Goal: Book appointment/travel/reservation

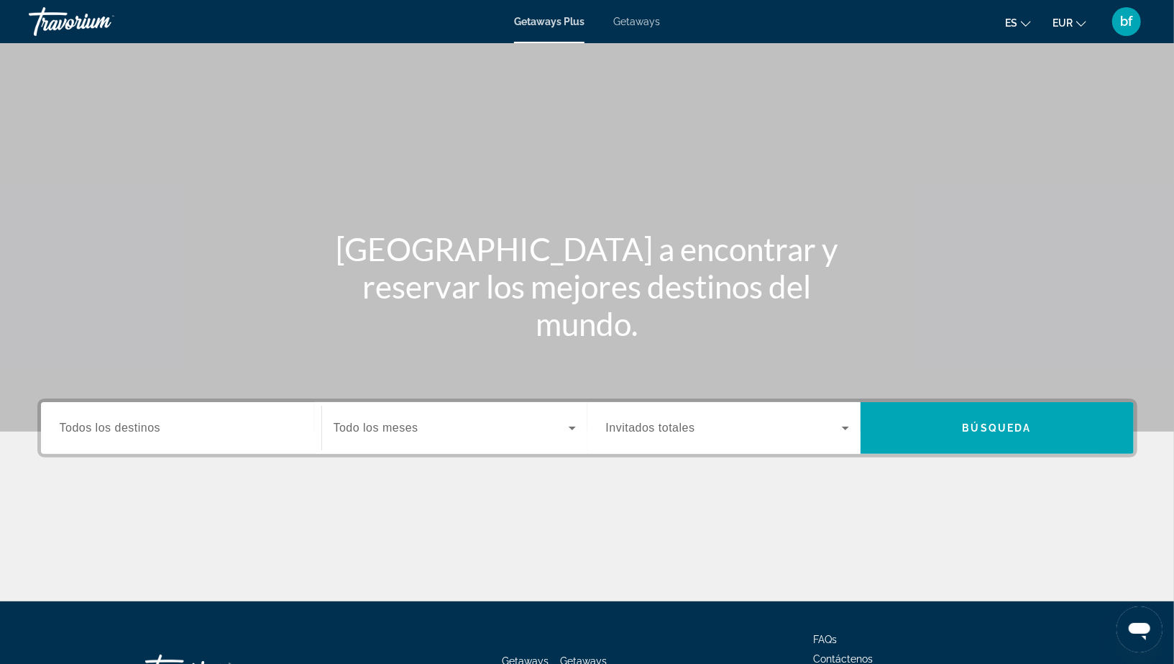
click at [656, 16] on span "Getaways" at bounding box center [636, 22] width 47 height 12
click at [151, 433] on span "Todos los destinos" at bounding box center [110, 427] width 101 height 12
click at [151, 433] on input "Destination Todos los destinos" at bounding box center [181, 428] width 243 height 17
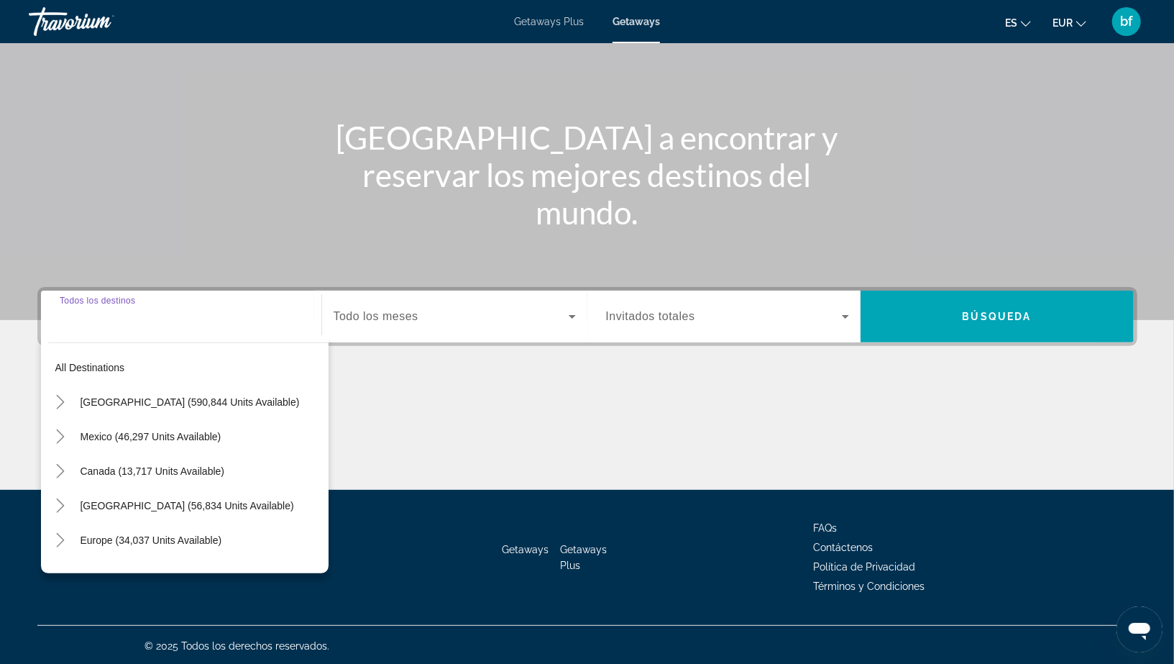
scroll to position [113, 0]
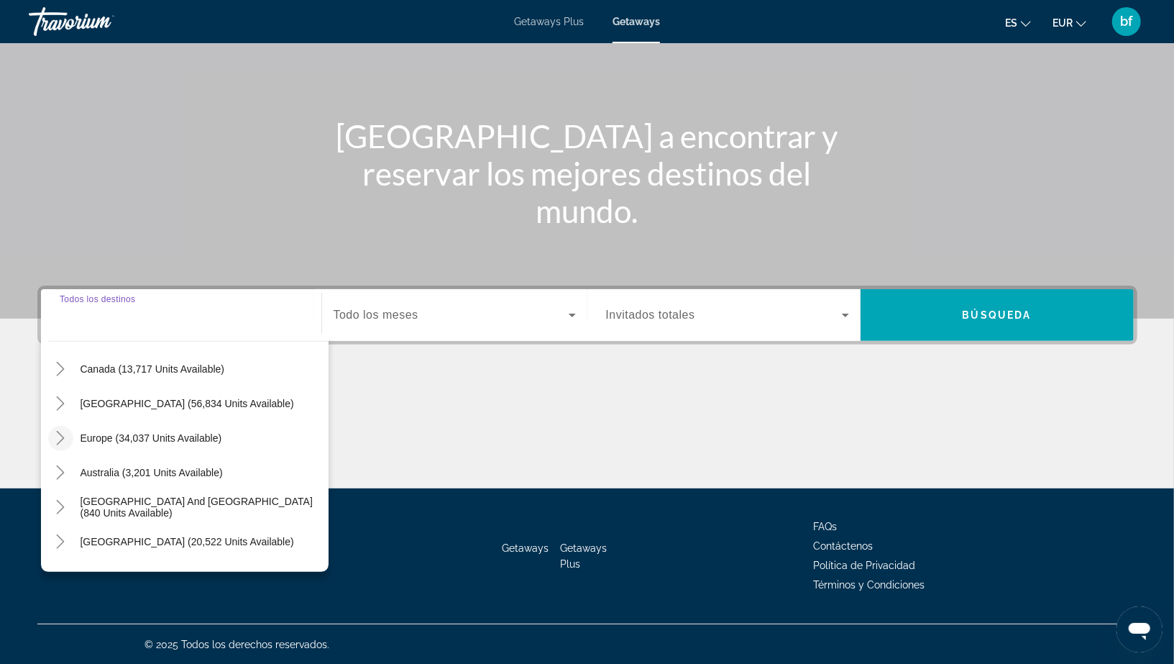
click at [55, 437] on icon "Toggle Europe (34,037 units available)" at bounding box center [60, 438] width 14 height 14
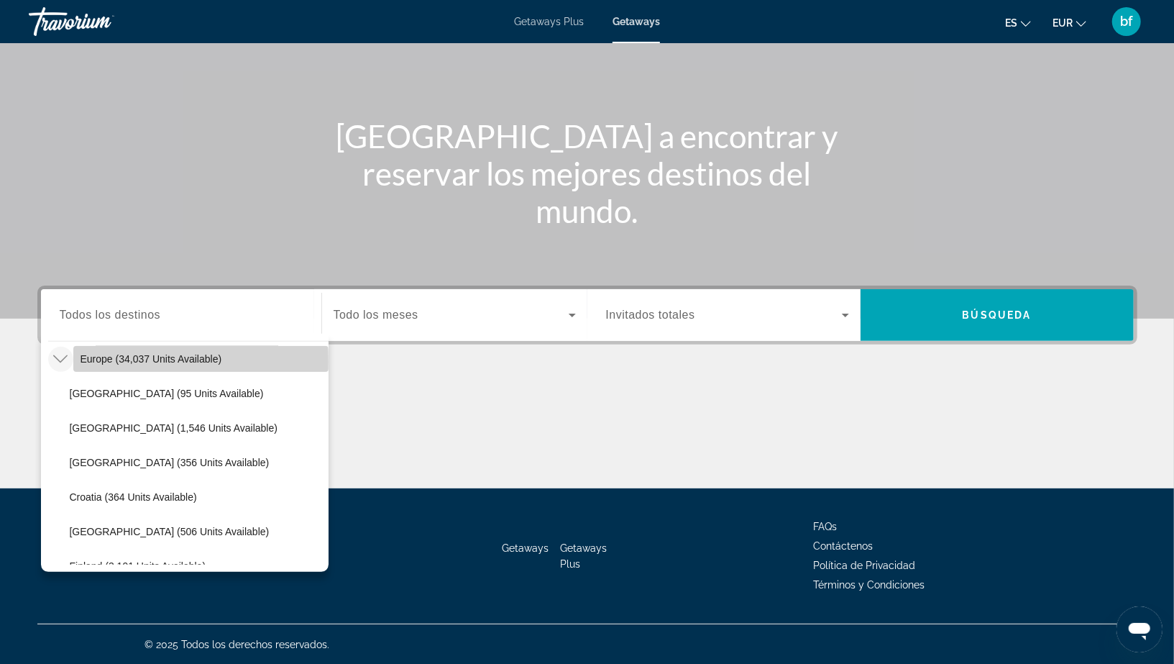
click at [121, 362] on span "Europe (34,037 units available)" at bounding box center [152, 359] width 142 height 12
type input "**********"
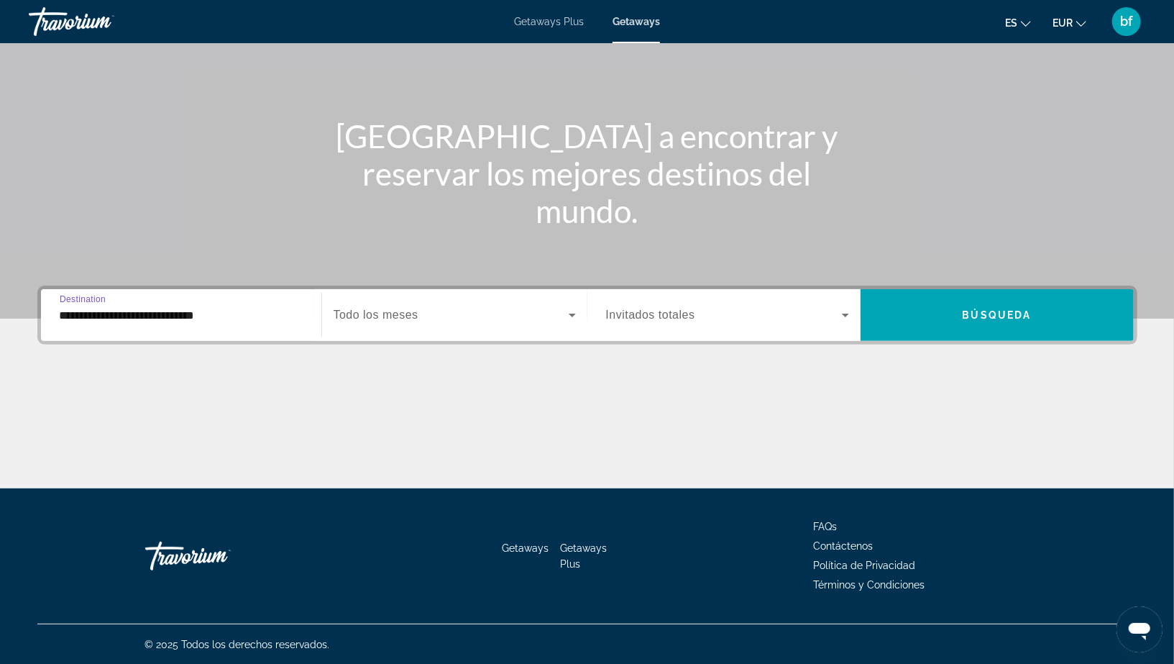
click at [394, 309] on span "Todo los meses" at bounding box center [376, 314] width 85 height 12
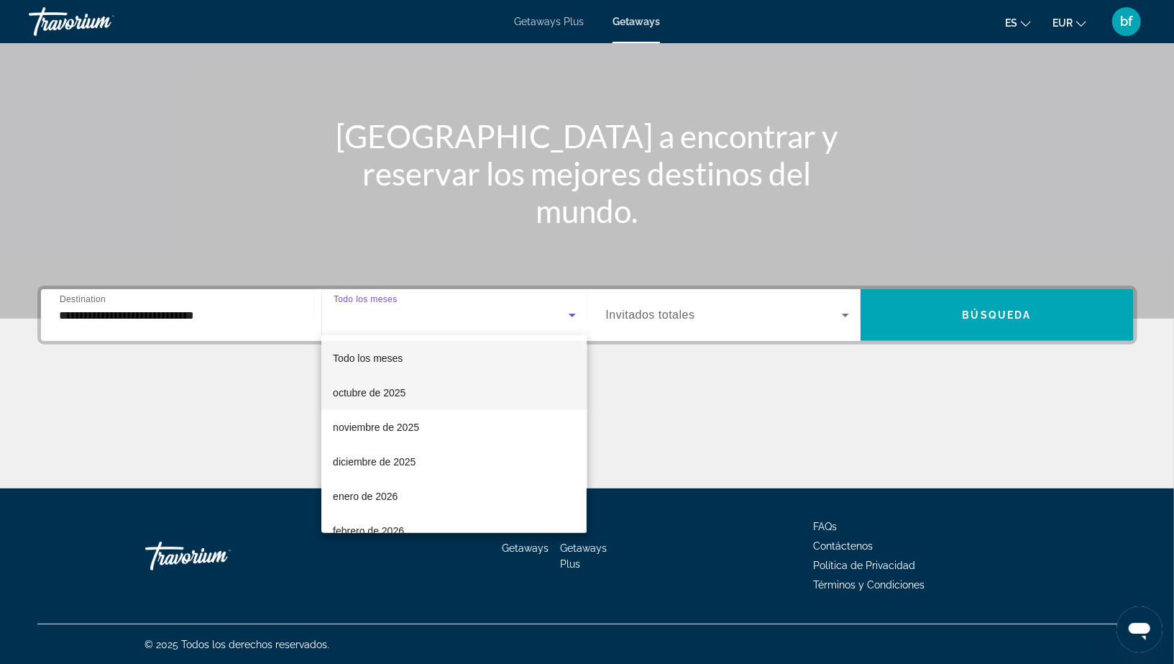
click at [396, 388] on span "octubre de 2025" at bounding box center [369, 392] width 73 height 17
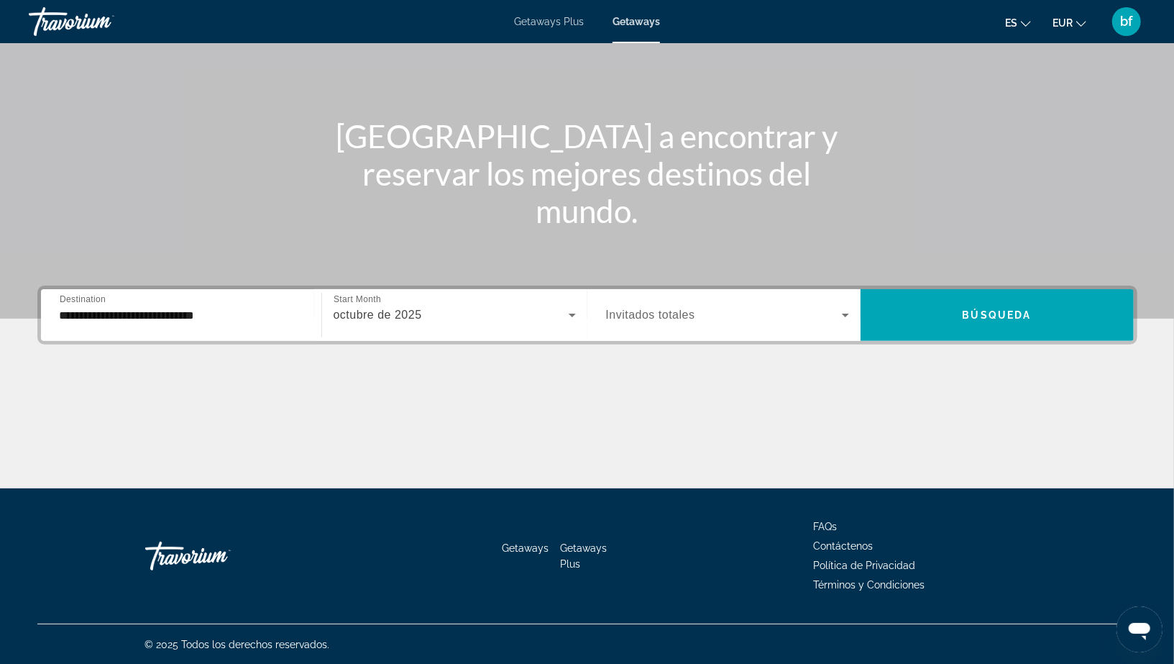
click at [664, 297] on div "Search widget" at bounding box center [727, 315] width 243 height 40
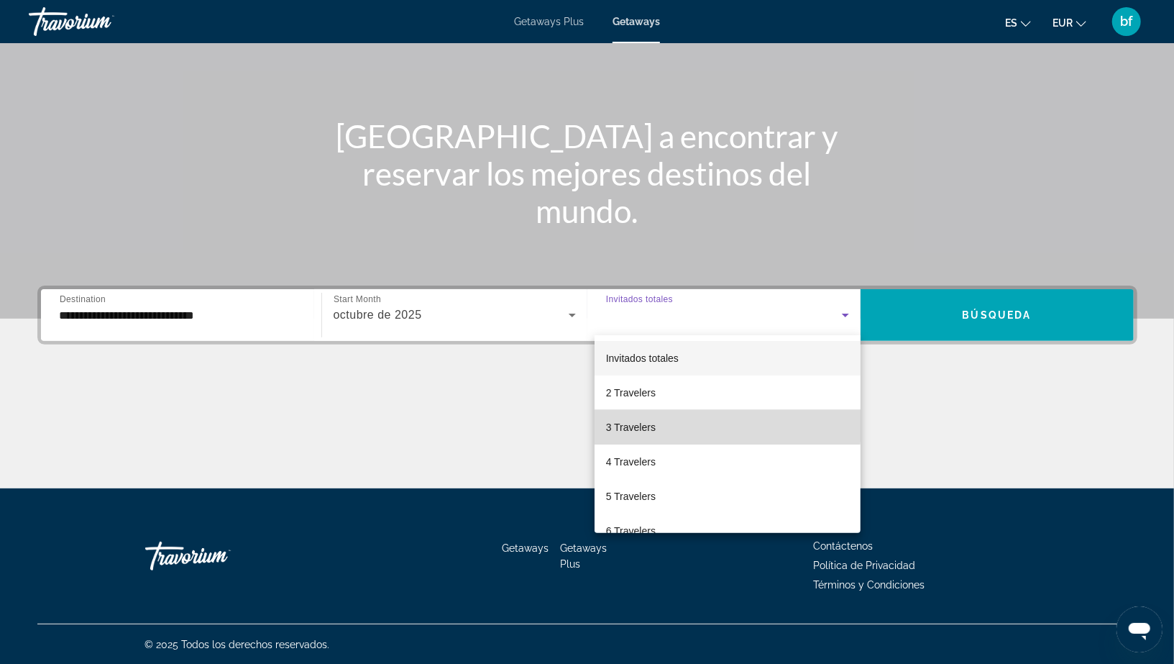
click at [663, 418] on mat-option "3 Travelers" at bounding box center [728, 427] width 266 height 35
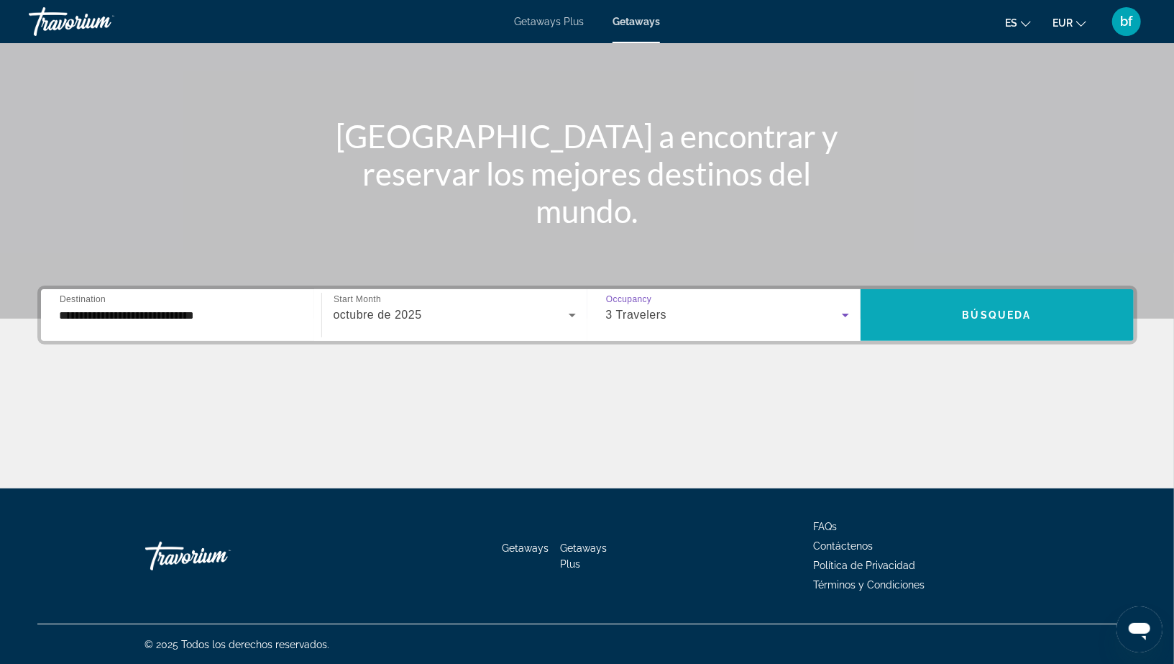
click at [956, 328] on span "Search widget" at bounding box center [997, 315] width 273 height 35
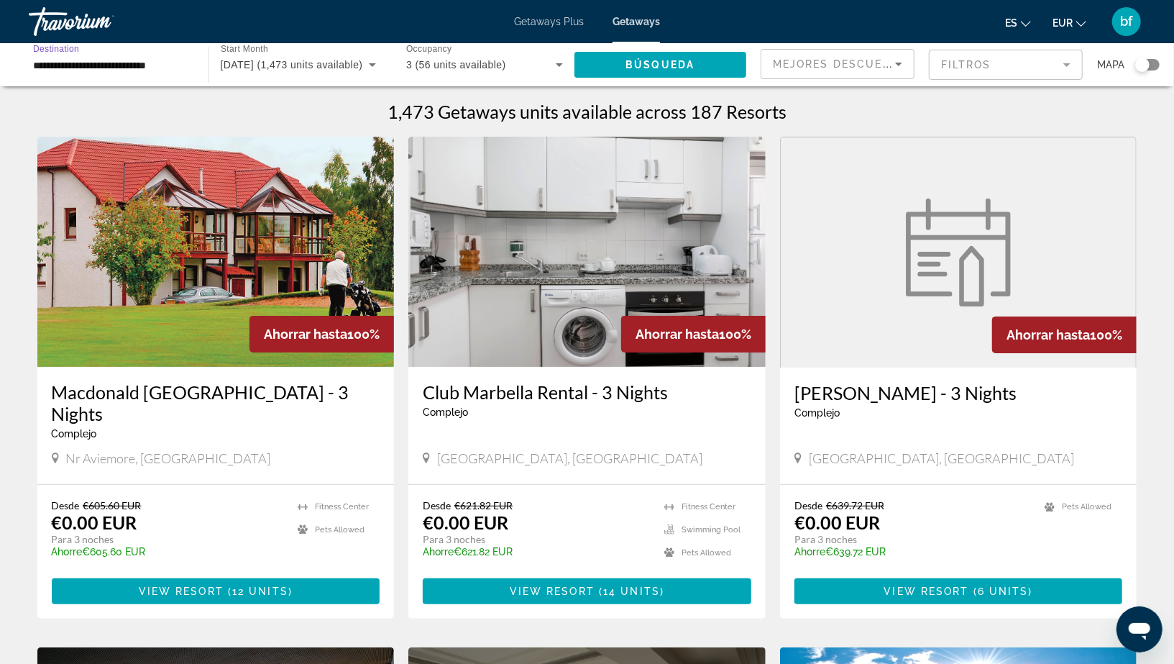
click at [147, 62] on input "**********" at bounding box center [111, 65] width 157 height 17
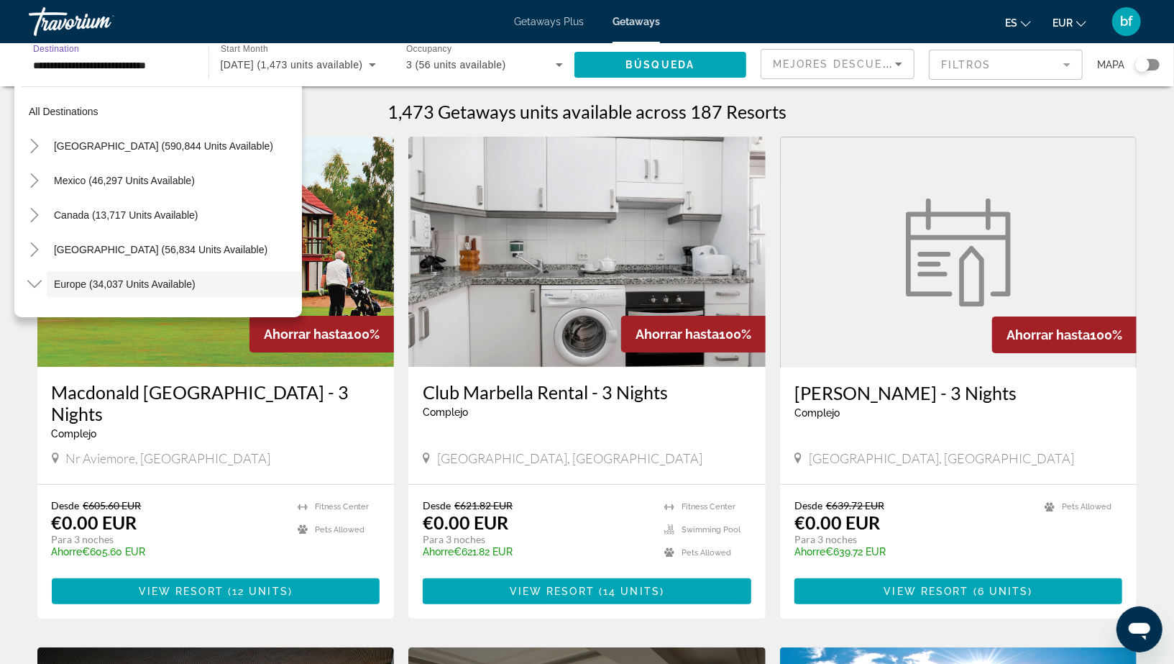
scroll to position [85, 0]
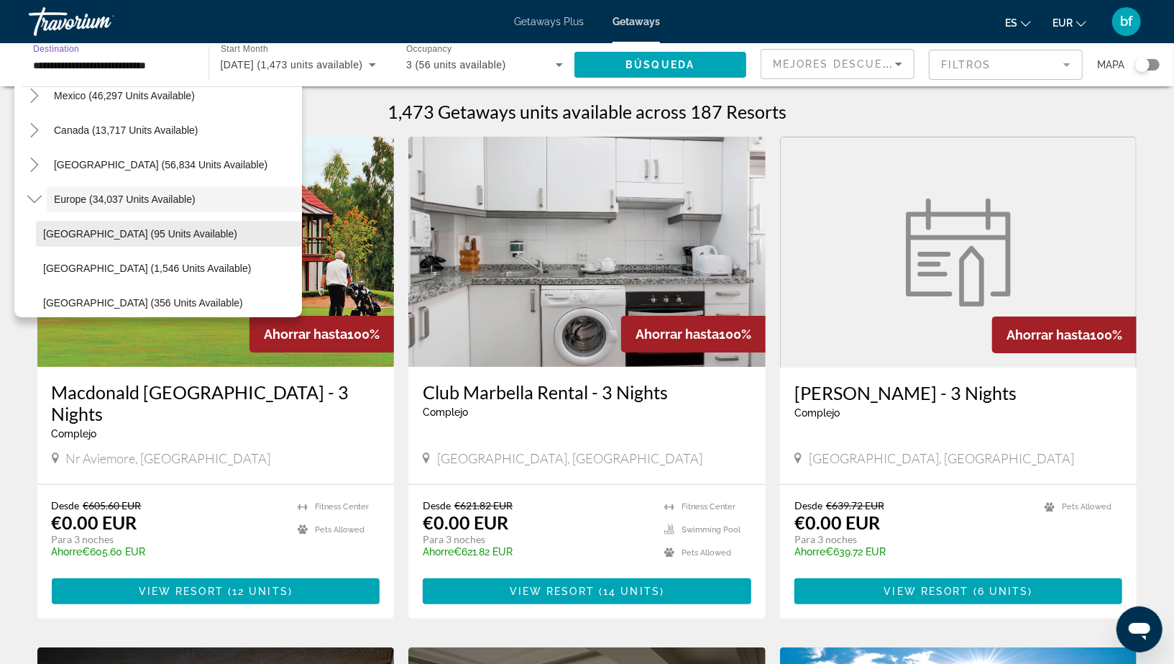
click at [99, 224] on span "Search widget" at bounding box center [169, 233] width 266 height 35
type input "**********"
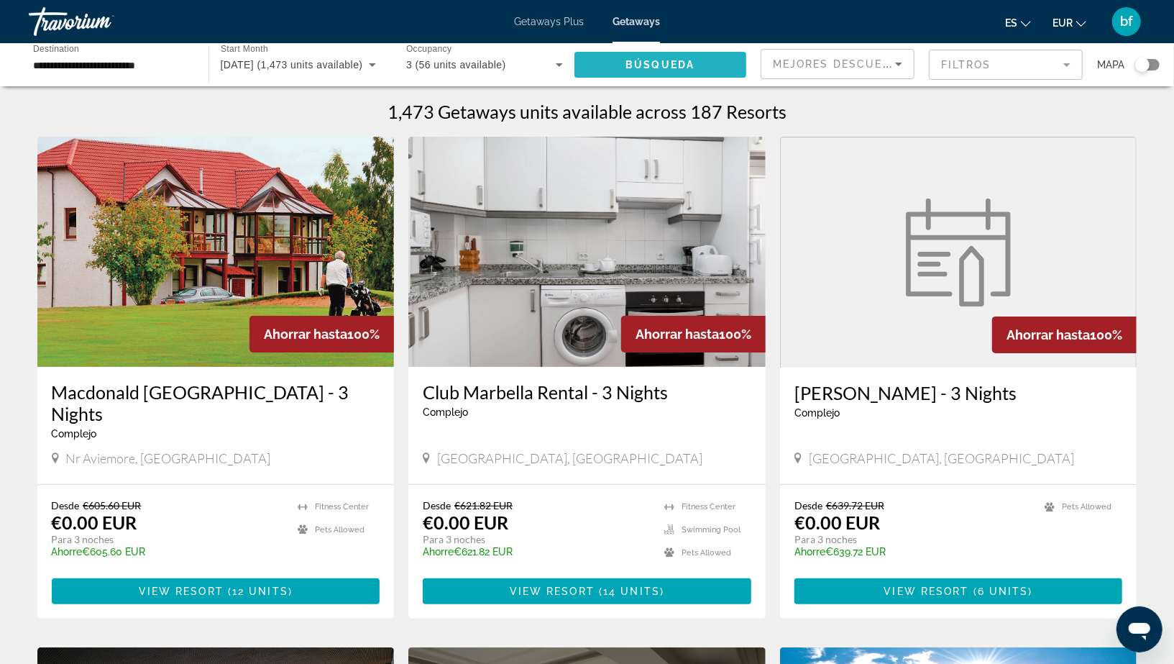
click at [658, 55] on span "Search widget" at bounding box center [660, 64] width 173 height 35
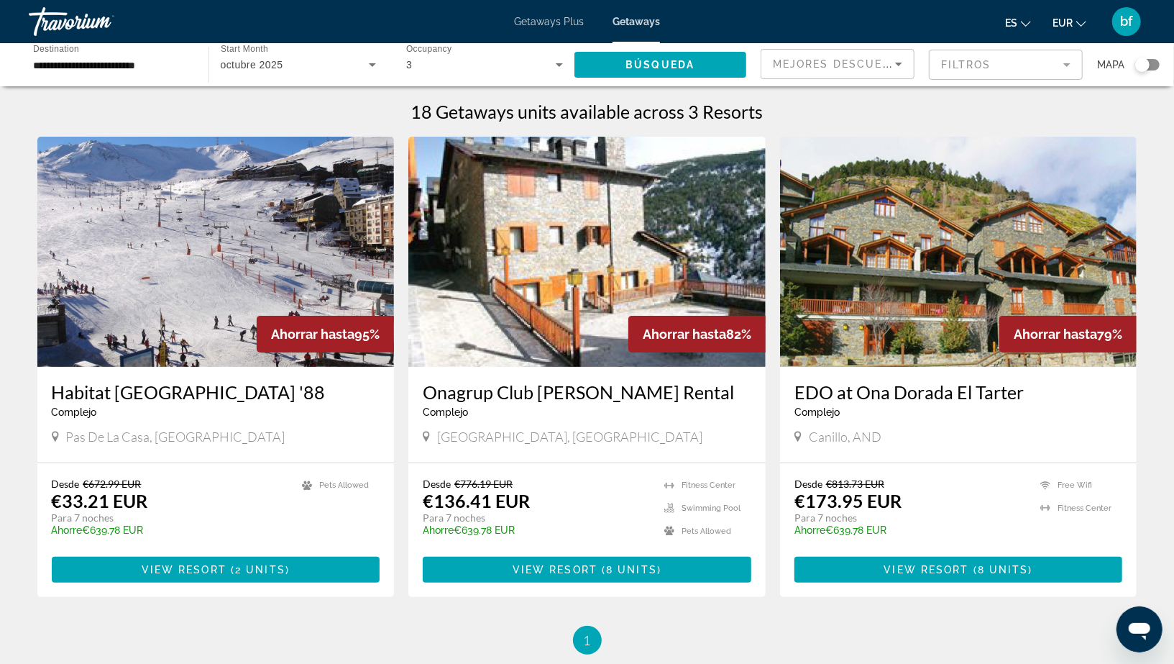
click at [206, 321] on img "Main content" at bounding box center [215, 252] width 357 height 230
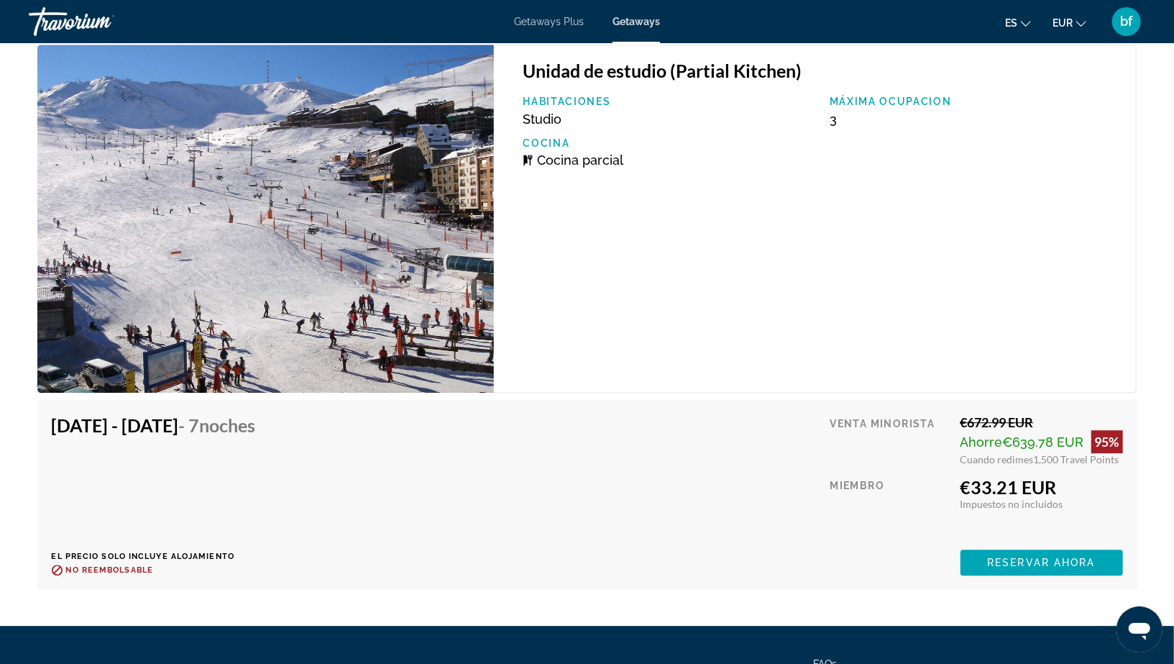
scroll to position [2479, 0]
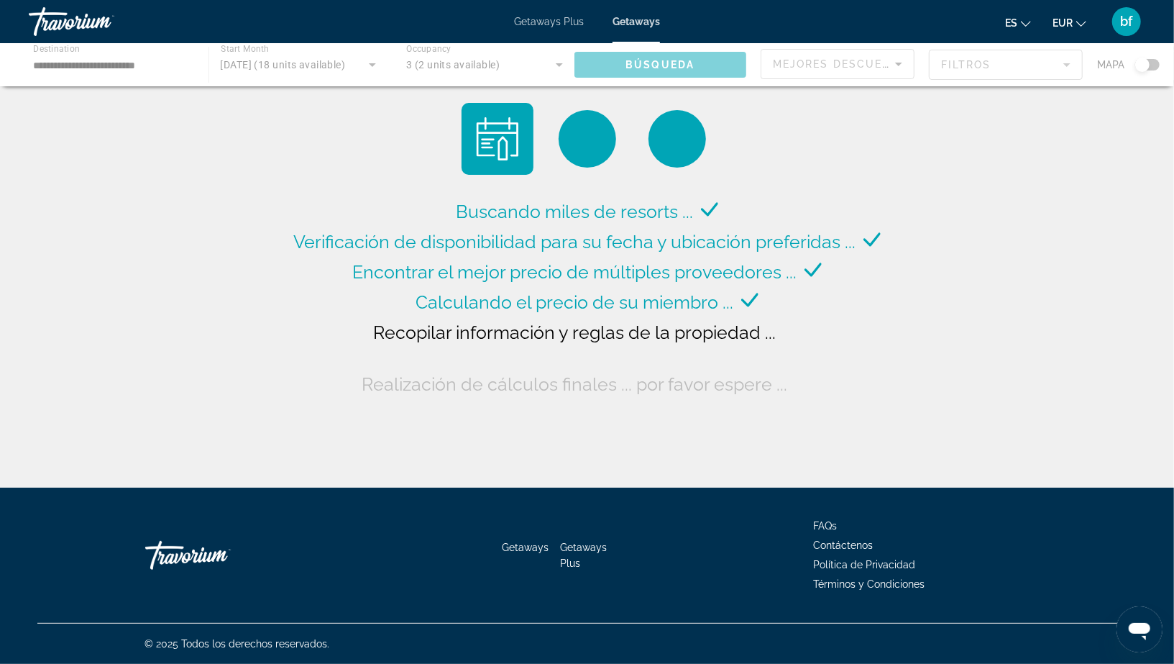
click at [64, 52] on div "Main content" at bounding box center [587, 64] width 1174 height 43
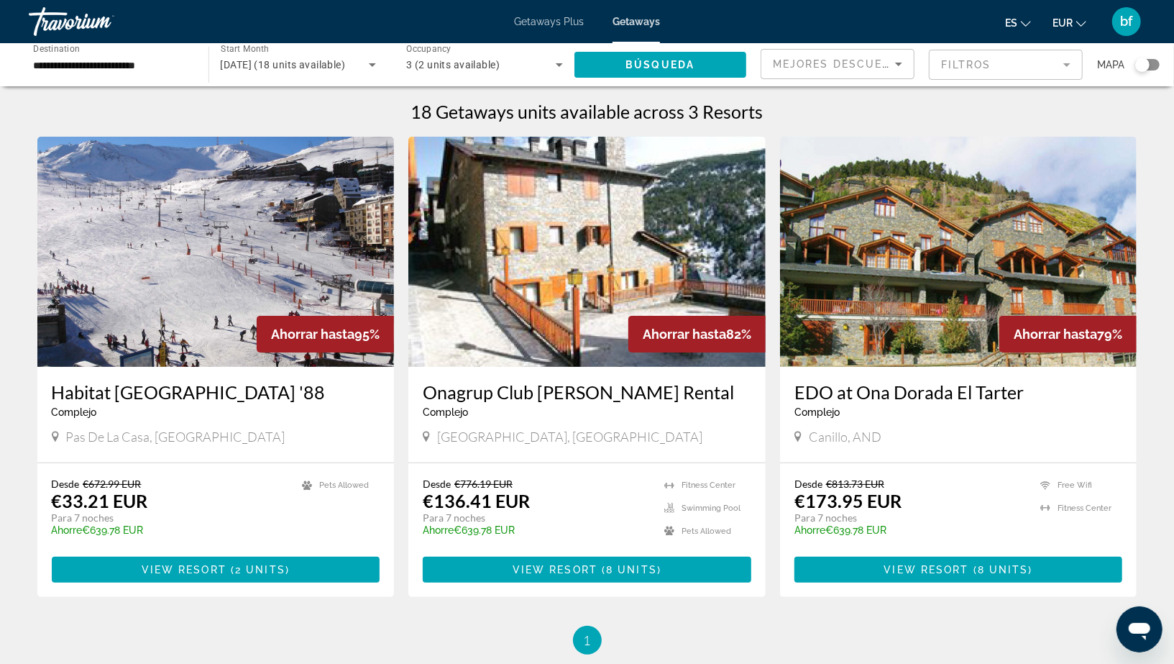
click at [124, 63] on input "**********" at bounding box center [111, 65] width 157 height 17
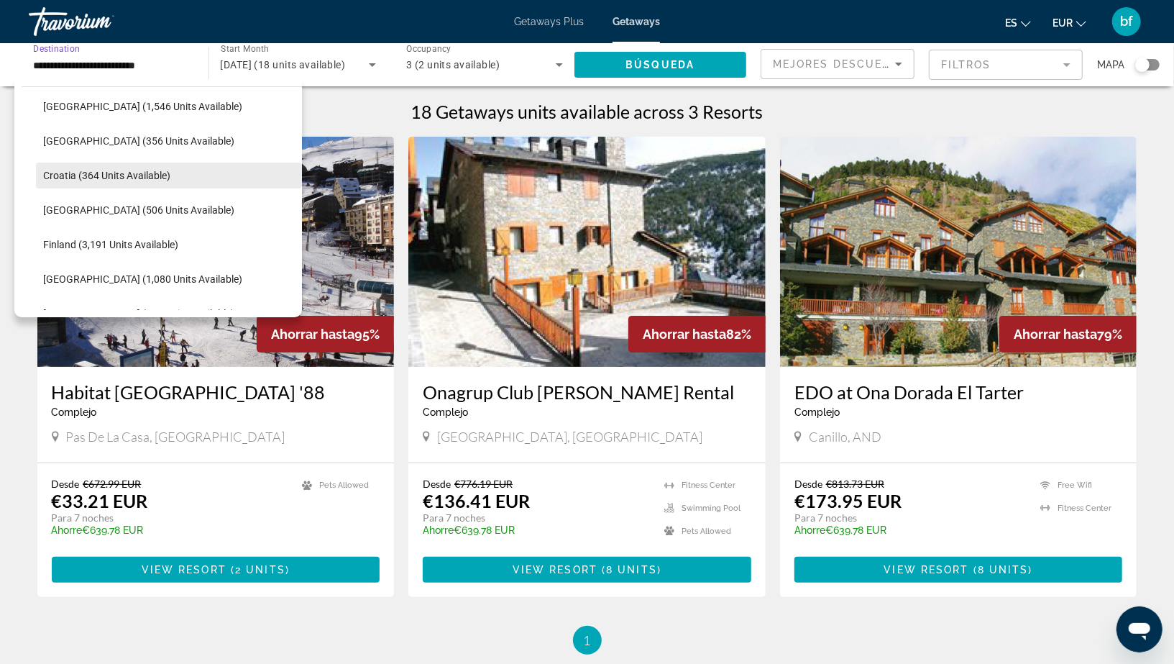
scroll to position [275, 0]
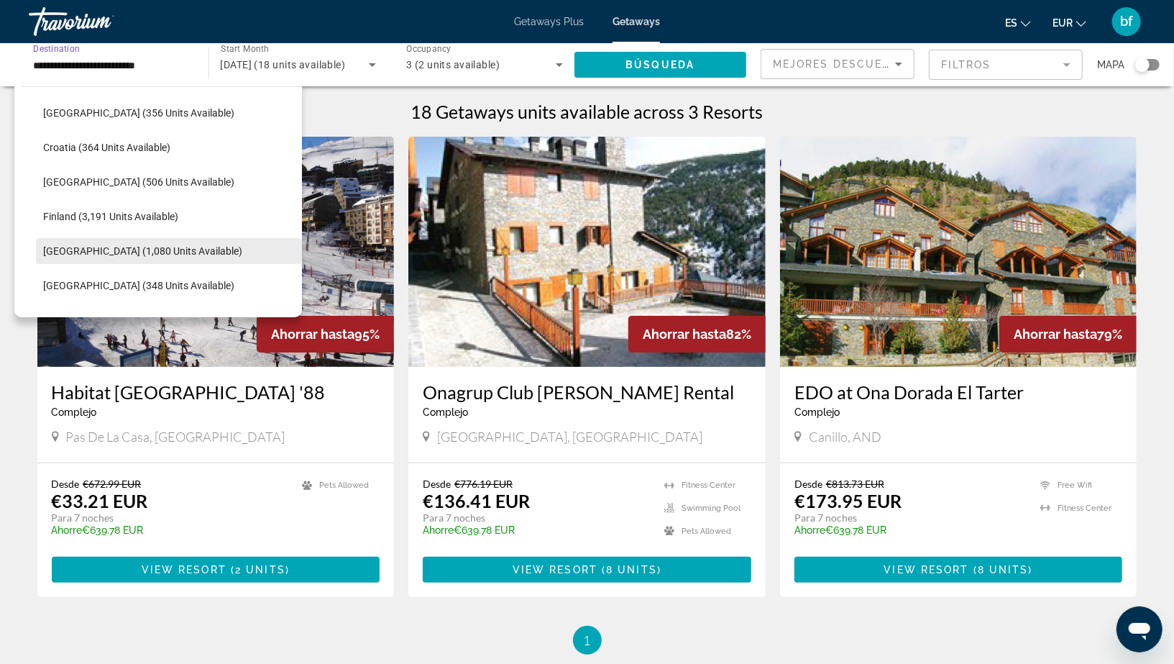
click at [128, 242] on span "Search widget" at bounding box center [169, 251] width 266 height 35
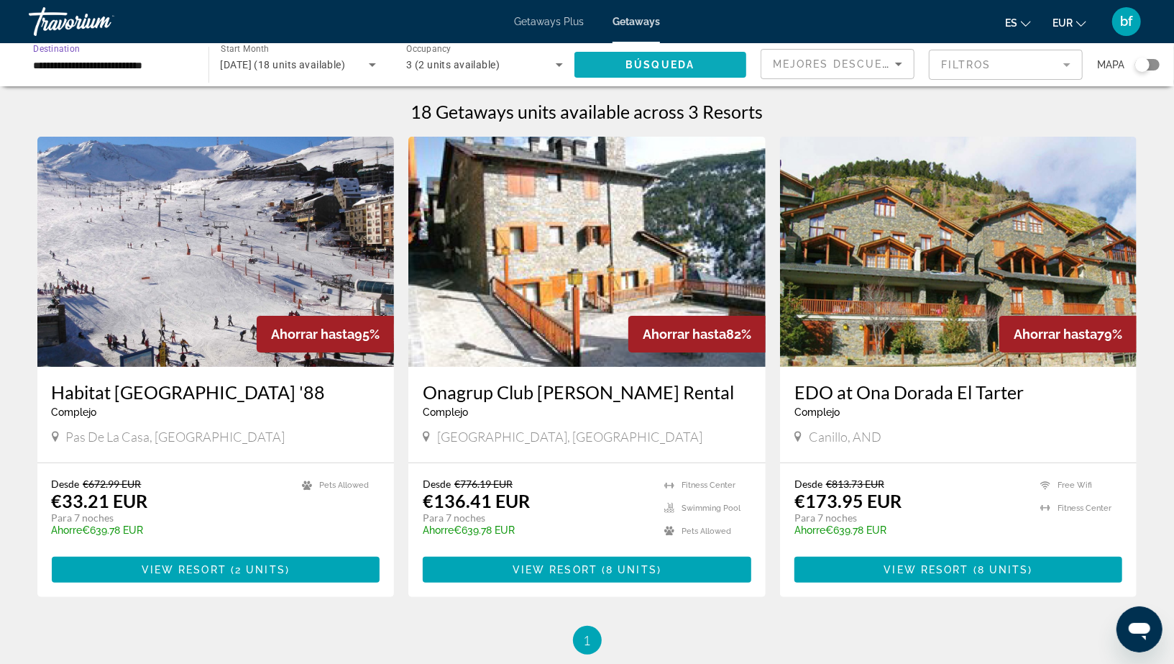
click at [607, 63] on span "Search widget" at bounding box center [660, 64] width 173 height 35
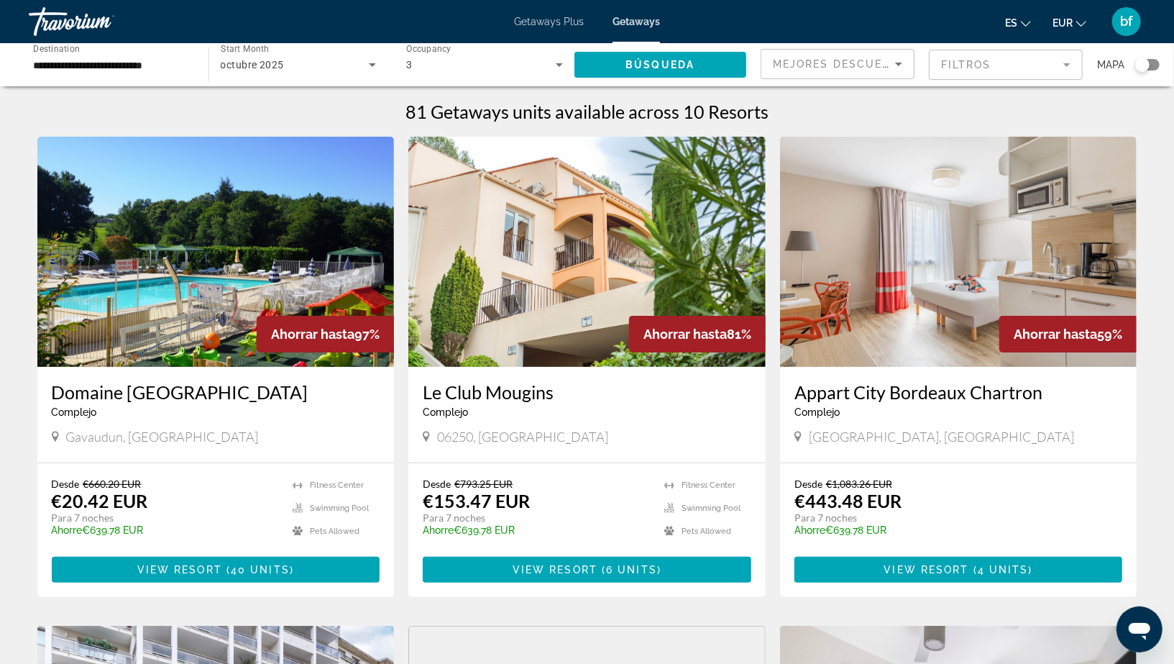
click at [191, 68] on div "**********" at bounding box center [112, 65] width 180 height 41
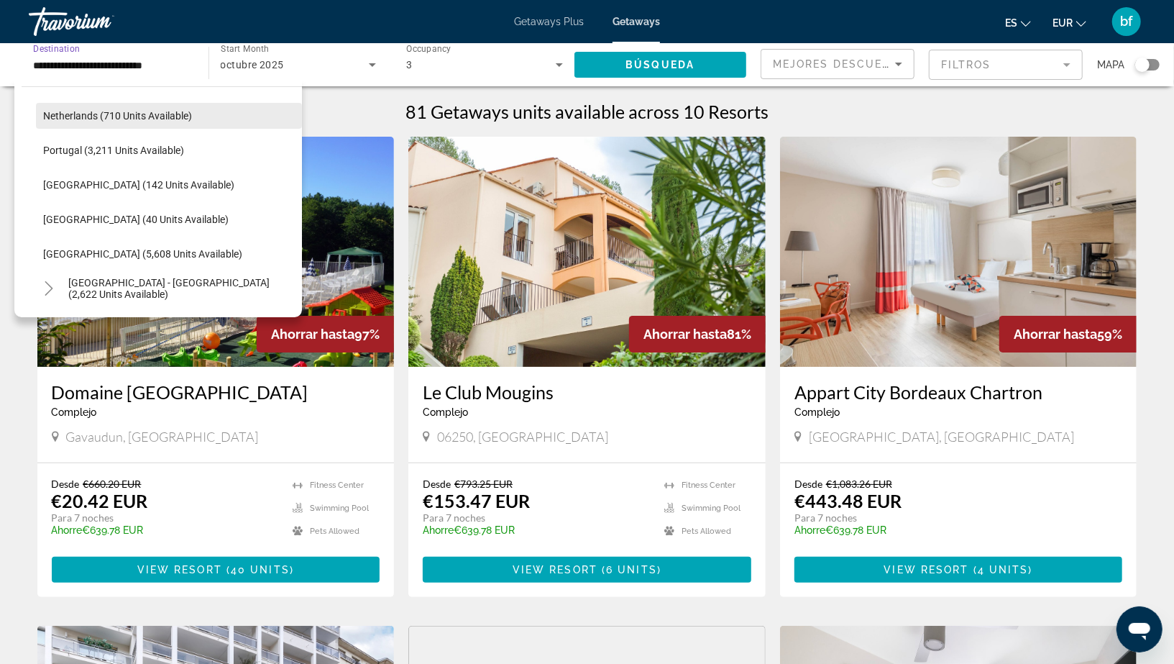
scroll to position [618, 0]
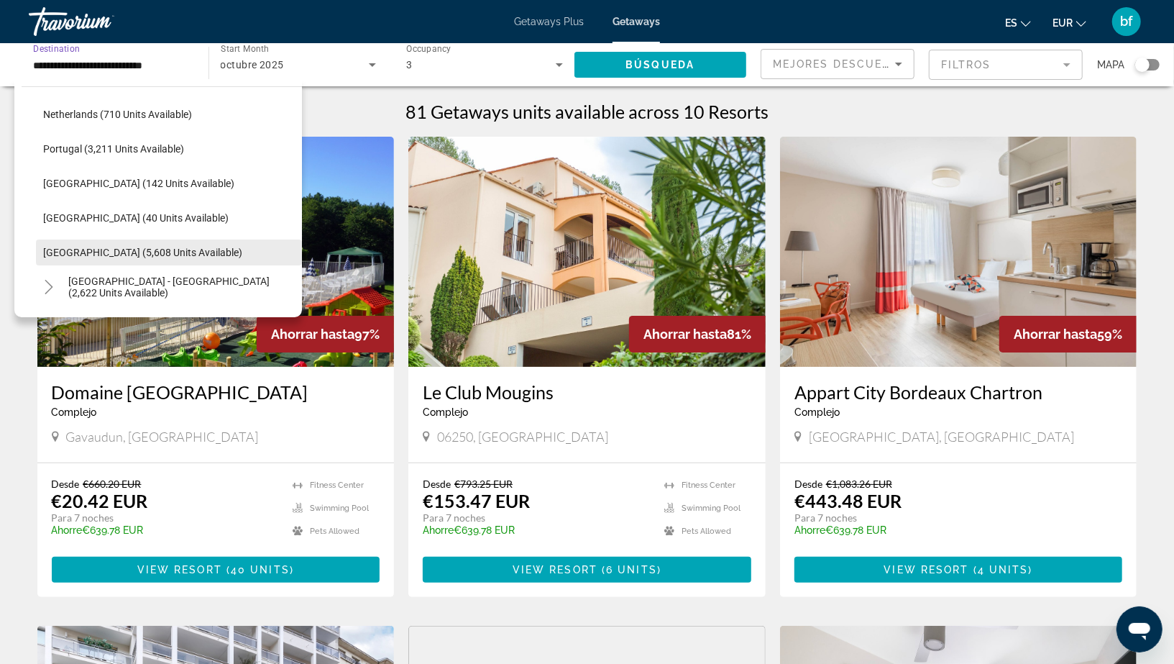
click at [137, 252] on span "[GEOGRAPHIC_DATA] (5,608 units available)" at bounding box center [142, 253] width 199 height 12
type input "**********"
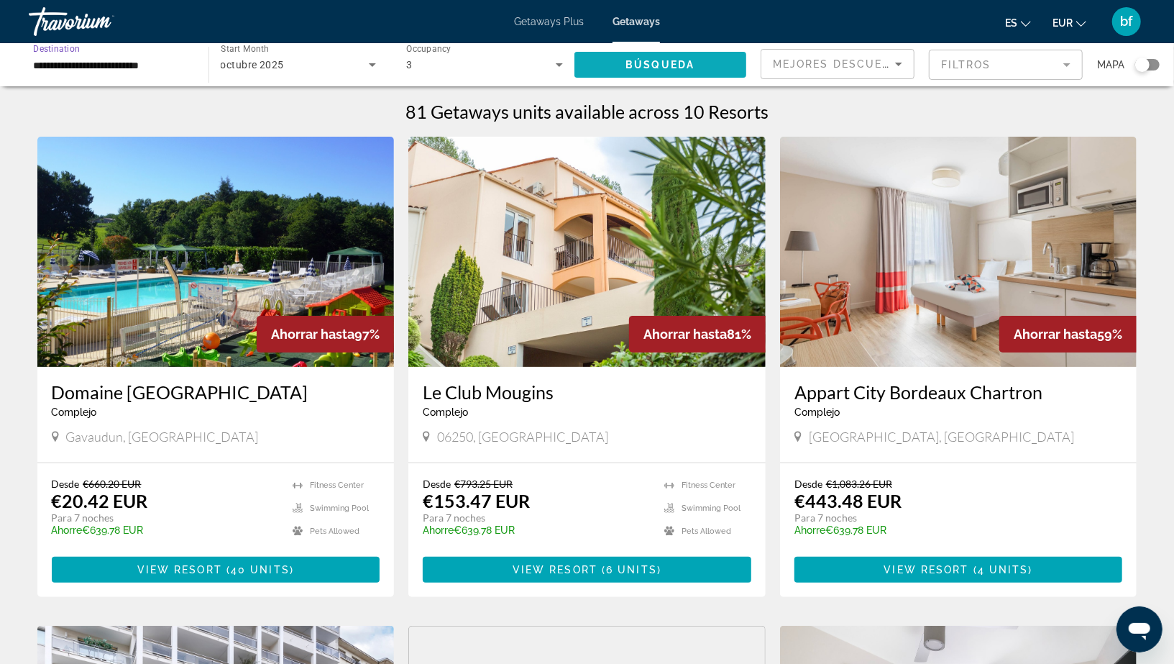
click at [633, 73] on span "Search widget" at bounding box center [660, 64] width 173 height 35
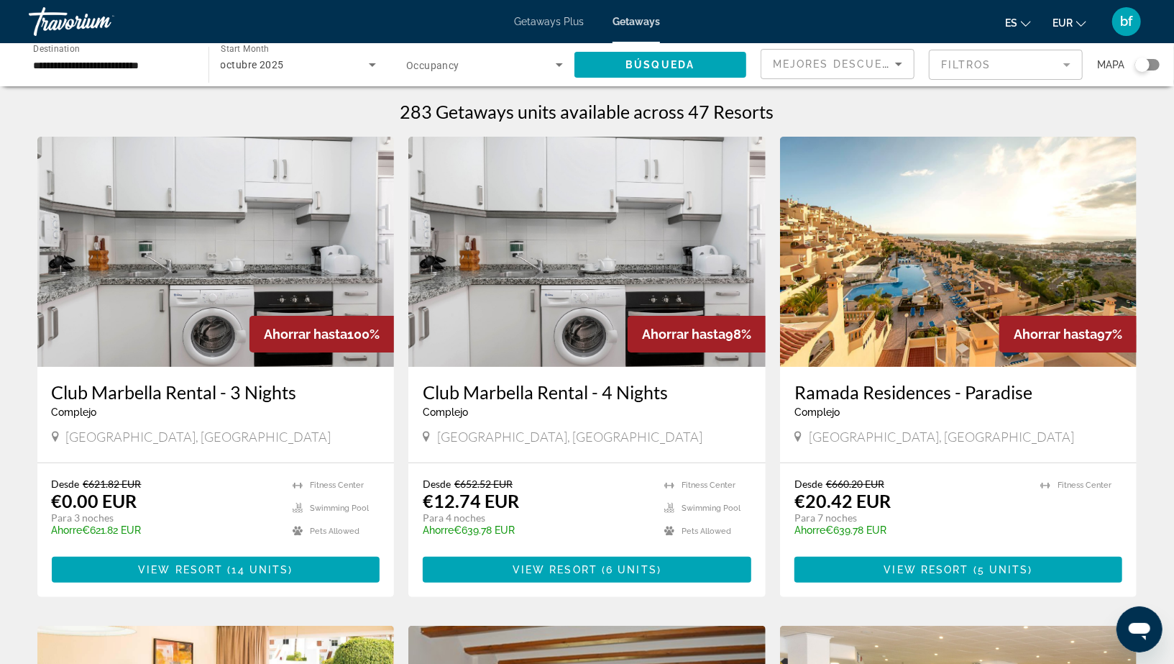
click at [910, 394] on h3 "Ramada Residences - Paradise" at bounding box center [958, 392] width 329 height 22
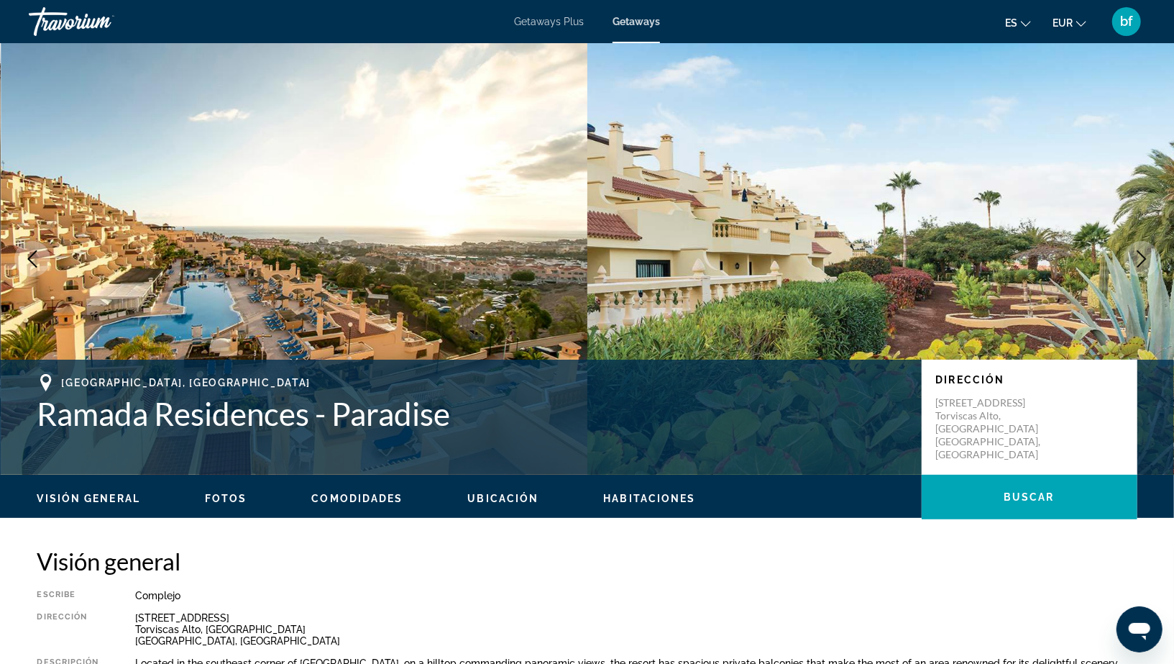
drag, startPoint x: 910, startPoint y: 393, endPoint x: 575, endPoint y: 244, distance: 366.9
click at [845, 364] on div "[GEOGRAPHIC_DATA], [GEOGRAPHIC_DATA] - Paradise Dirección [STREET_ADDRESS]" at bounding box center [587, 417] width 1174 height 115
drag, startPoint x: 575, startPoint y: 244, endPoint x: 71, endPoint y: 1, distance: 559.6
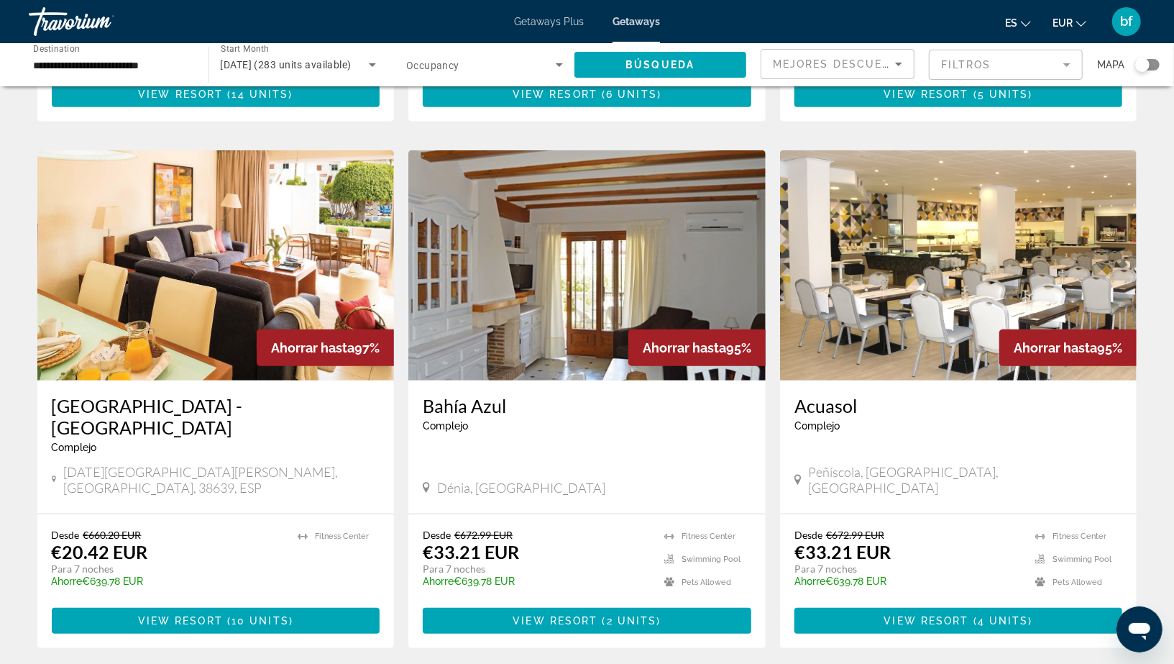
scroll to position [446, 0]
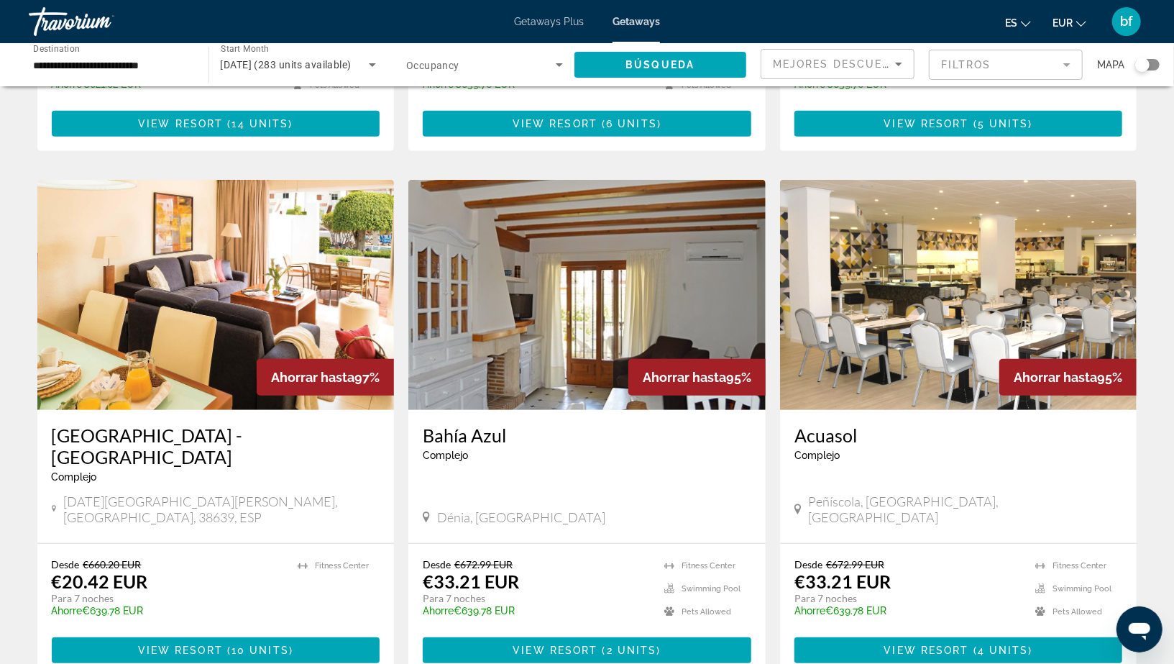
click at [105, 310] on img "Main content" at bounding box center [215, 295] width 357 height 230
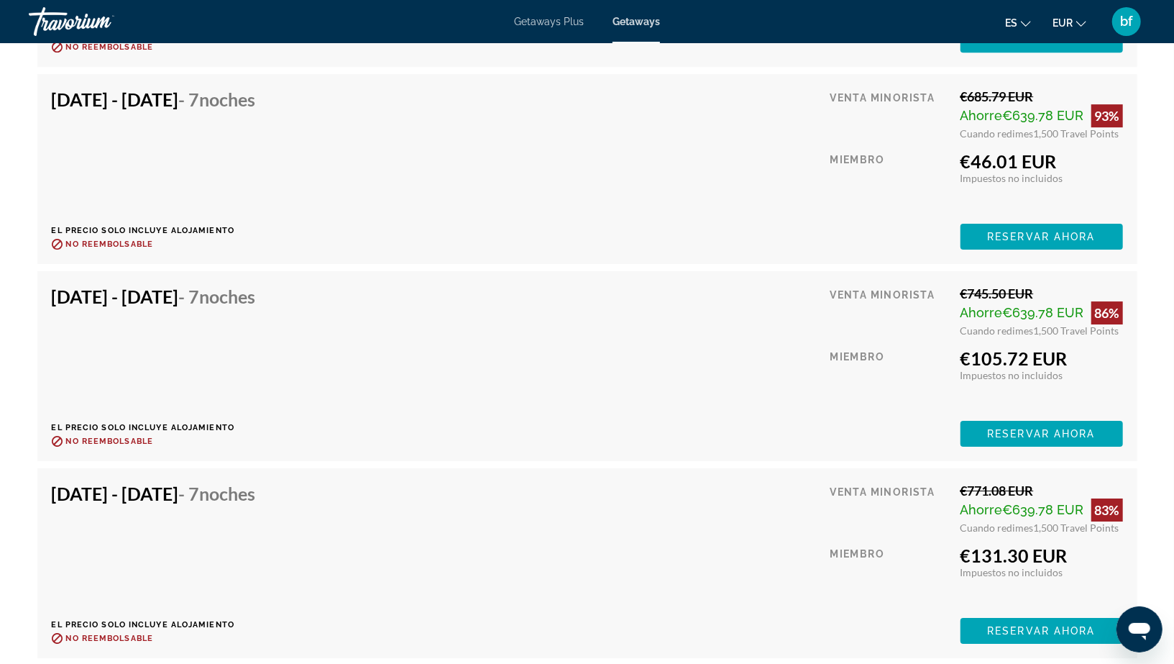
scroll to position [3015, 0]
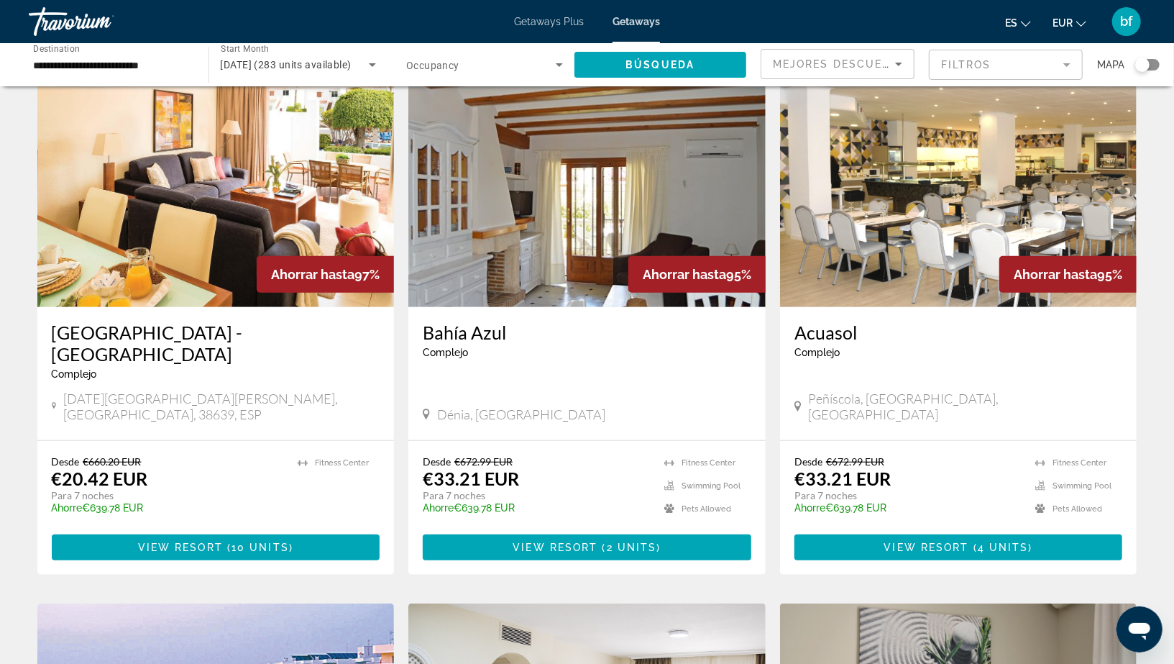
scroll to position [548, 0]
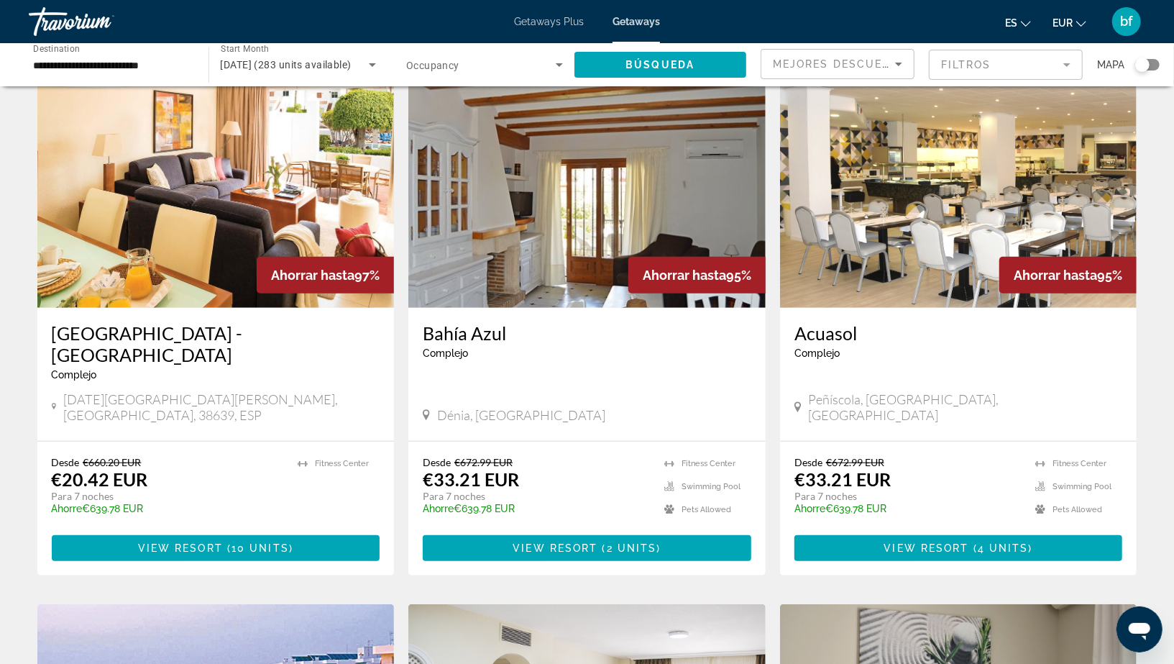
click at [860, 237] on img "Main content" at bounding box center [958, 193] width 357 height 230
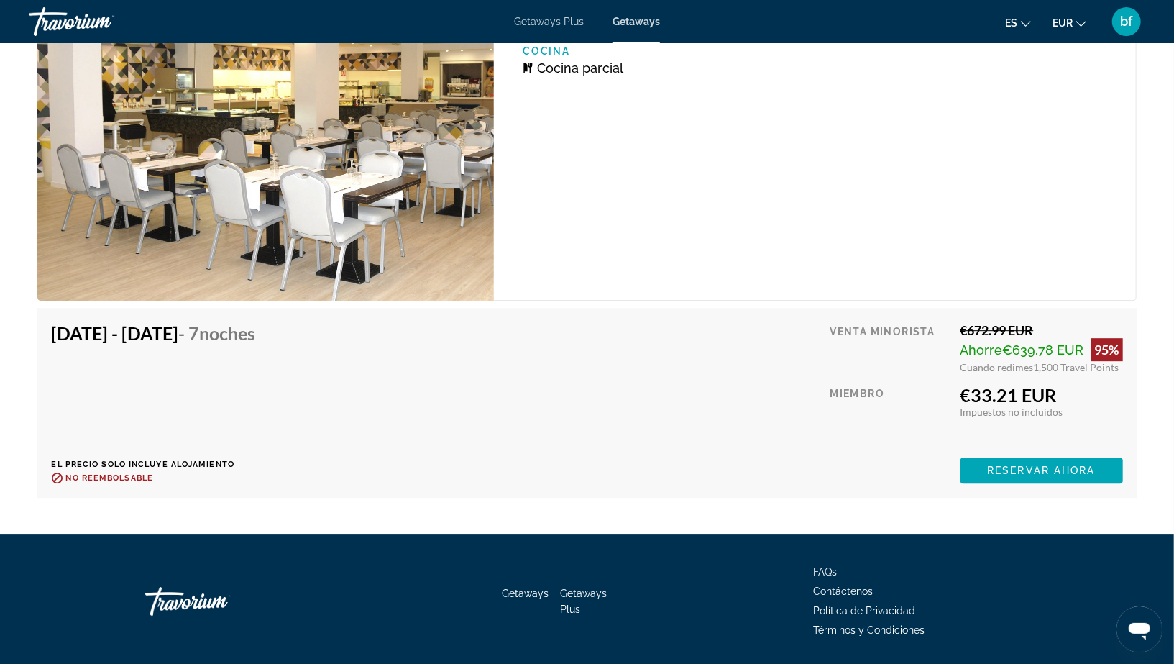
scroll to position [2583, 0]
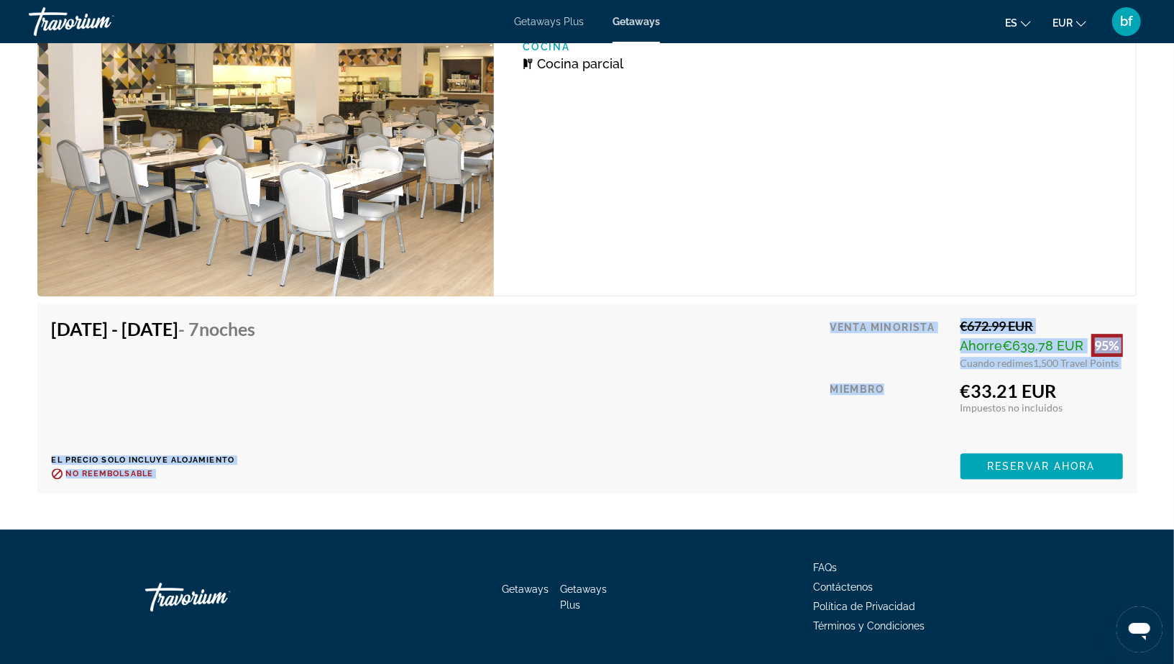
drag, startPoint x: 644, startPoint y: 401, endPoint x: 426, endPoint y: 320, distance: 232.5
click at [426, 321] on div "[DATE] - [DATE] - [DATE] noches El precio solo incluye alojamiento Reembolsable…" at bounding box center [587, 398] width 1071 height 161
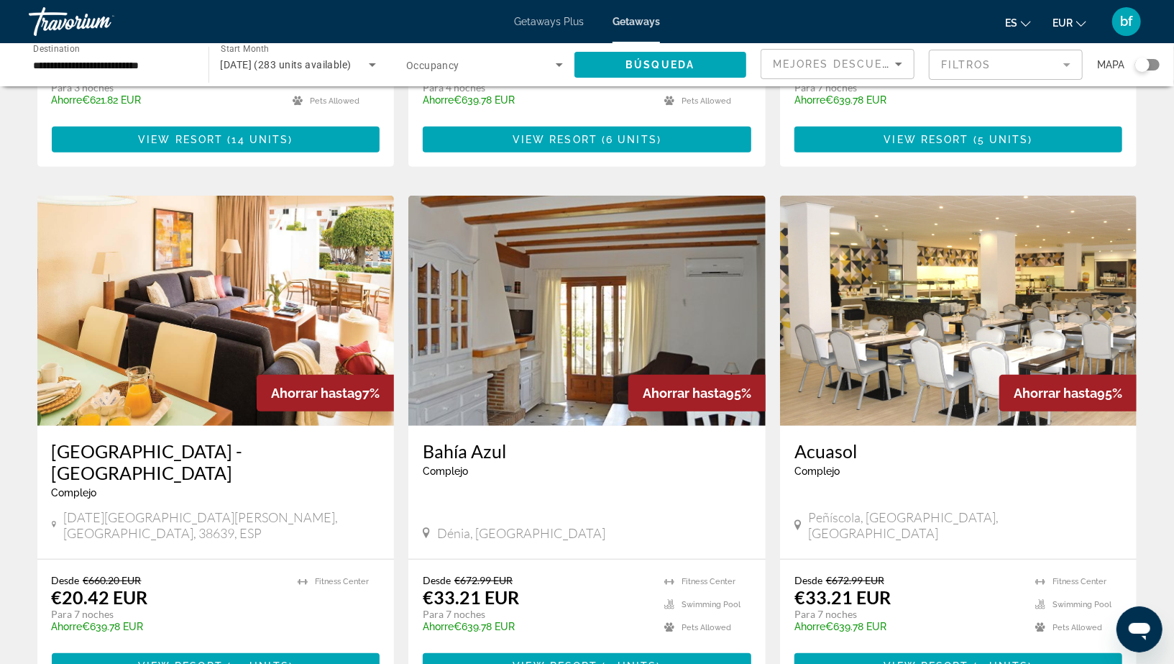
scroll to position [432, 0]
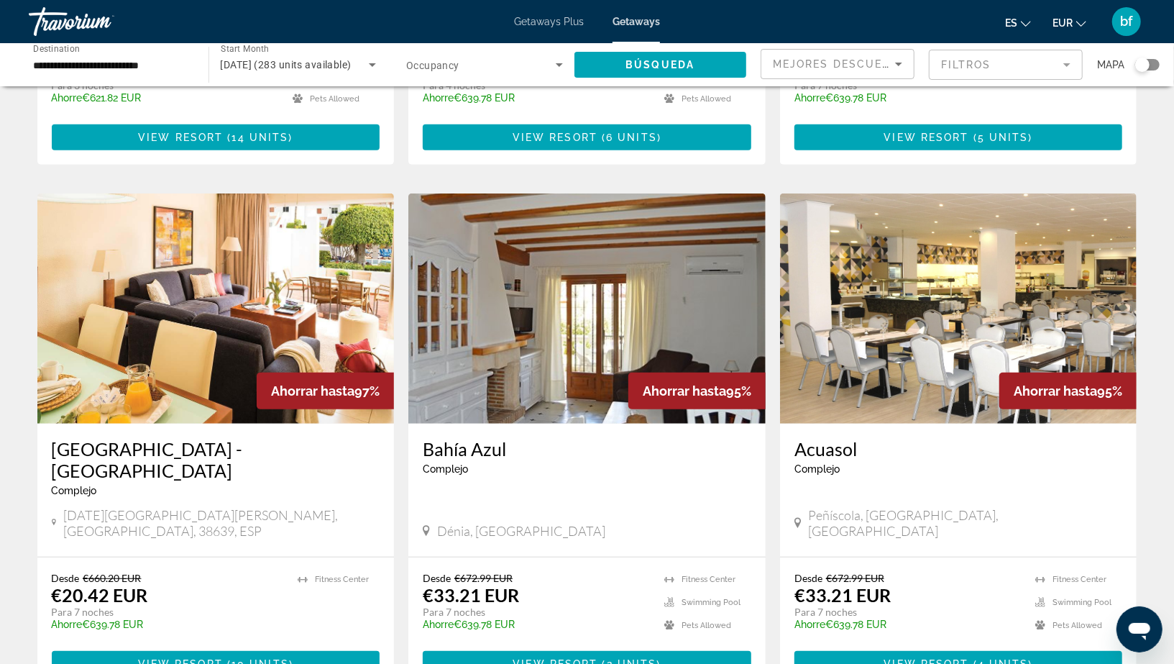
click at [496, 381] on img "Main content" at bounding box center [586, 308] width 357 height 230
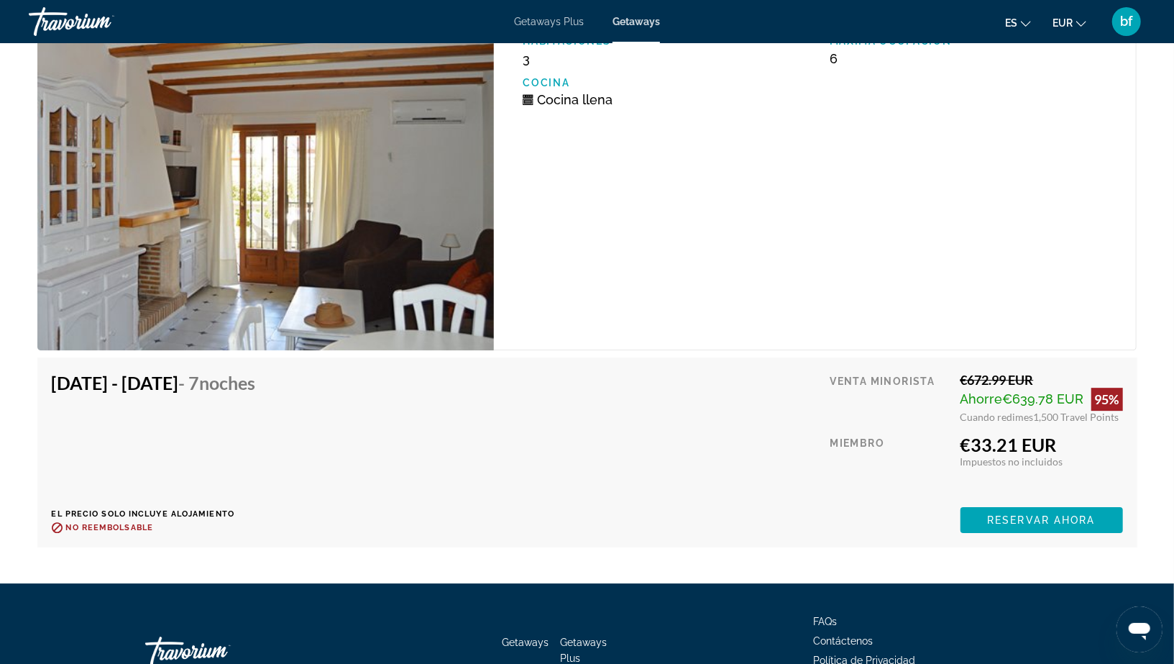
scroll to position [2594, 0]
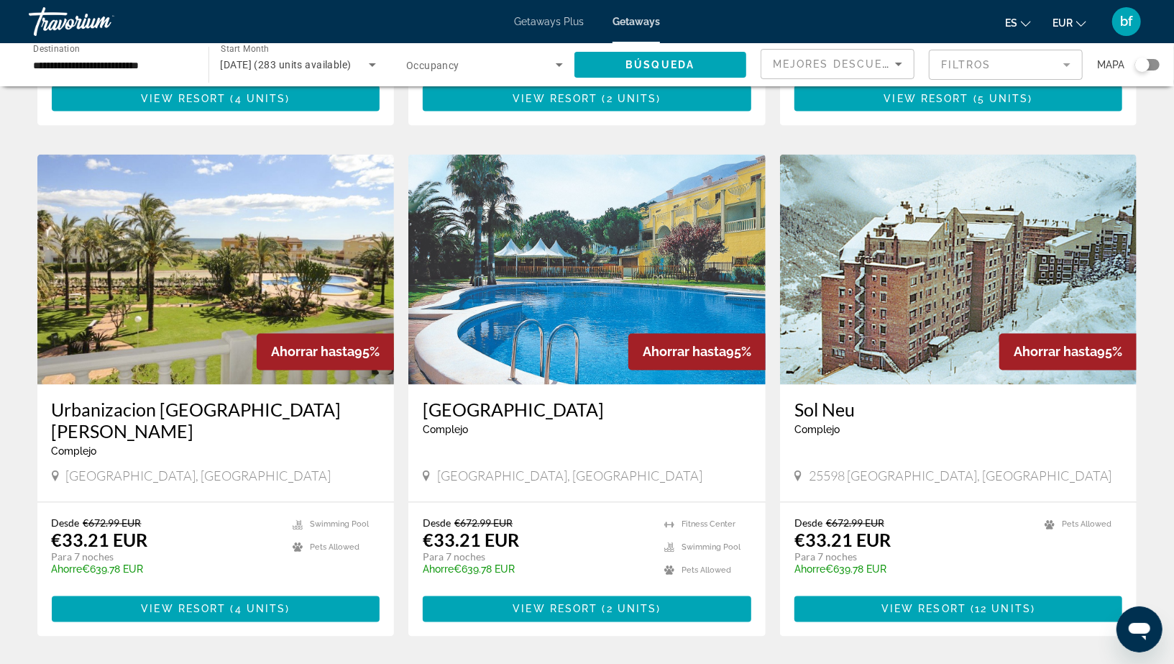
scroll to position [1511, 0]
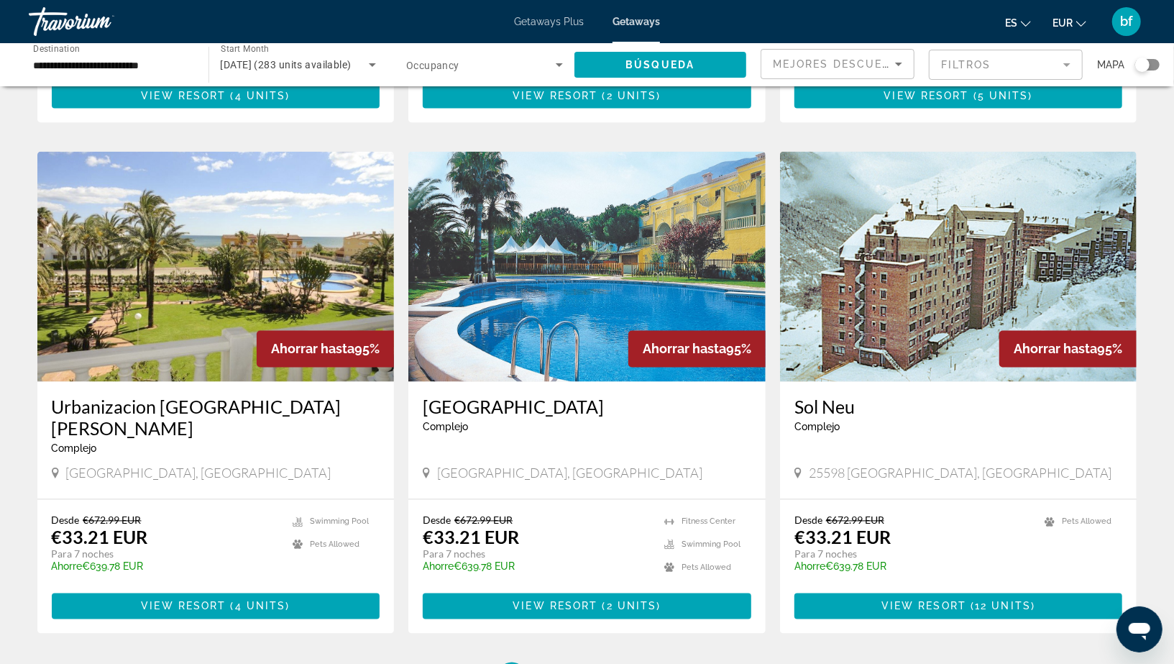
click at [470, 253] on img "Main content" at bounding box center [586, 267] width 357 height 230
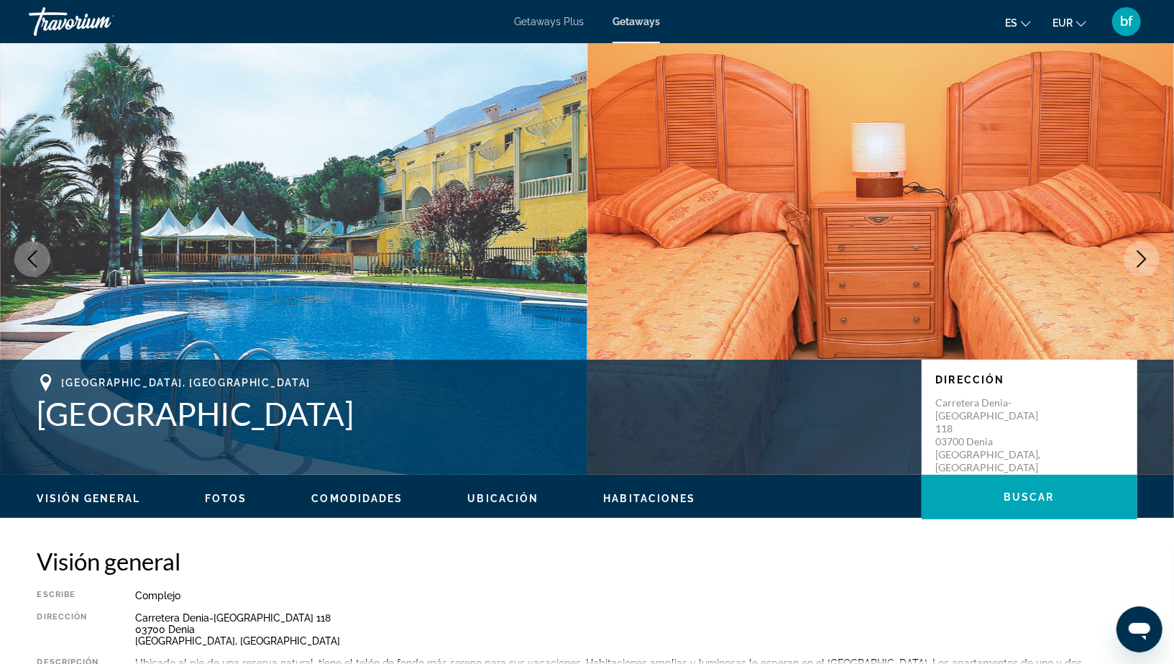
click at [1121, 259] on img "Main content" at bounding box center [880, 258] width 587 height 431
click at [1130, 259] on button "Next image" at bounding box center [1142, 259] width 36 height 36
click at [1130, 257] on button "Next image" at bounding box center [1142, 259] width 36 height 36
click at [1130, 256] on button "Next image" at bounding box center [1142, 259] width 36 height 36
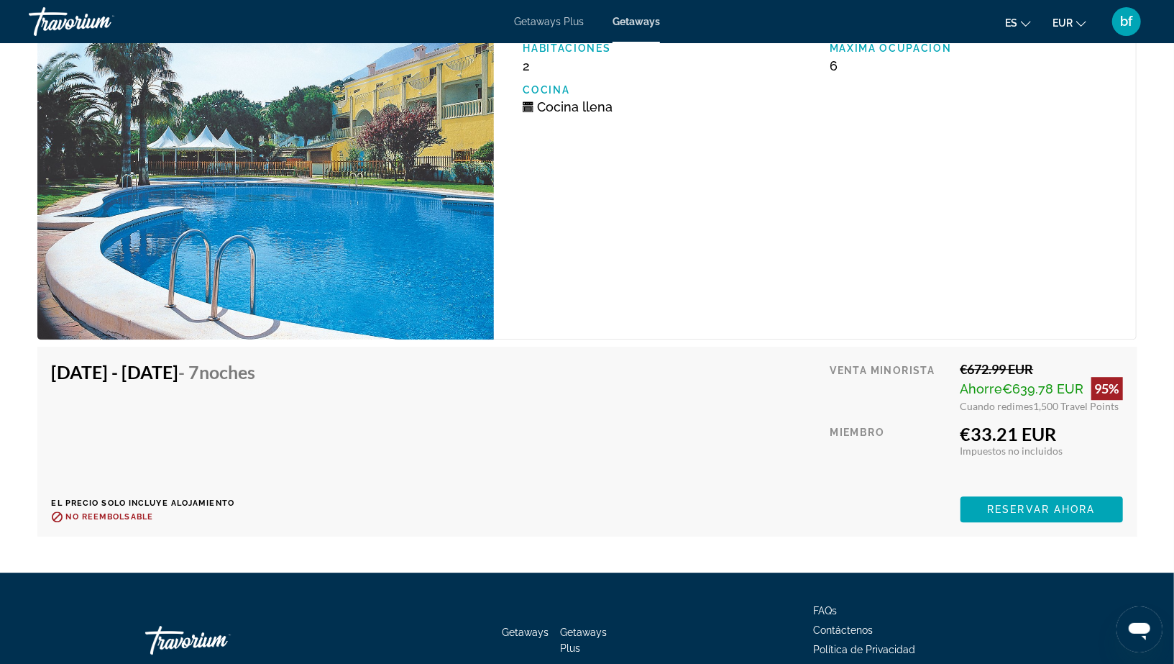
scroll to position [2436, 0]
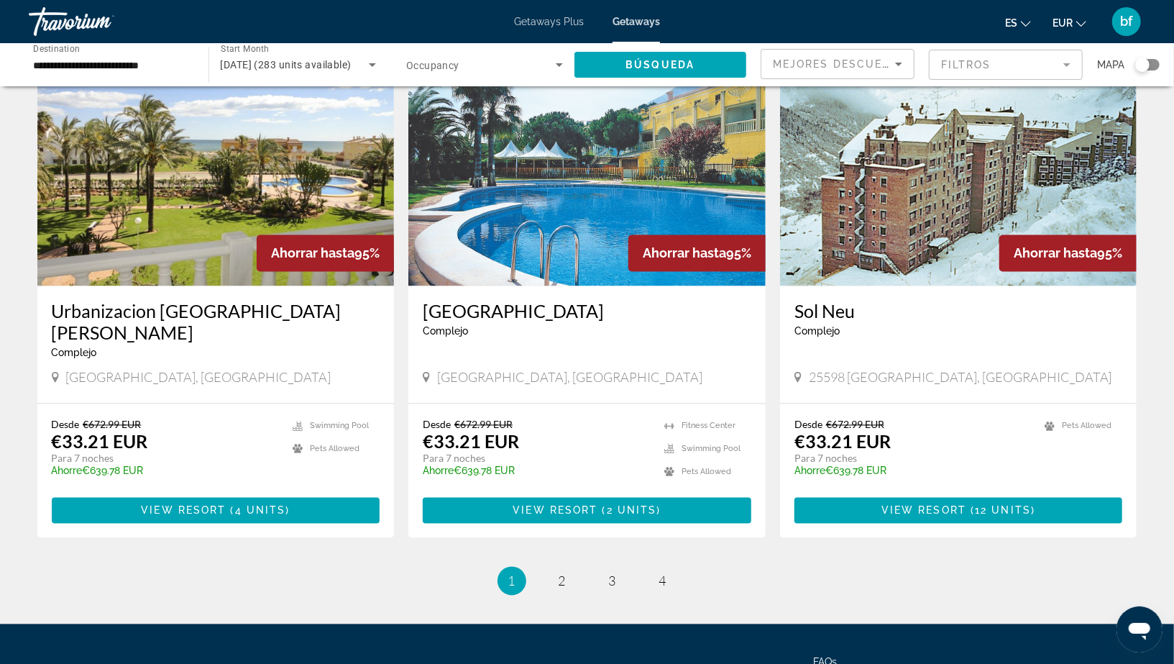
scroll to position [1608, 0]
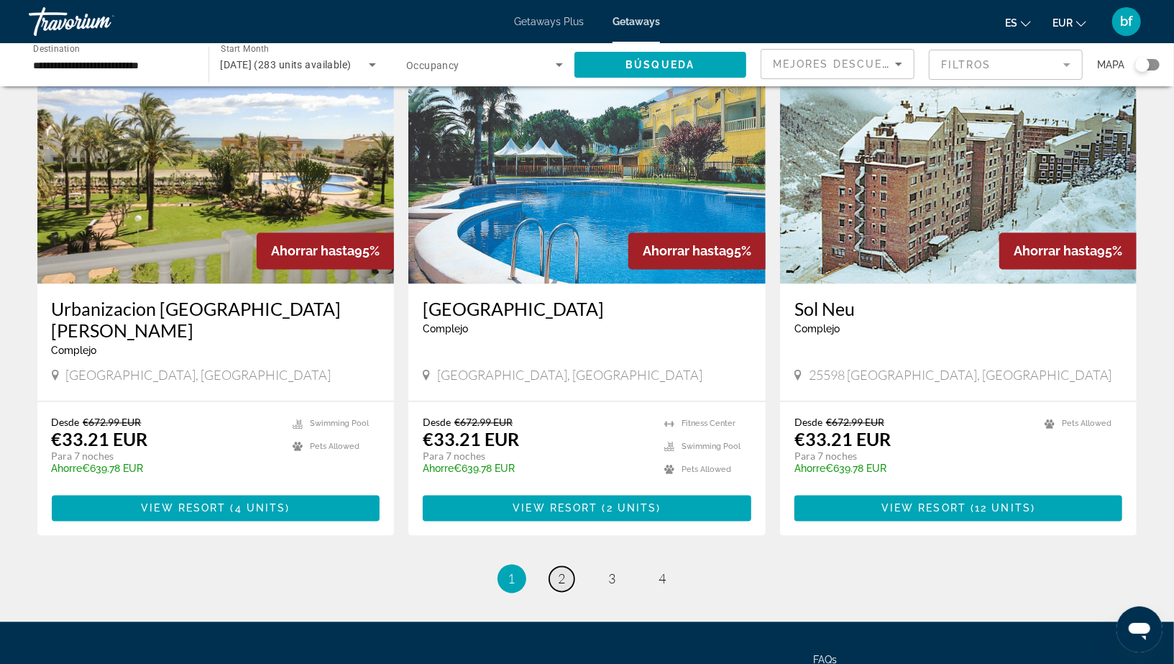
click at [559, 571] on span "2" at bounding box center [562, 579] width 7 height 16
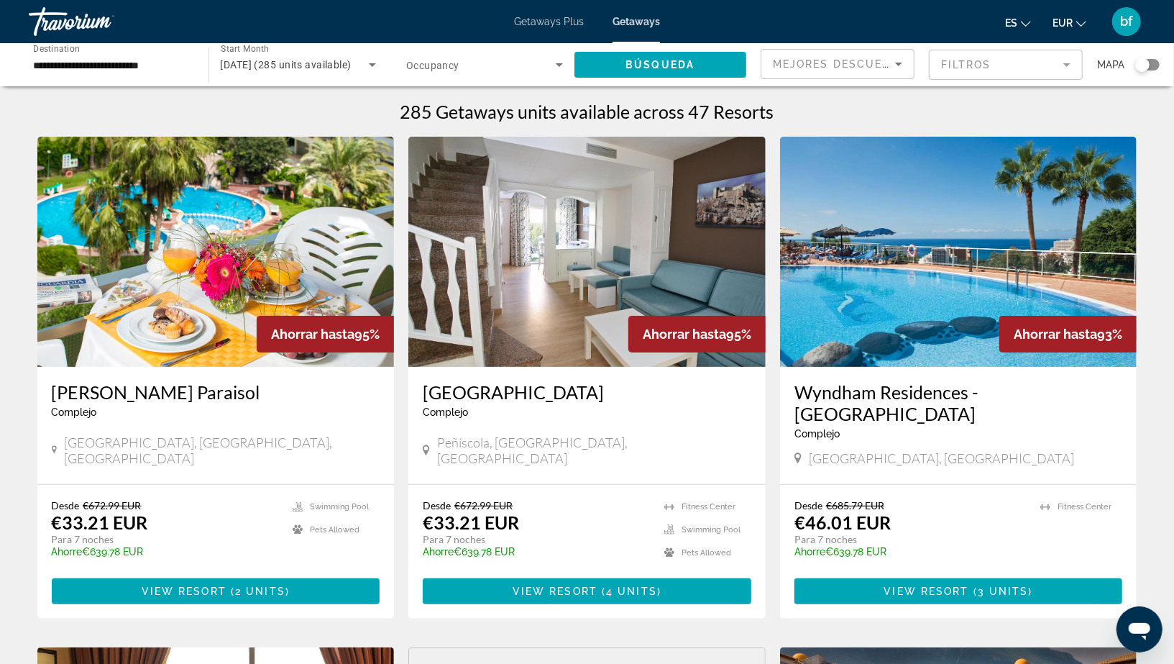
click at [198, 304] on img "Main content" at bounding box center [215, 252] width 357 height 230
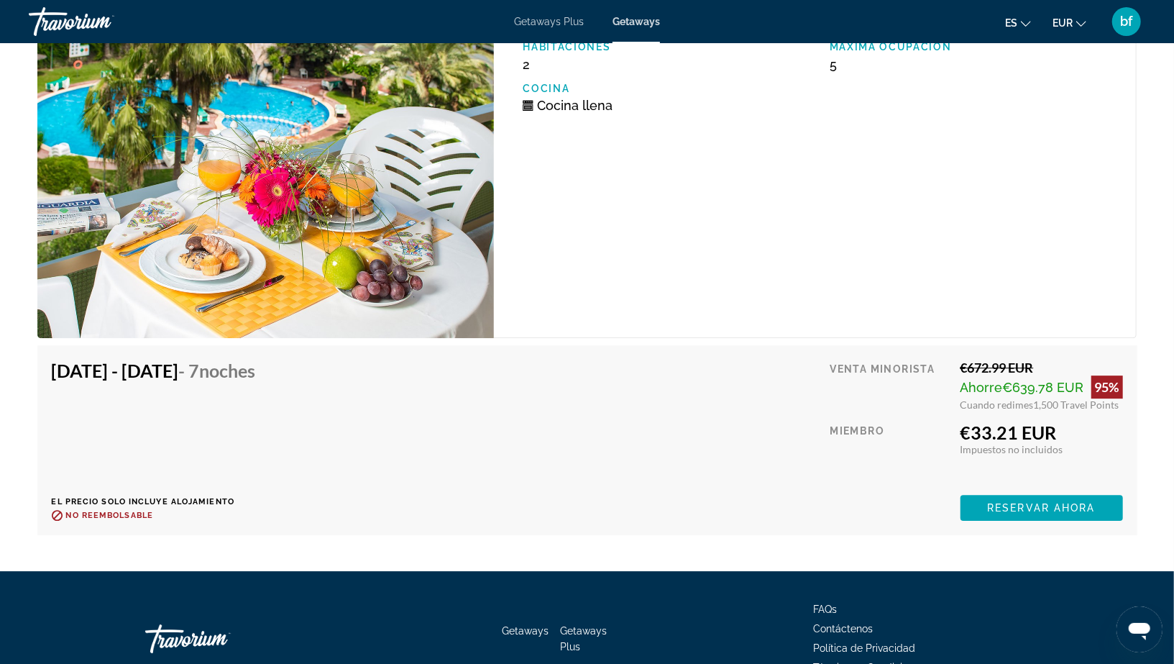
scroll to position [2612, 0]
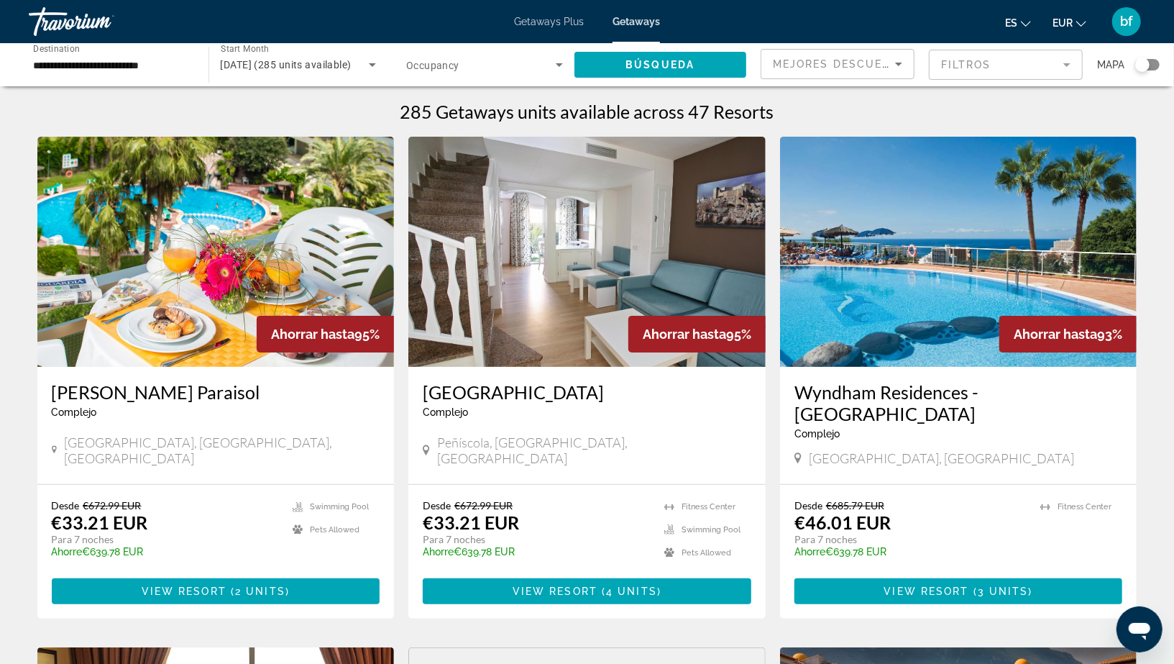
click at [533, 311] on img "Main content" at bounding box center [586, 252] width 357 height 230
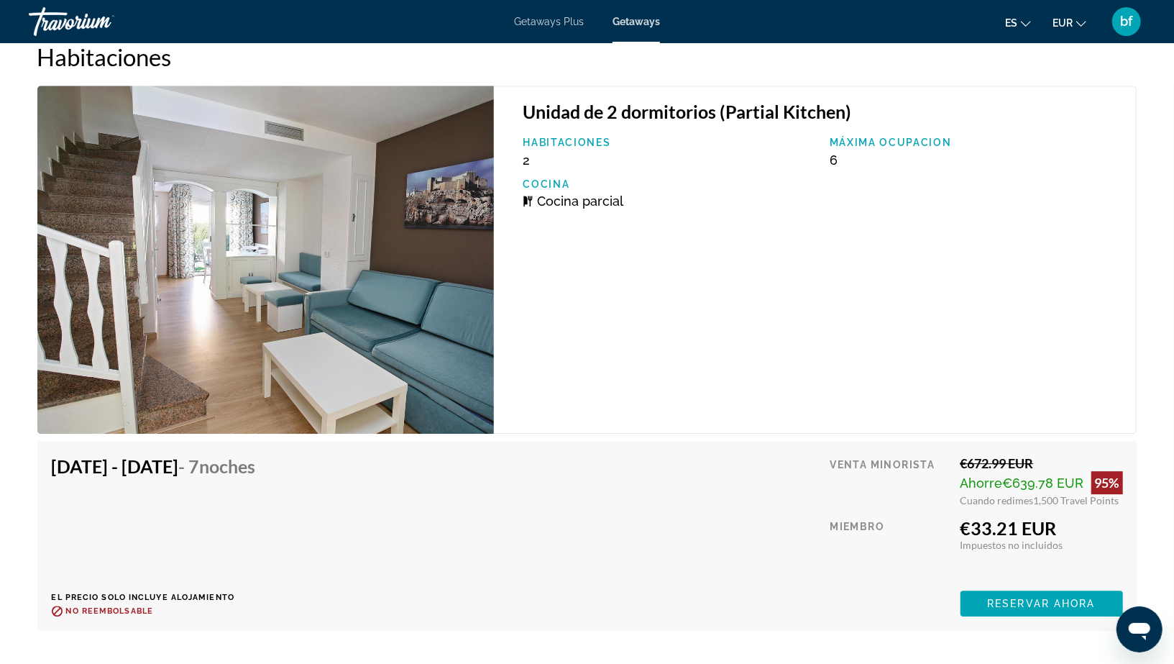
scroll to position [2542, 0]
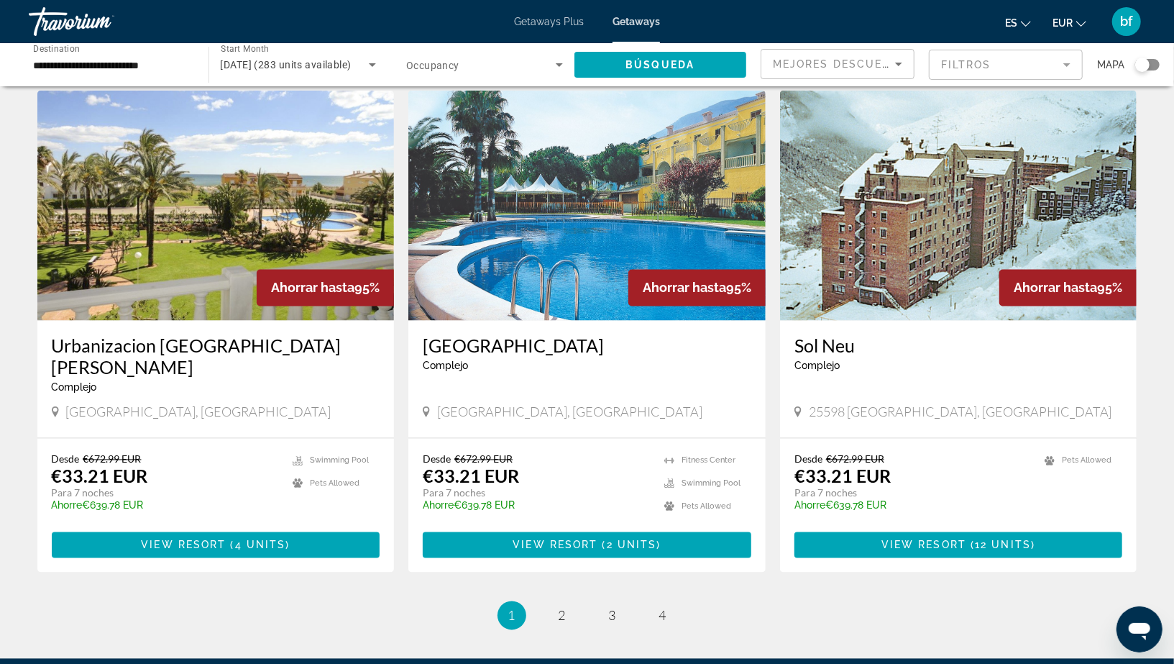
scroll to position [1682, 0]
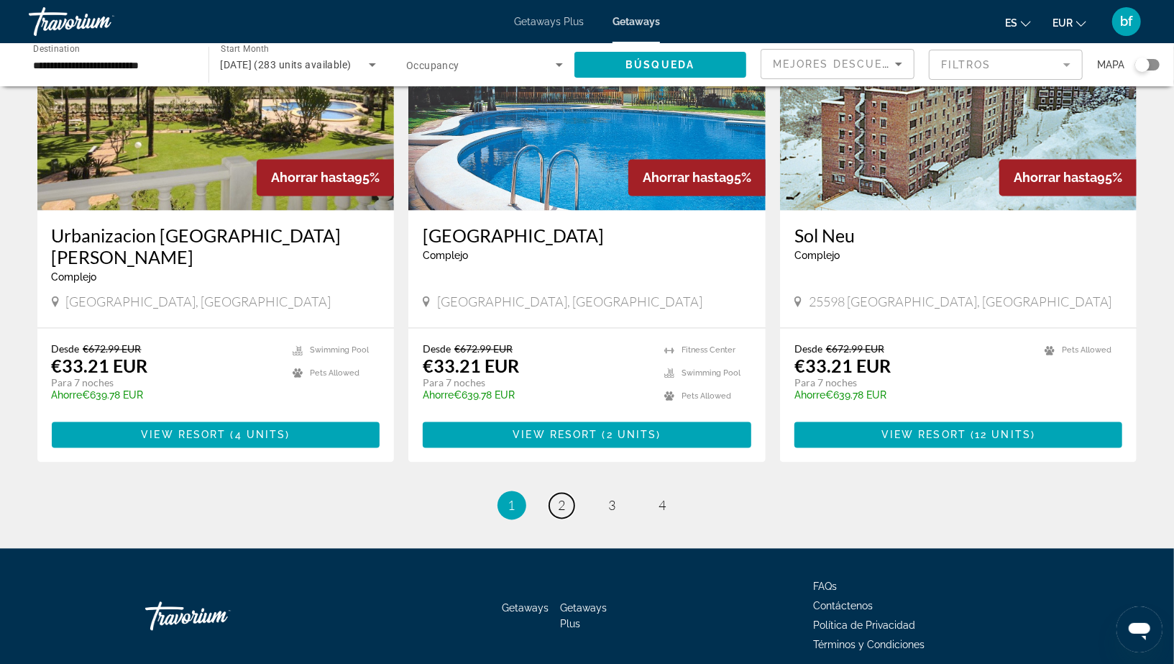
click at [565, 498] on span "2" at bounding box center [562, 506] width 7 height 16
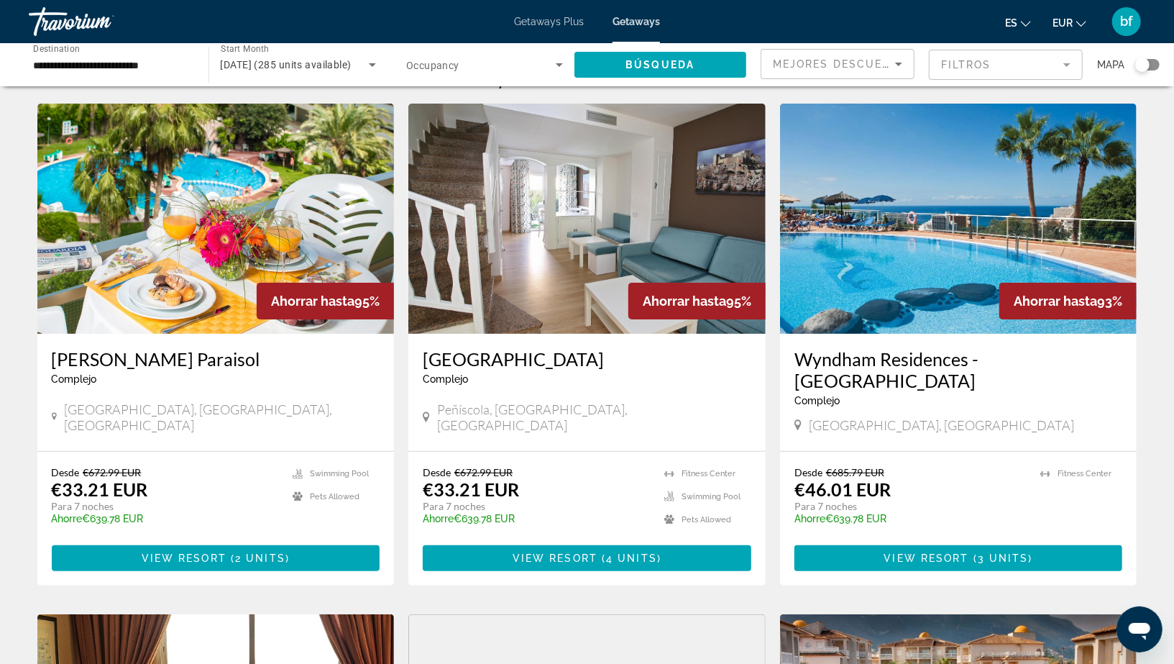
scroll to position [27, 0]
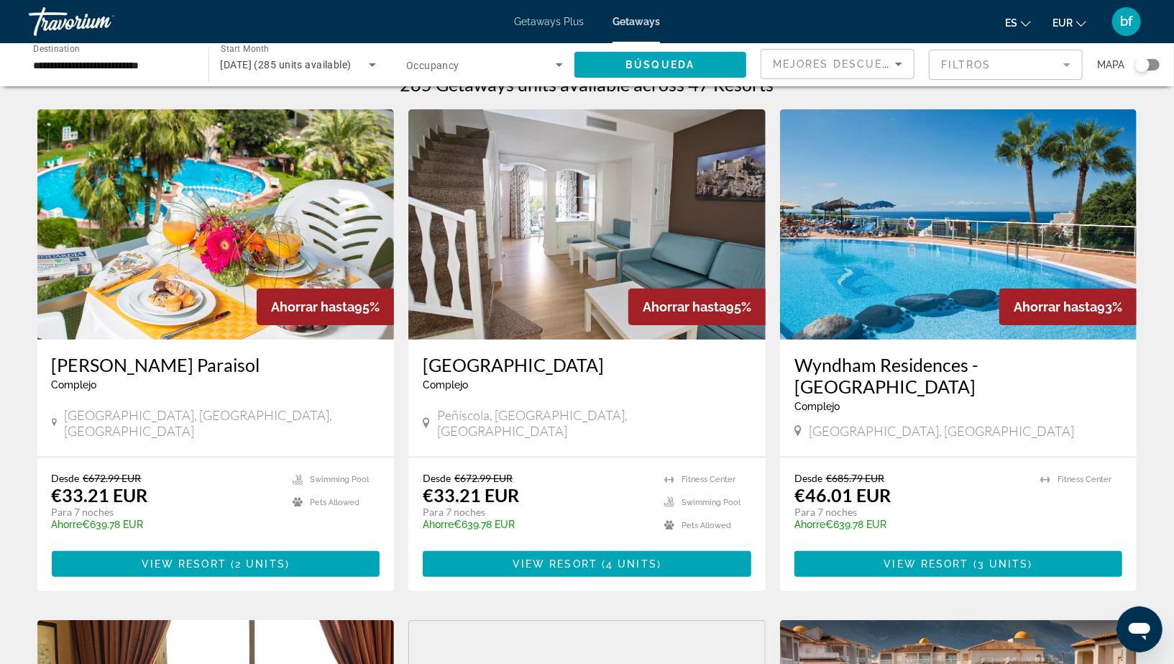
click at [953, 282] on img "Main content" at bounding box center [958, 224] width 357 height 230
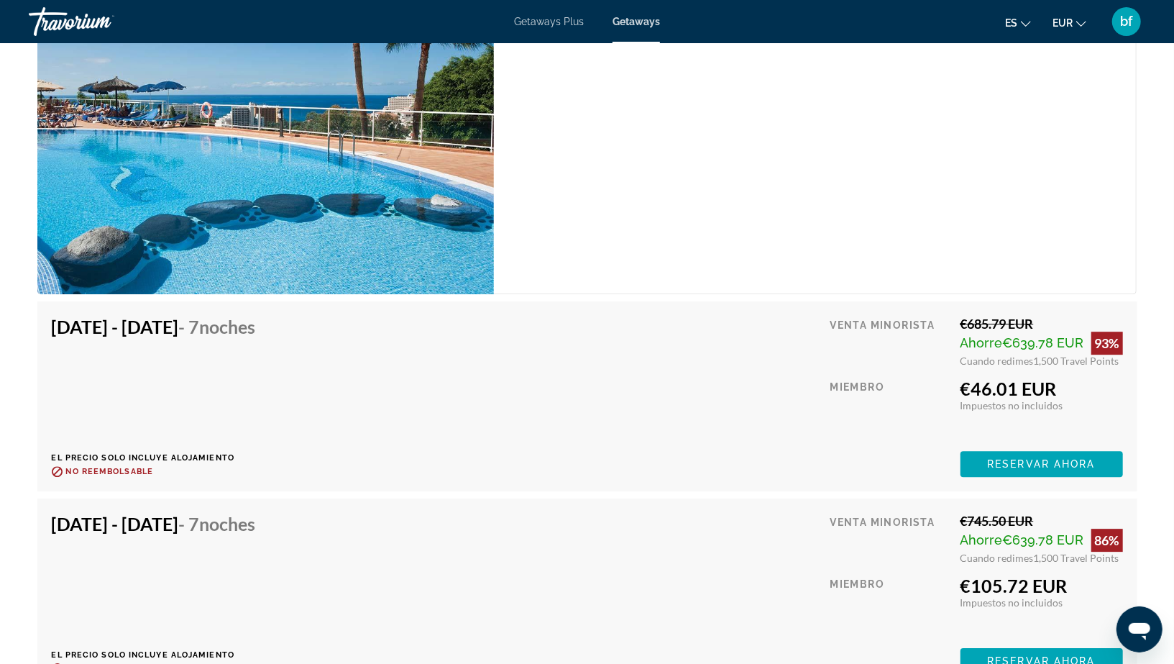
scroll to position [2534, 0]
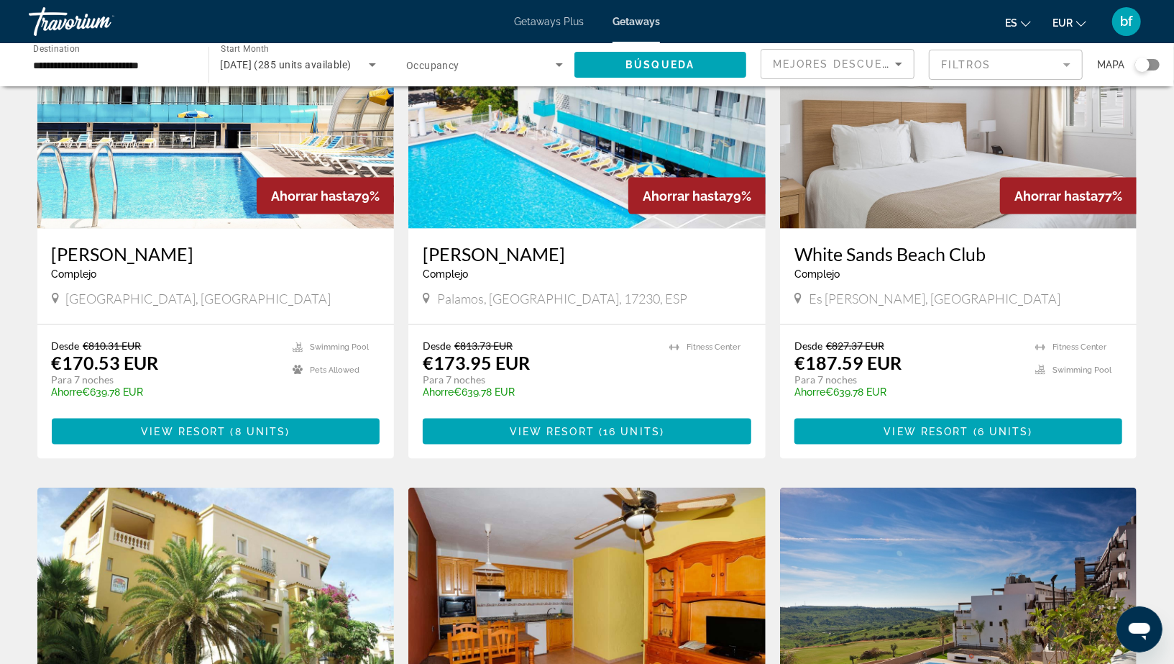
scroll to position [1167, 0]
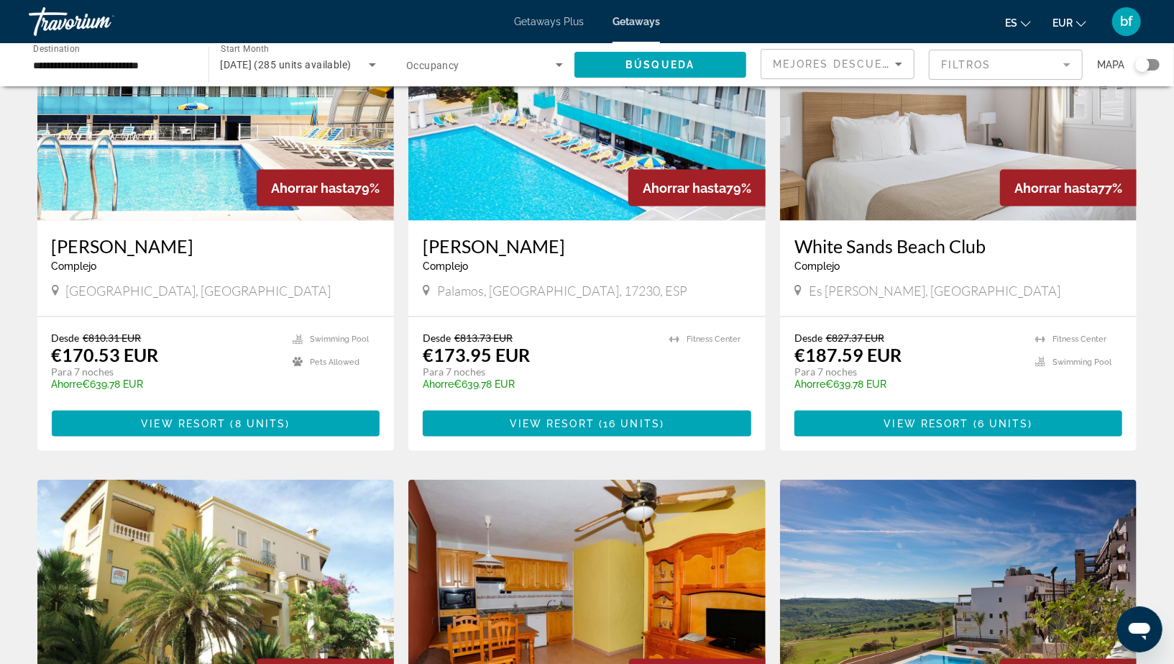
click at [964, 131] on img "Main content" at bounding box center [958, 106] width 357 height 230
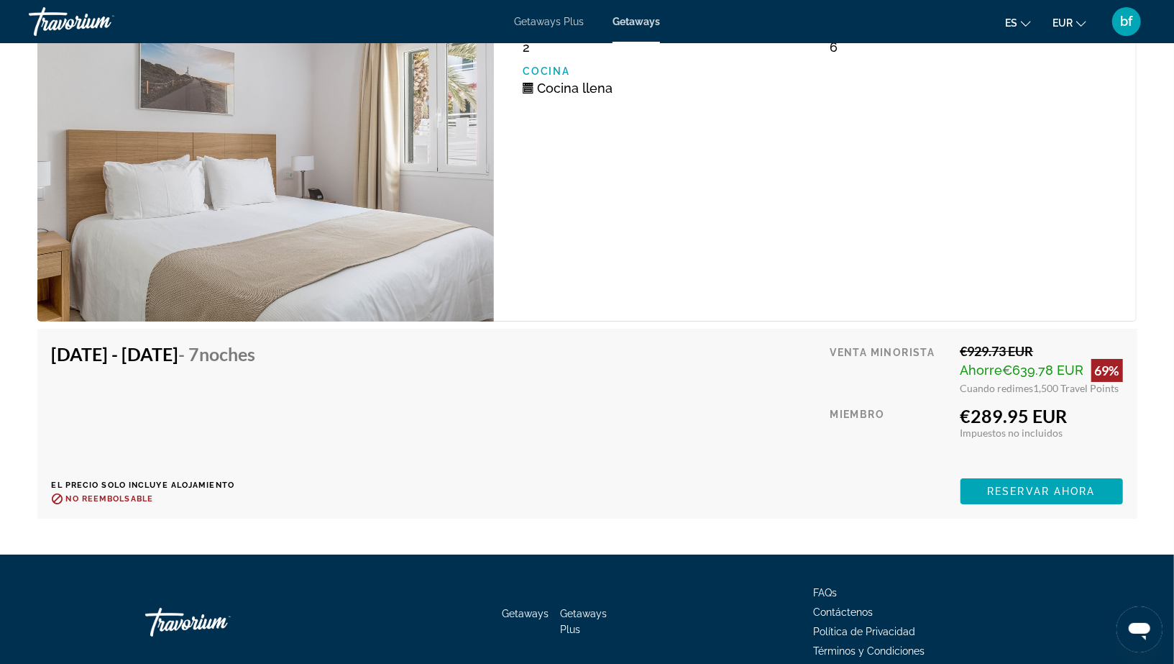
scroll to position [3291, 0]
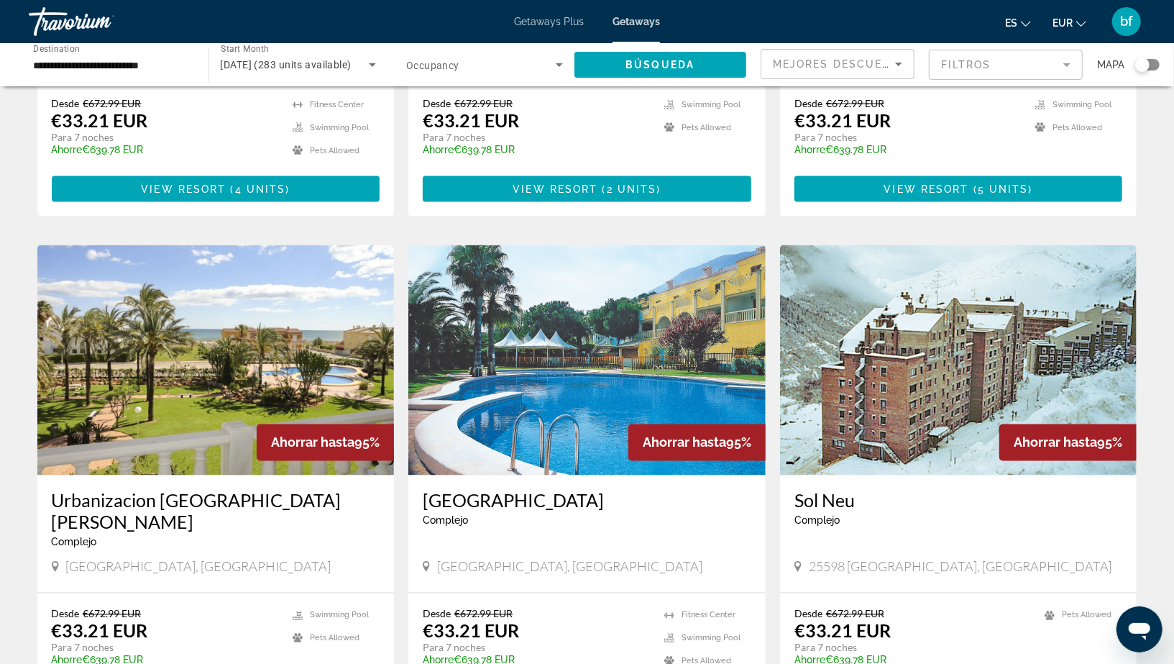
scroll to position [1682, 0]
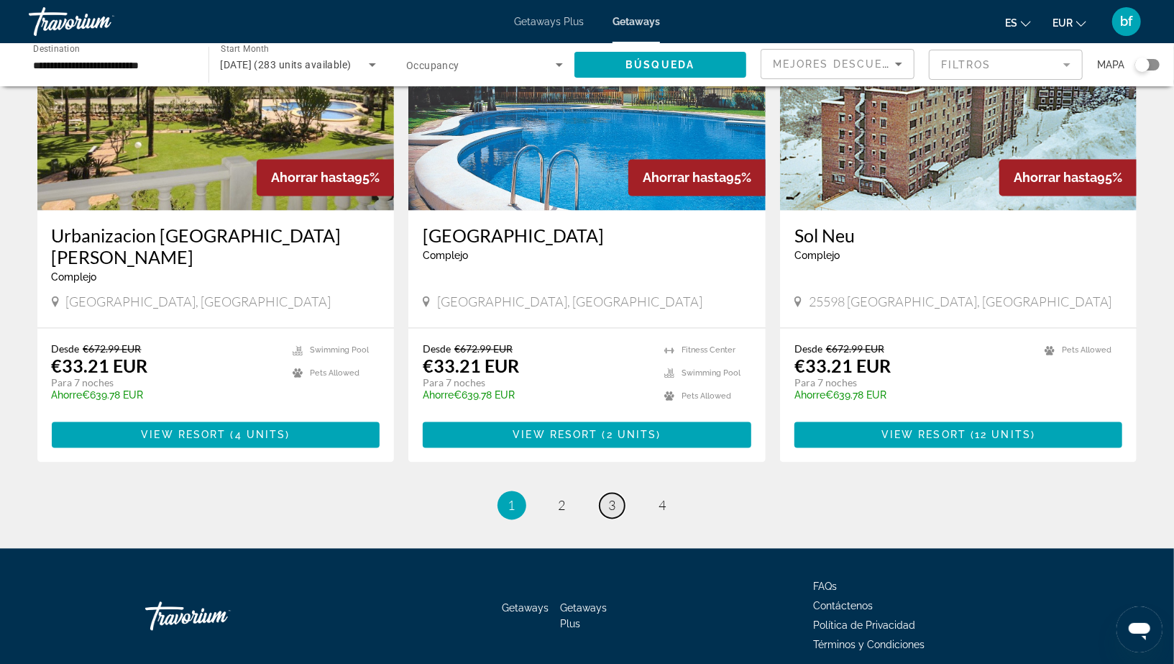
click at [615, 498] on span "3" at bounding box center [612, 506] width 7 height 16
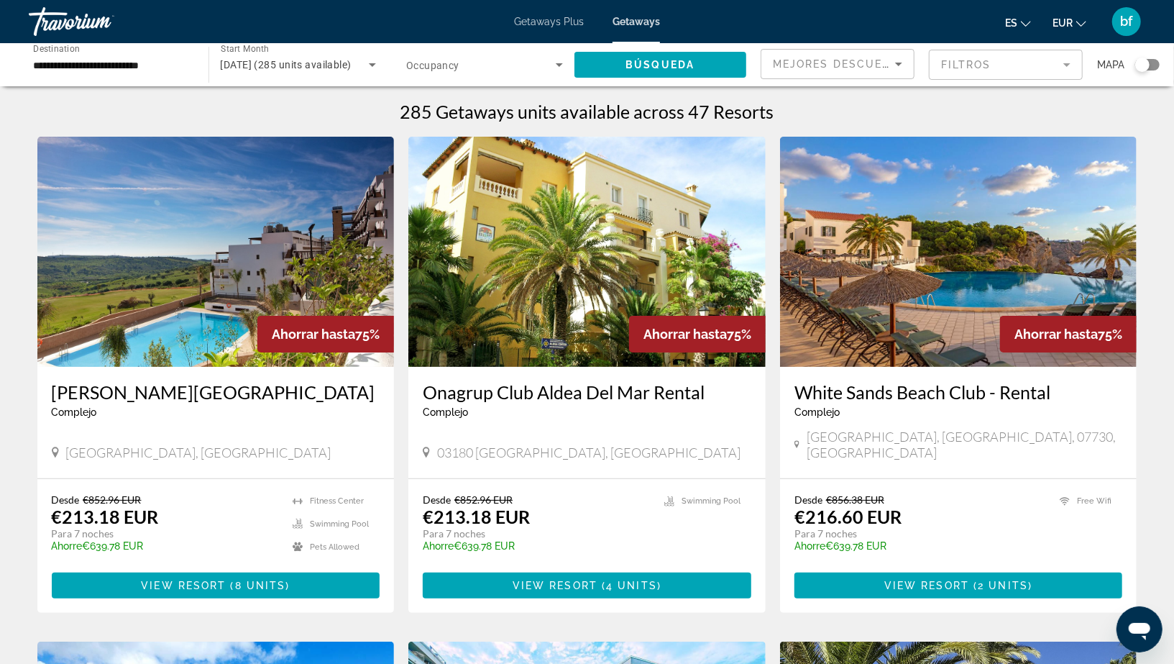
click at [113, 48] on div "**********" at bounding box center [111, 65] width 157 height 41
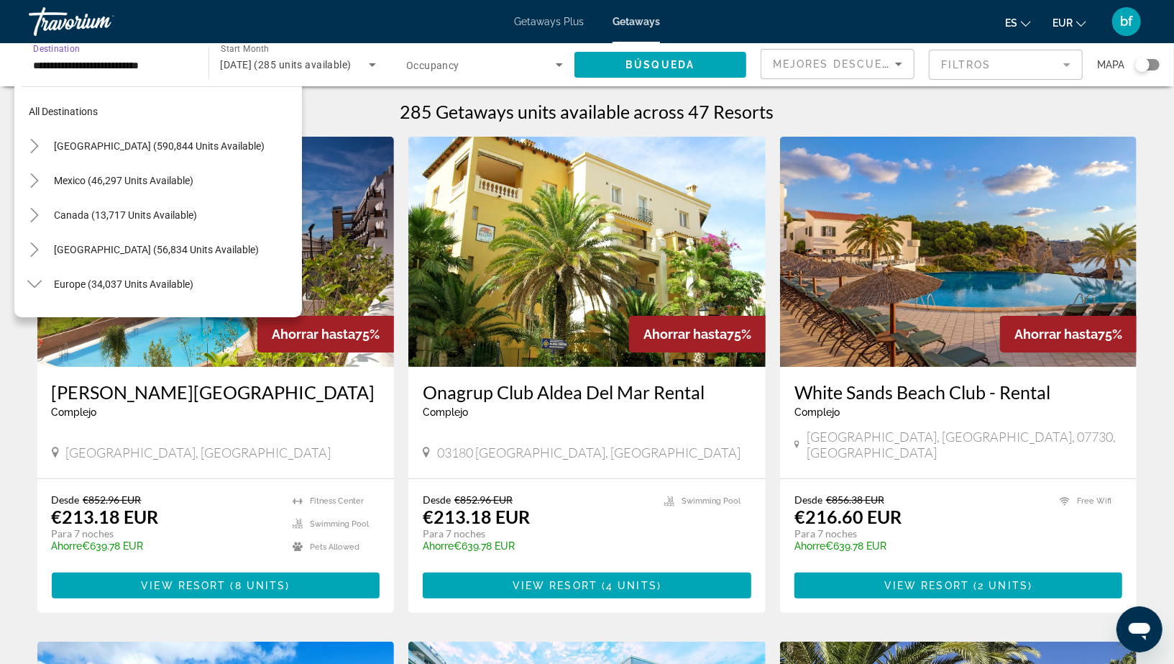
scroll to position [672, 0]
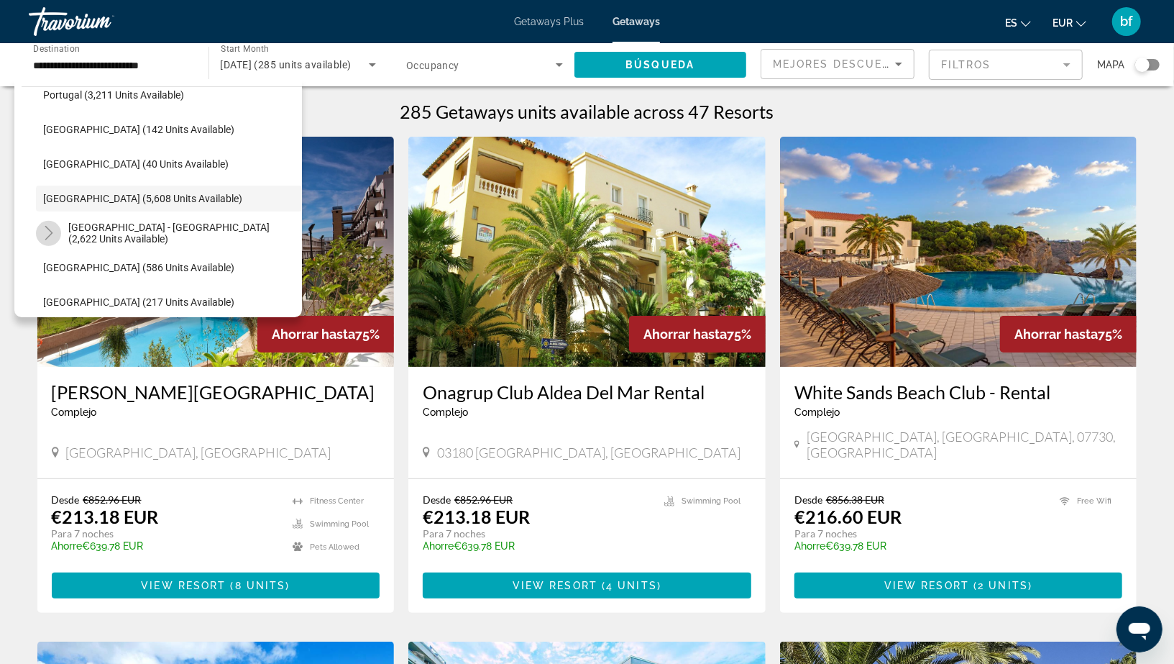
click at [50, 237] on icon "Toggle Spain - Canary Islands (2,622 units available)" at bounding box center [49, 233] width 14 height 14
click at [119, 234] on span "[GEOGRAPHIC_DATA] - [GEOGRAPHIC_DATA] (2,622 units available)" at bounding box center [181, 232] width 226 height 23
type input "**********"
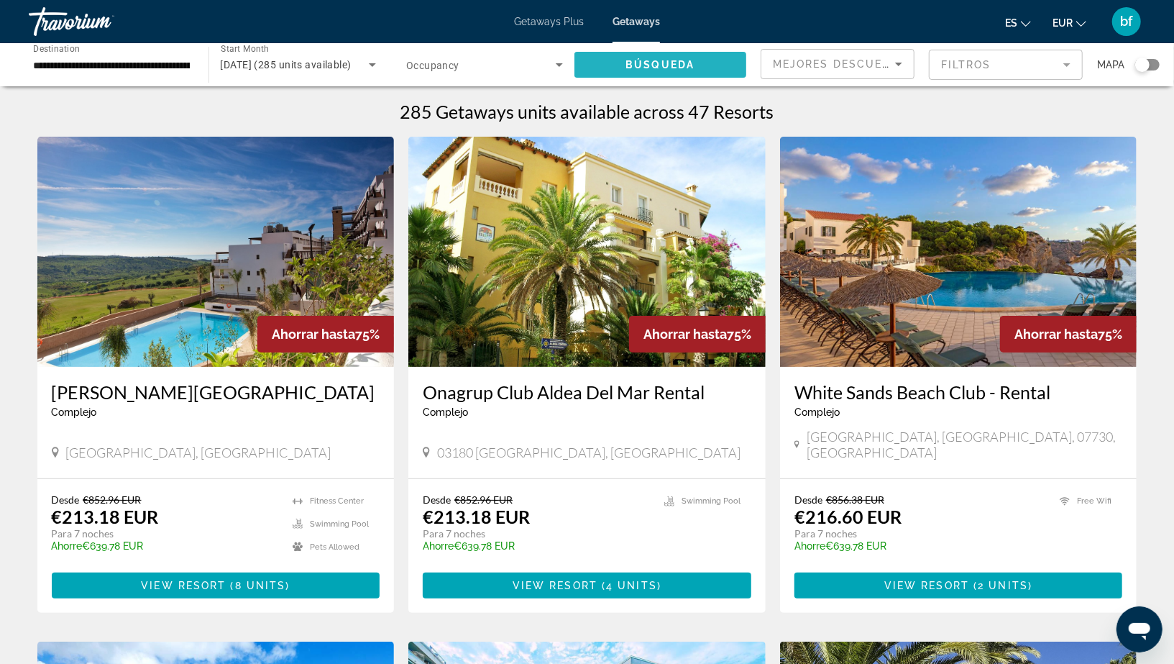
click at [661, 52] on span "Search widget" at bounding box center [660, 64] width 173 height 35
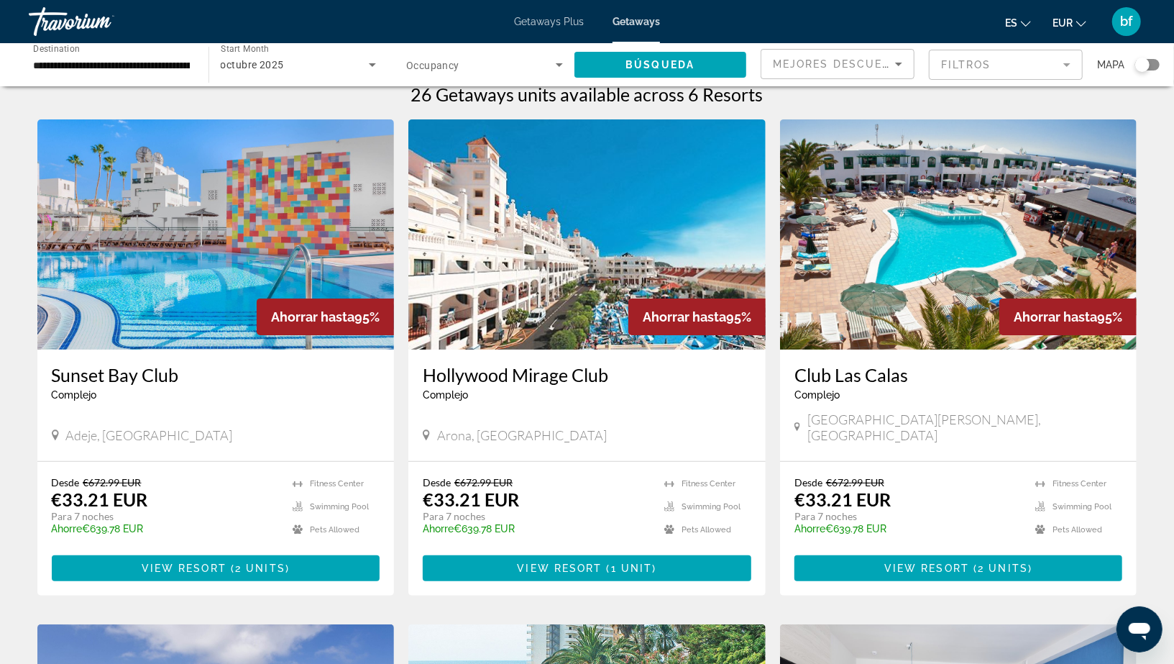
scroll to position [17, 0]
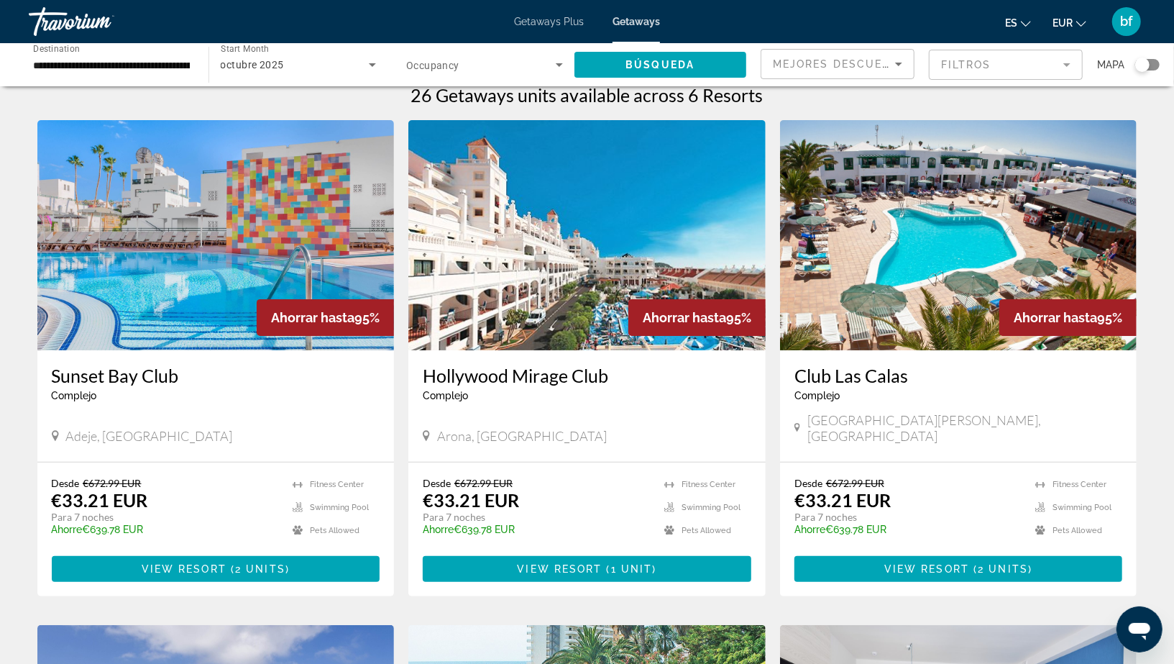
click at [227, 270] on img "Main content" at bounding box center [215, 235] width 357 height 230
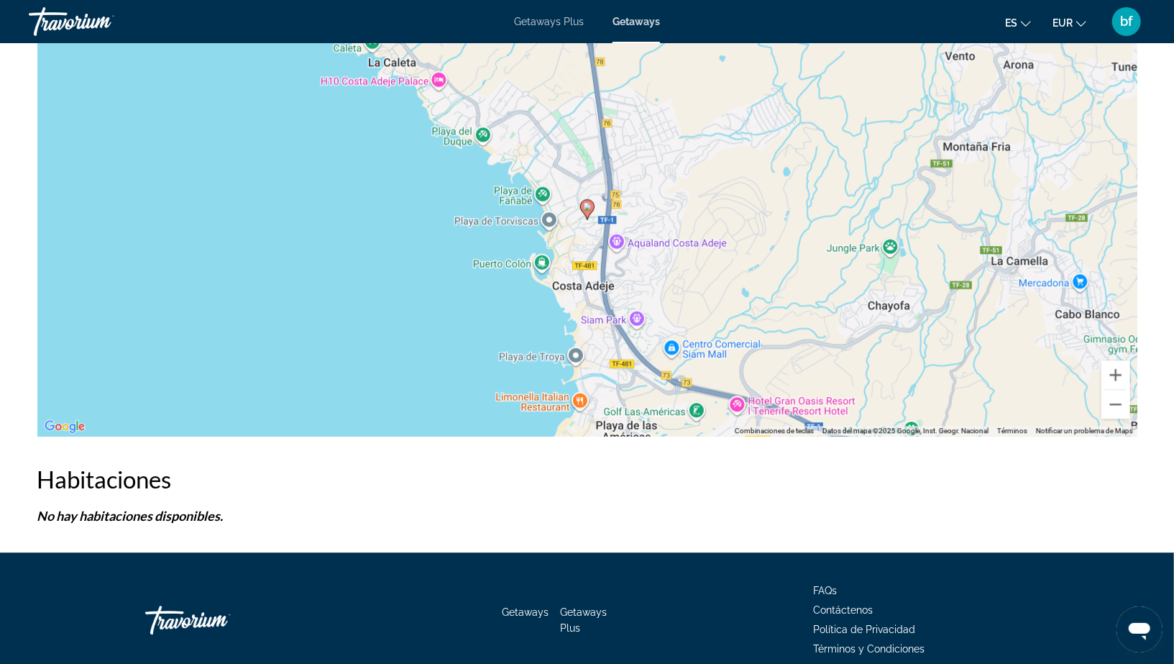
scroll to position [2277, 0]
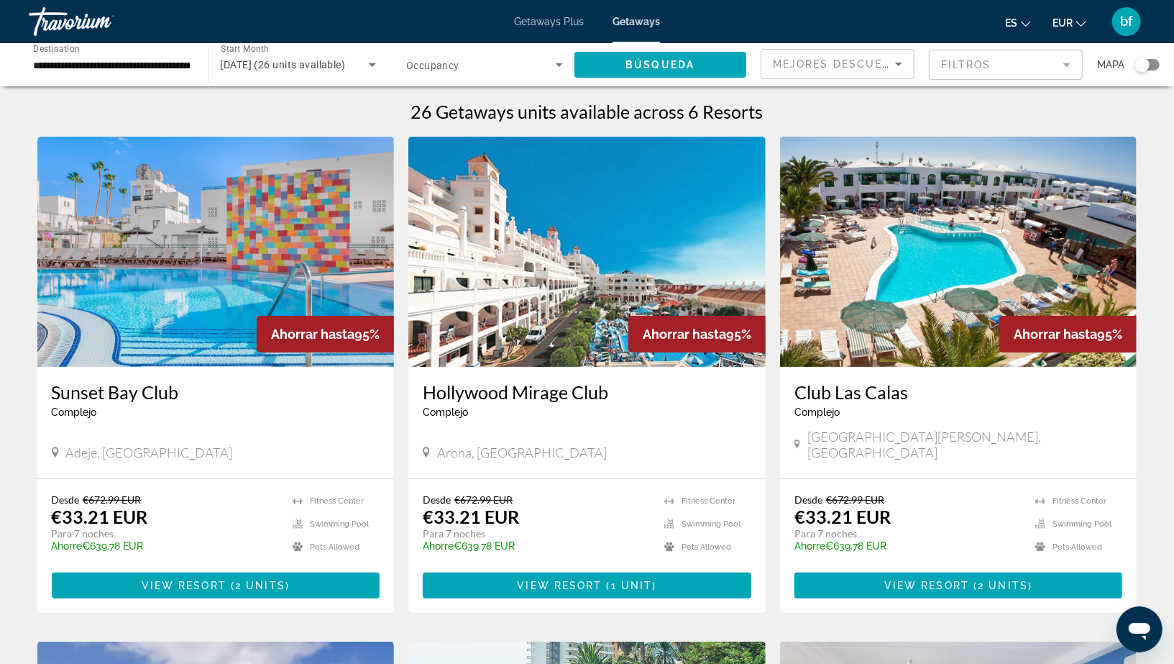
click at [576, 290] on img "Main content" at bounding box center [586, 252] width 357 height 230
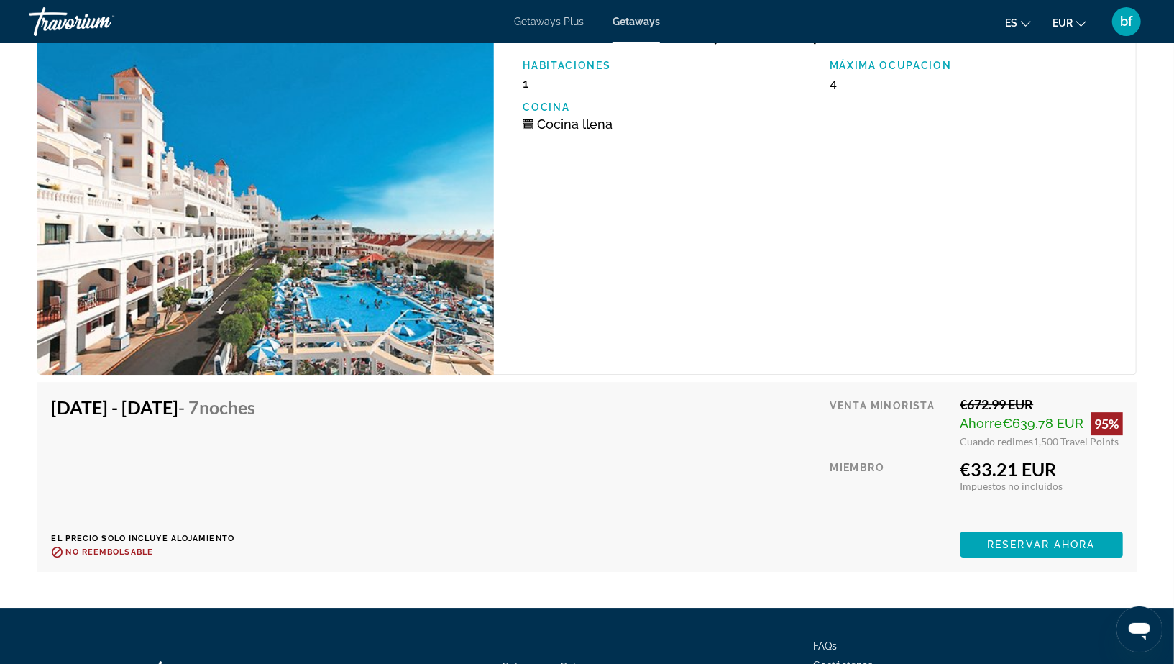
scroll to position [2617, 0]
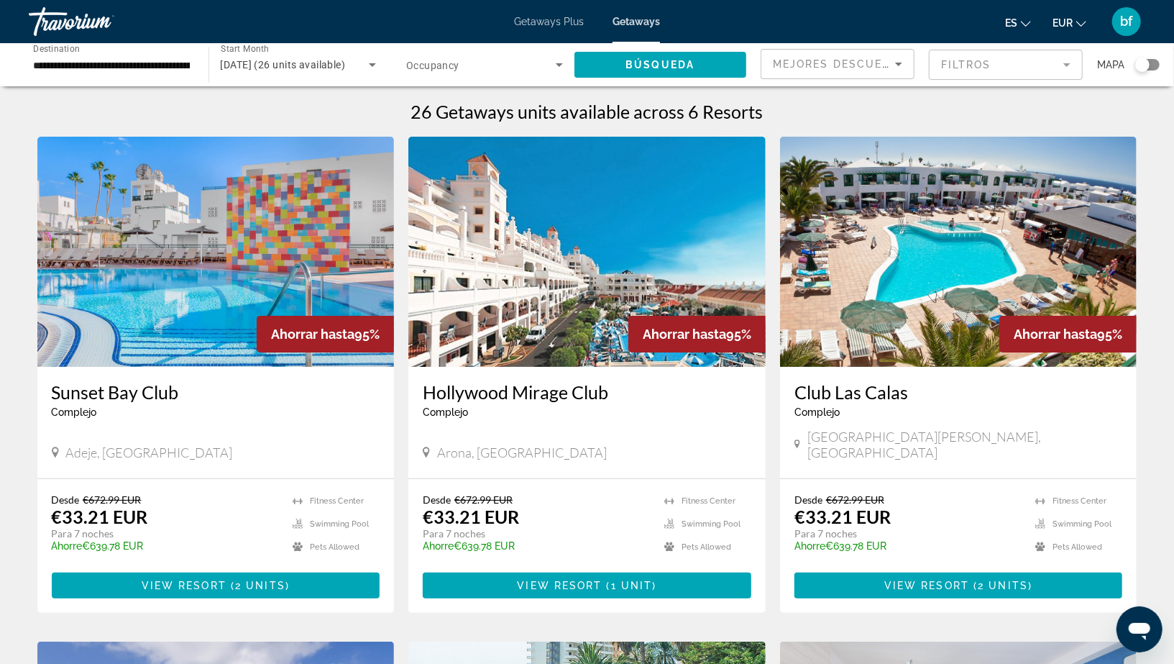
click at [862, 263] on img "Main content" at bounding box center [958, 252] width 357 height 230
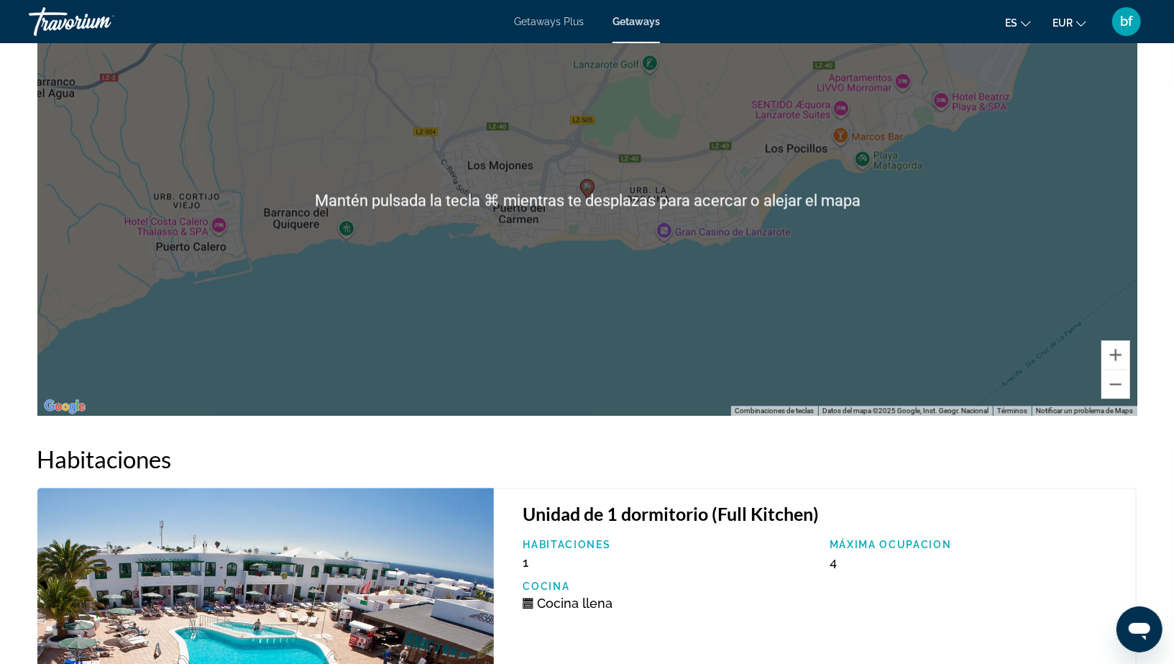
scroll to position [2107, 0]
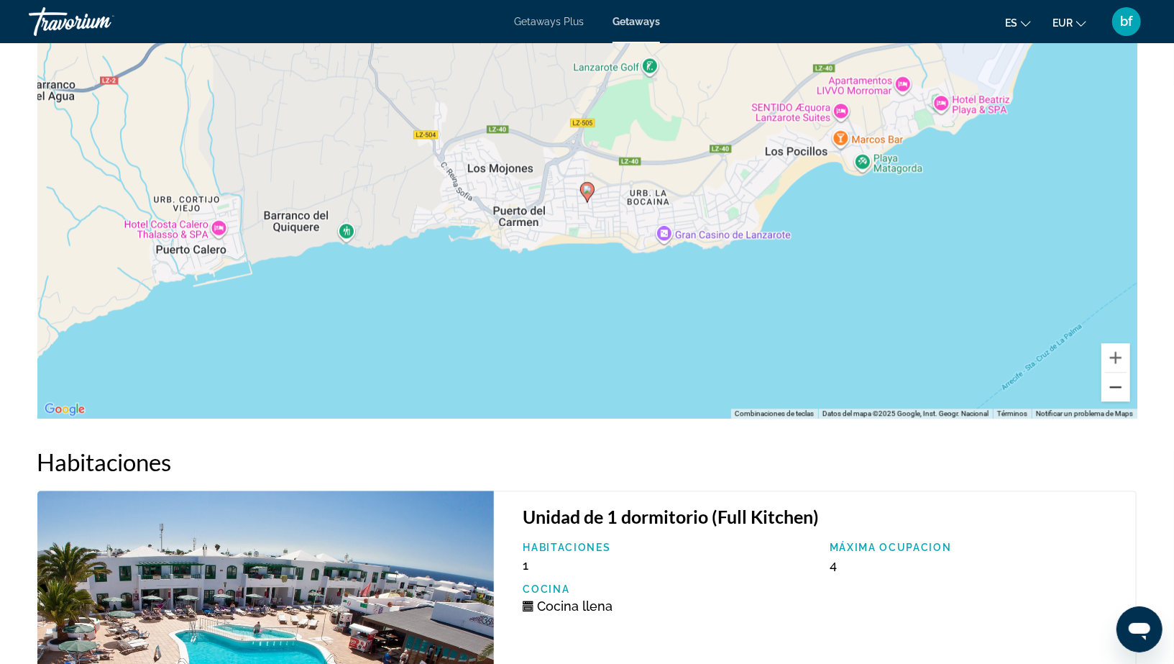
click at [1119, 391] on button "Reducir" at bounding box center [1116, 386] width 29 height 29
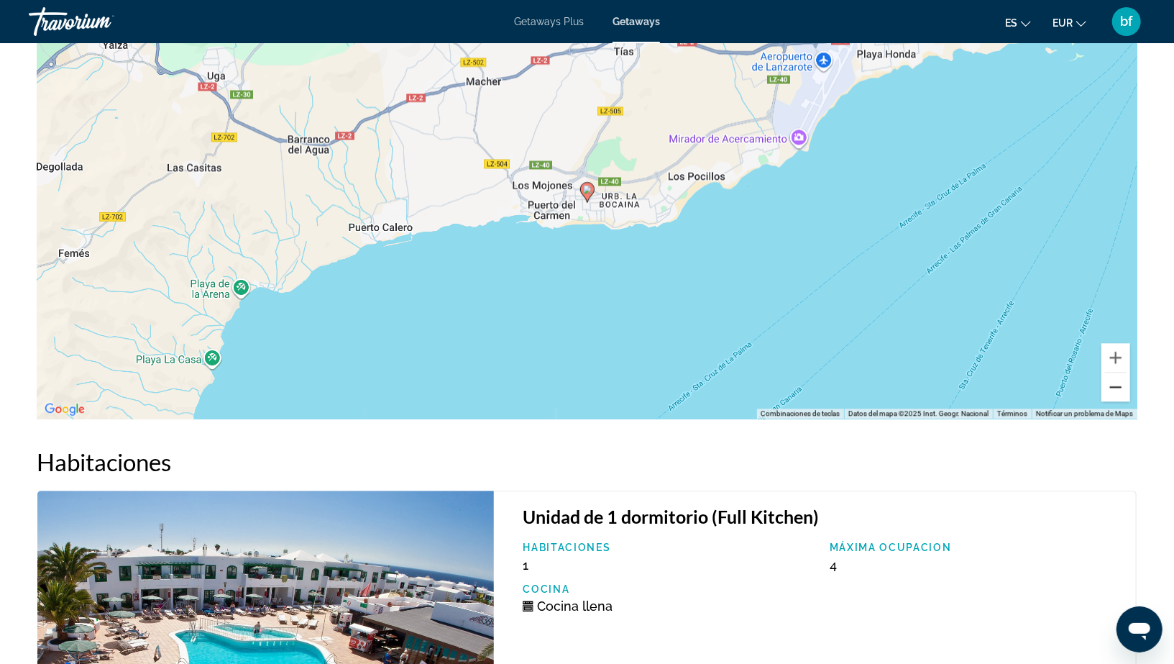
click at [1119, 391] on button "Reducir" at bounding box center [1116, 386] width 29 height 29
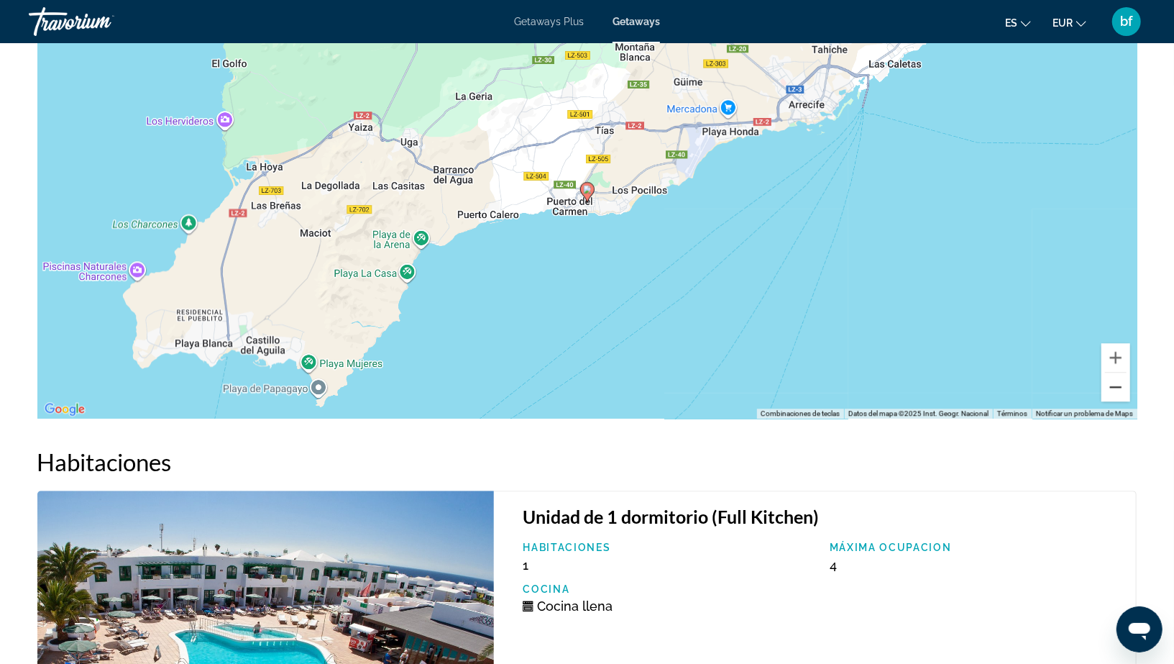
click at [1119, 391] on button "Reducir" at bounding box center [1116, 386] width 29 height 29
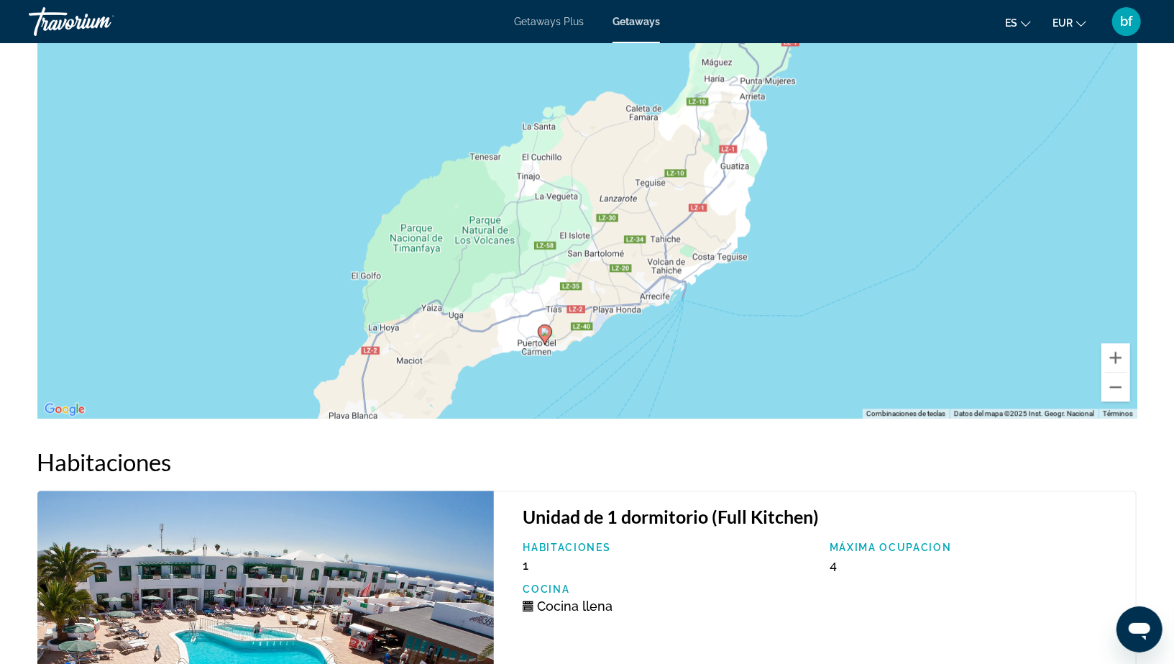
drag, startPoint x: 829, startPoint y: 252, endPoint x: 787, endPoint y: 402, distance: 156.1
click at [787, 402] on div "Para activar la función de arrastre con el teclado, pulsa Alt + Intro. Cuando h…" at bounding box center [587, 202] width 1100 height 431
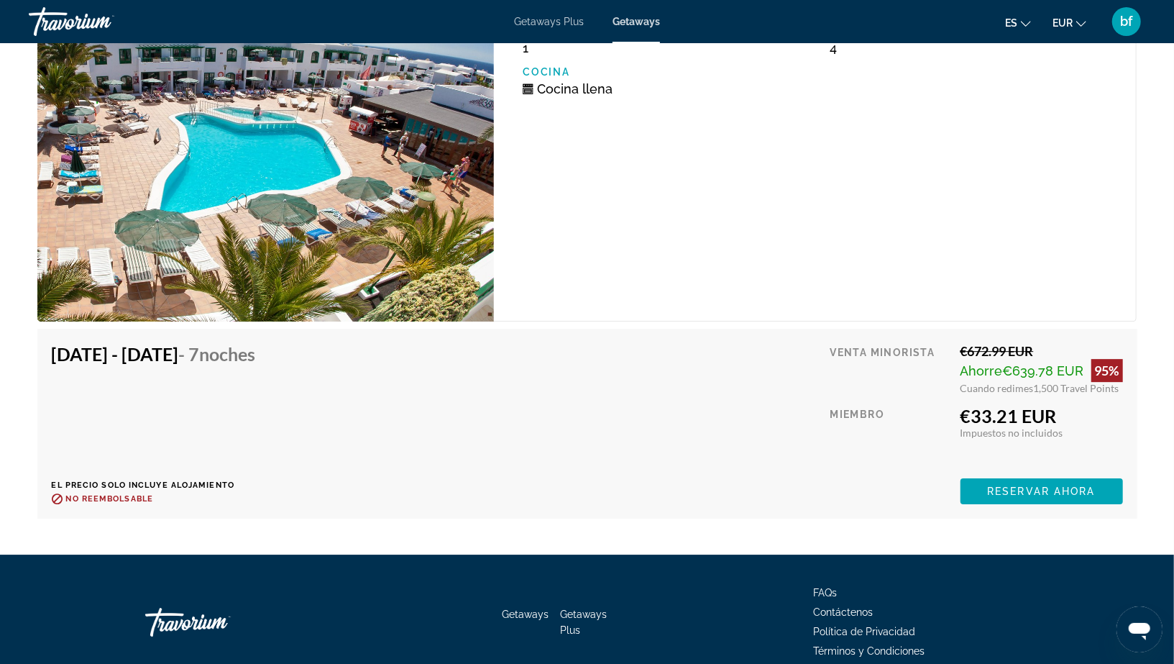
scroll to position [2687, 0]
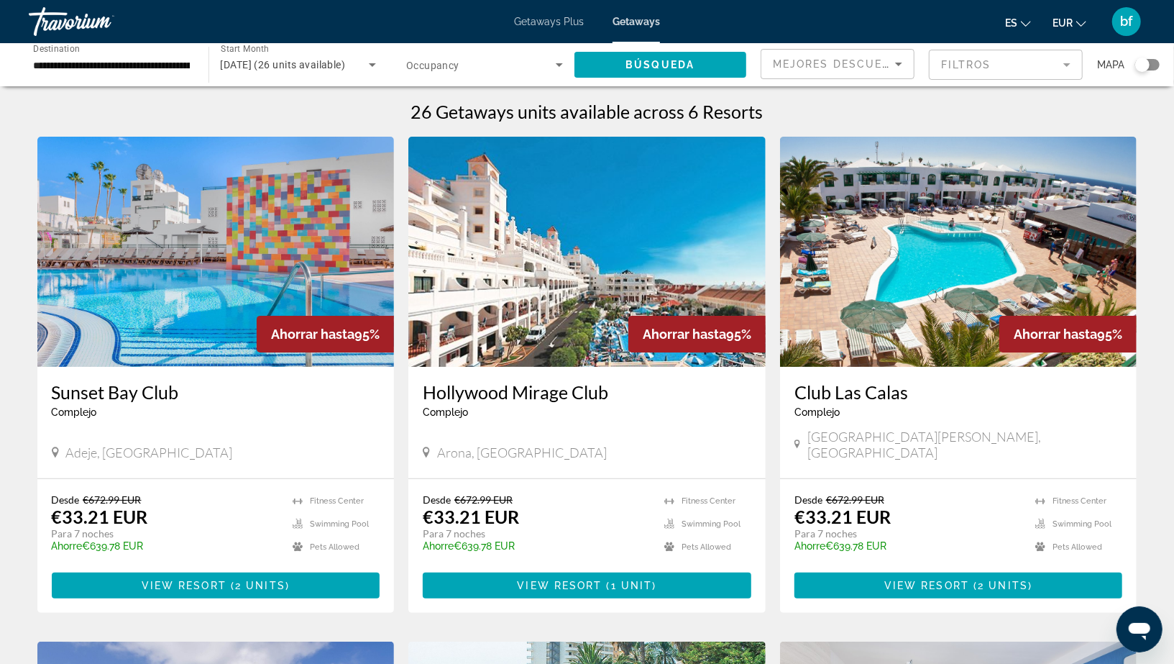
click at [144, 68] on input "**********" at bounding box center [111, 65] width 157 height 17
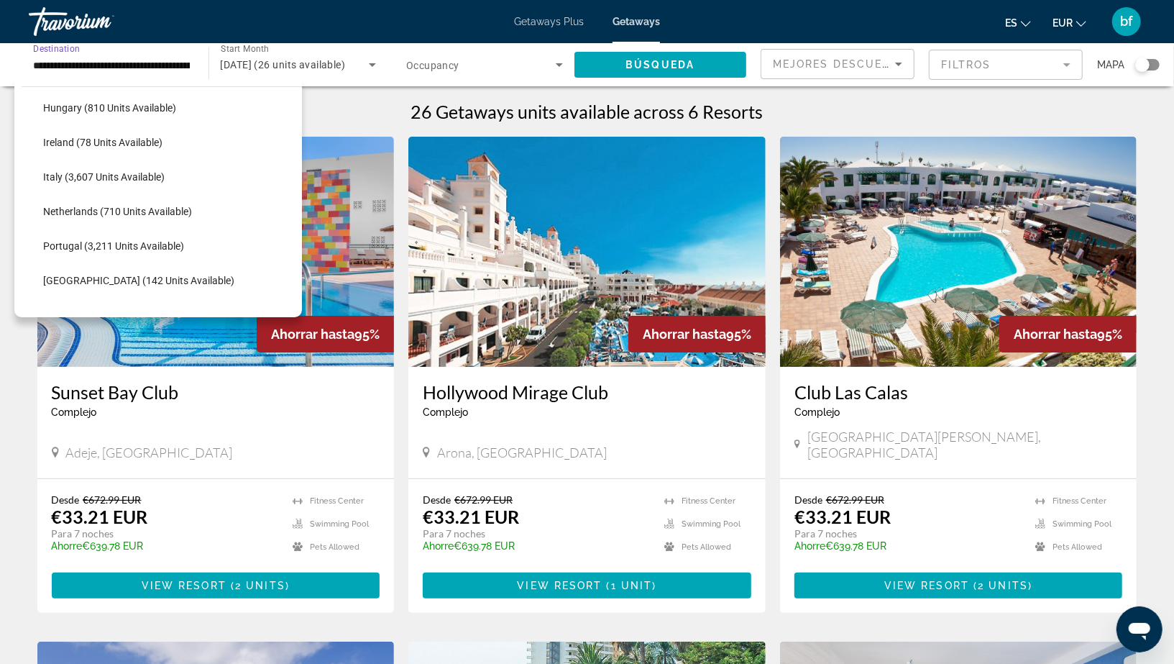
scroll to position [518, 0]
click at [56, 174] on span "Italy (3,607 units available)" at bounding box center [104, 180] width 122 height 12
type input "**********"
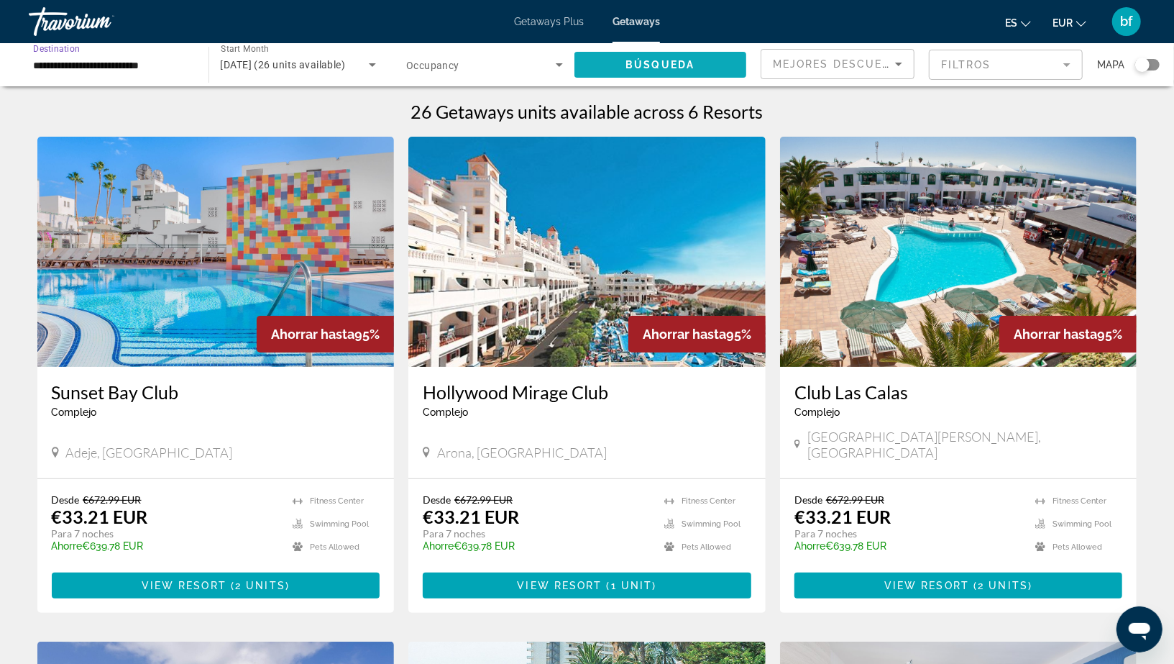
click at [699, 64] on span "Search widget" at bounding box center [660, 64] width 173 height 35
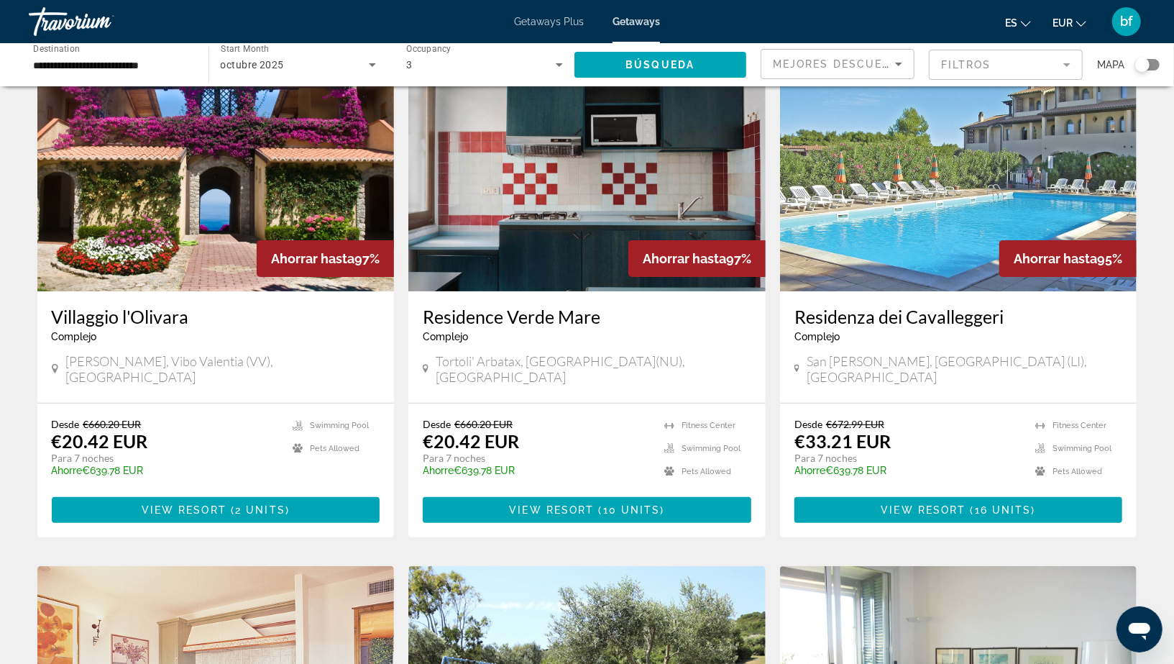
scroll to position [65, 0]
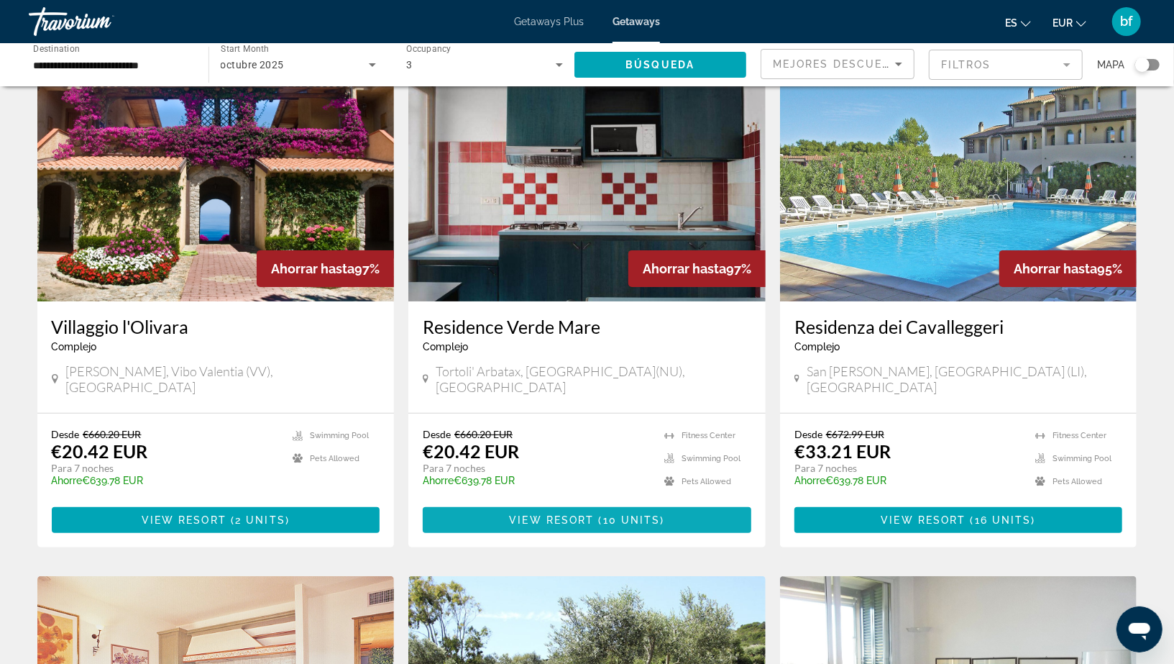
click at [561, 514] on span "View Resort" at bounding box center [551, 520] width 85 height 12
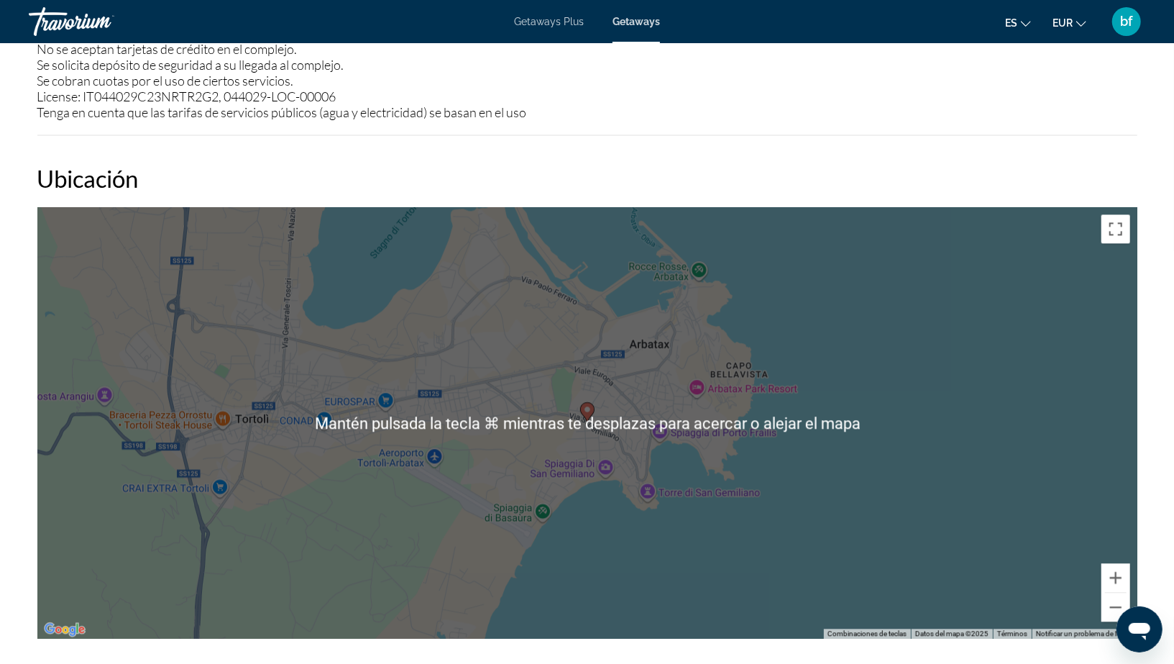
scroll to position [2059, 0]
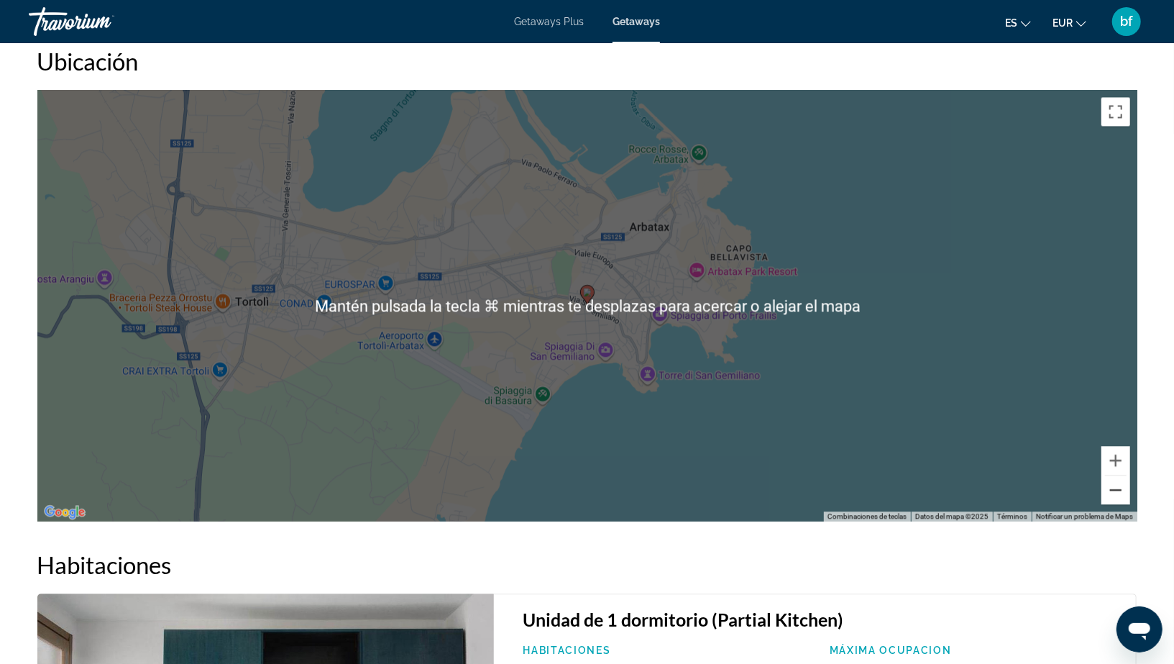
click at [1119, 486] on button "Reducir" at bounding box center [1116, 489] width 29 height 29
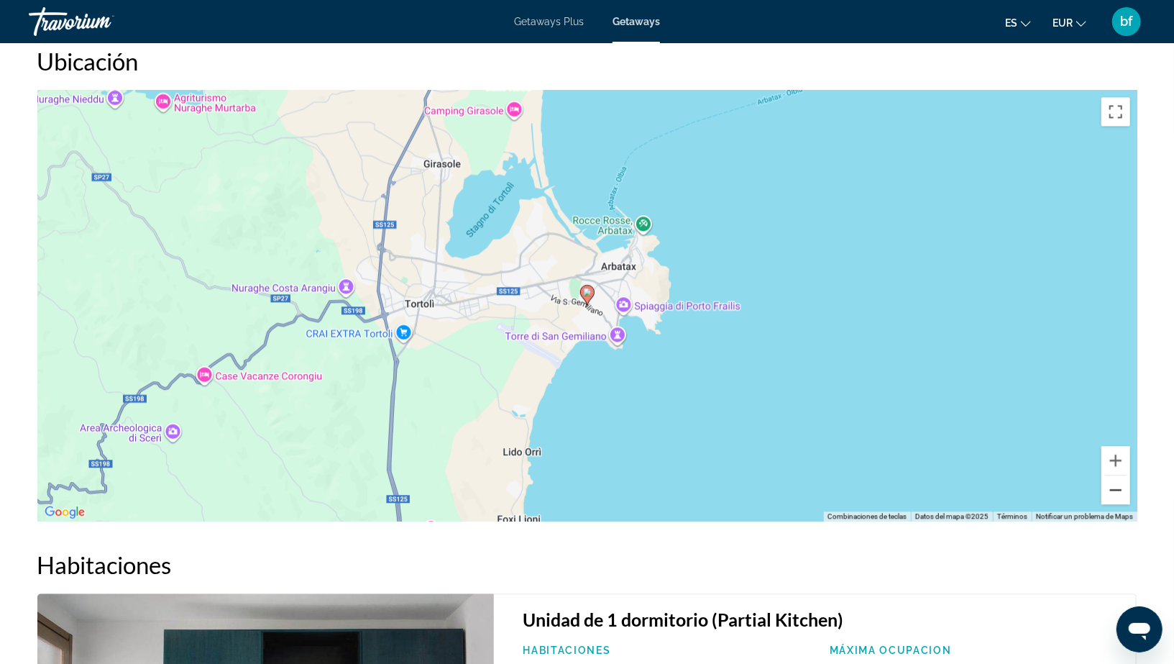
click at [1119, 486] on button "Reducir" at bounding box center [1116, 489] width 29 height 29
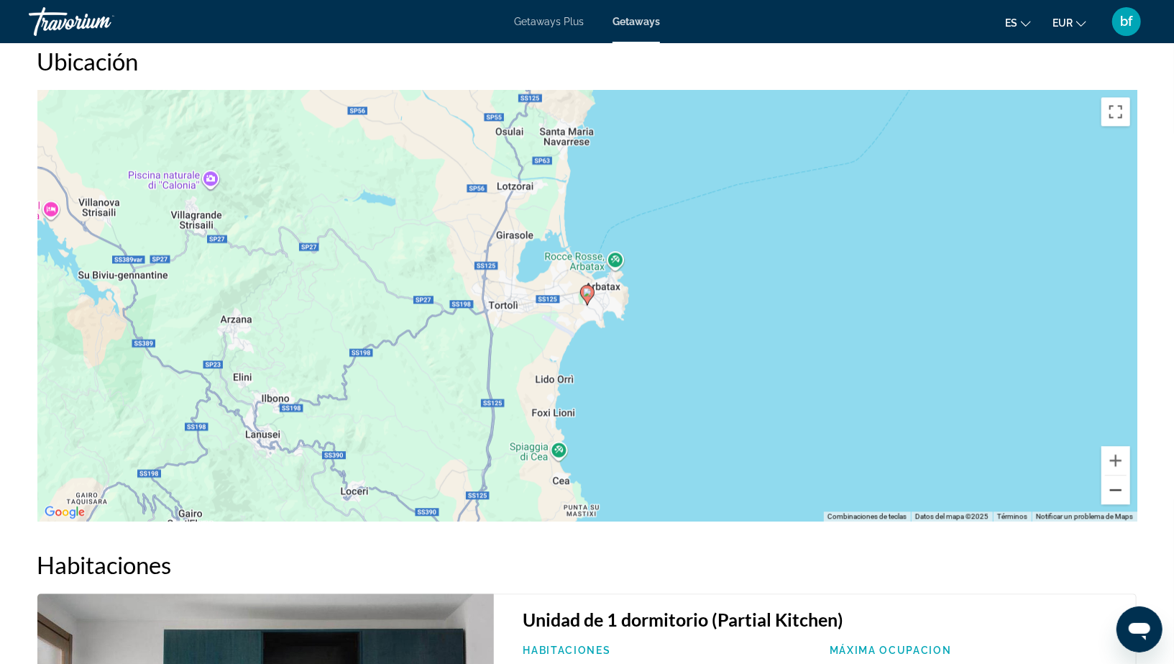
click at [1119, 486] on button "Reducir" at bounding box center [1116, 489] width 29 height 29
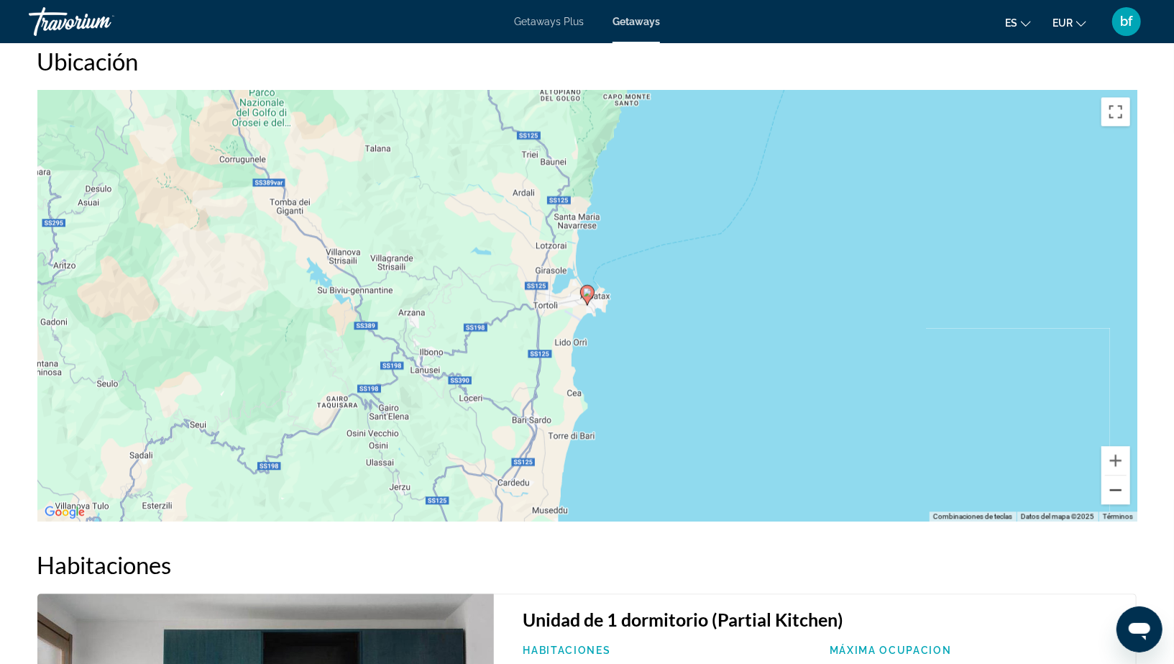
click at [1119, 486] on button "Reducir" at bounding box center [1116, 489] width 29 height 29
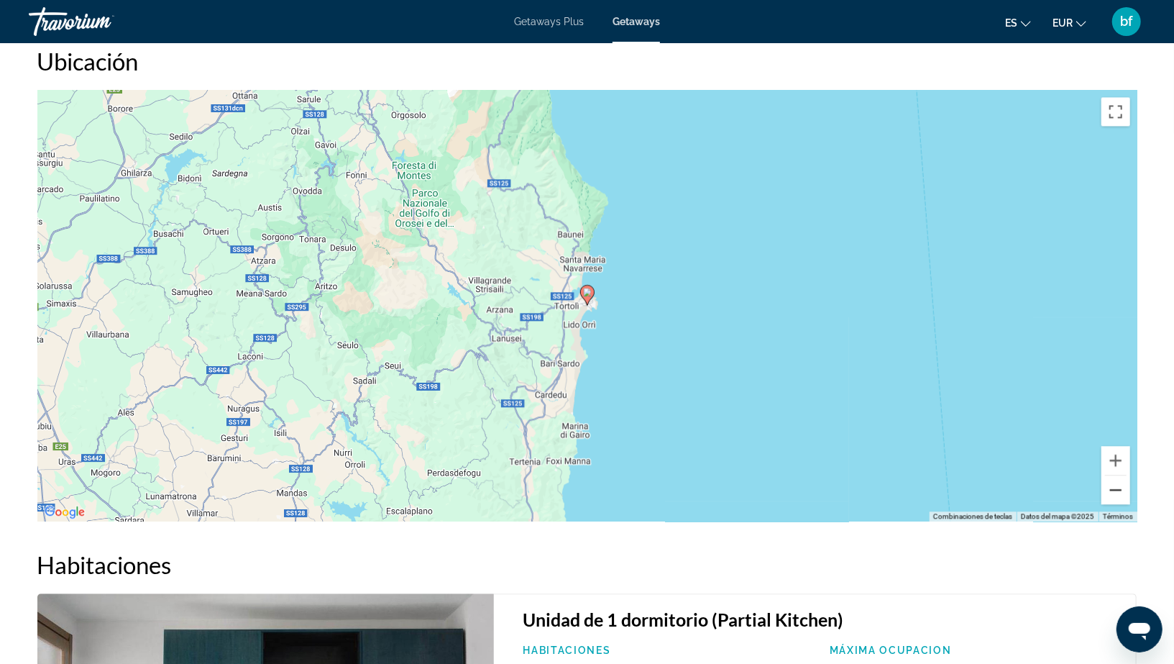
click at [1119, 486] on button "Reducir" at bounding box center [1116, 489] width 29 height 29
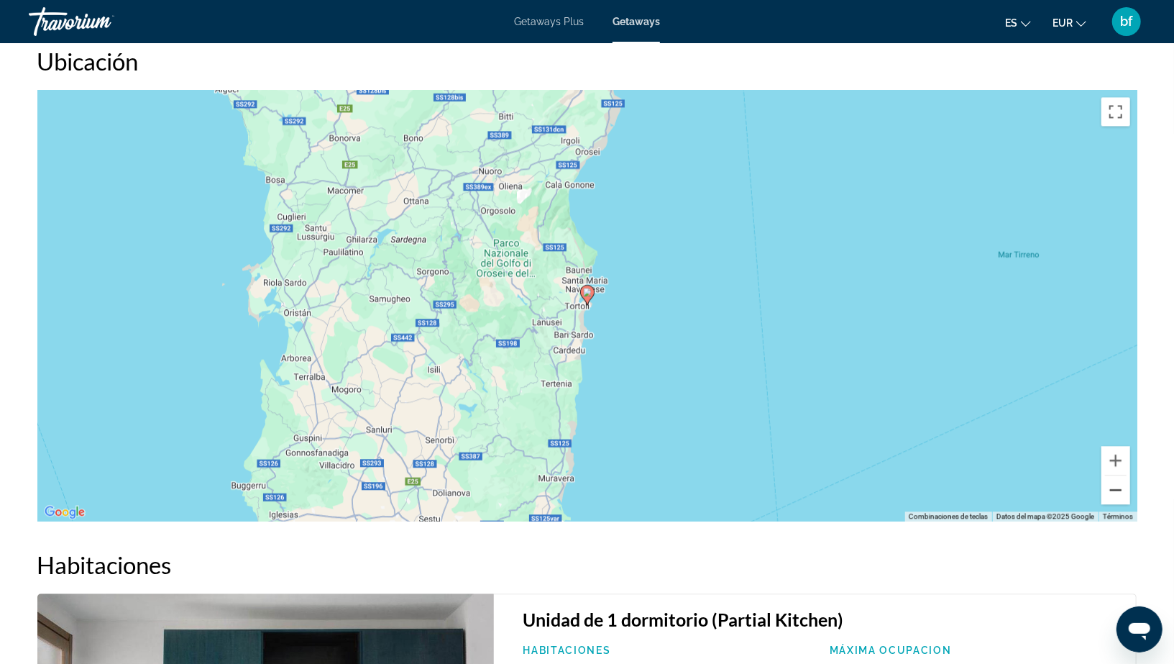
click at [1119, 486] on button "Reducir" at bounding box center [1116, 489] width 29 height 29
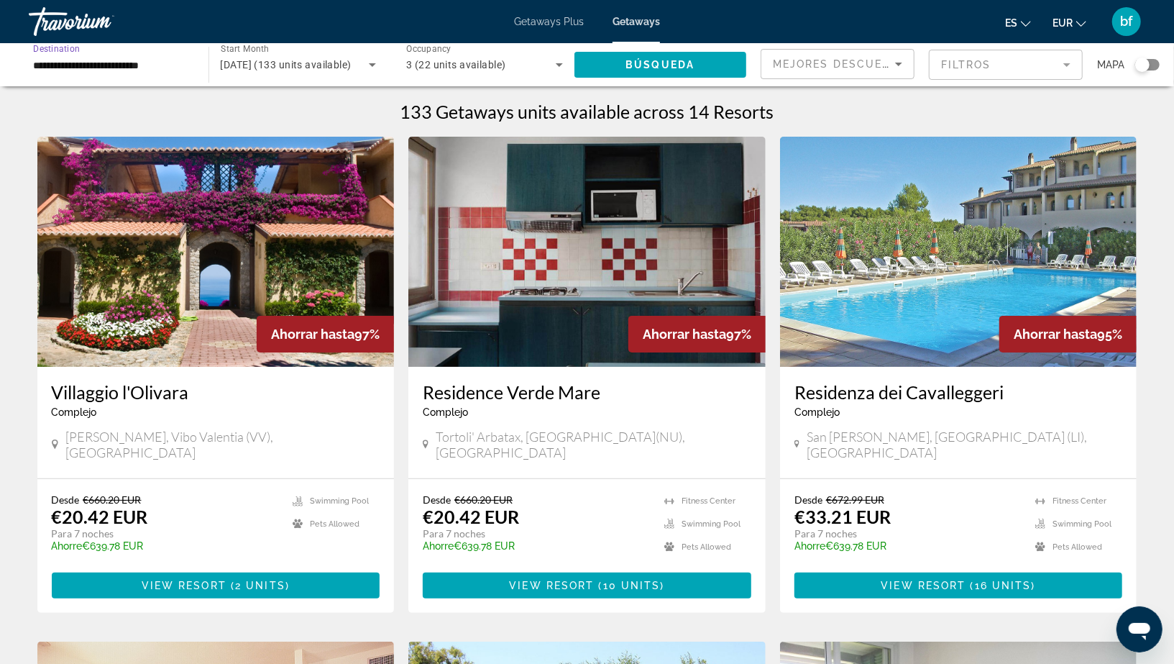
click at [65, 61] on input "**********" at bounding box center [111, 65] width 157 height 17
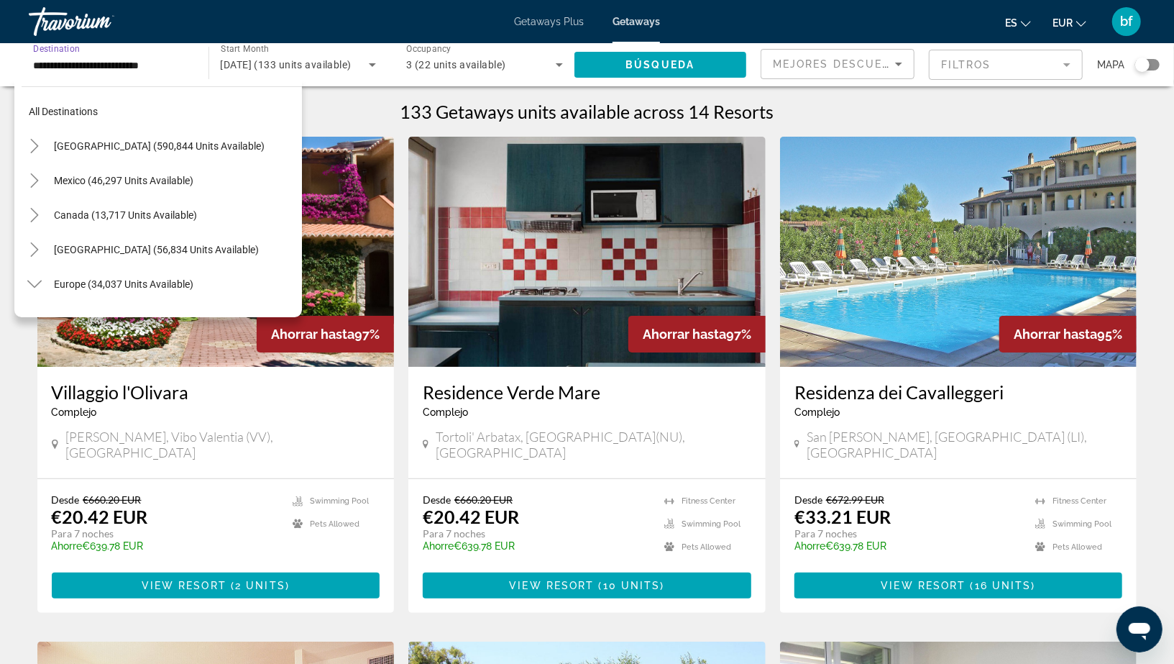
scroll to position [500, 0]
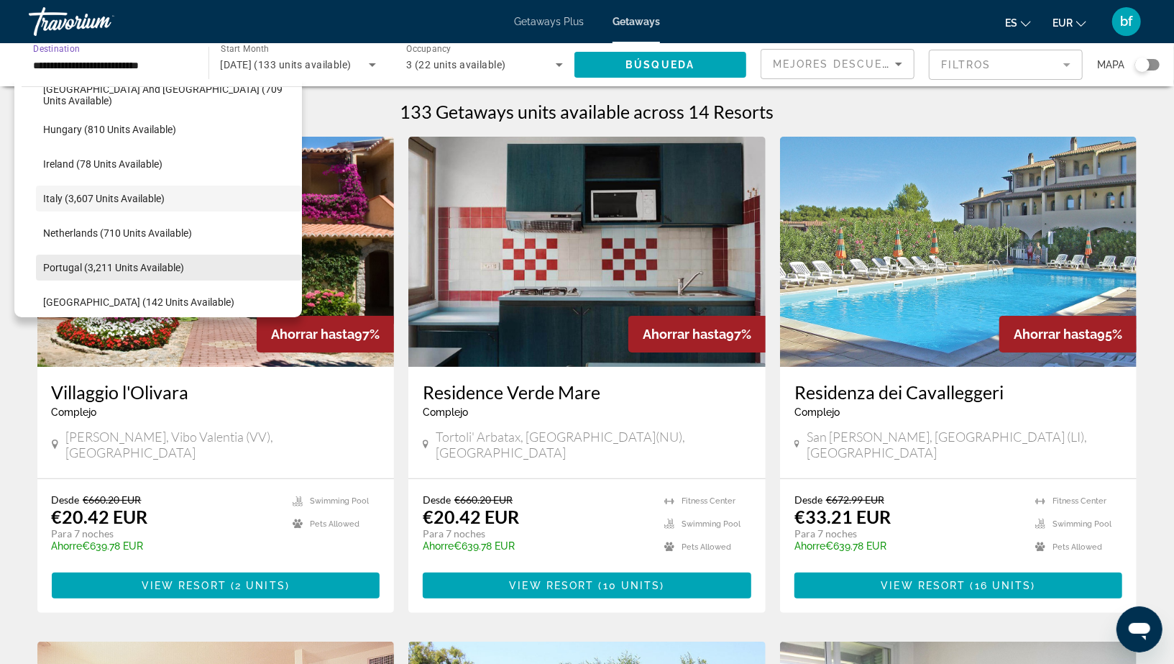
click at [90, 260] on span "Search widget" at bounding box center [169, 267] width 266 height 35
type input "**********"
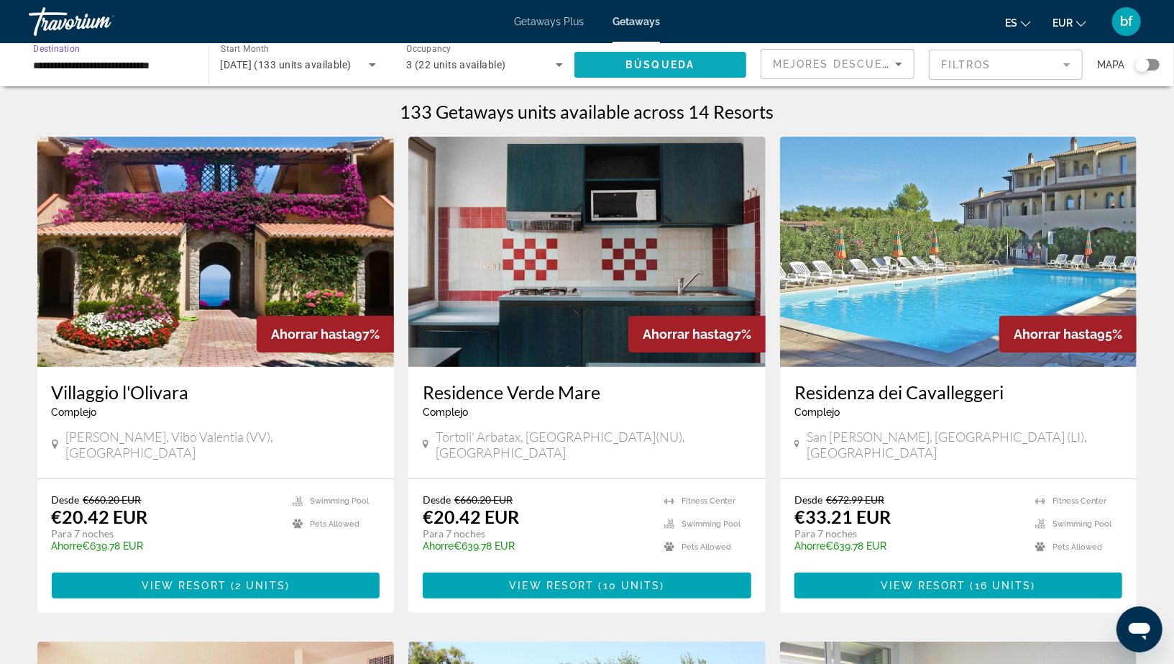
click at [683, 59] on span "Búsqueda" at bounding box center [660, 65] width 69 height 12
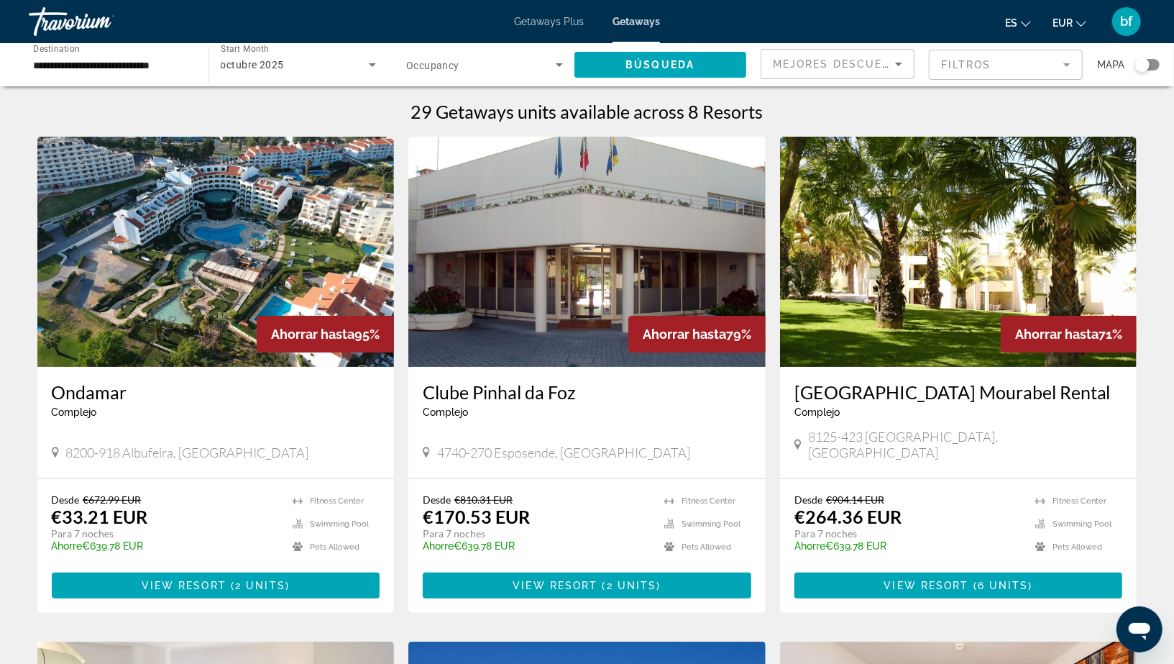
click at [223, 273] on img "Main content" at bounding box center [215, 252] width 357 height 230
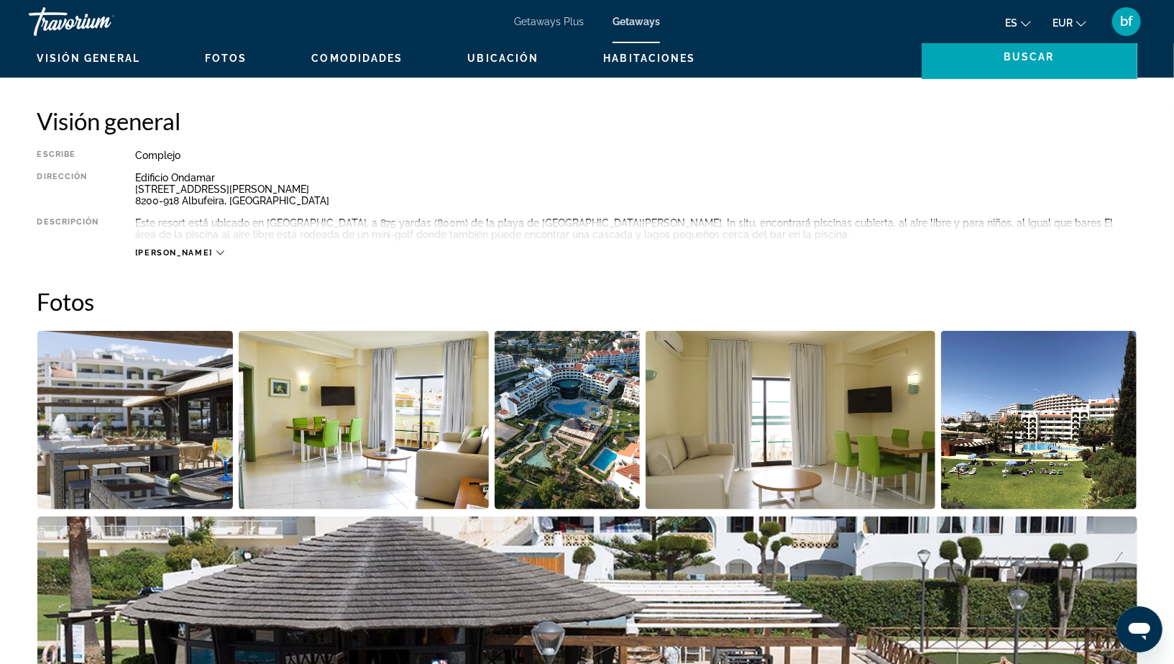
scroll to position [443, 0]
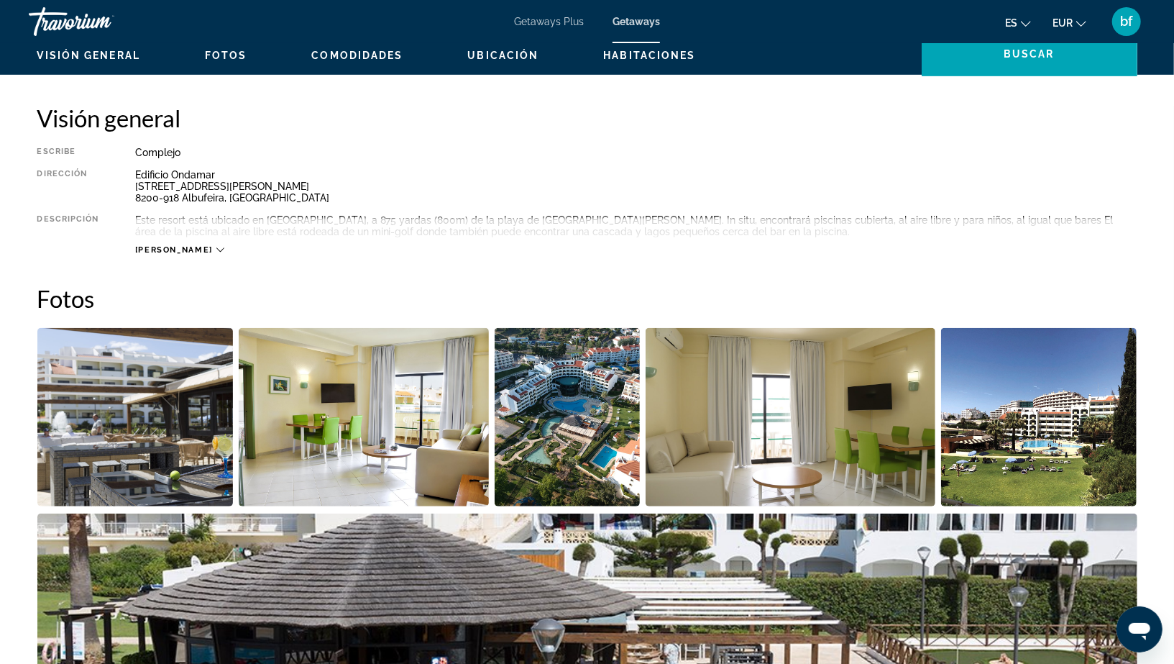
click at [162, 241] on div "[PERSON_NAME]" at bounding box center [636, 236] width 1002 height 40
click at [162, 242] on div "[PERSON_NAME]" at bounding box center [636, 236] width 1002 height 40
click at [165, 249] on span "[PERSON_NAME]" at bounding box center [174, 249] width 78 height 9
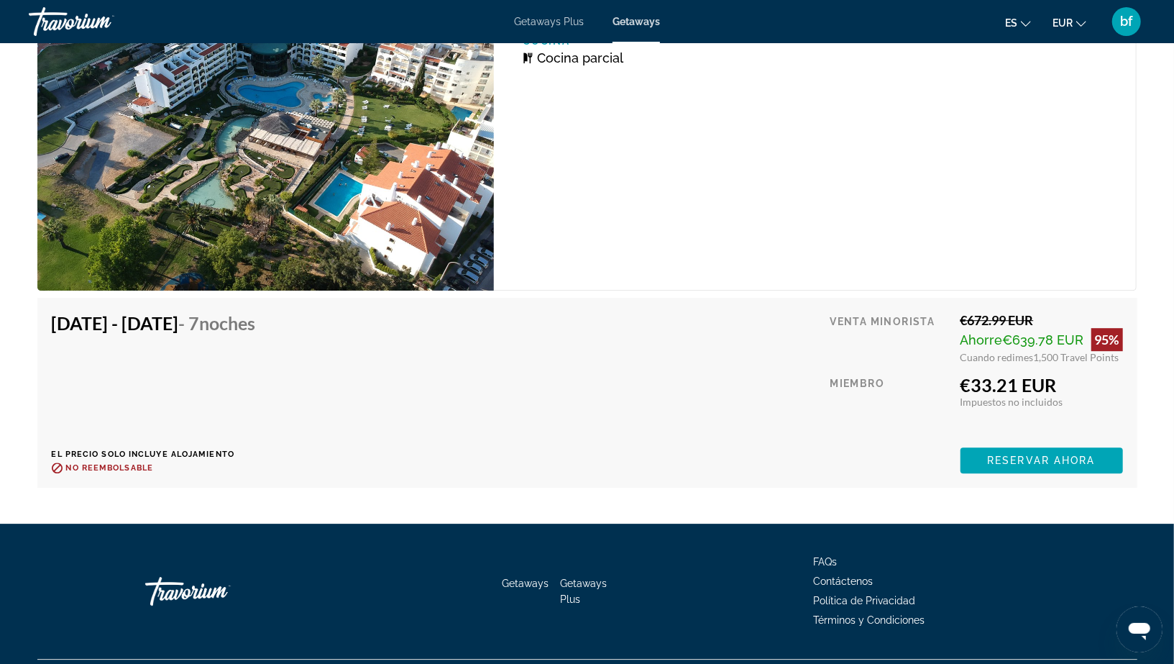
scroll to position [2519, 0]
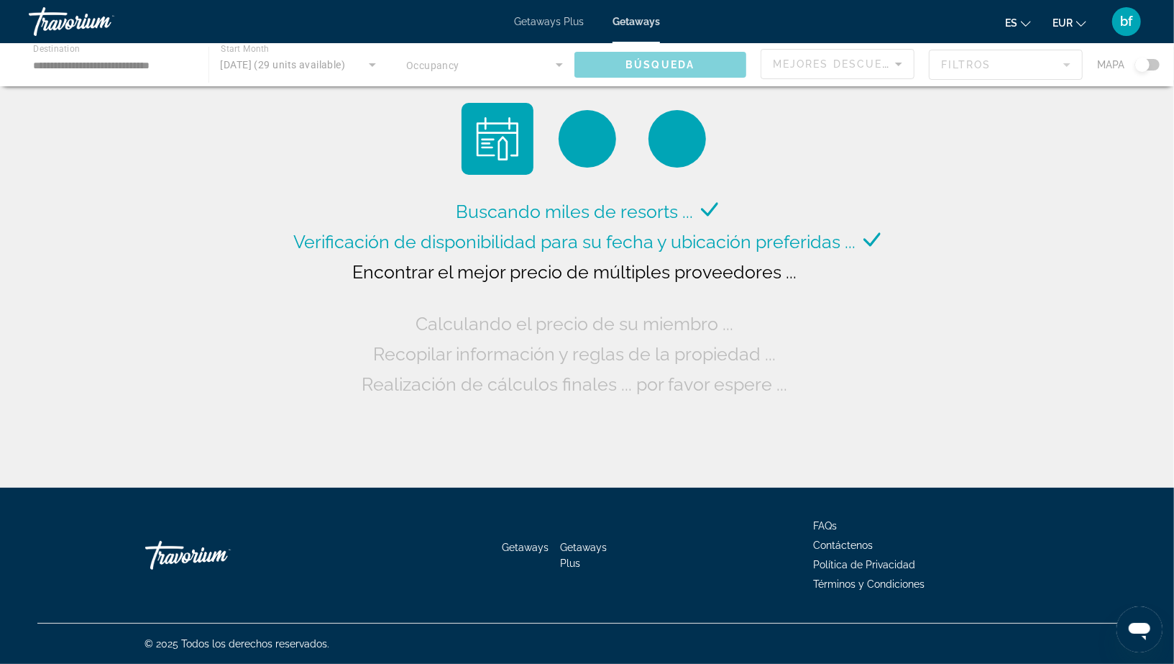
click at [550, 22] on span "Getaways Plus" at bounding box center [549, 22] width 70 height 12
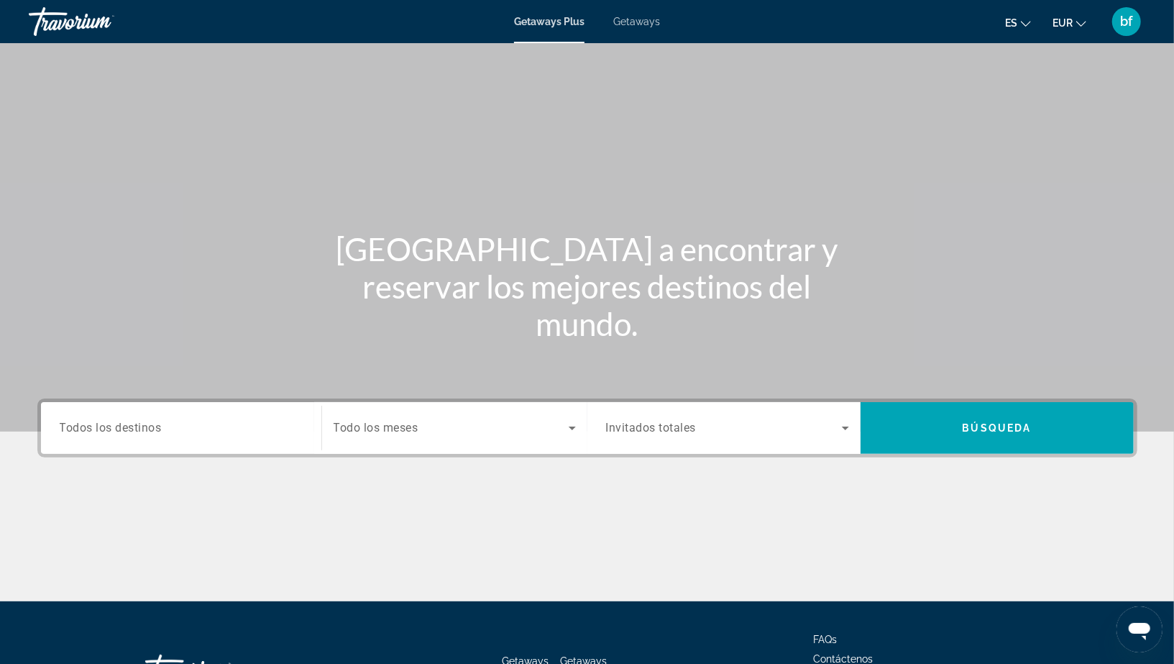
click at [137, 444] on div "Search widget" at bounding box center [181, 428] width 243 height 41
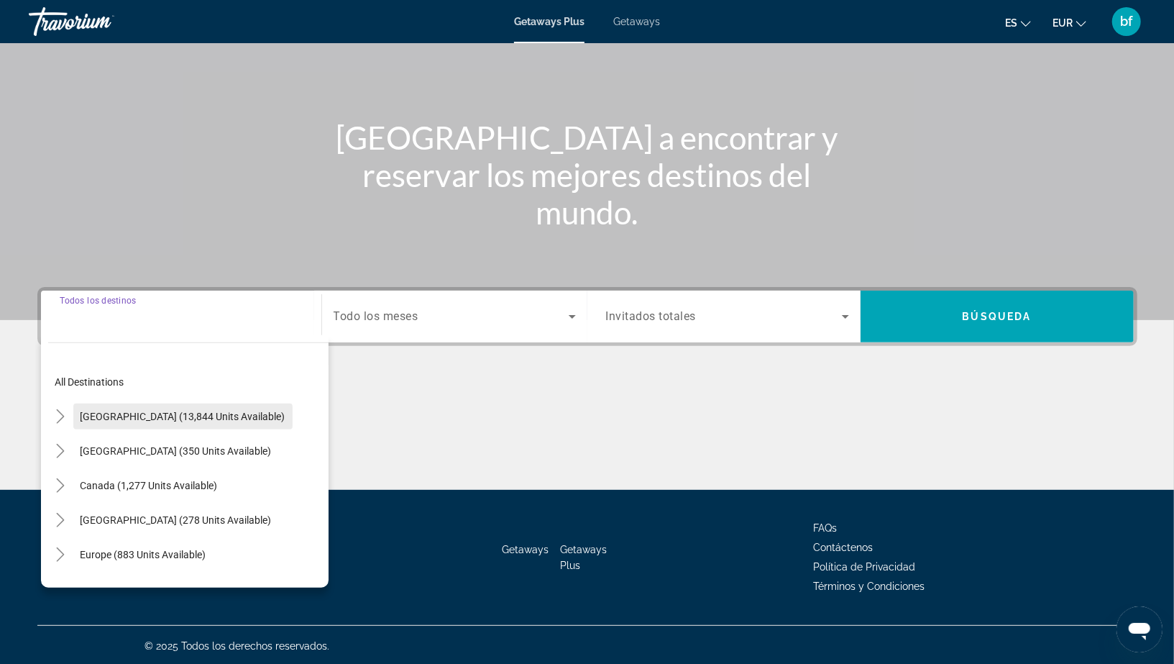
scroll to position [113, 0]
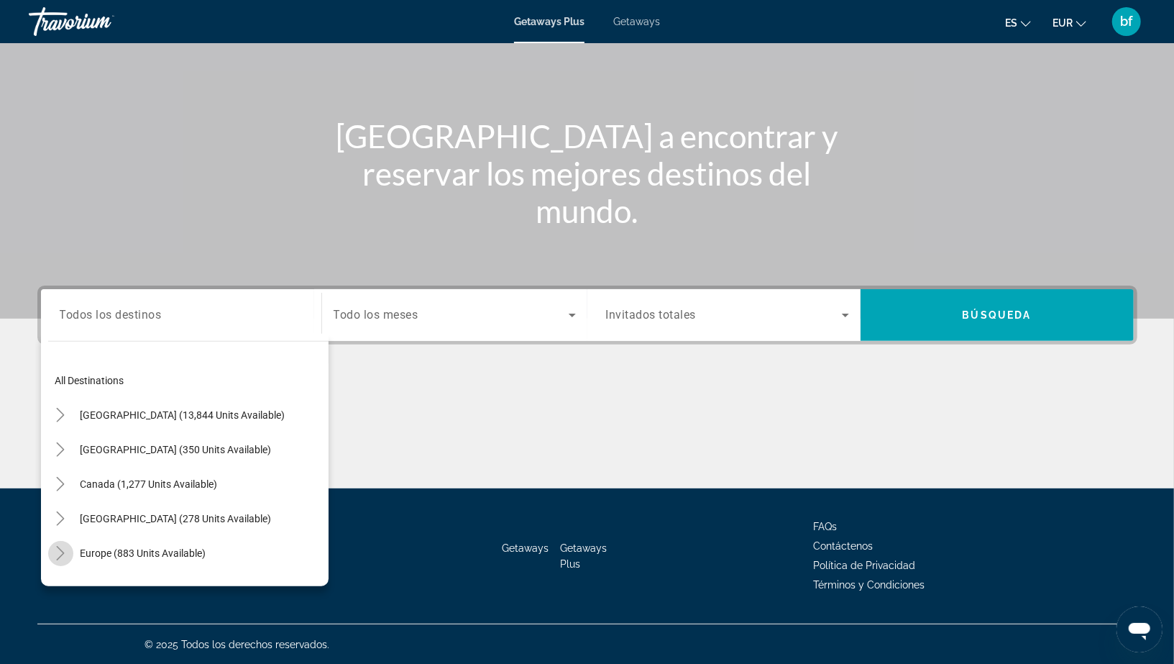
click at [58, 552] on icon "Toggle Europe (883 units available)" at bounding box center [60, 553] width 14 height 14
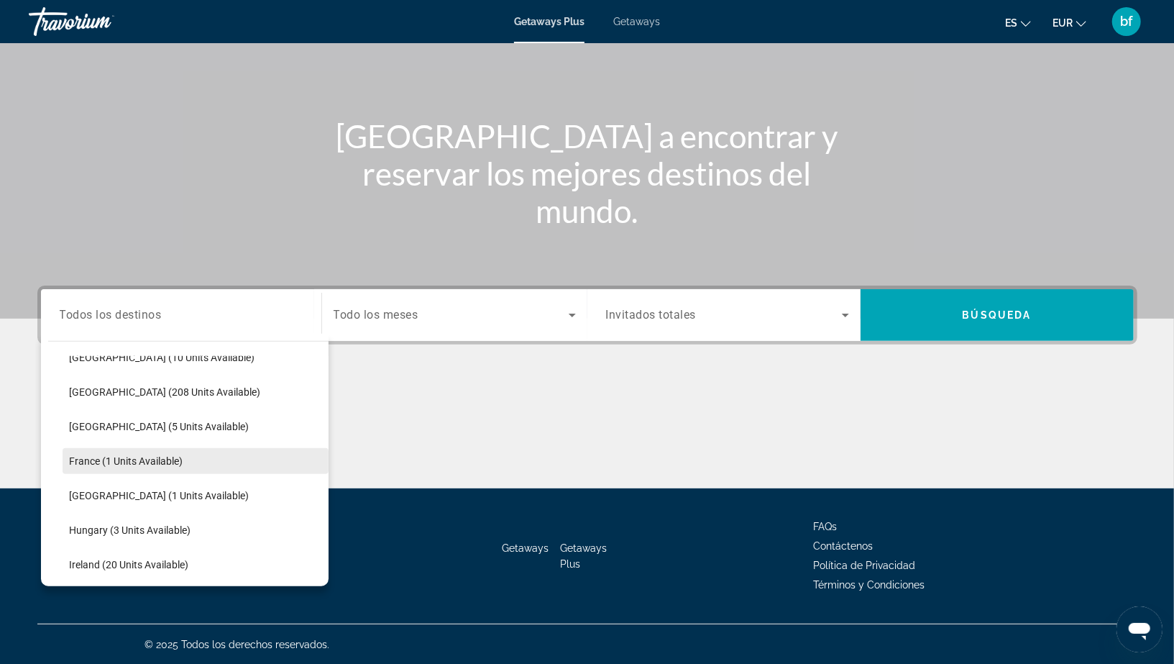
scroll to position [162, 0]
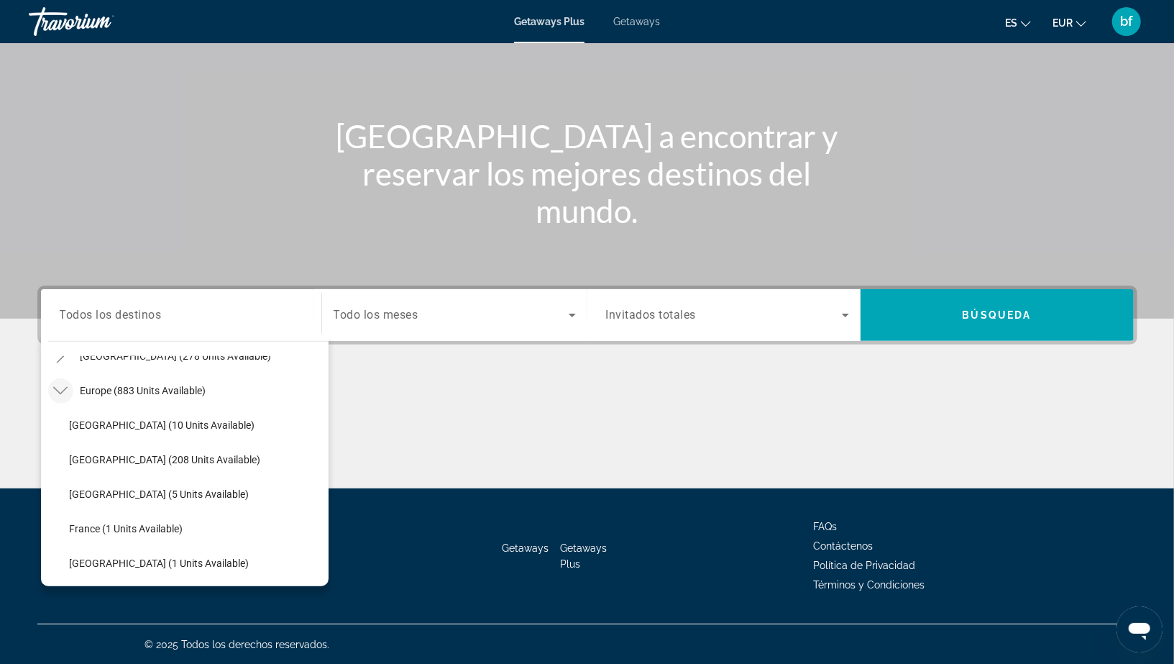
click at [357, 324] on div "Search widget" at bounding box center [455, 315] width 242 height 40
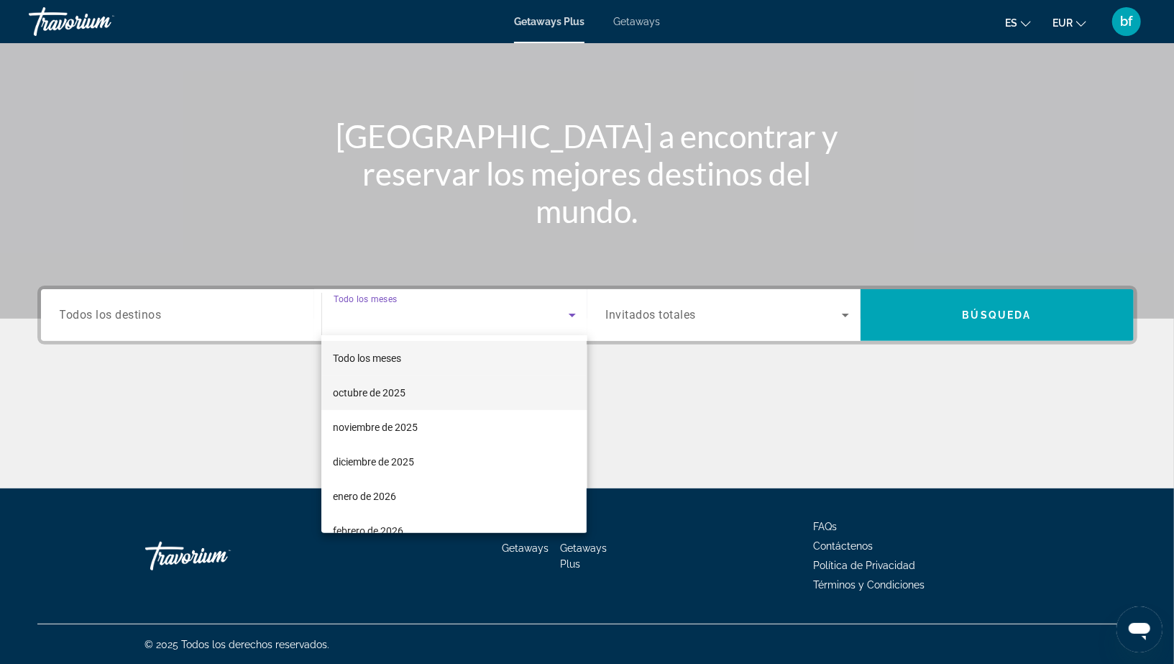
click at [365, 398] on span "octubre de 2025" at bounding box center [369, 392] width 73 height 17
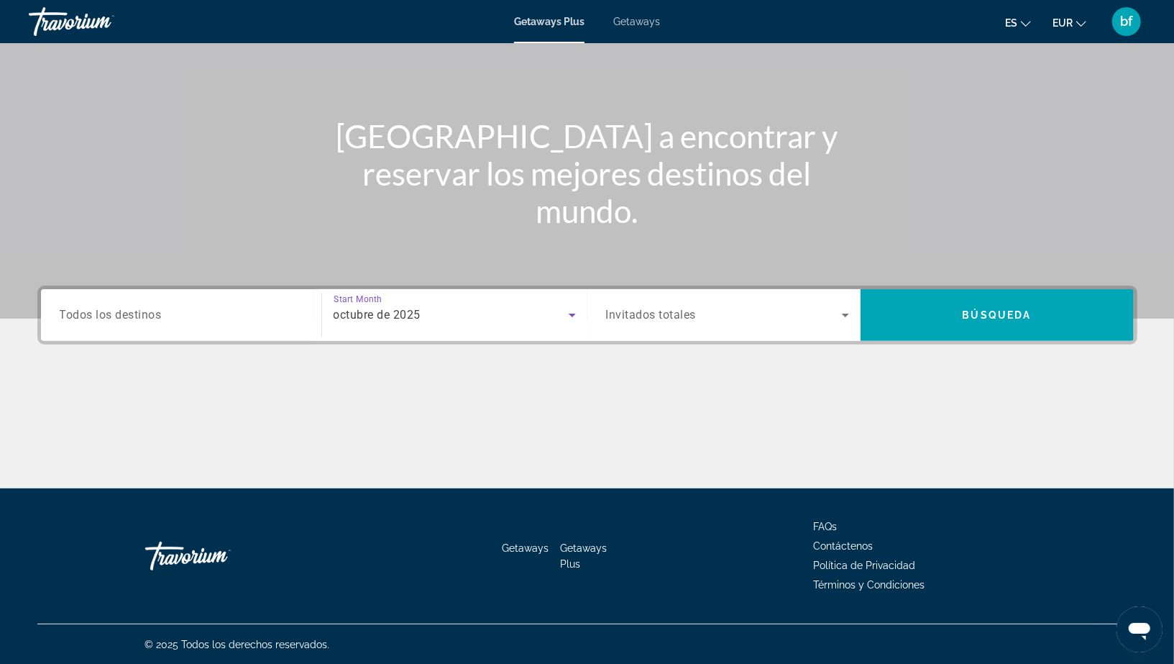
click at [667, 324] on div "Search widget" at bounding box center [727, 315] width 243 height 40
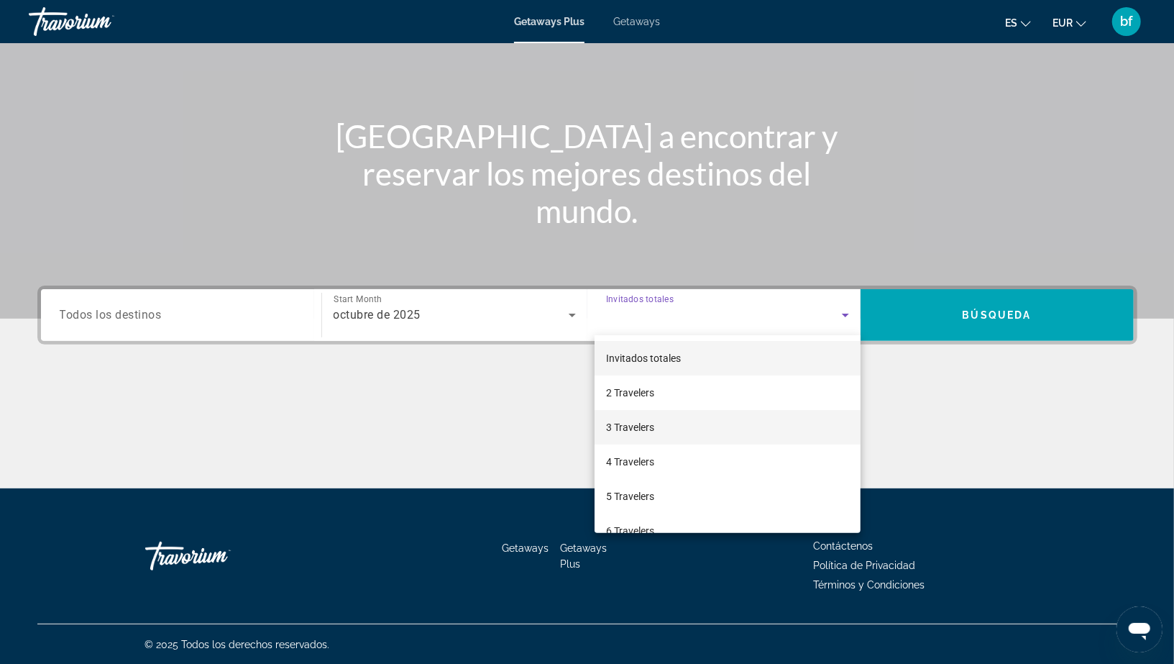
click at [661, 434] on mat-option "3 Travelers" at bounding box center [728, 427] width 266 height 35
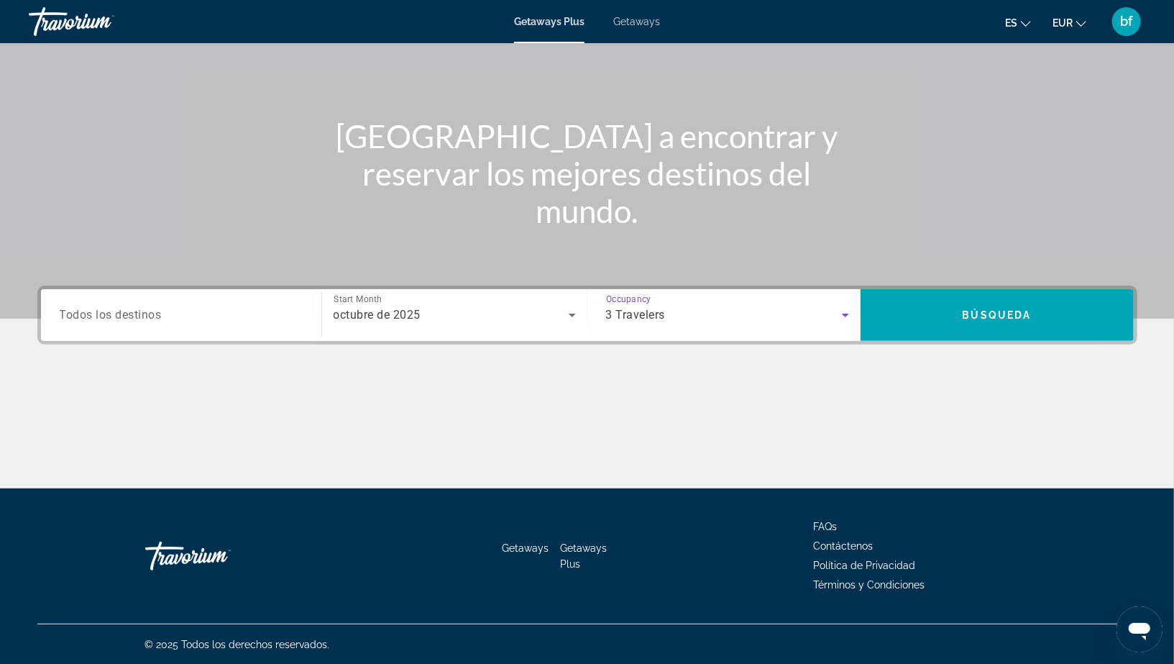
click at [234, 308] on input "Destination Todos los destinos" at bounding box center [181, 315] width 243 height 17
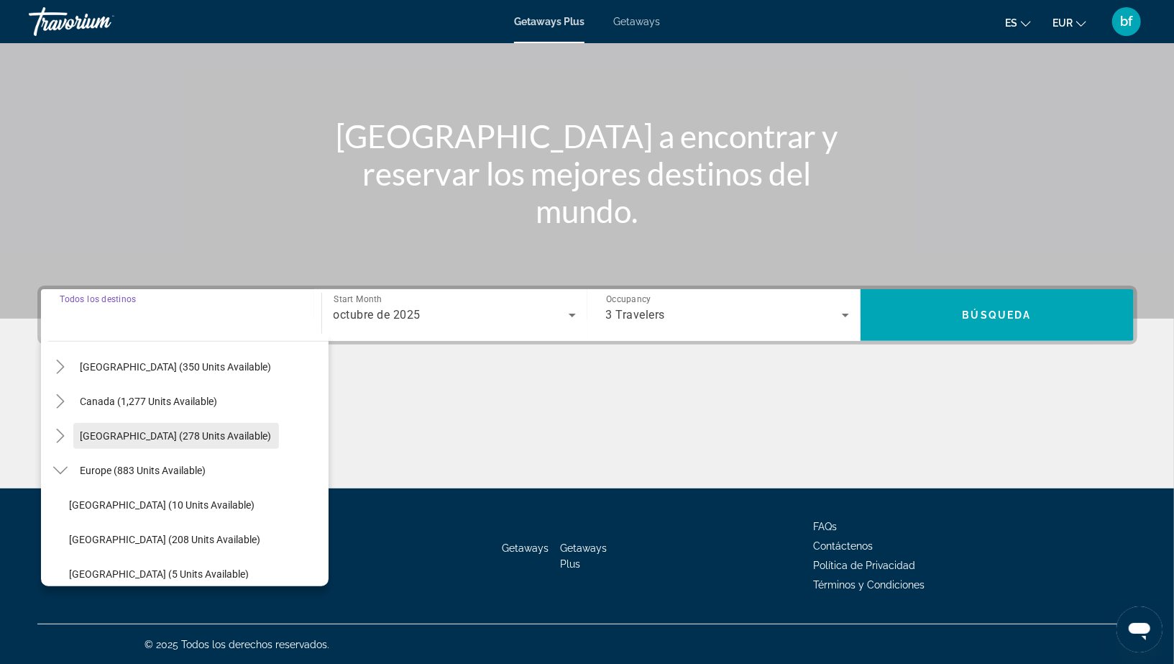
scroll to position [91, 0]
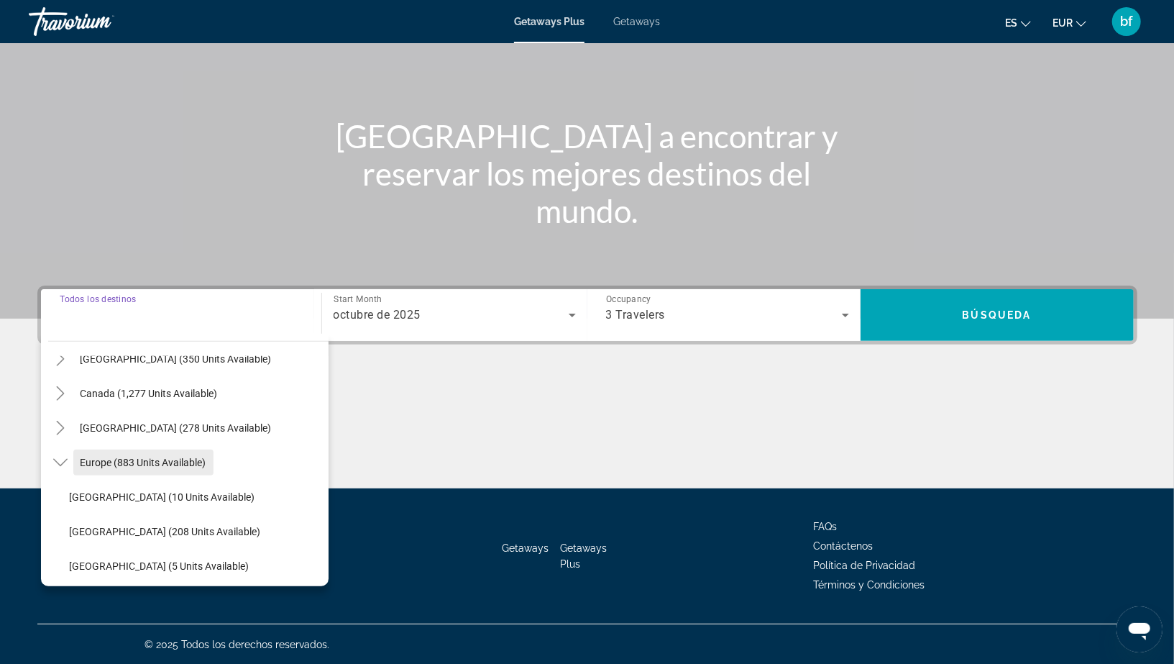
click at [158, 468] on span "Search widget" at bounding box center [143, 462] width 140 height 35
type input "**********"
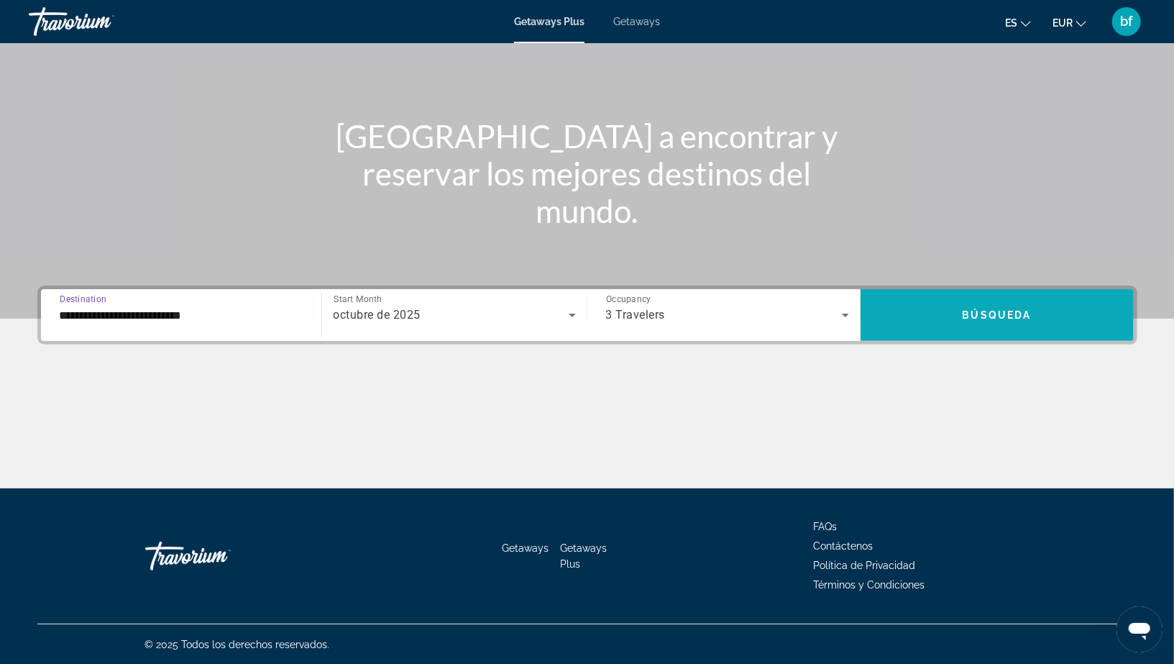
click at [974, 336] on span "Search widget" at bounding box center [997, 315] width 273 height 52
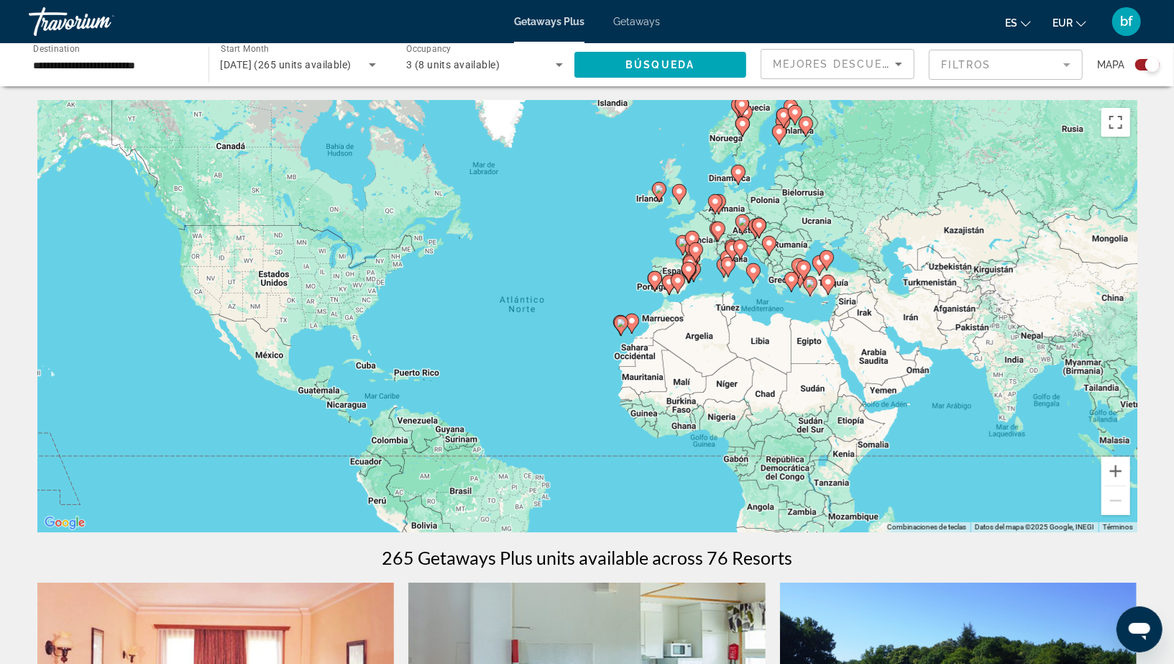
drag, startPoint x: 587, startPoint y: 387, endPoint x: 564, endPoint y: 397, distance: 25.8
click at [564, 397] on div "Para activar la función de arrastre con el teclado, pulsa Alt + Intro. Cuando h…" at bounding box center [587, 316] width 1100 height 431
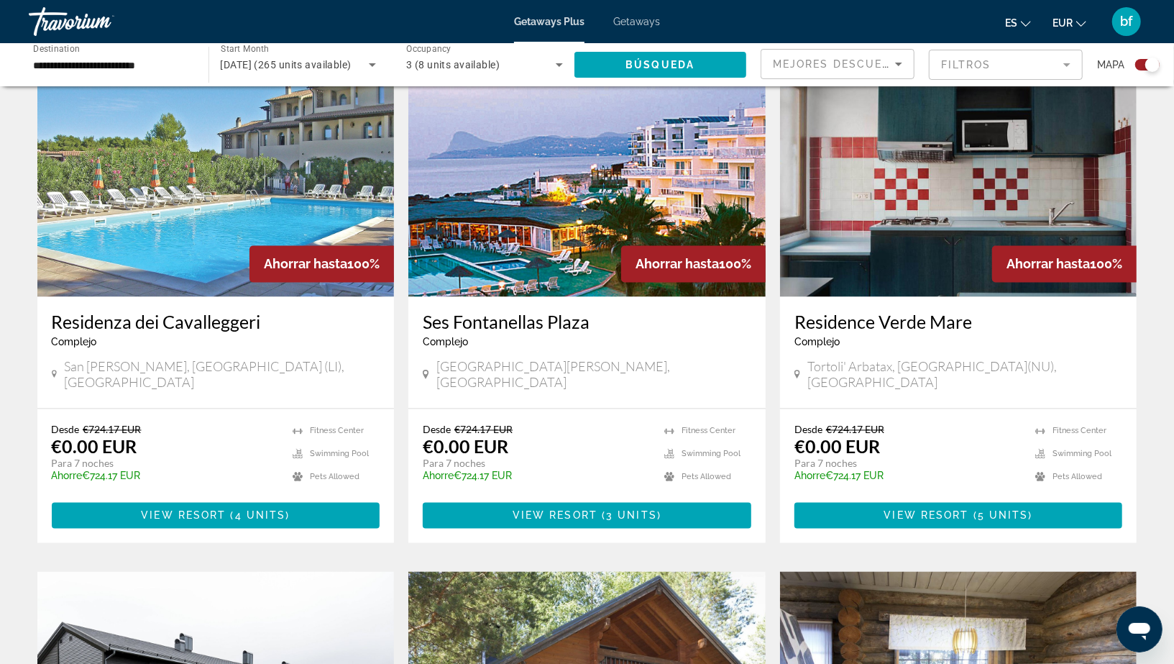
scroll to position [1214, 0]
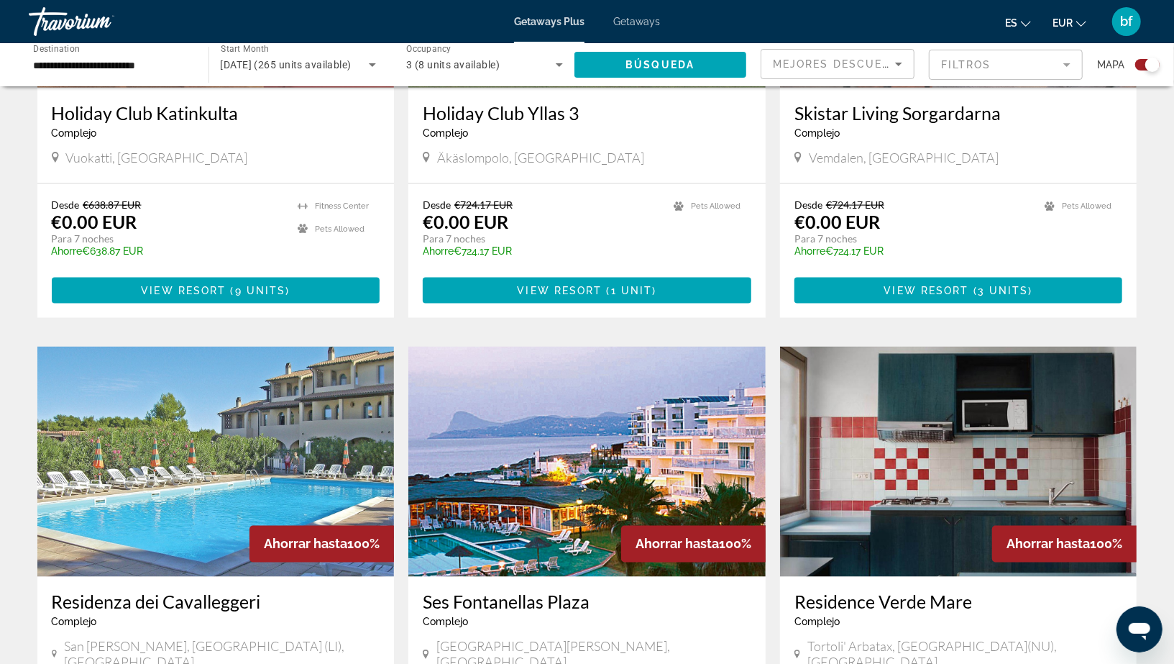
click at [540, 493] on img "Main content" at bounding box center [586, 462] width 357 height 230
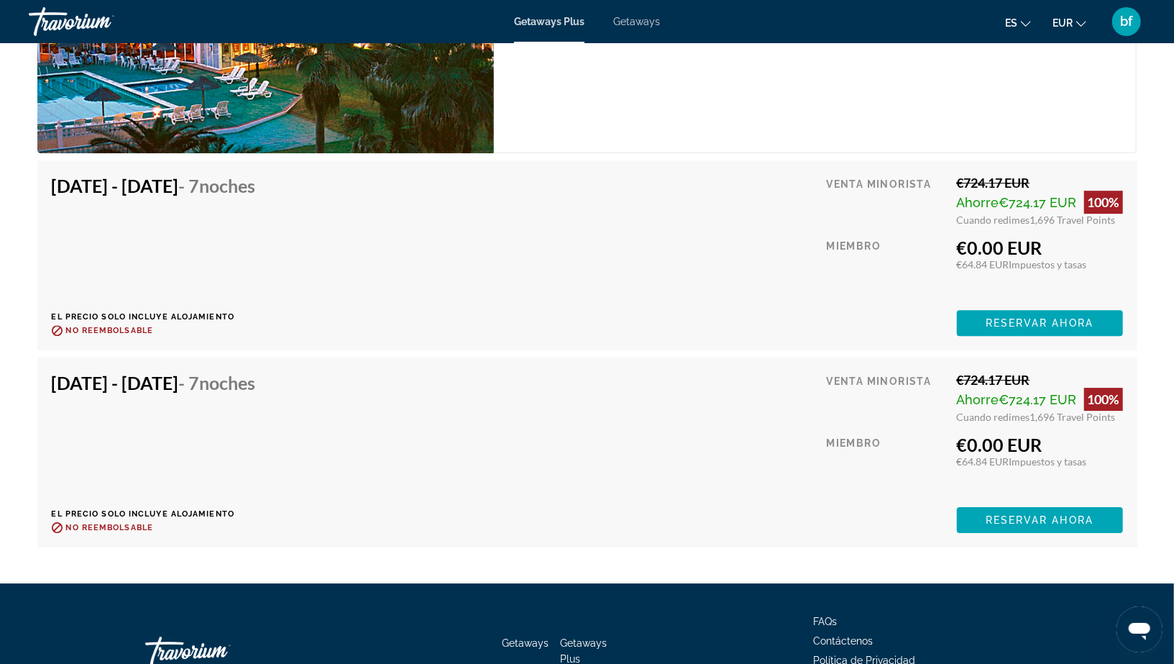
scroll to position [2691, 0]
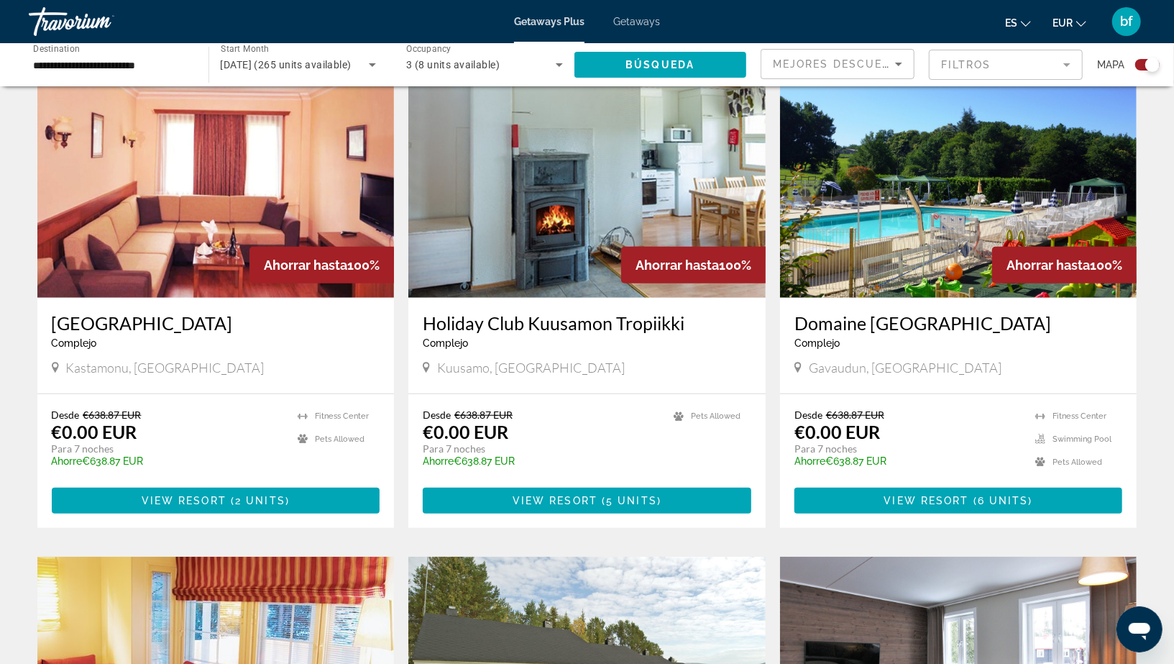
scroll to position [241, 0]
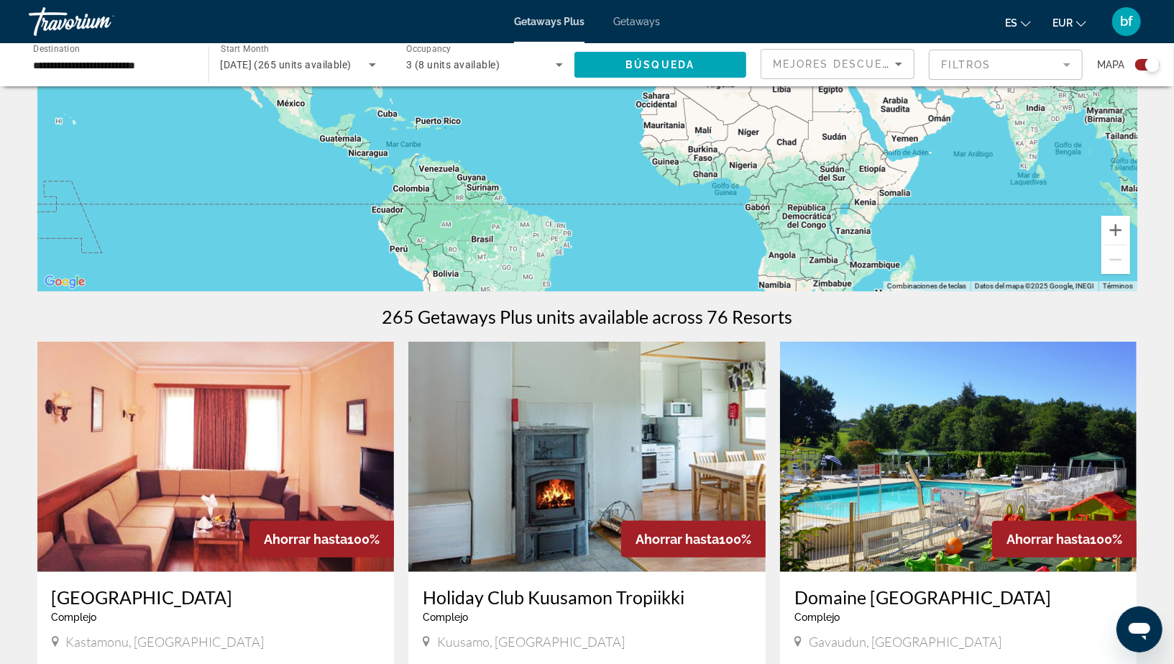
click at [925, 433] on img "Main content" at bounding box center [958, 457] width 357 height 230
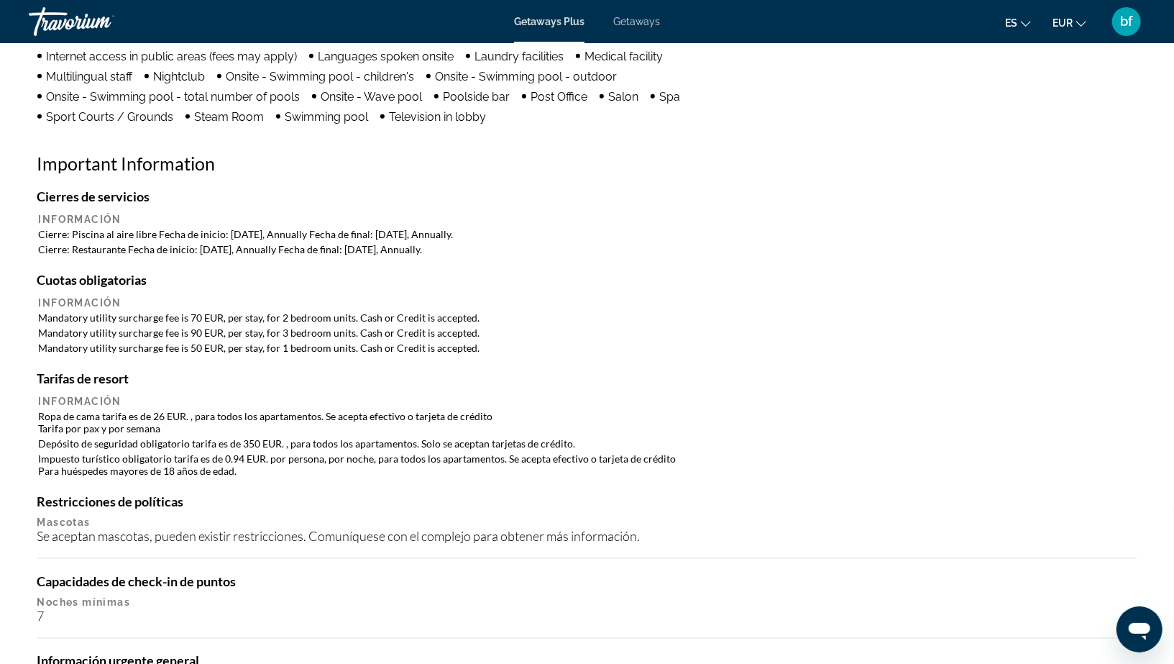
scroll to position [1138, 0]
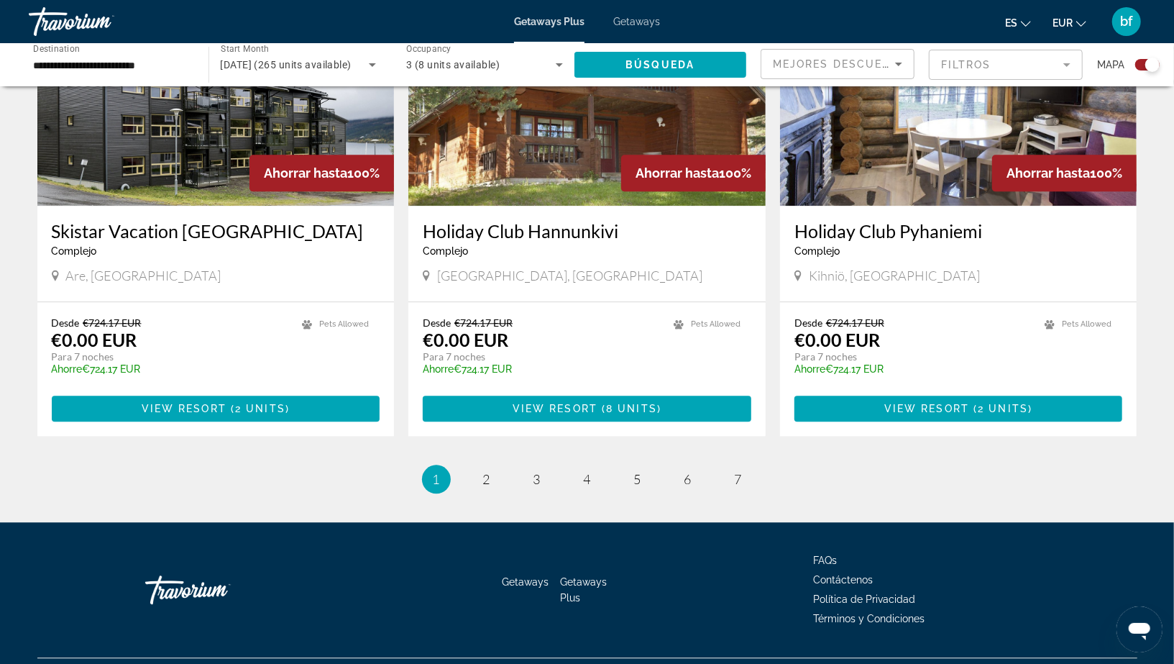
scroll to position [2106, 0]
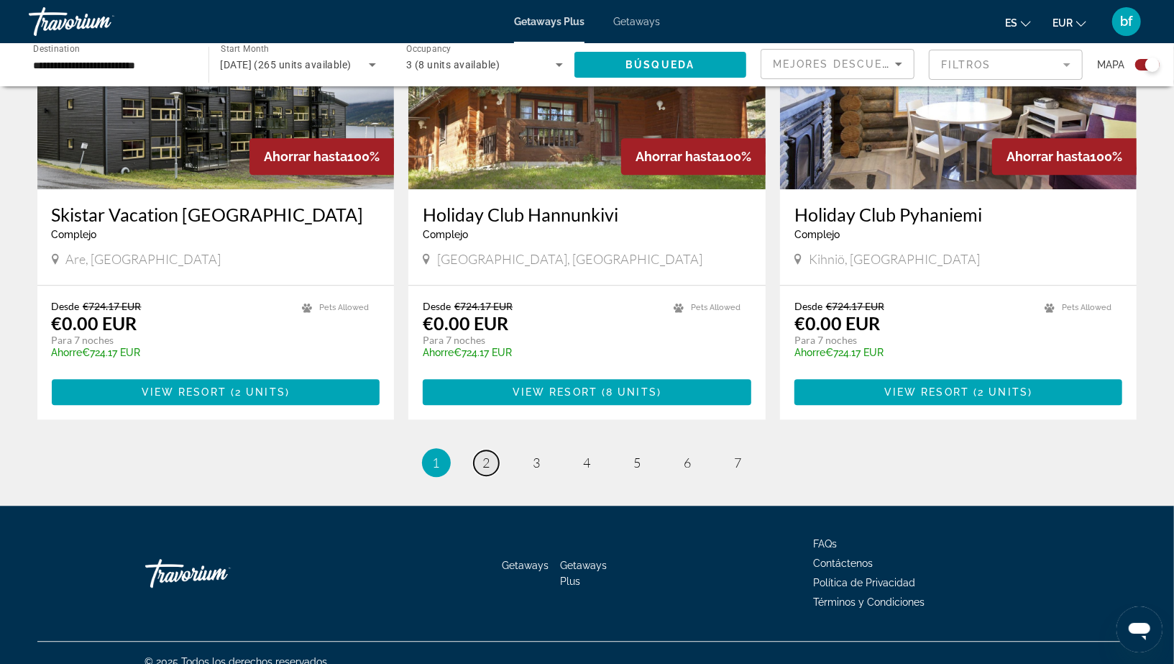
click at [487, 454] on span "2" at bounding box center [486, 462] width 7 height 16
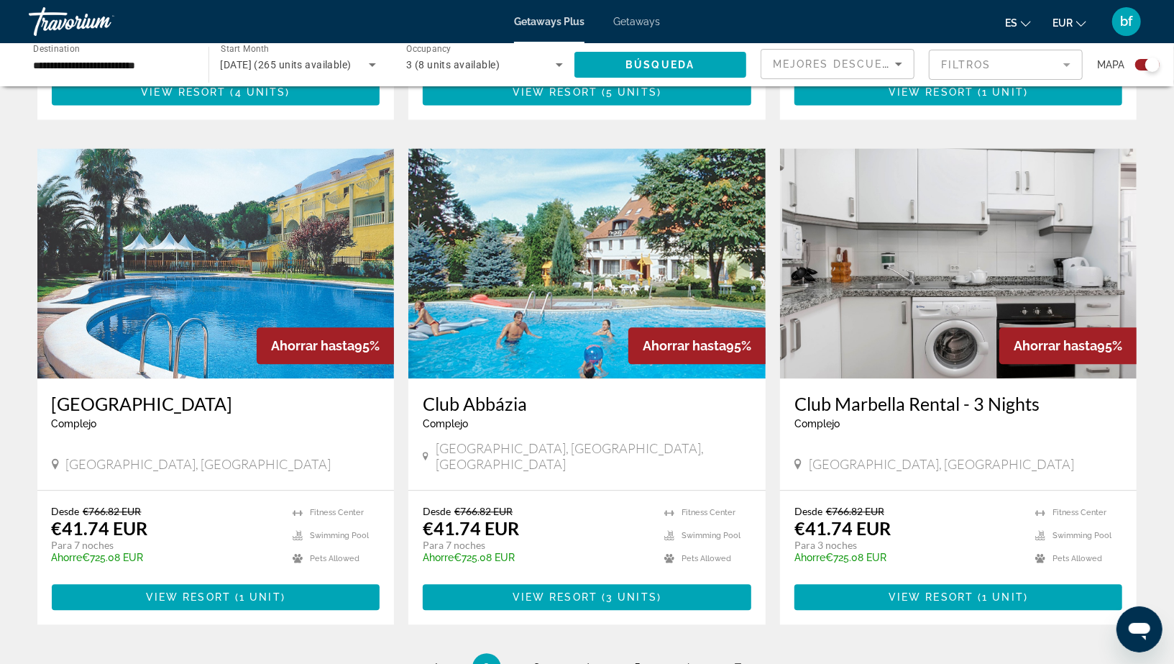
scroll to position [1943, 0]
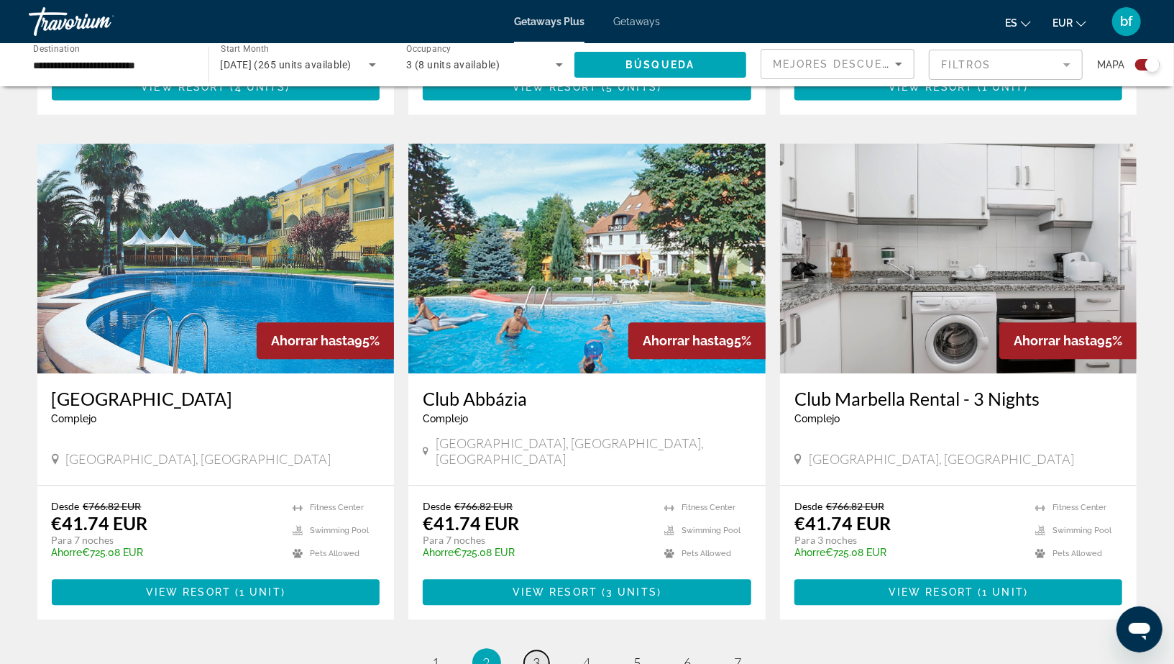
click at [544, 650] on link "page 3" at bounding box center [536, 662] width 25 height 25
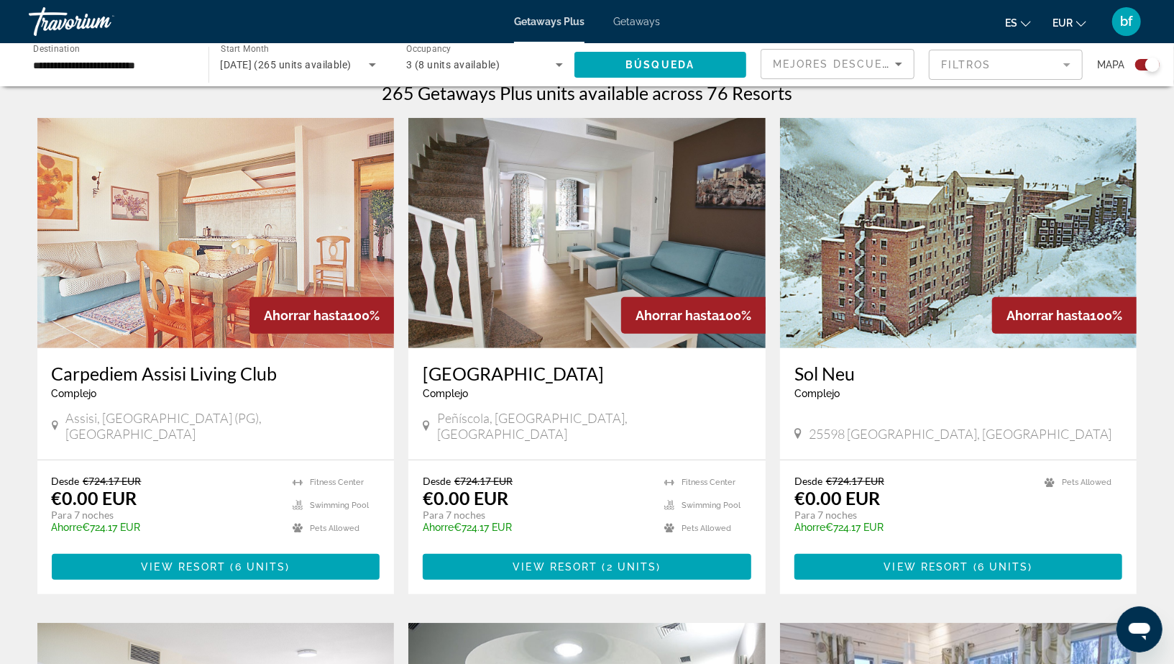
scroll to position [463, 0]
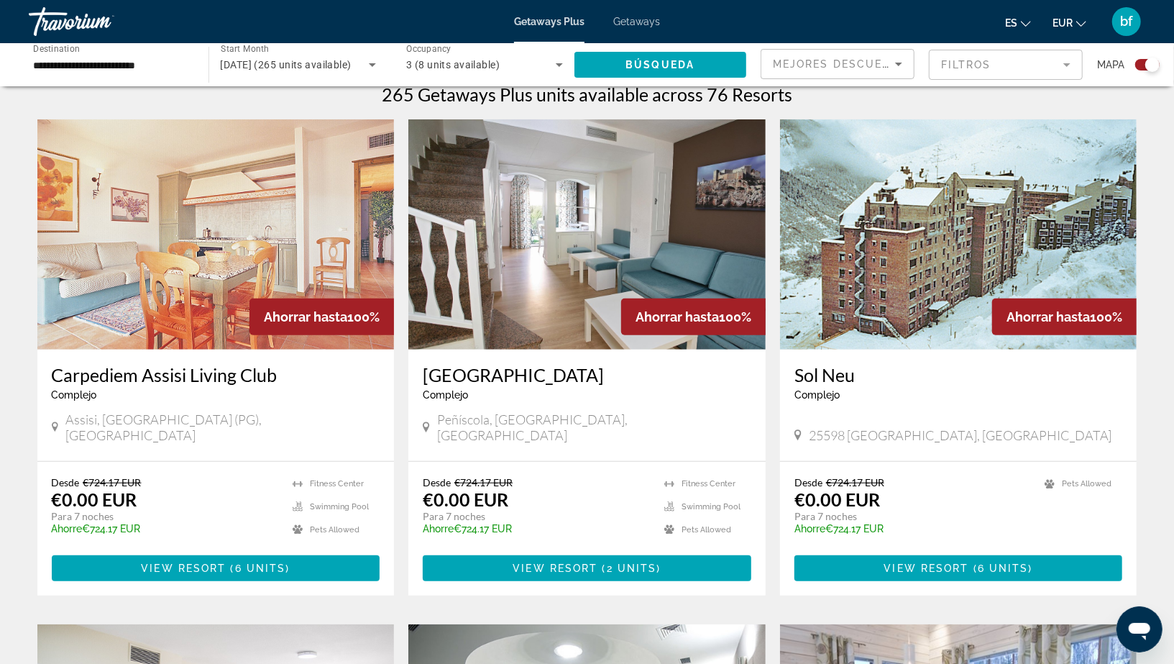
click at [572, 325] on img "Main content" at bounding box center [586, 234] width 357 height 230
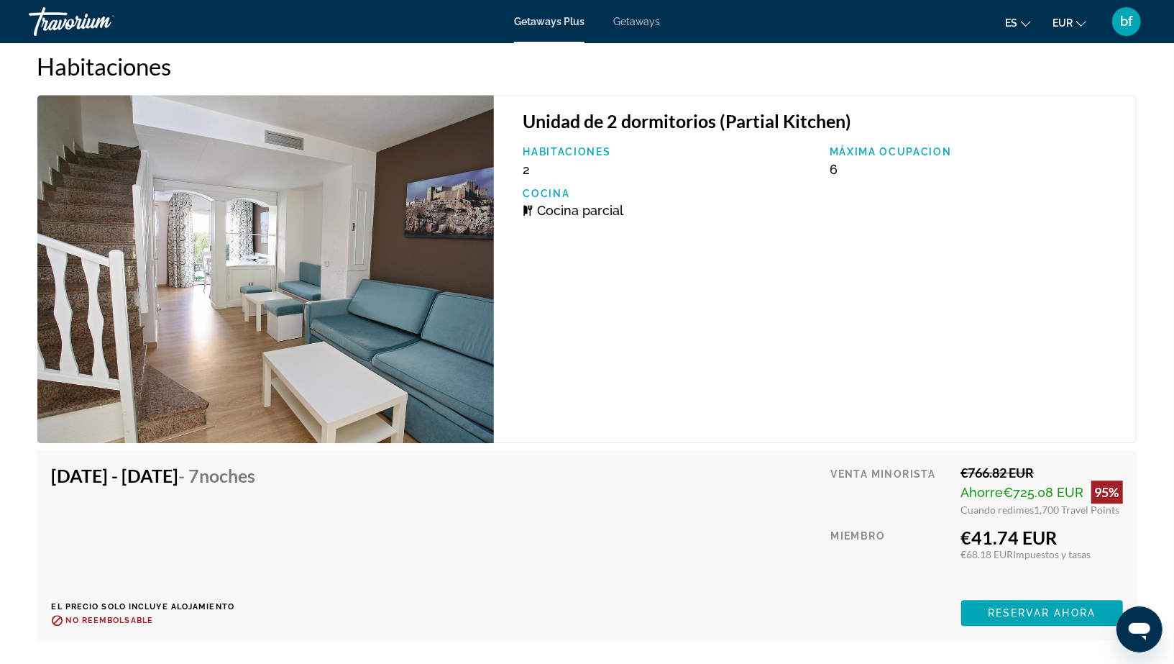
scroll to position [2450, 0]
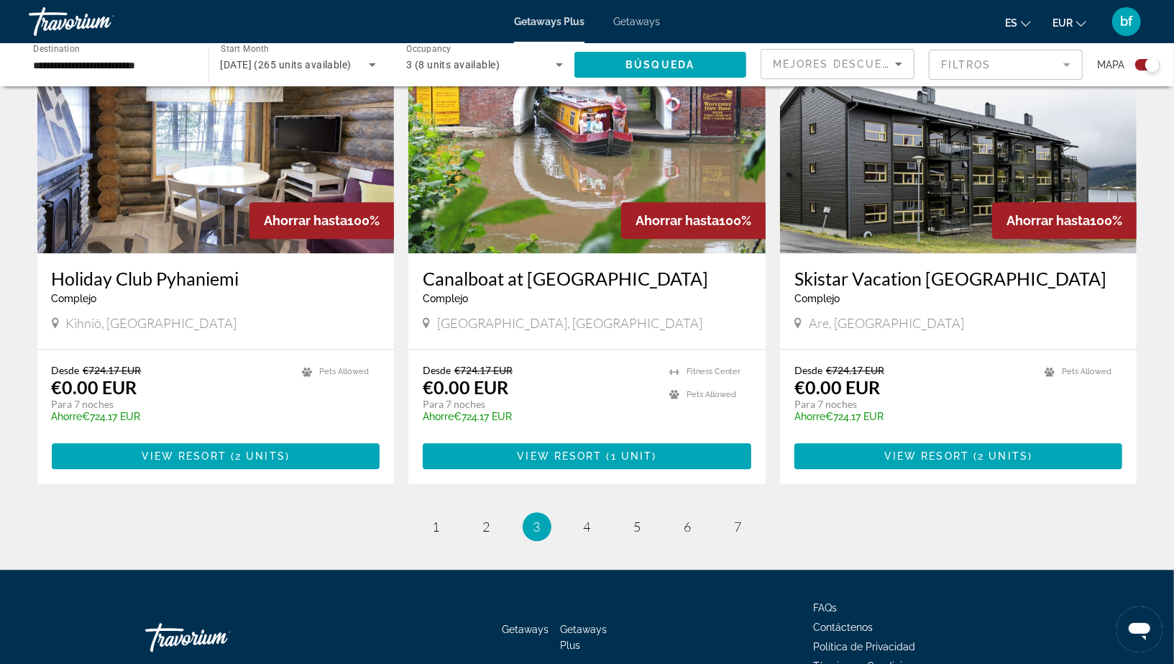
scroll to position [2106, 0]
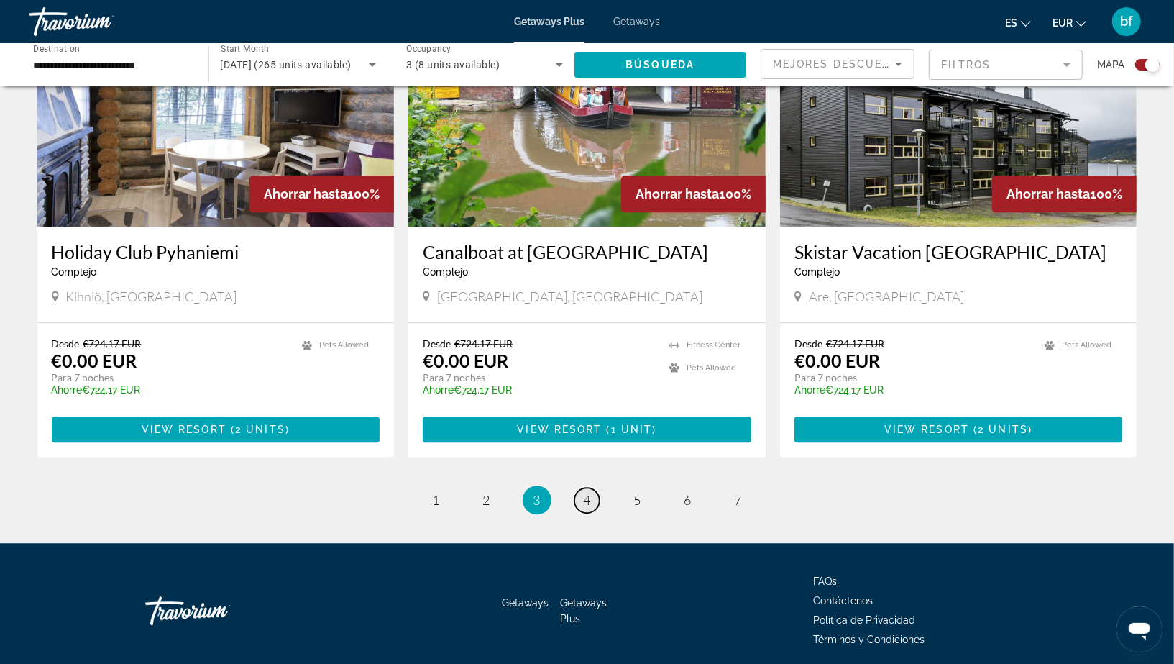
click at [585, 492] on span "4" at bounding box center [587, 500] width 7 height 16
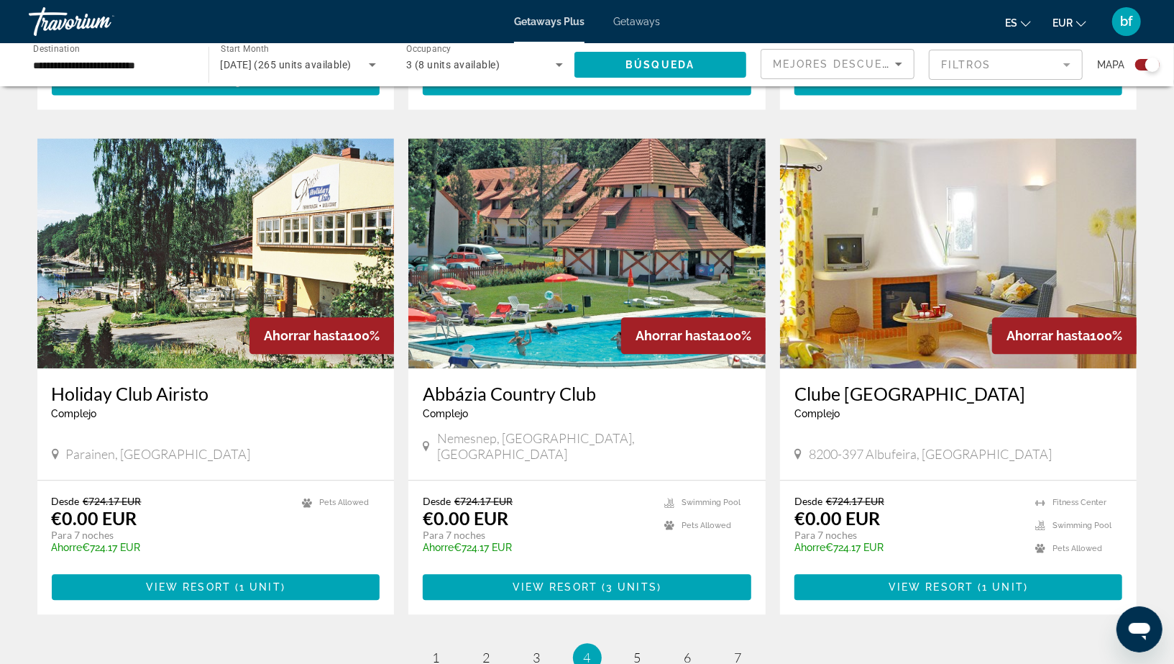
scroll to position [1925, 0]
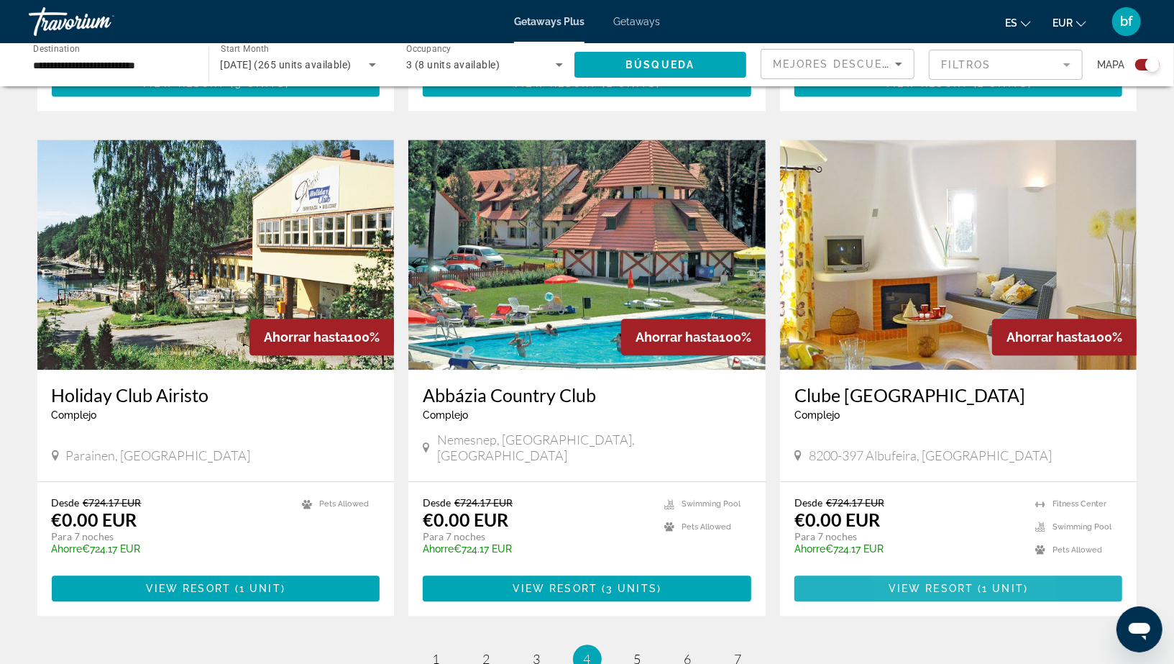
click at [907, 571] on span "Main content" at bounding box center [958, 588] width 329 height 35
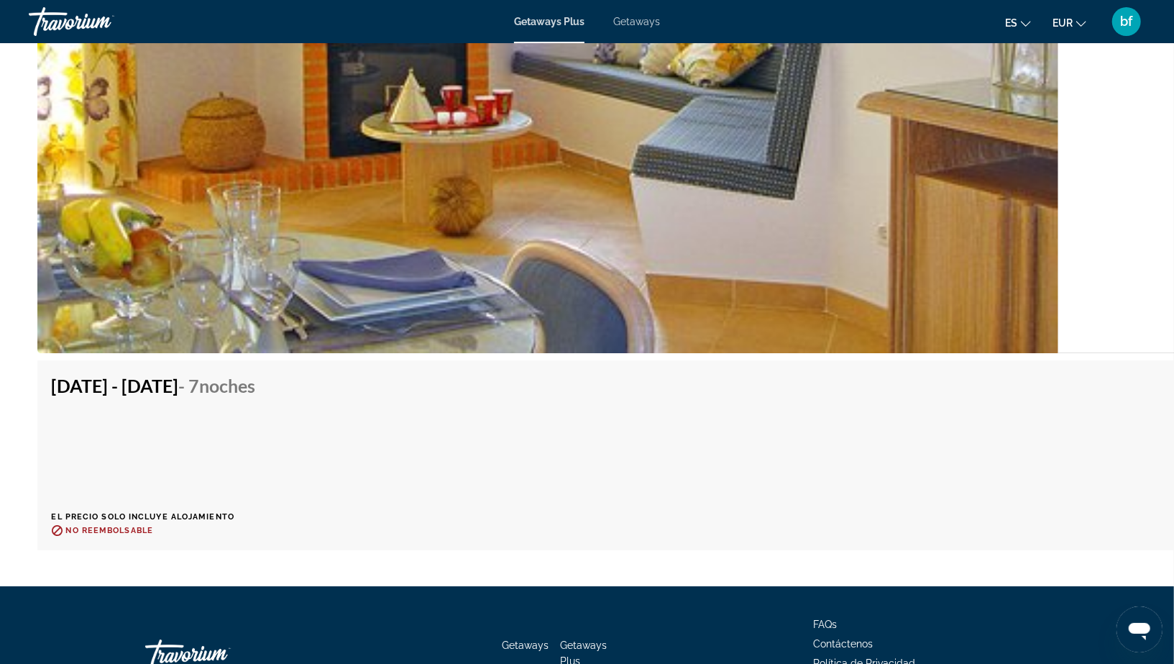
scroll to position [2919, 0]
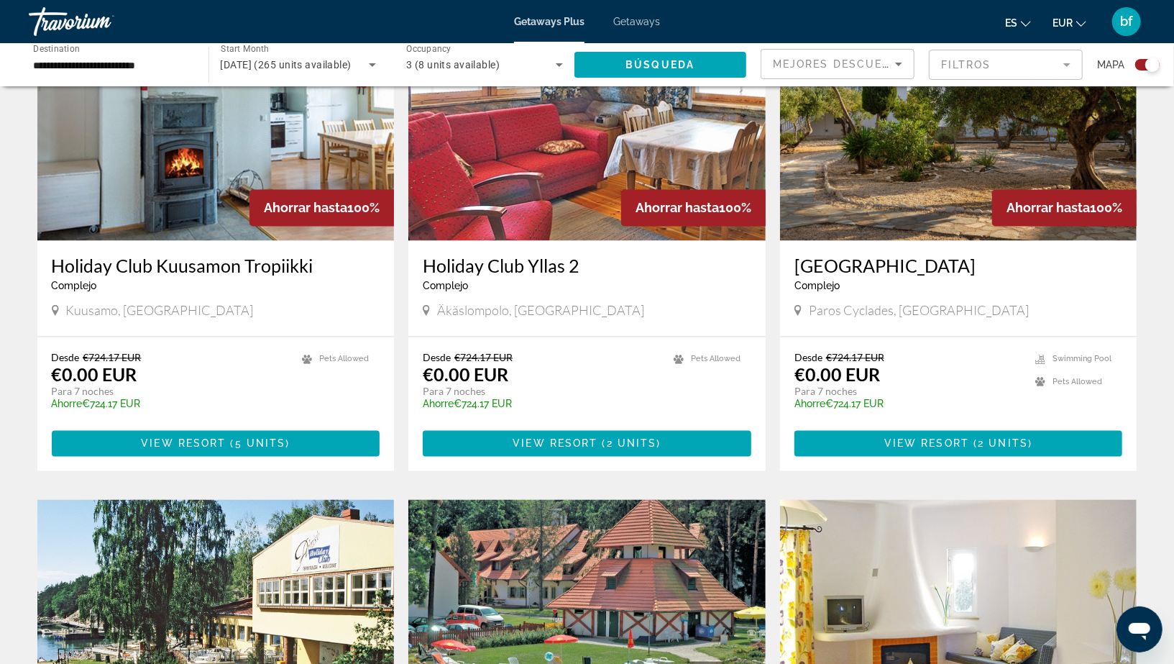
scroll to position [2106, 0]
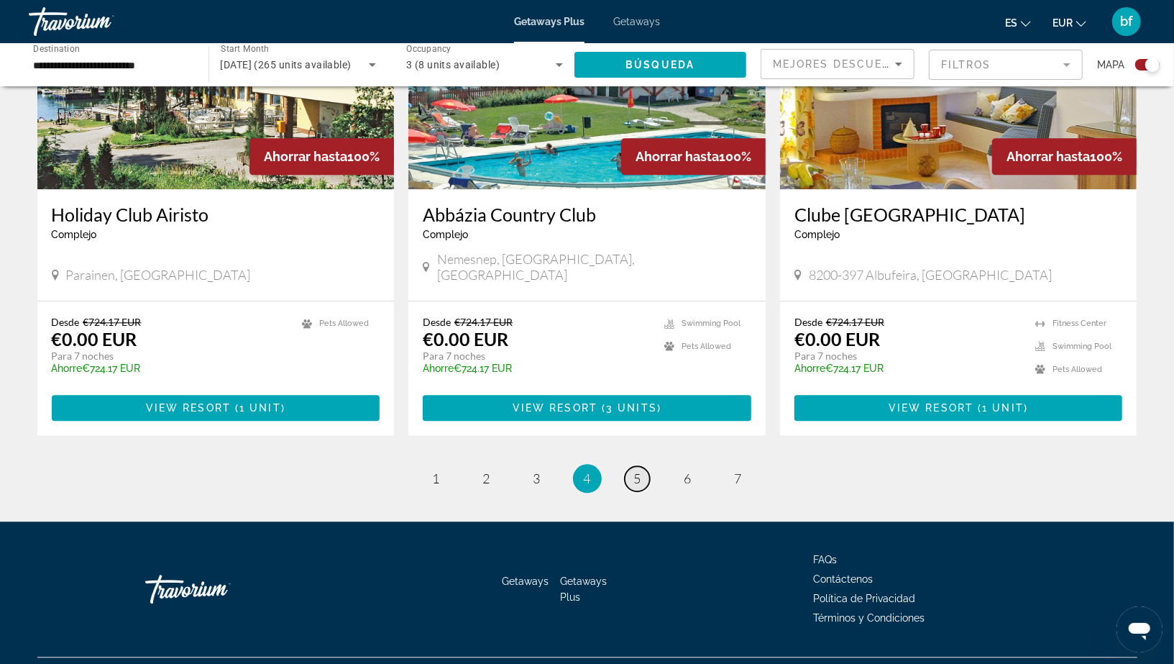
click at [640, 470] on span "5" at bounding box center [637, 478] width 7 height 16
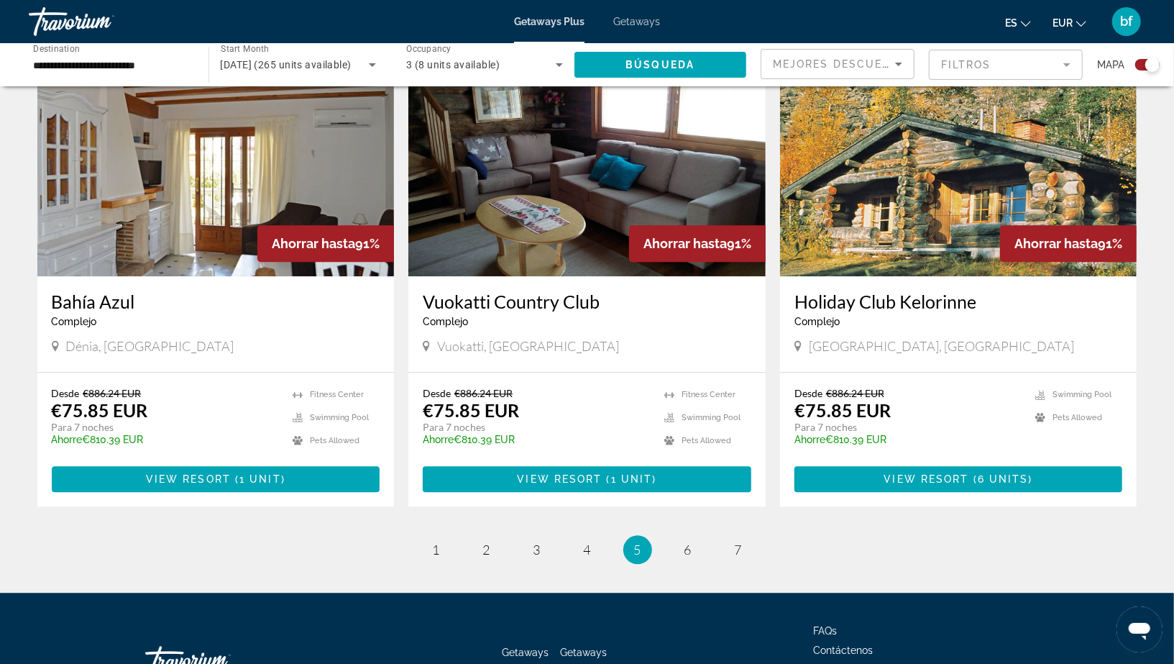
scroll to position [2106, 0]
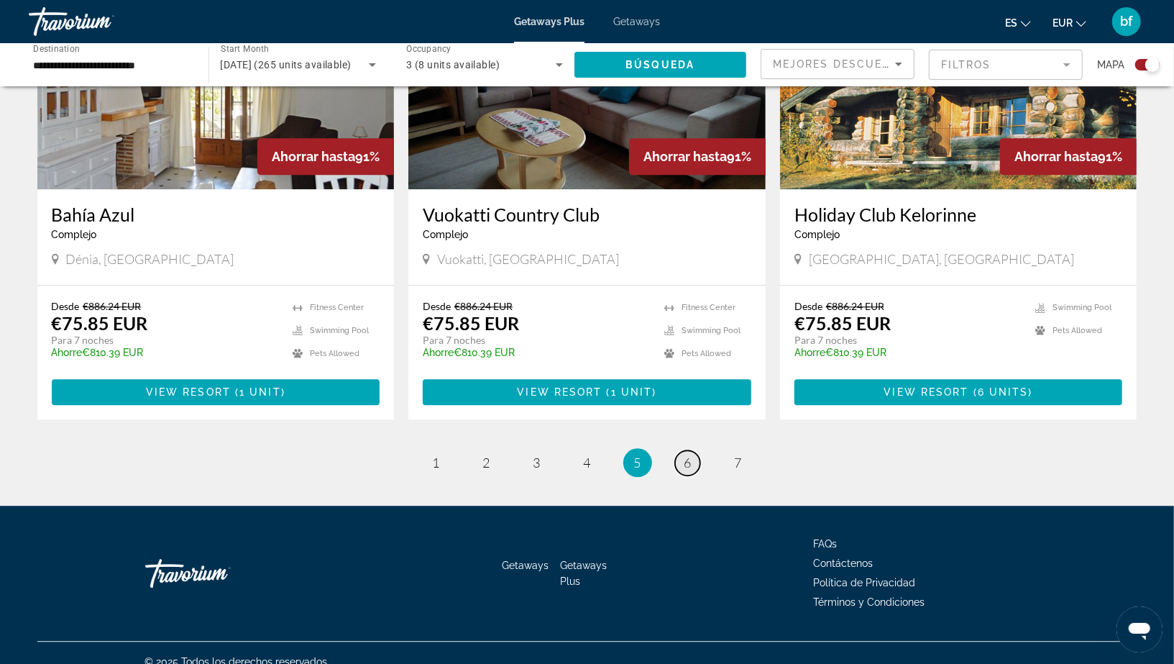
click at [688, 454] on span "6" at bounding box center [687, 462] width 7 height 16
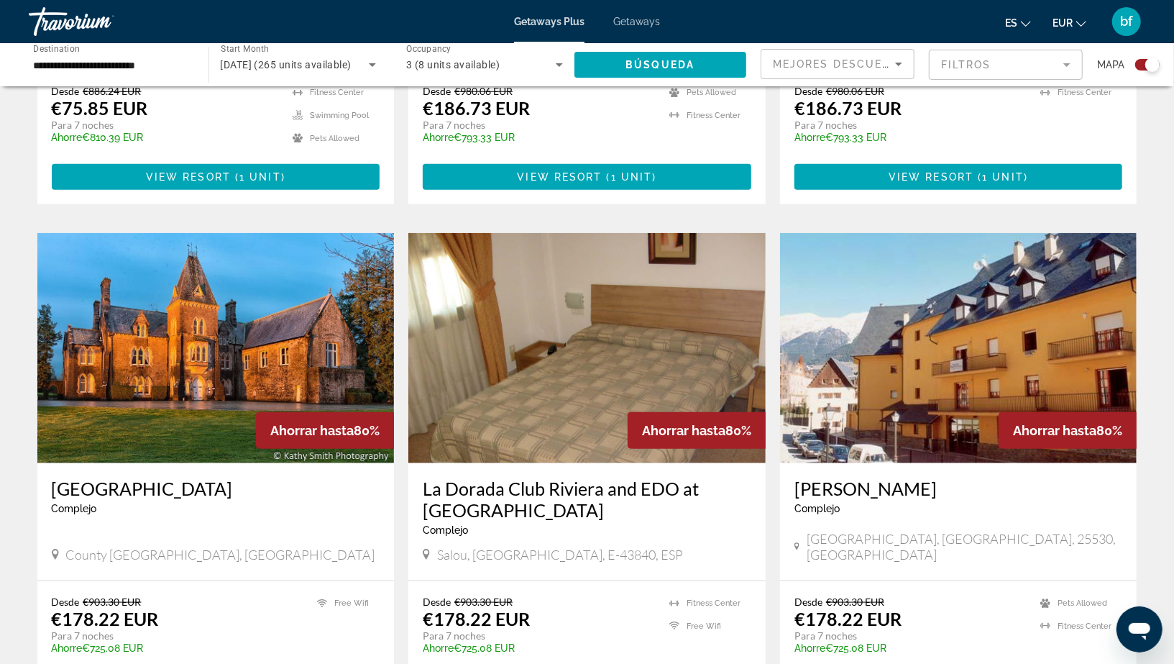
scroll to position [780, 0]
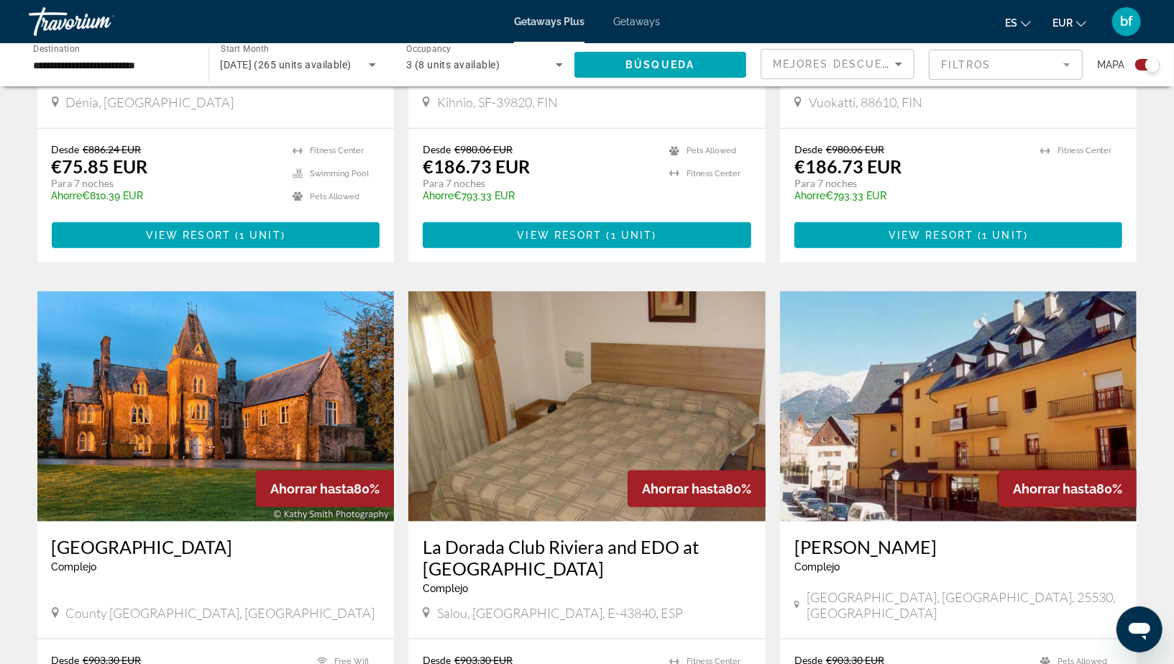
click at [633, 383] on img "Main content" at bounding box center [586, 406] width 357 height 230
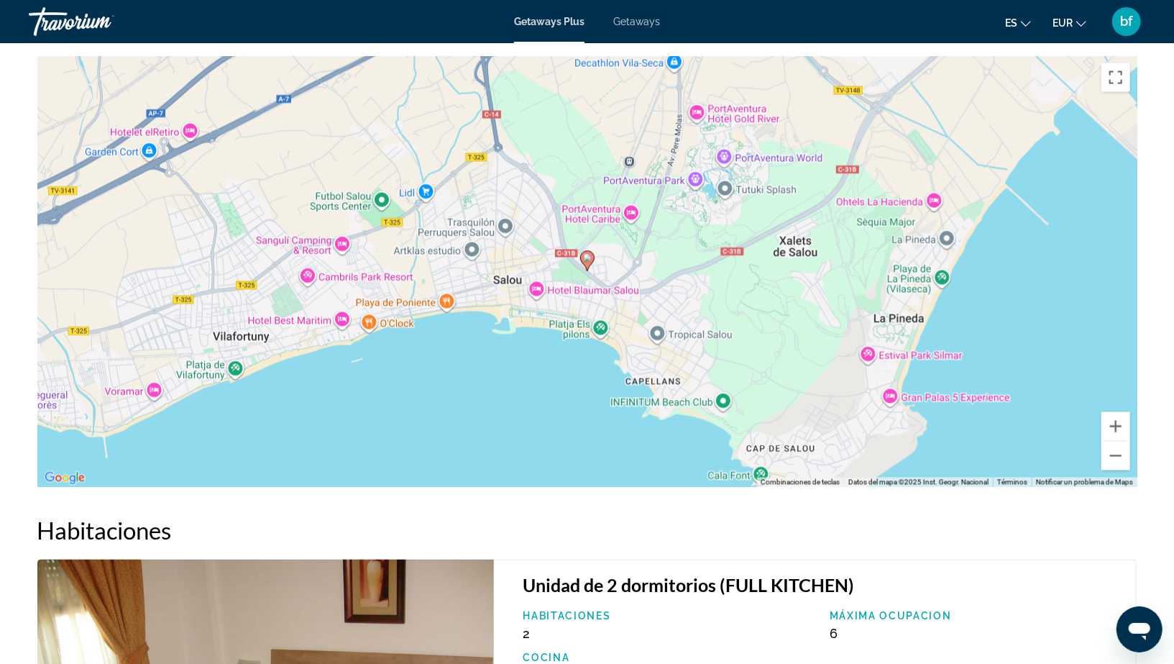
scroll to position [1569, 0]
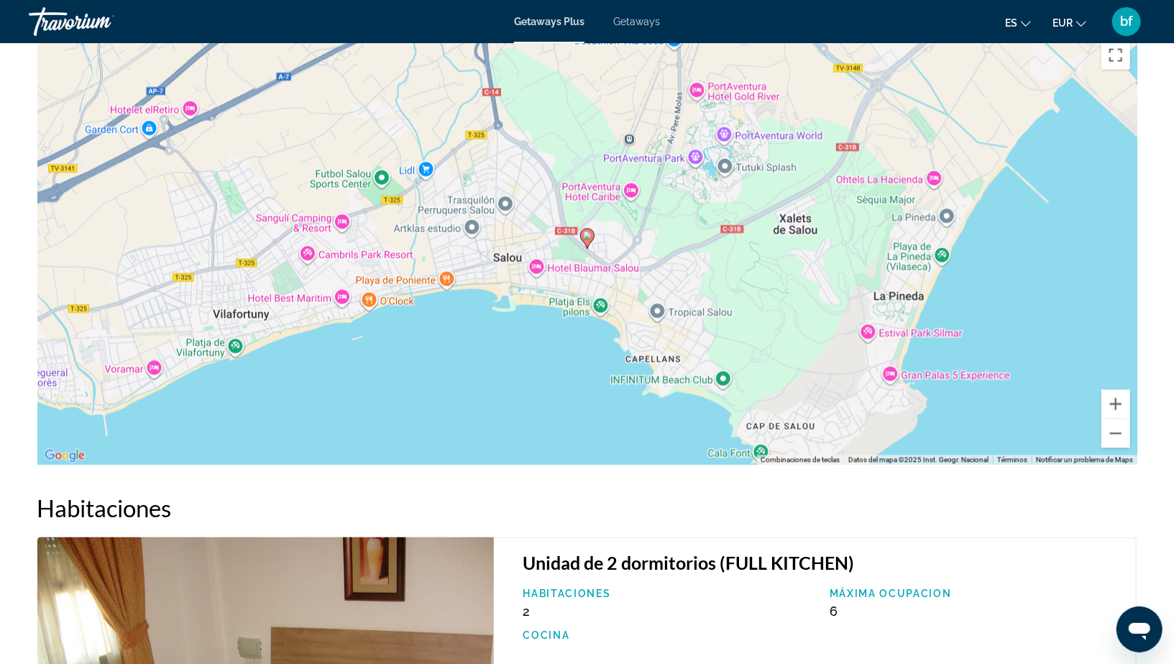
click at [526, 392] on div "Para activar la función de arrastre con el teclado, pulsa Alt + Intro. Cuando h…" at bounding box center [587, 249] width 1100 height 431
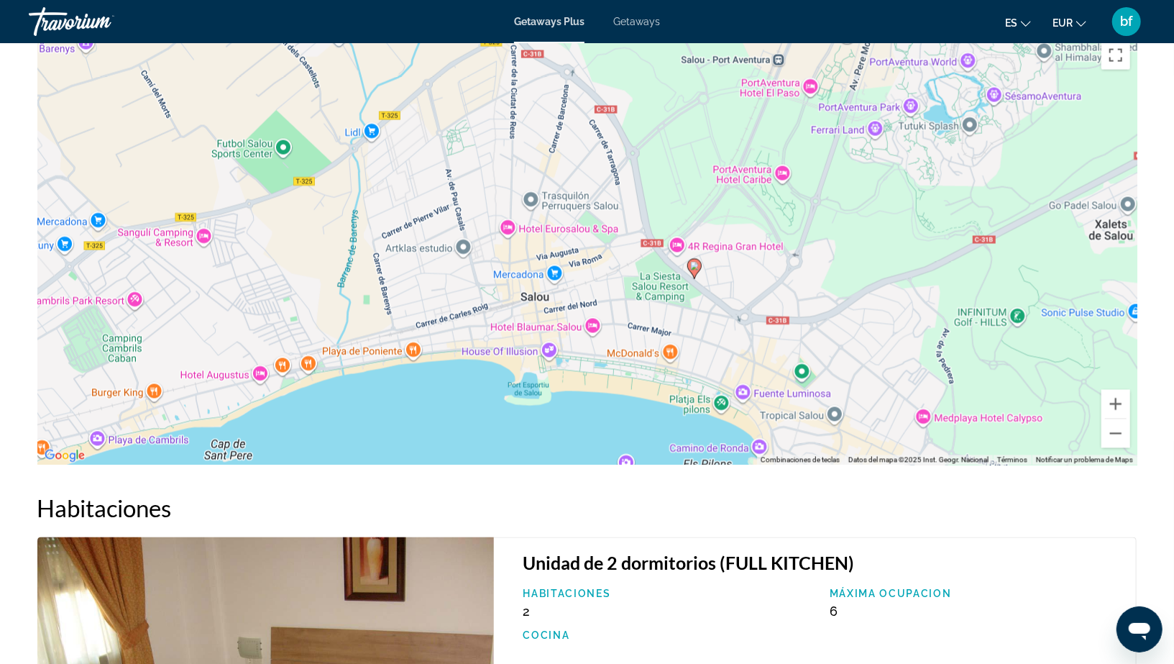
drag, startPoint x: 518, startPoint y: 297, endPoint x: 564, endPoint y: 473, distance: 182.1
click at [564, 473] on div "Visión general Escribe Complejo Todo incluido No todo incluido Dirección Autovi…" at bounding box center [587, 45] width 1114 height 2135
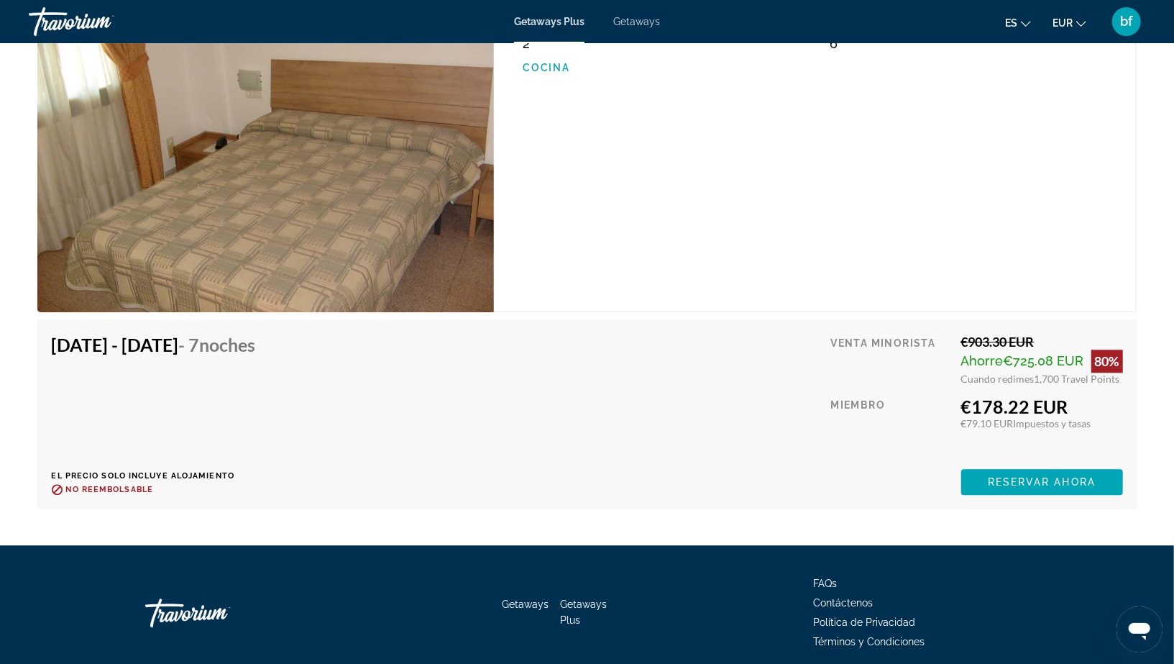
scroll to position [2194, 0]
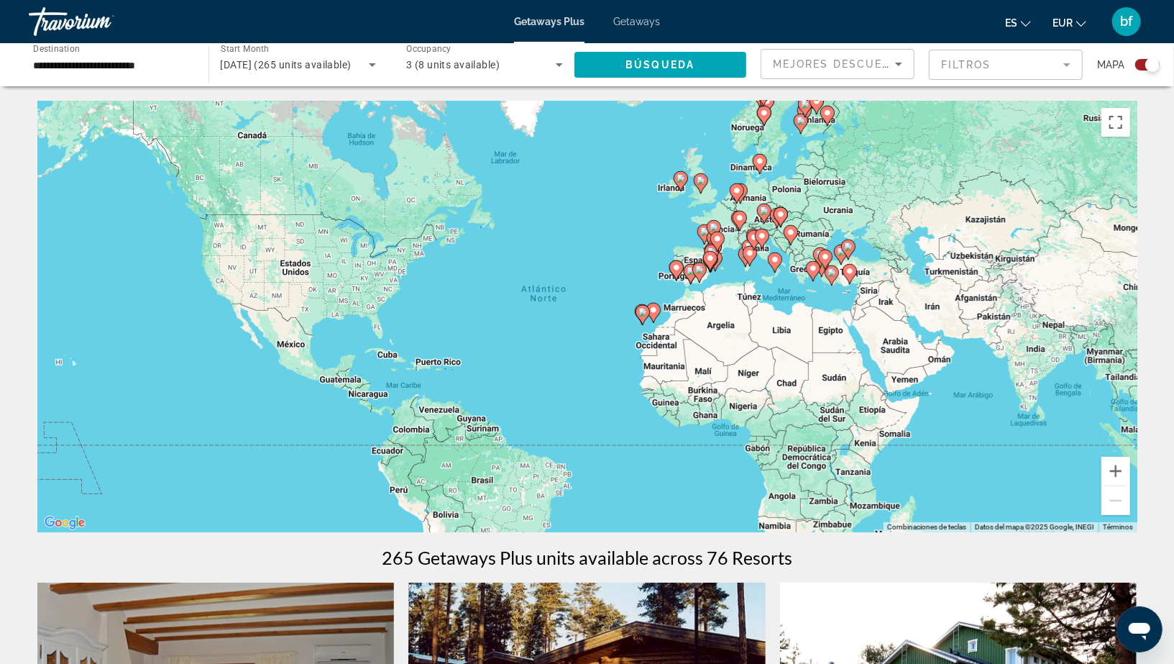
click at [706, 298] on div "Para activar la función de arrastre con el teclado, pulsa Alt + Intro. Cuando h…" at bounding box center [587, 316] width 1100 height 431
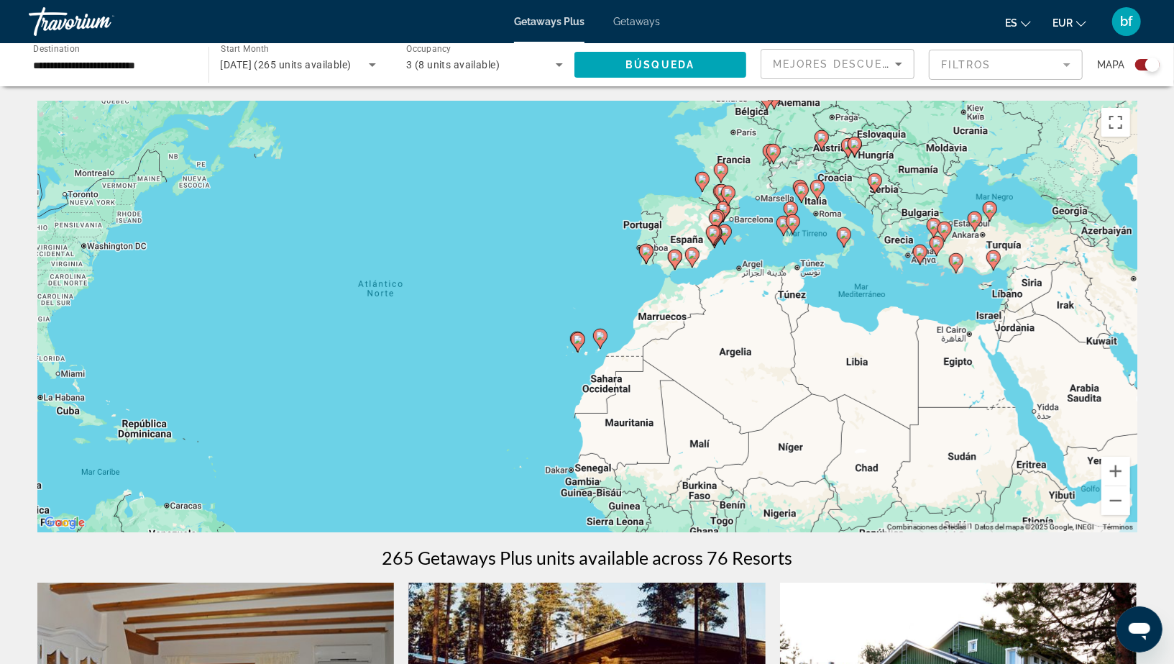
click at [634, 288] on div "Para activar la función de arrastre con el teclado, pulsa Alt + Intro. Cuando h…" at bounding box center [587, 316] width 1100 height 431
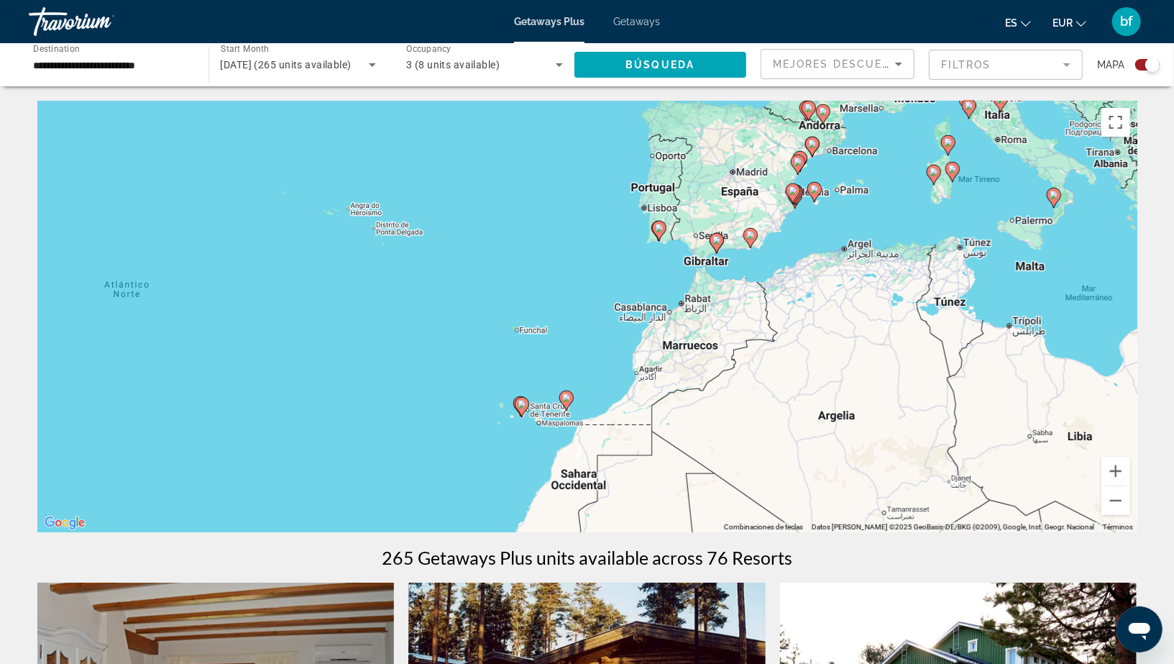
click at [657, 272] on div "Para activar la función de arrastre con el teclado, pulsa Alt + Intro. Cuando h…" at bounding box center [587, 316] width 1100 height 431
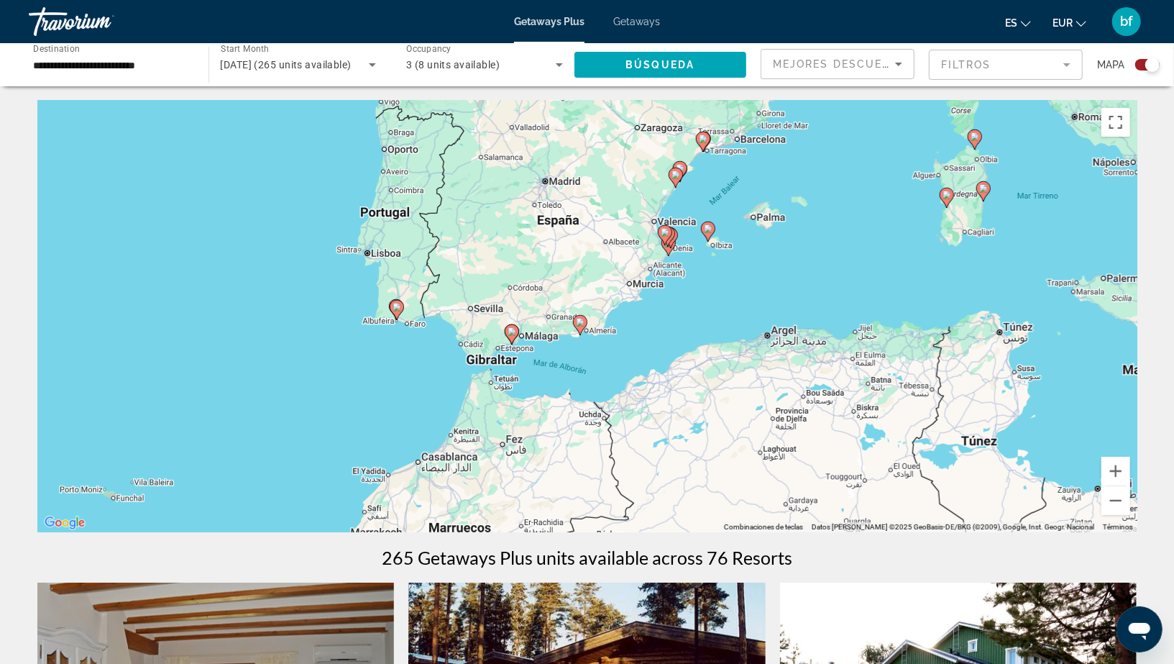
drag, startPoint x: 707, startPoint y: 247, endPoint x: 441, endPoint y: 357, distance: 287.2
click at [441, 357] on div "Para activar la función de arrastre con el teclado, pulsa Alt + Intro. Cuando h…" at bounding box center [587, 316] width 1100 height 431
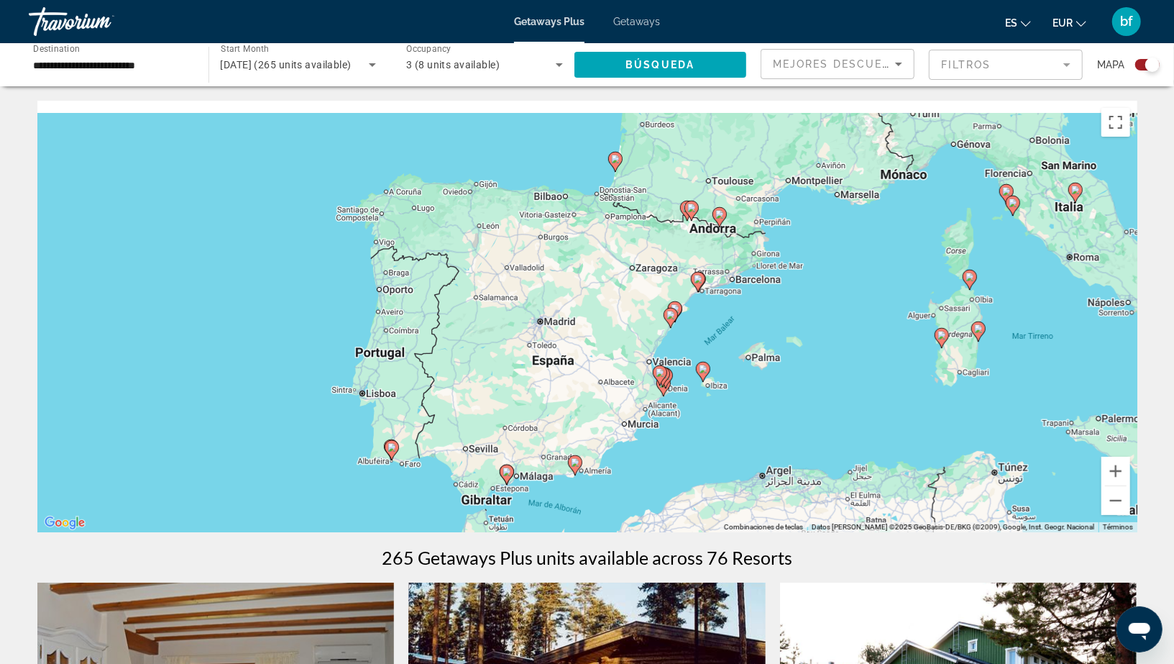
drag, startPoint x: 785, startPoint y: 265, endPoint x: 779, endPoint y: 409, distance: 144.7
click at [780, 410] on div "Para activar la función de arrastre con el teclado, pulsa Alt + Intro. Cuando h…" at bounding box center [587, 316] width 1100 height 431
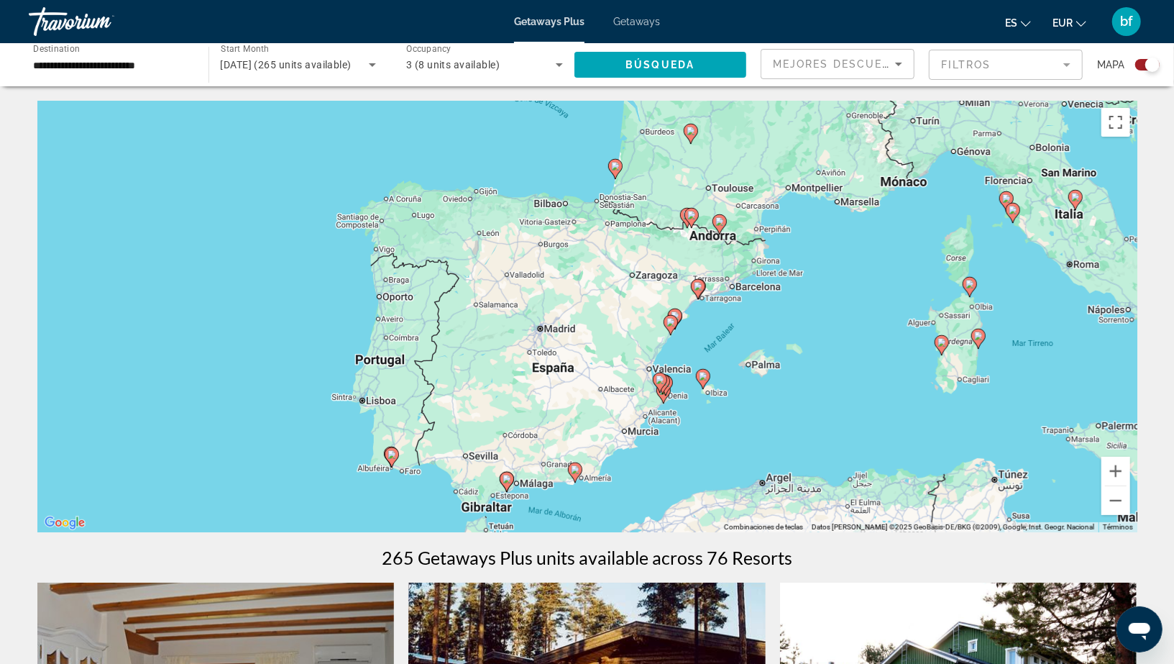
click at [661, 442] on div "Para activar la función de arrastre con el teclado, pulsa Alt + Intro. Cuando h…" at bounding box center [587, 316] width 1100 height 431
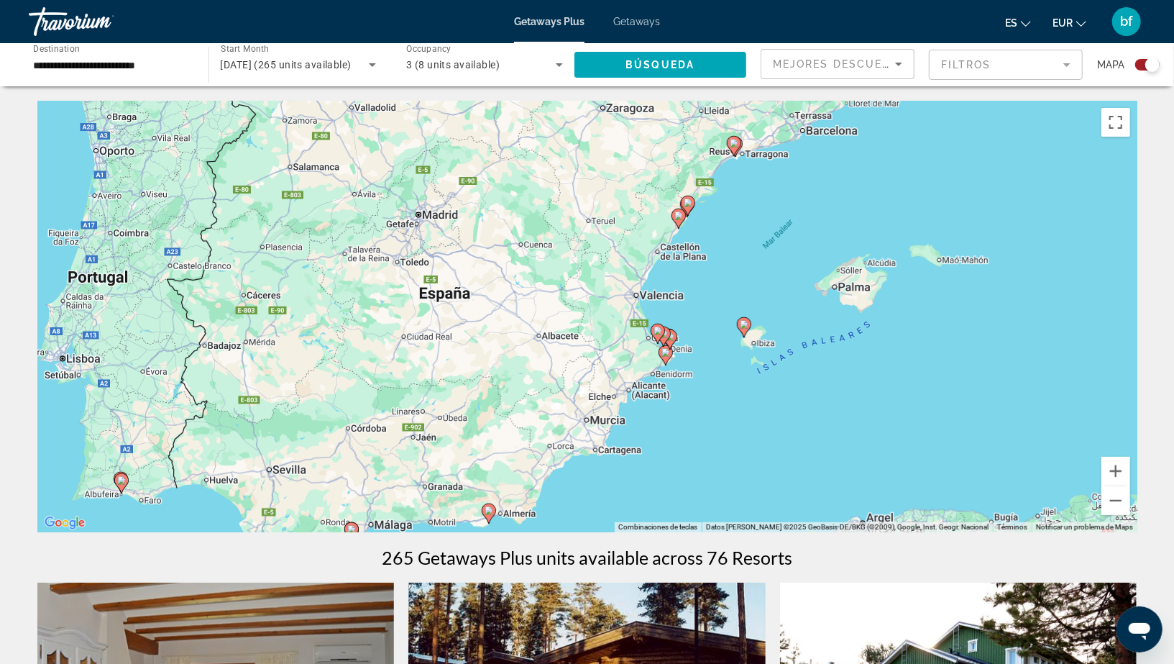
click at [725, 242] on div "Para activar la función de arrastre con el teclado, pulsa Alt + Intro. Cuando h…" at bounding box center [587, 316] width 1100 height 431
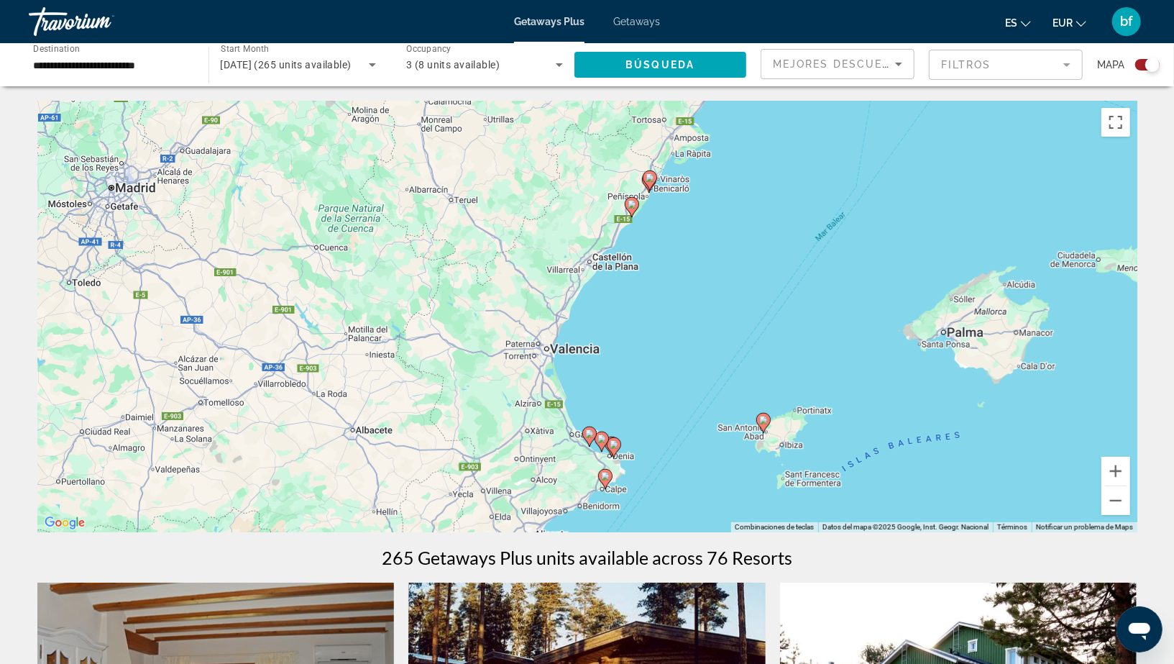
click at [684, 228] on div "Para activar la función de arrastre con el teclado, pulsa Alt + Intro. Cuando h…" at bounding box center [587, 316] width 1100 height 431
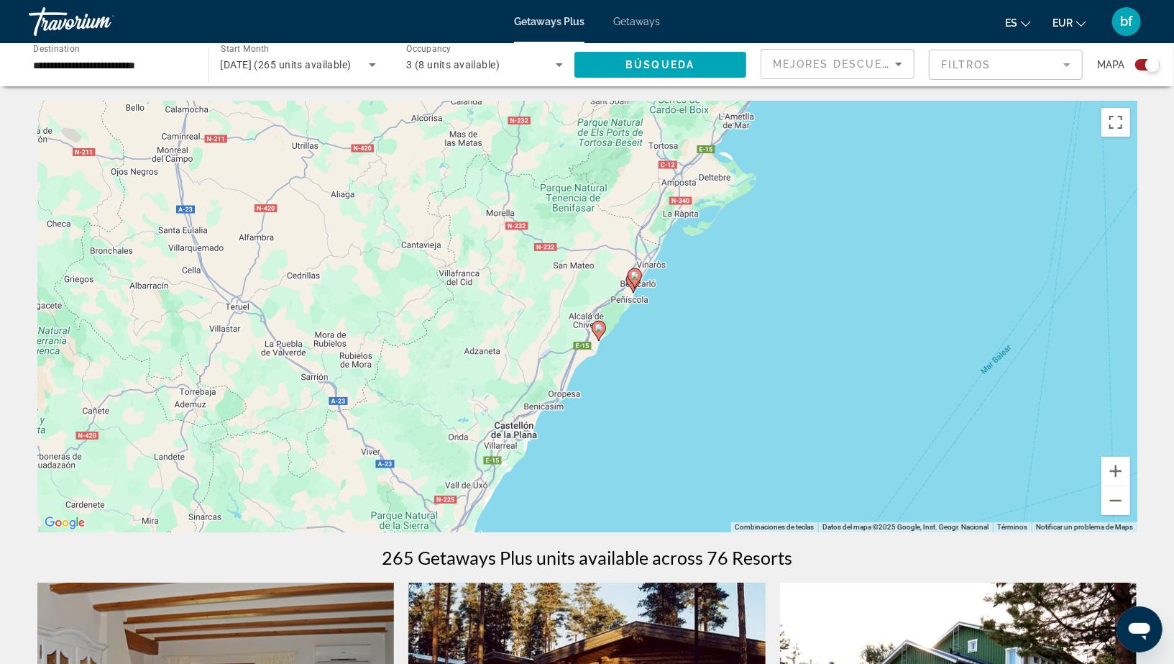
drag, startPoint x: 664, startPoint y: 206, endPoint x: 684, endPoint y: 347, distance: 142.4
click at [684, 347] on div "Para activar la función de arrastre con el teclado, pulsa Alt + Intro. Cuando h…" at bounding box center [587, 316] width 1100 height 431
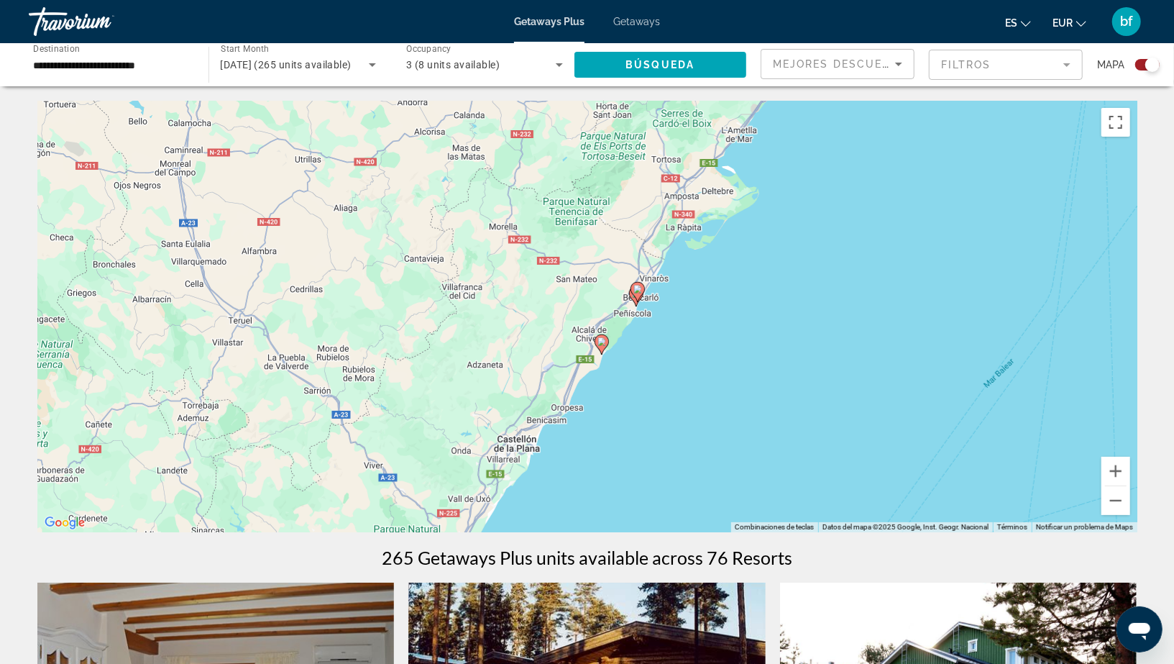
click at [658, 307] on div "Para activar la función de arrastre con el teclado, pulsa Alt + Intro. Cuando h…" at bounding box center [587, 316] width 1100 height 431
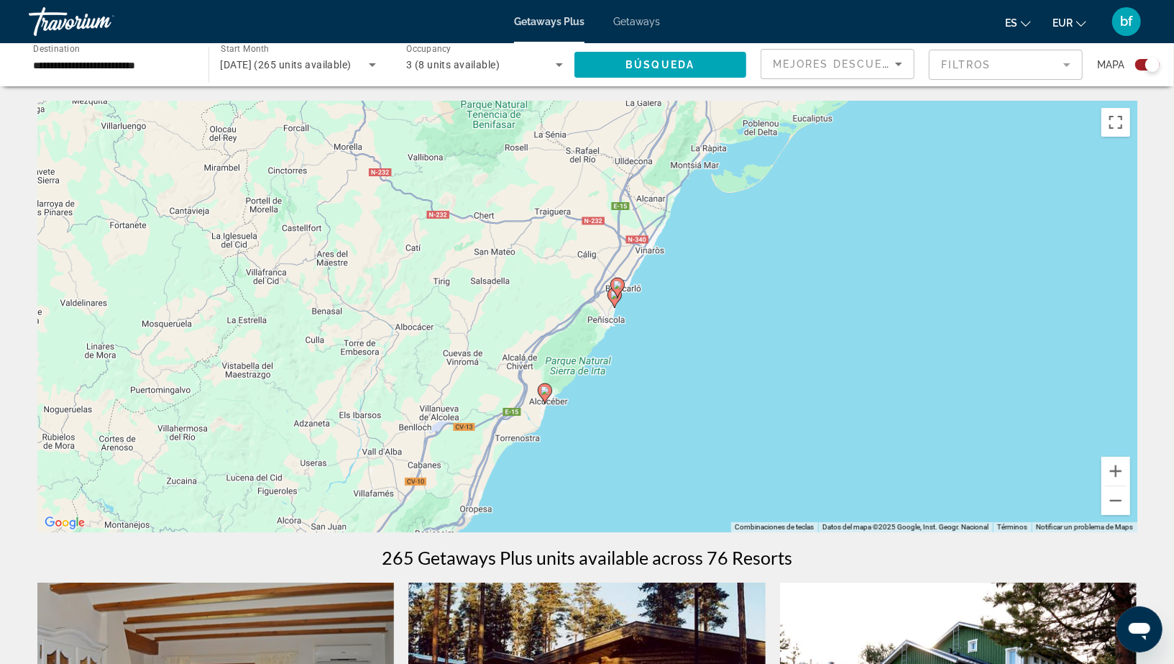
click at [546, 395] on icon "Main content" at bounding box center [544, 393] width 13 height 19
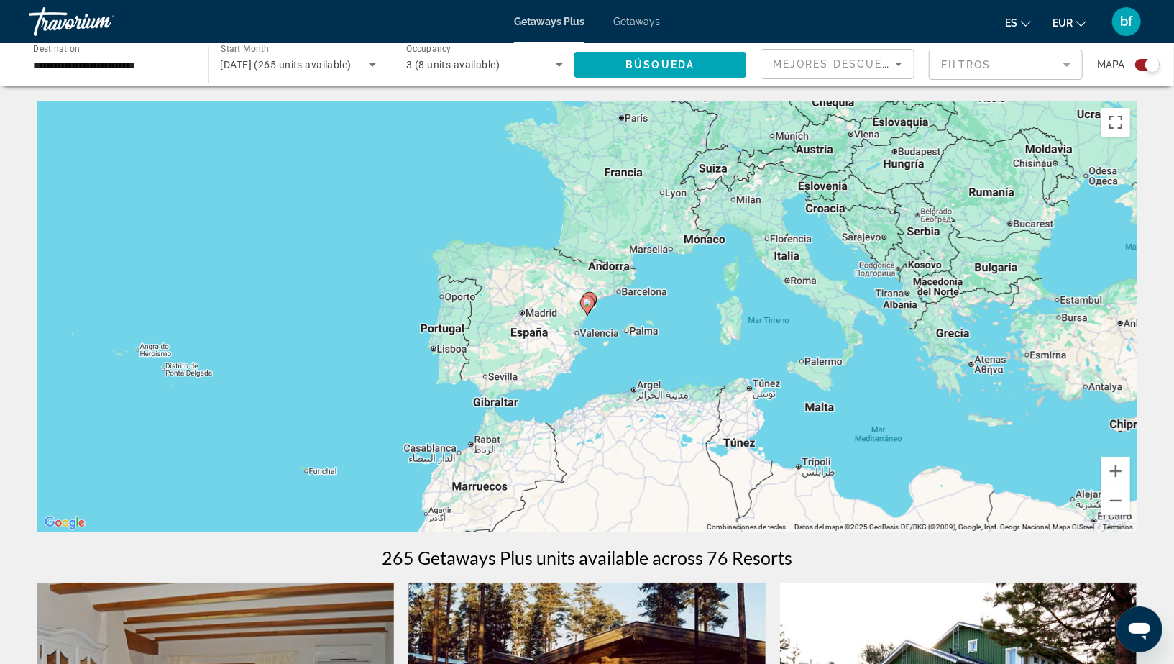
click at [610, 336] on div "Para desplazarte, pulsa las teclas [PERSON_NAME]. Para activar la función de ar…" at bounding box center [587, 316] width 1100 height 431
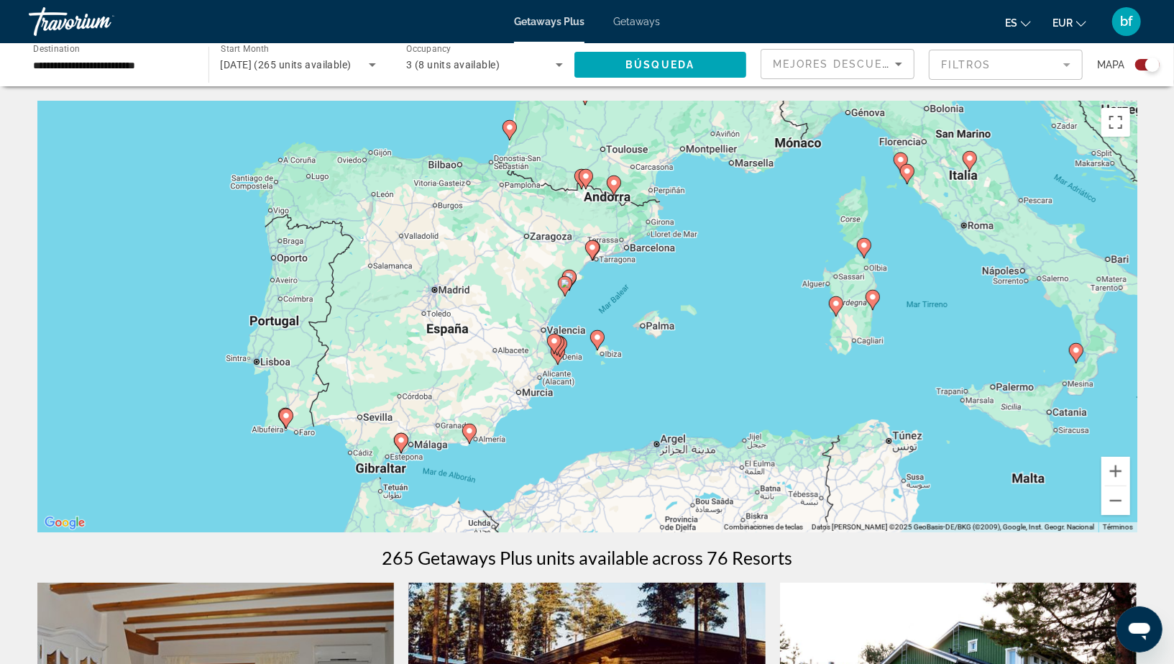
click at [600, 306] on div "Para activar la función de arrastre con el teclado, pulsa Alt + Intro. Cuando h…" at bounding box center [587, 316] width 1100 height 431
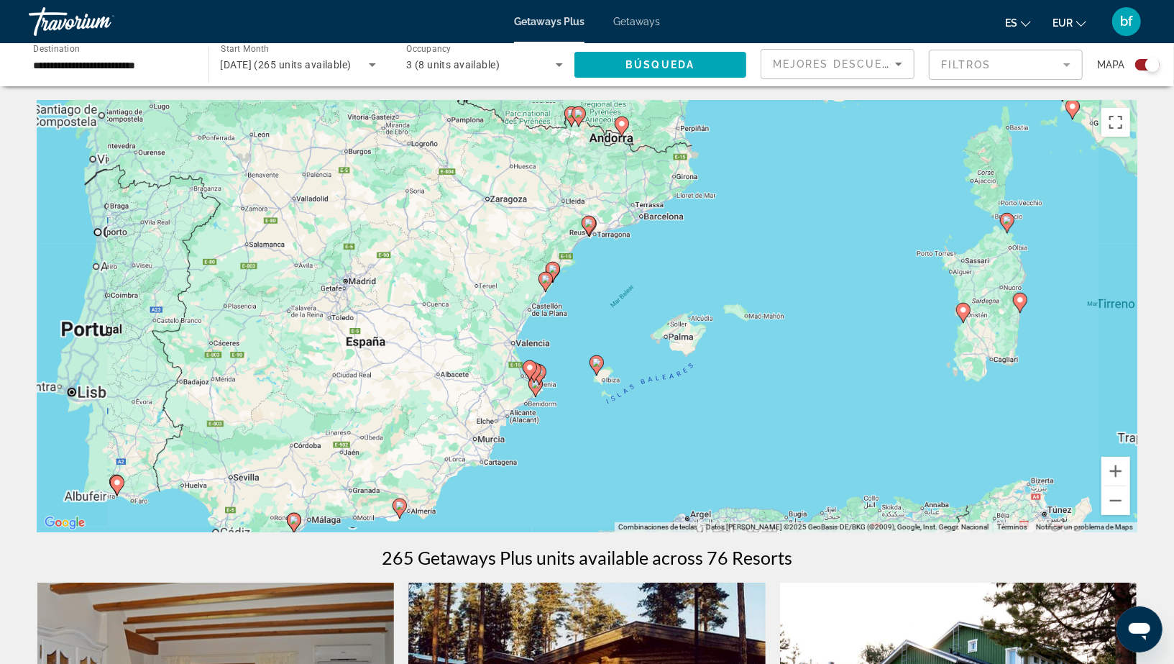
click at [600, 306] on div "Para activar la función de arrastre con el teclado, pulsa Alt + Intro. Cuando h…" at bounding box center [587, 316] width 1100 height 431
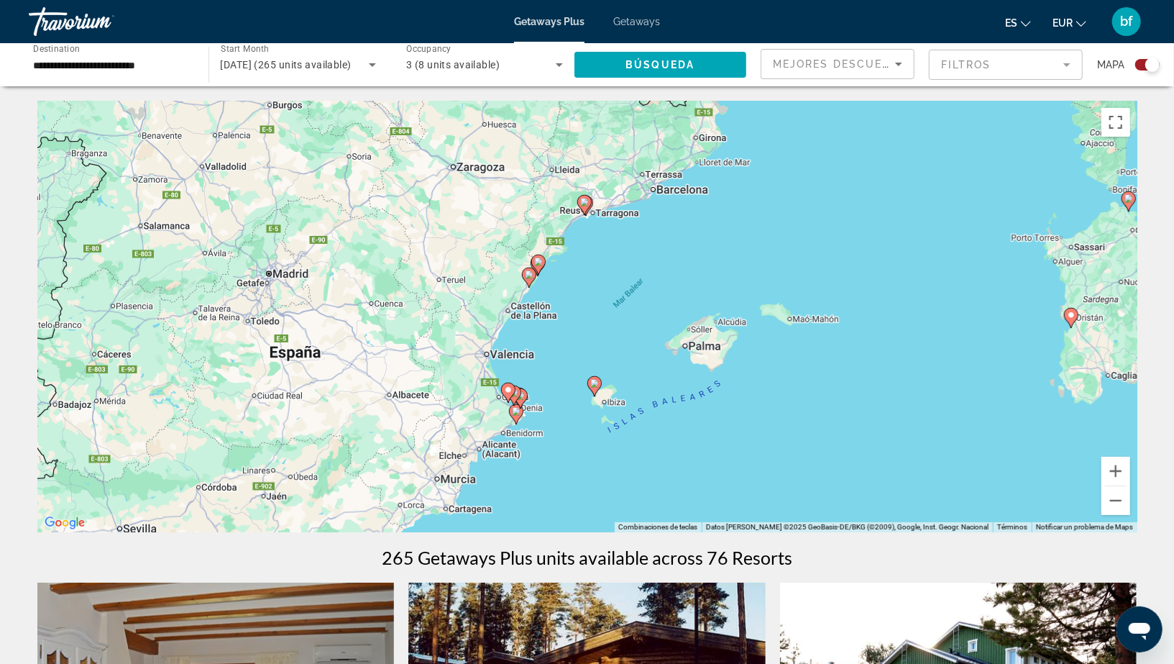
click at [600, 306] on div "Para activar la función de arrastre con el teclado, pulsa Alt + Intro. Cuando h…" at bounding box center [587, 316] width 1100 height 431
click at [579, 285] on div "Para activar la función de arrastre con el teclado, pulsa Alt + Intro. Cuando h…" at bounding box center [587, 316] width 1100 height 431
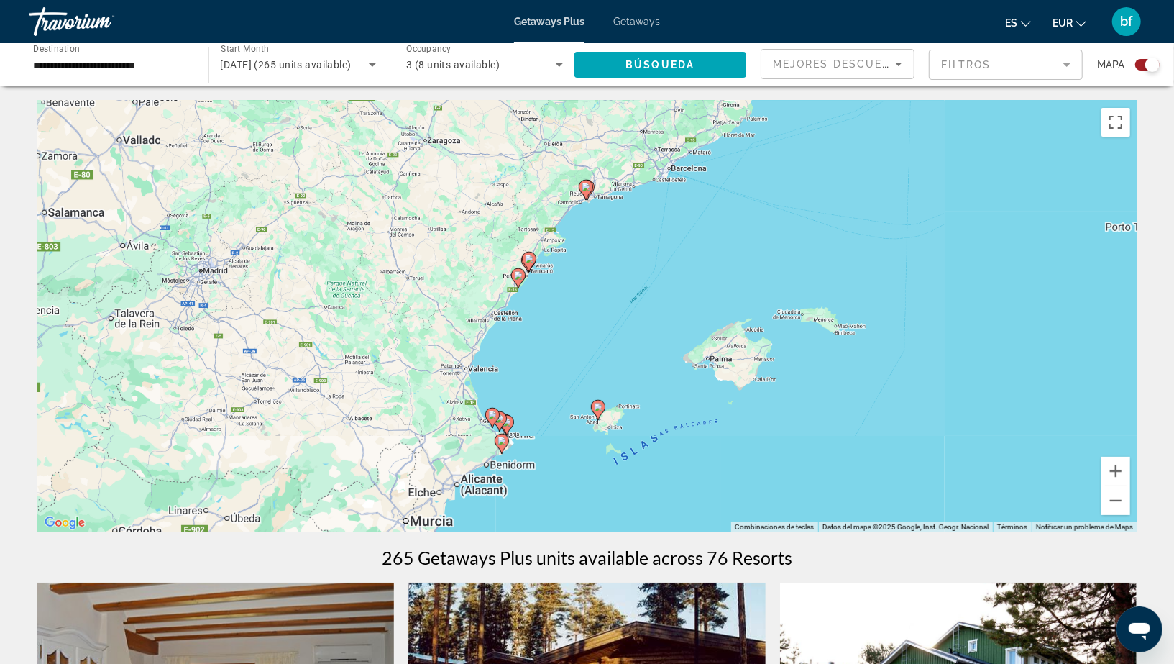
click at [579, 285] on div "Para activar la función de arrastre con el teclado, pulsa Alt + Intro. Cuando h…" at bounding box center [587, 316] width 1100 height 431
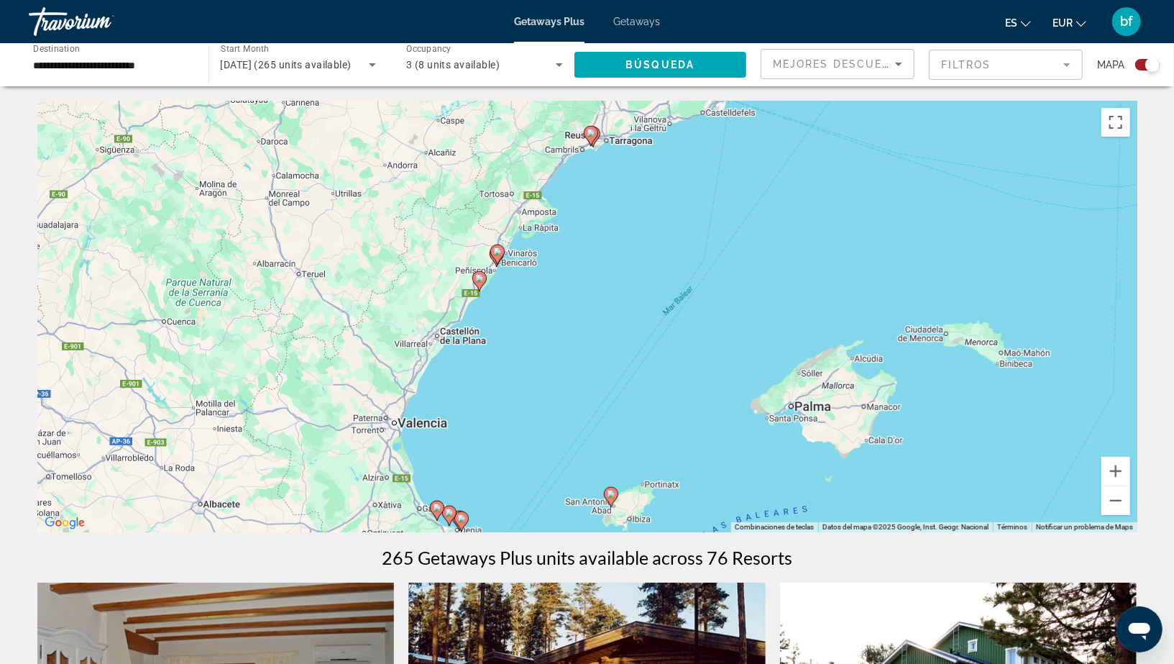
click at [532, 271] on div "Para activar la función de arrastre con el teclado, pulsa Alt + Intro. Cuando h…" at bounding box center [587, 316] width 1100 height 431
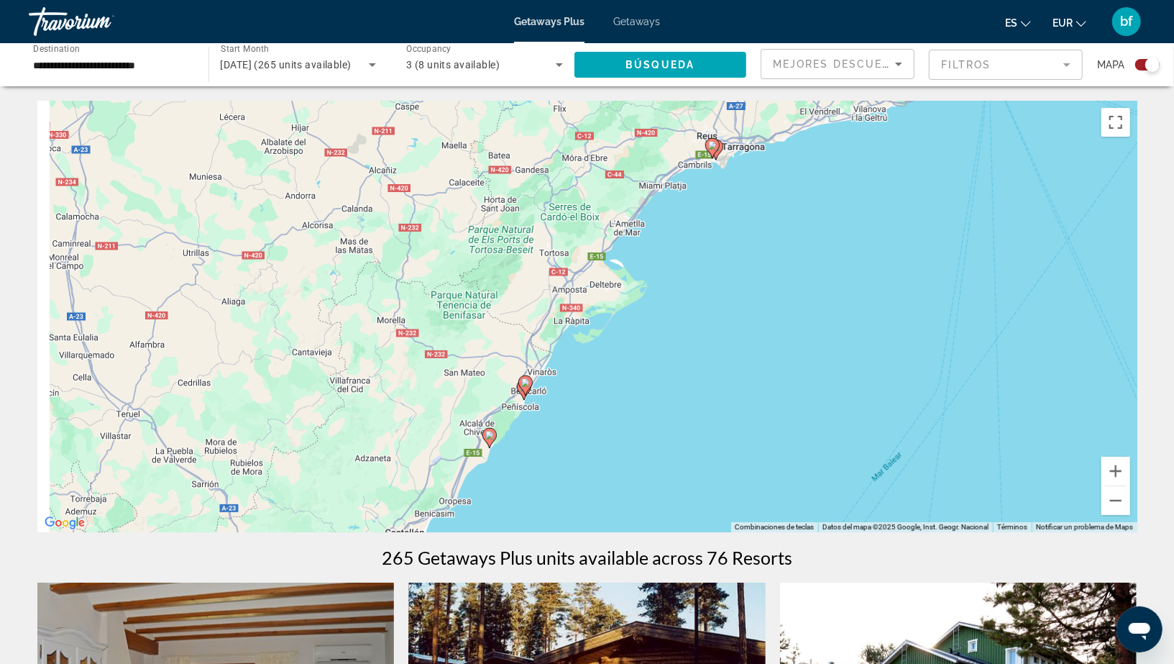
drag, startPoint x: 489, startPoint y: 283, endPoint x: 565, endPoint y: 440, distance: 174.3
click at [566, 441] on div "Para activar la función de arrastre con el teclado, pulsa Alt + Intro. Cuando h…" at bounding box center [587, 316] width 1100 height 431
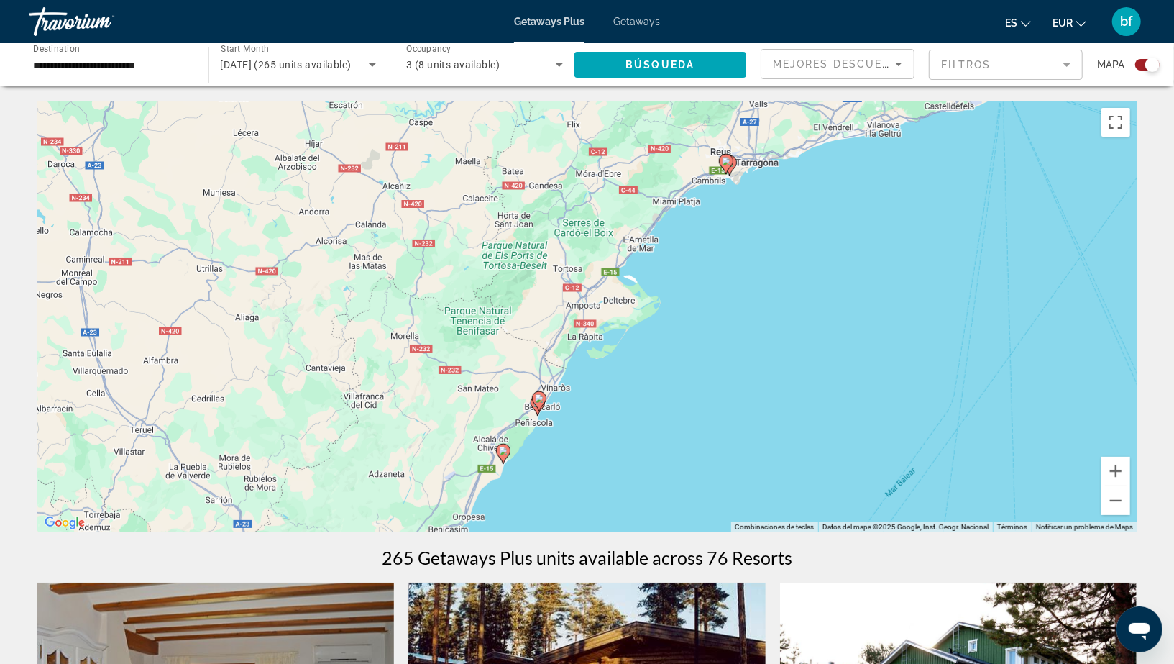
click at [561, 439] on div "Para activar la función de arrastre con el teclado, pulsa Alt + Intro. Cuando h…" at bounding box center [587, 316] width 1100 height 431
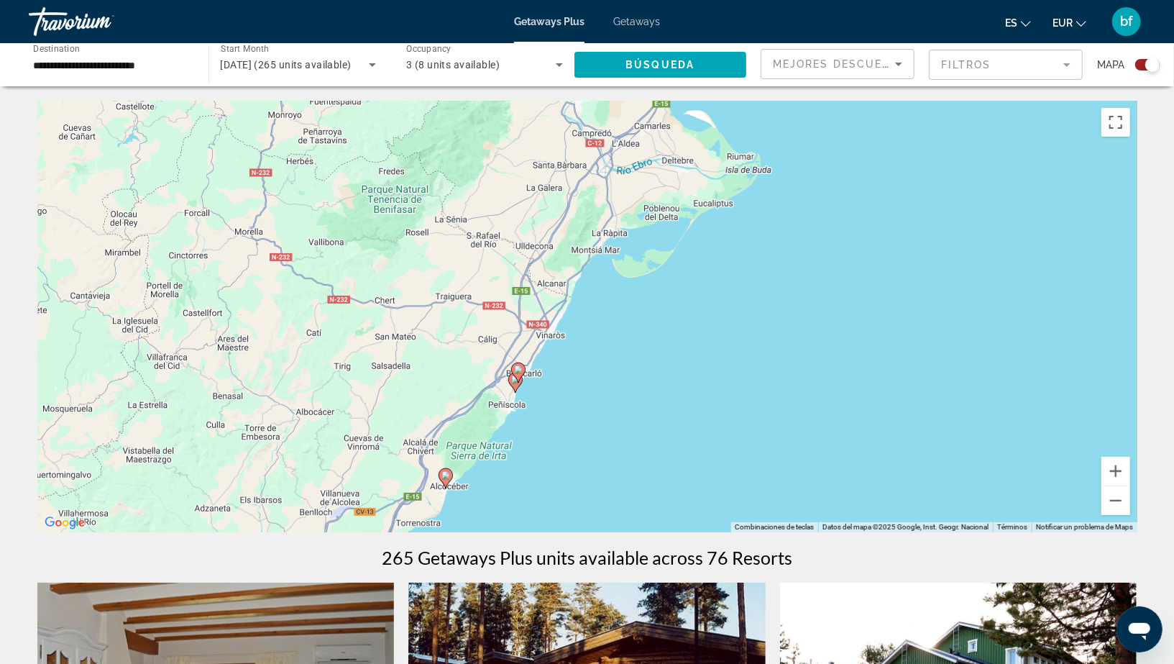
click at [561, 439] on div "Para activar la función de arrastre con el teclado, pulsa Alt + Intro. Cuando h…" at bounding box center [587, 316] width 1100 height 431
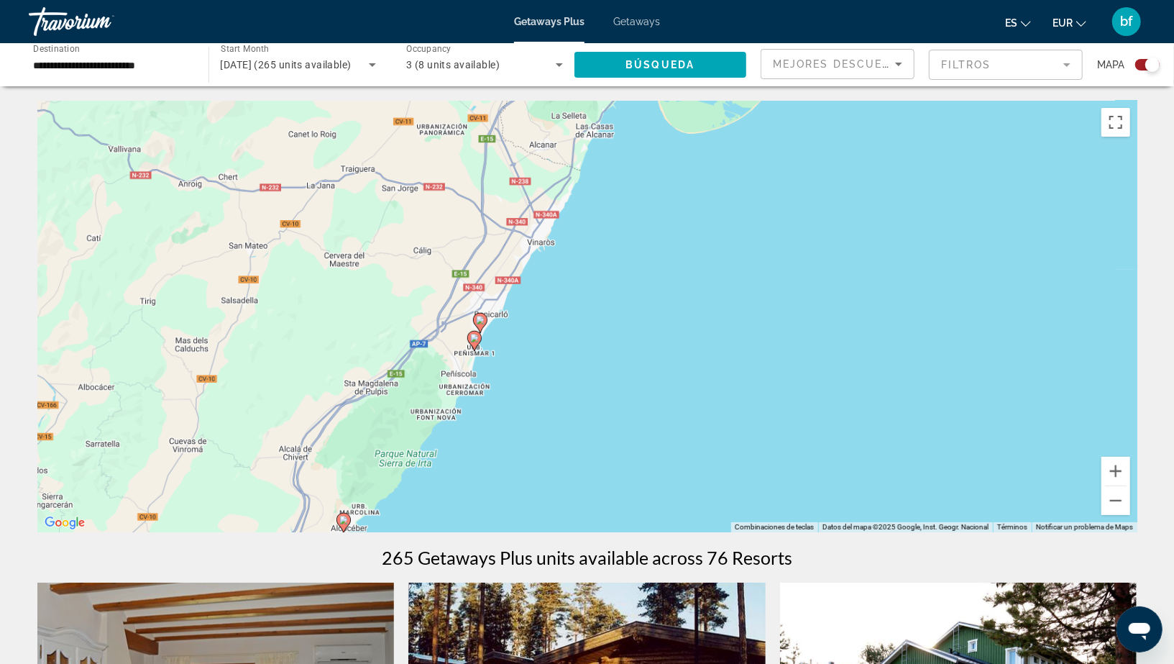
click at [561, 439] on div "Para activar la función de arrastre con el teclado, pulsa Alt + Intro. Cuando h…" at bounding box center [587, 316] width 1100 height 431
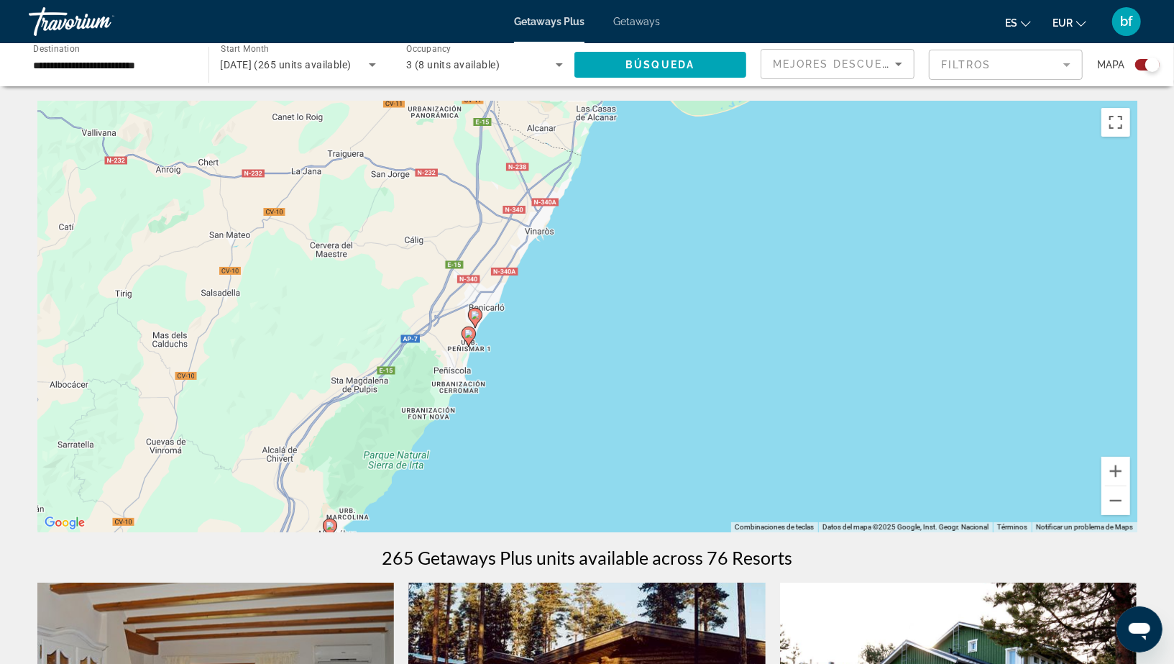
click at [470, 334] on image "Main content" at bounding box center [468, 333] width 9 height 9
type input "**********"
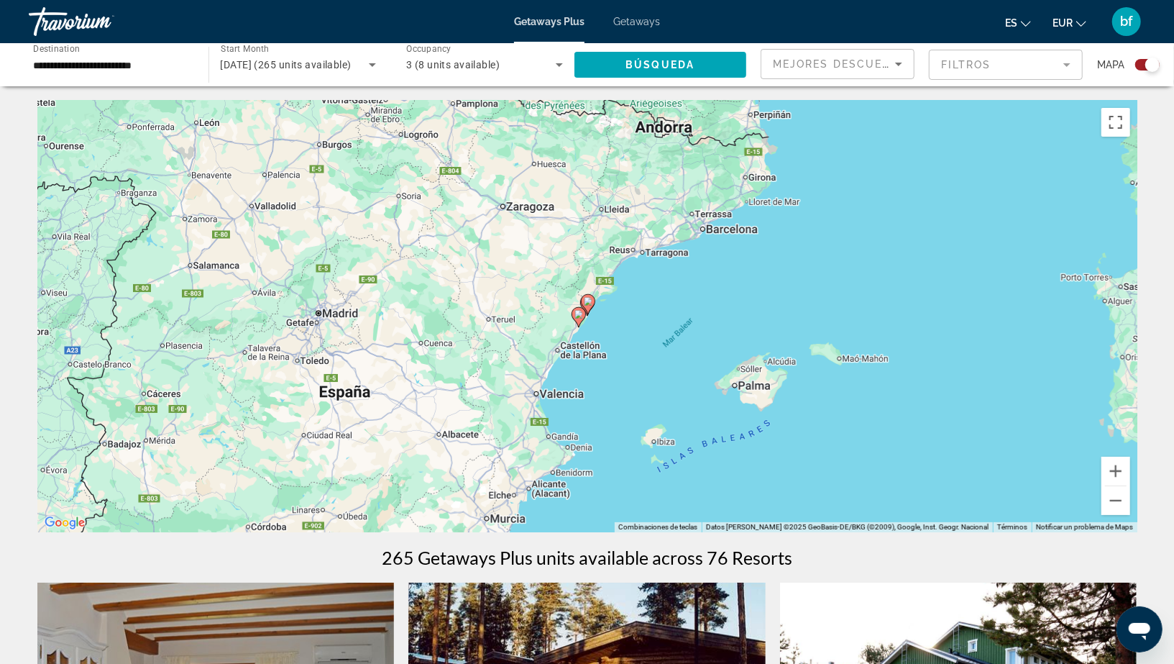
click at [606, 319] on div "Para desplazarte, pulsa las teclas [PERSON_NAME]. Para activar la función de ar…" at bounding box center [587, 316] width 1100 height 431
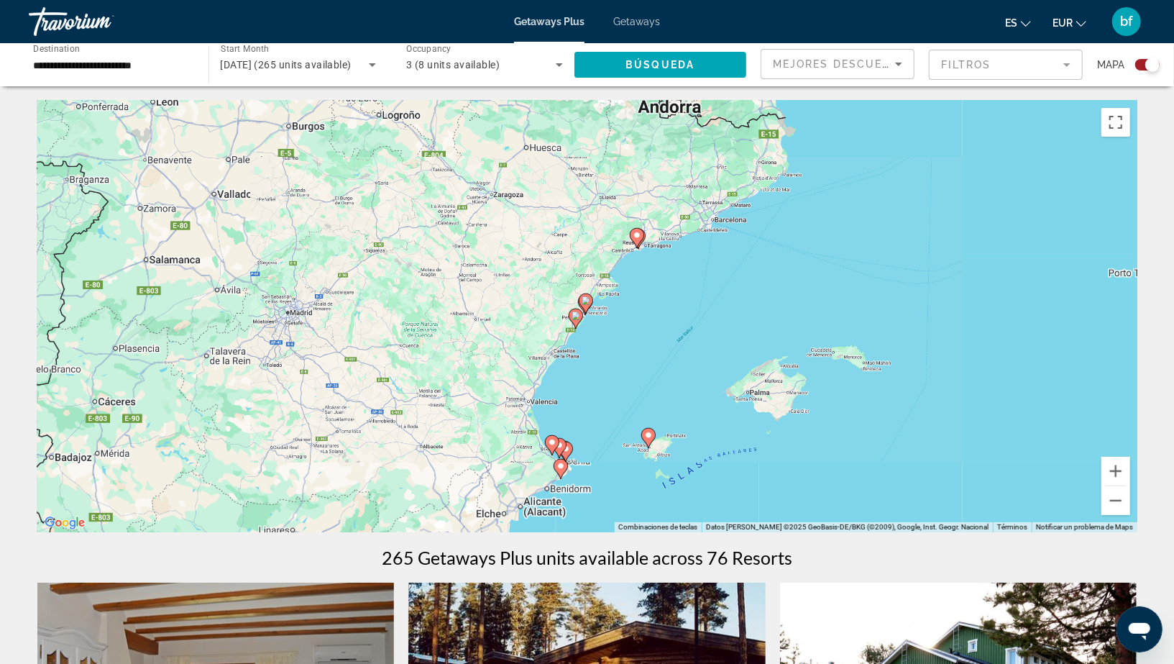
click at [606, 319] on div "Para activar la función de arrastre con el teclado, pulsa Alt + Intro. Cuando h…" at bounding box center [587, 316] width 1100 height 431
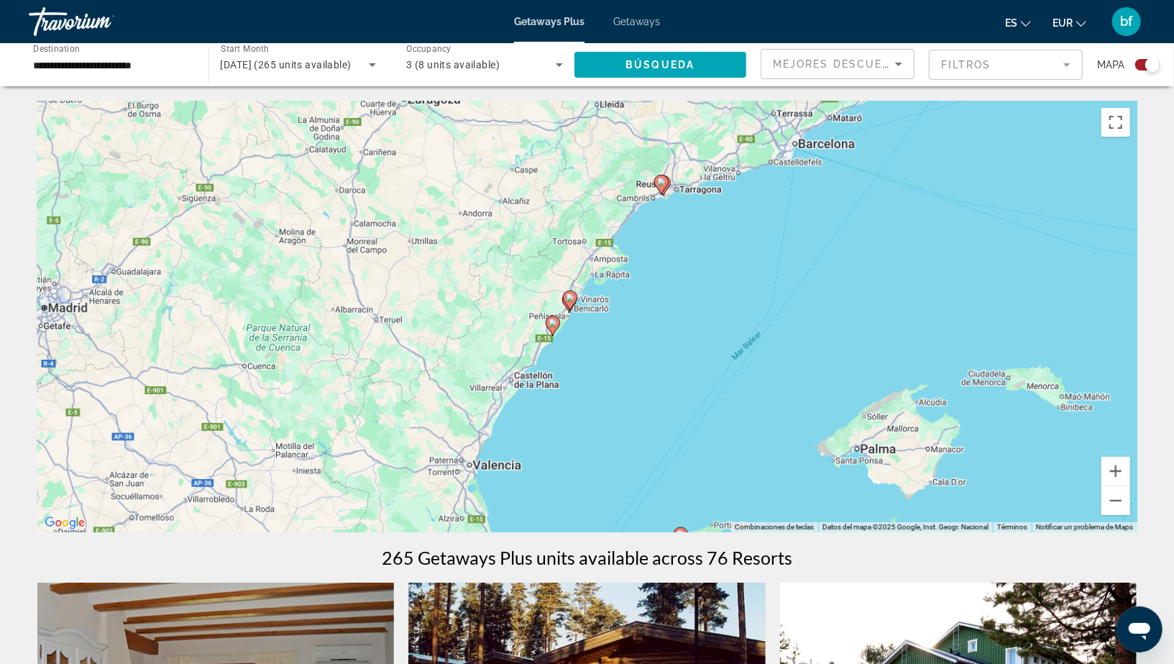
click at [606, 319] on div "Para activar la función de arrastre con el teclado, pulsa Alt + Intro. Cuando h…" at bounding box center [587, 316] width 1100 height 431
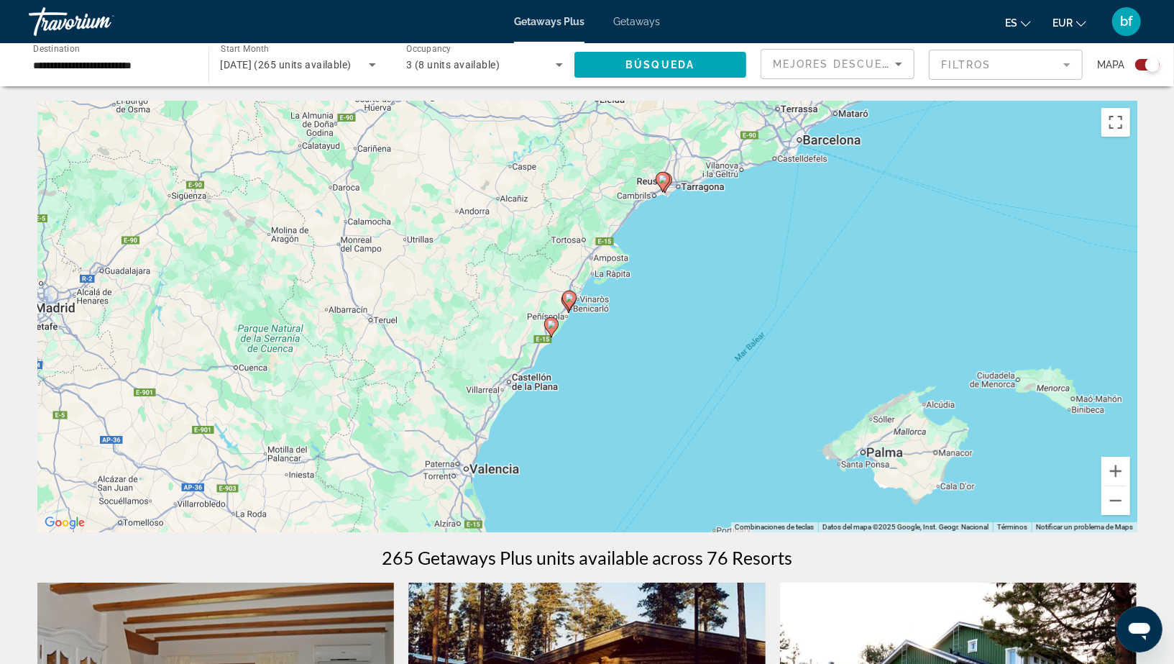
click at [606, 319] on div "Para activar la función de arrastre con el teclado, pulsa Alt + Intro. Cuando h…" at bounding box center [587, 316] width 1100 height 431
click at [633, 289] on div "Para activar la función de arrastre con el teclado, pulsa Alt + Intro. Cuando h…" at bounding box center [587, 316] width 1100 height 431
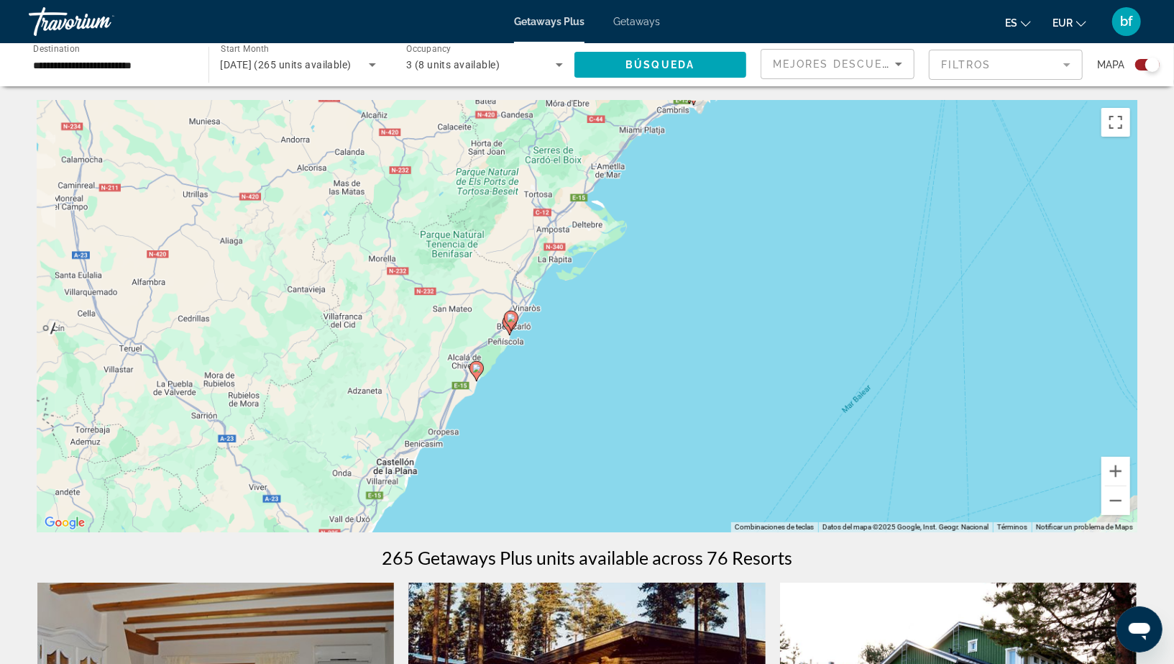
click at [633, 289] on div "Para activar la función de arrastre con el teclado, pulsa Alt + Intro. Cuando h…" at bounding box center [587, 316] width 1100 height 431
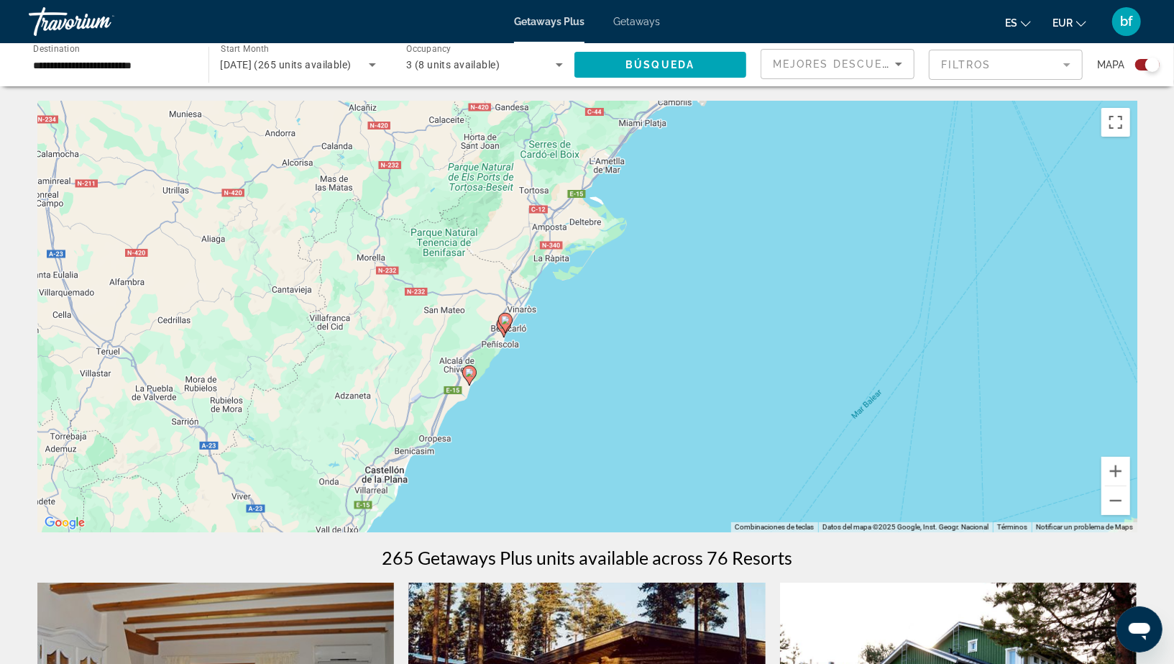
click at [633, 289] on div "Para activar la función de arrastre con el teclado, pulsa Alt + Intro. Cuando h…" at bounding box center [587, 316] width 1100 height 431
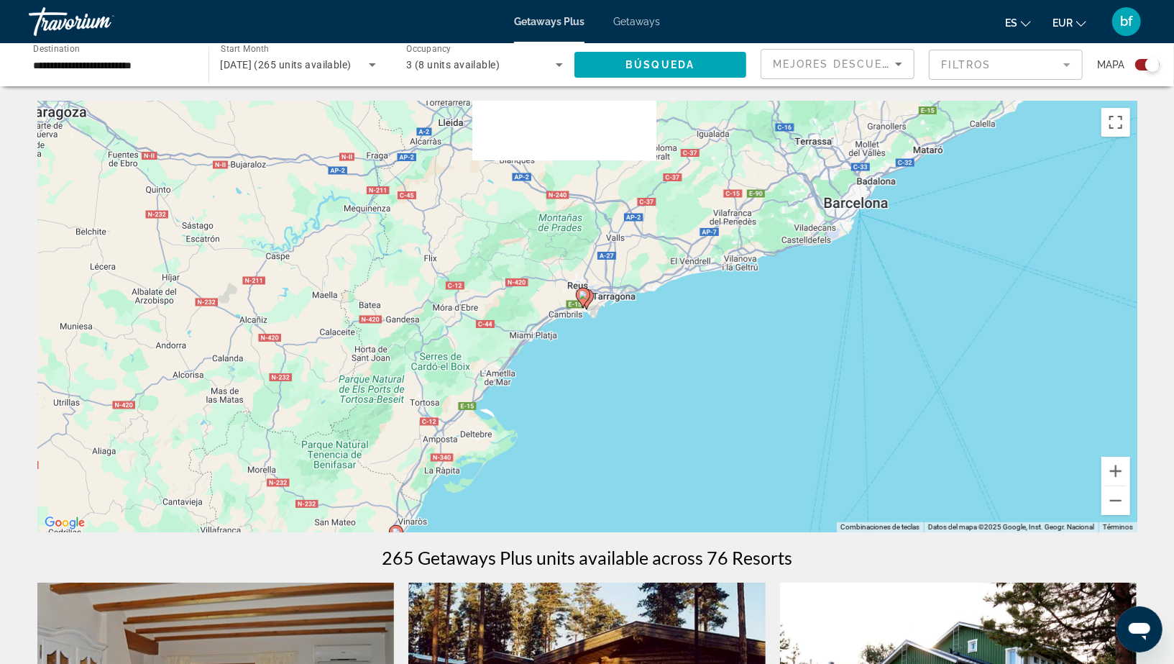
drag, startPoint x: 718, startPoint y: 191, endPoint x: 584, endPoint y: 431, distance: 274.2
click at [585, 431] on div "Para activar la función de arrastre con el teclado, pulsa Alt + Intro. Cuando h…" at bounding box center [587, 316] width 1100 height 431
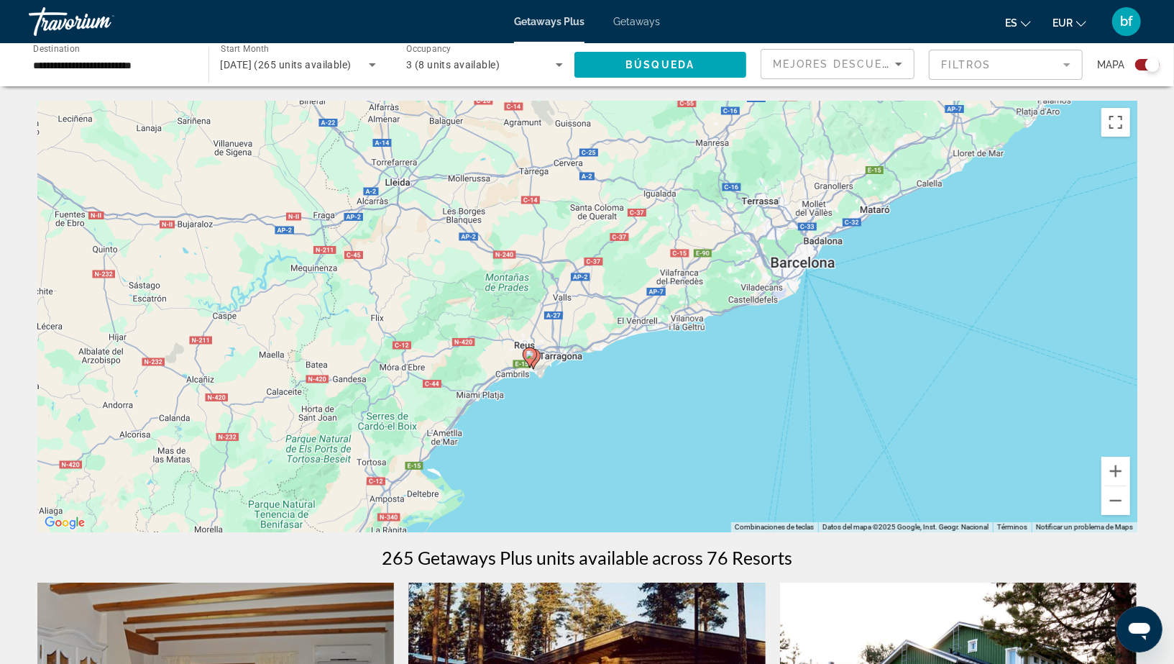
click at [573, 386] on div "Para activar la función de arrastre con el teclado, pulsa Alt + Intro. Cuando h…" at bounding box center [587, 316] width 1100 height 431
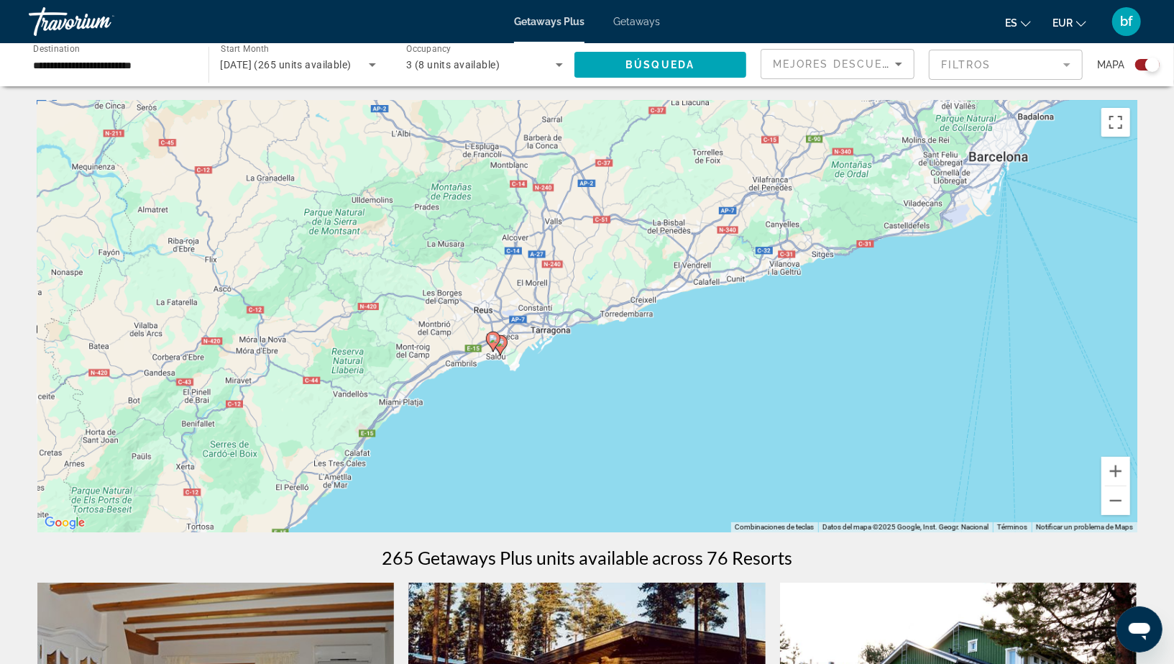
click at [573, 386] on div "Para activar la función de arrastre con el teclado, pulsa Alt + Intro. Cuando h…" at bounding box center [587, 316] width 1100 height 431
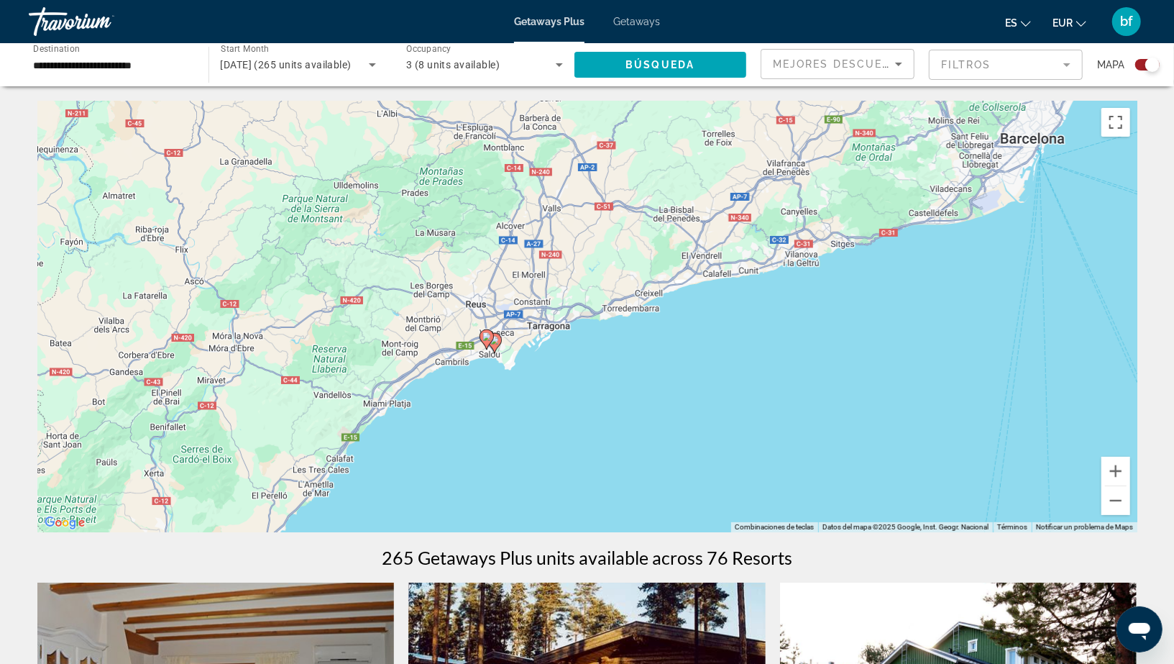
click at [573, 386] on div "Para activar la función de arrastre con el teclado, pulsa Alt + Intro. Cuando h…" at bounding box center [587, 316] width 1100 height 431
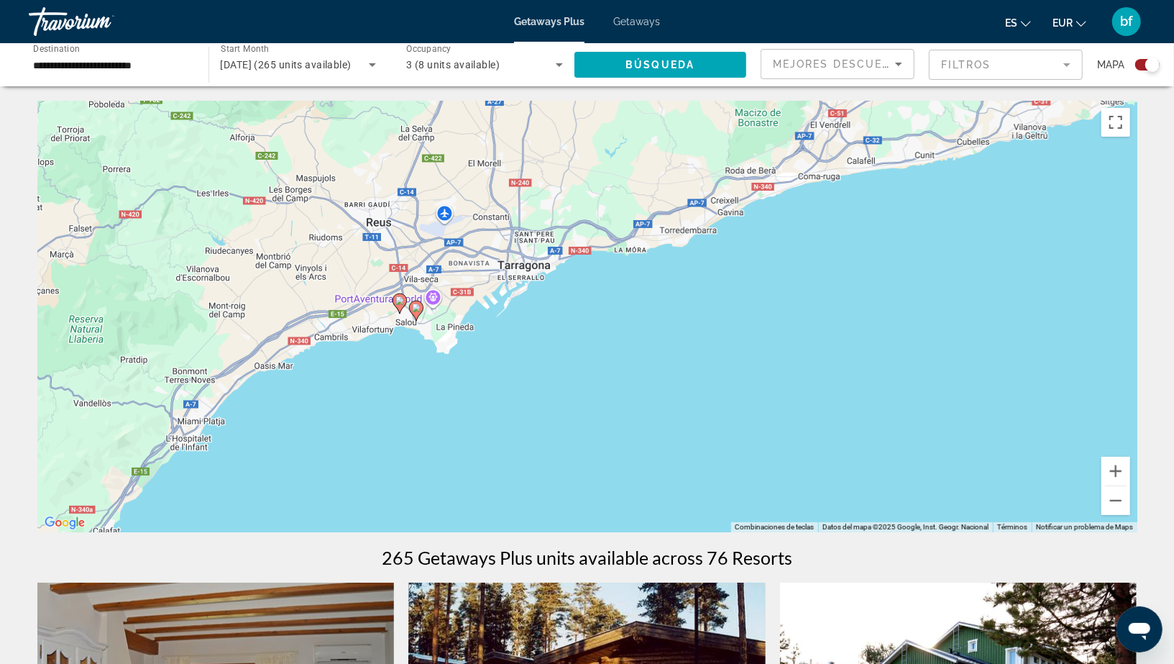
click at [573, 386] on div "Para activar la función de arrastre con el teclado, pulsa Alt + Intro. Cuando h…" at bounding box center [587, 316] width 1100 height 431
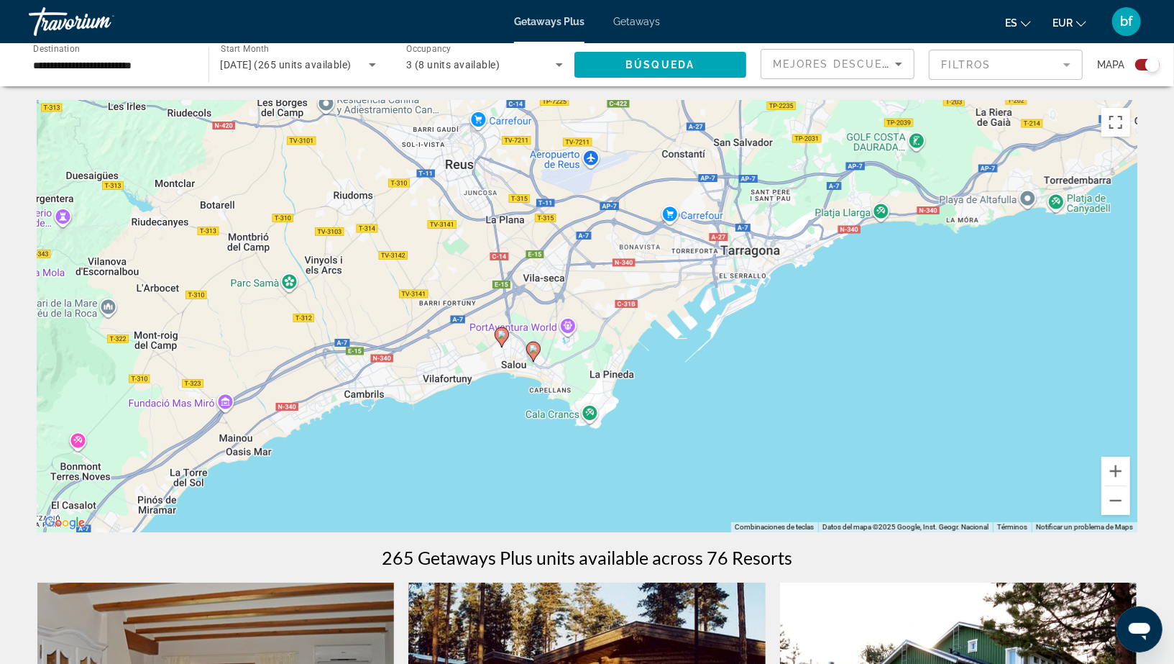
drag, startPoint x: 447, startPoint y: 328, endPoint x: 725, endPoint y: 433, distance: 297.4
click at [725, 434] on div "Para activar la función de arrastre con el teclado, pulsa Alt + Intro. Cuando h…" at bounding box center [587, 316] width 1100 height 431
click at [510, 400] on div "Para activar la función de arrastre con el teclado, pulsa Alt + Intro. Cuando h…" at bounding box center [587, 316] width 1100 height 431
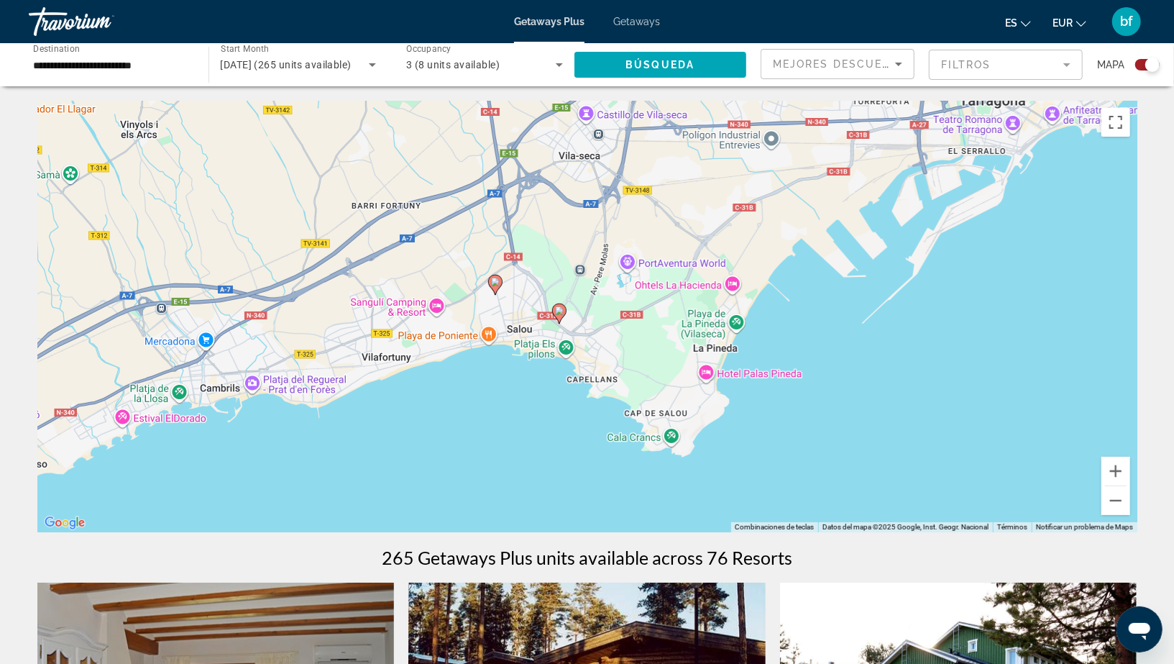
click at [556, 311] on image "Main content" at bounding box center [559, 310] width 9 height 9
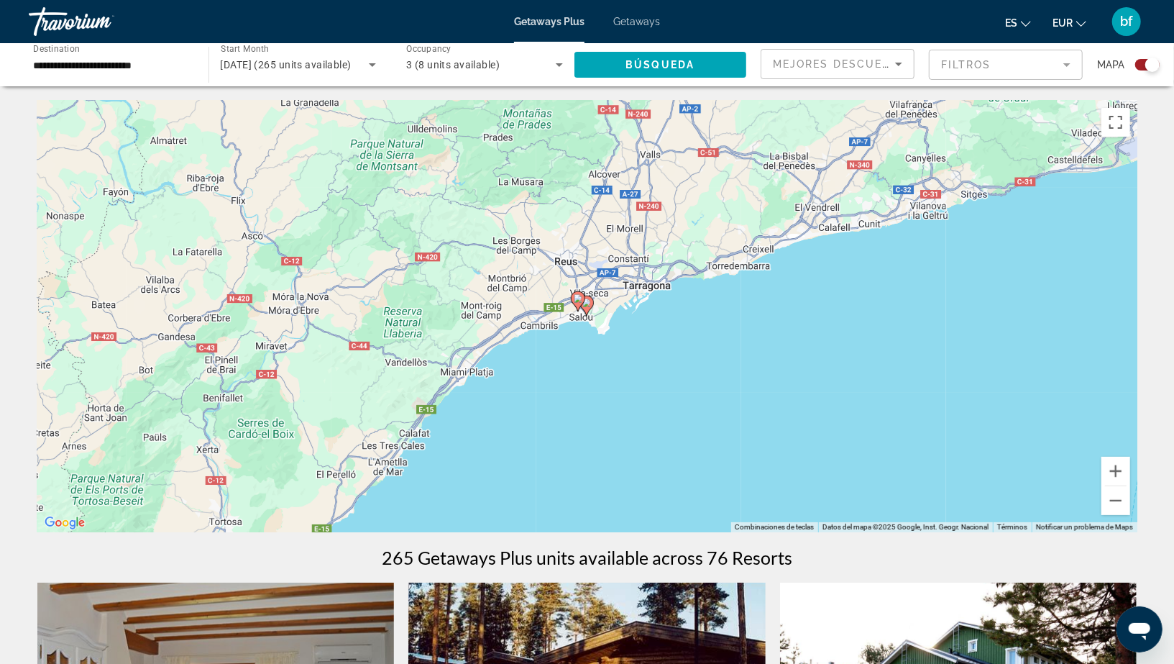
click at [567, 354] on div "Para desplazarte, pulsa las teclas [PERSON_NAME]. Para activar la función de ar…" at bounding box center [587, 316] width 1100 height 431
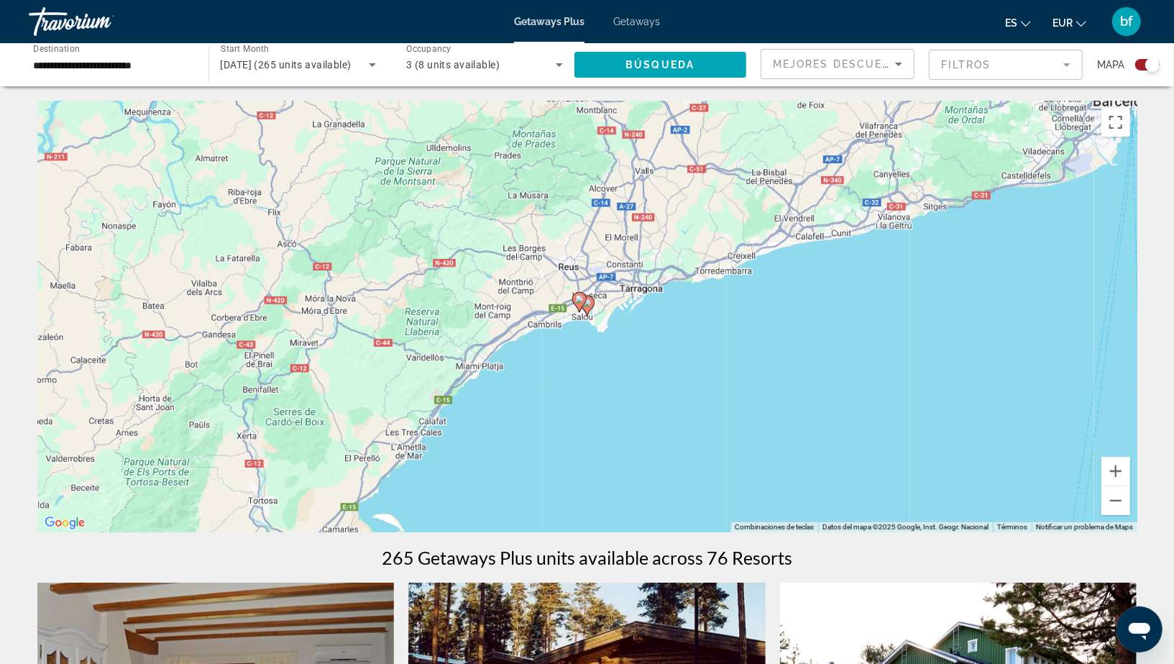
click at [567, 354] on div "Para desplazarte, pulsa las teclas [PERSON_NAME]. Para activar la función de ar…" at bounding box center [587, 316] width 1100 height 431
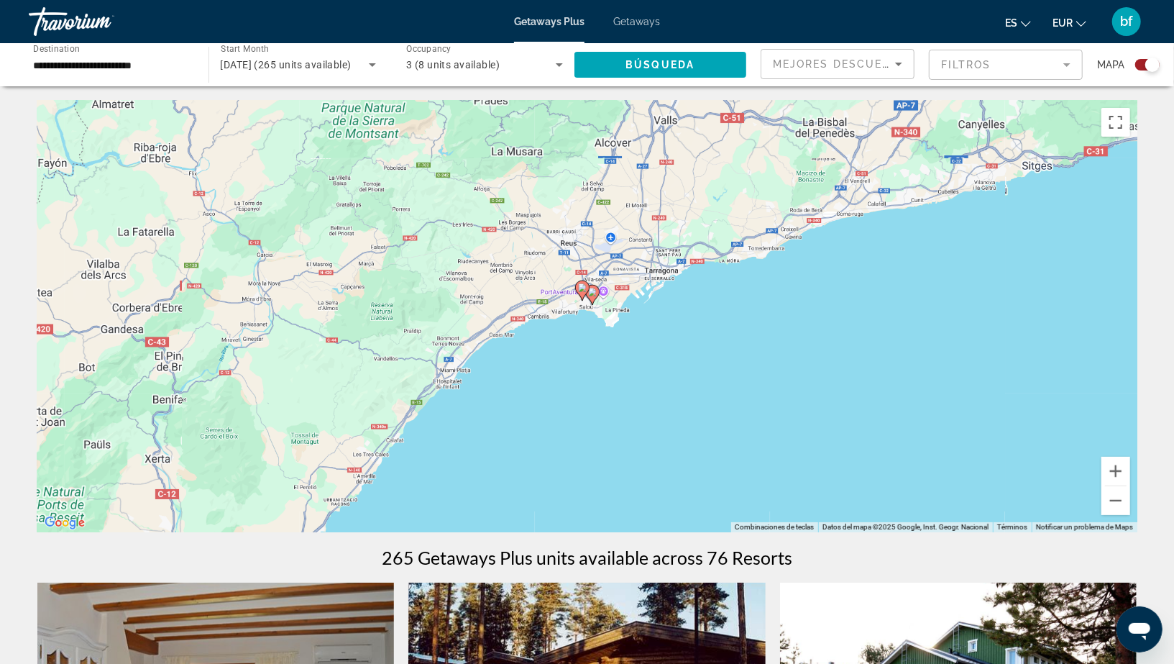
click at [567, 354] on div "Para activar la función de arrastre con el teclado, pulsa Alt + Intro. Cuando h…" at bounding box center [587, 316] width 1100 height 431
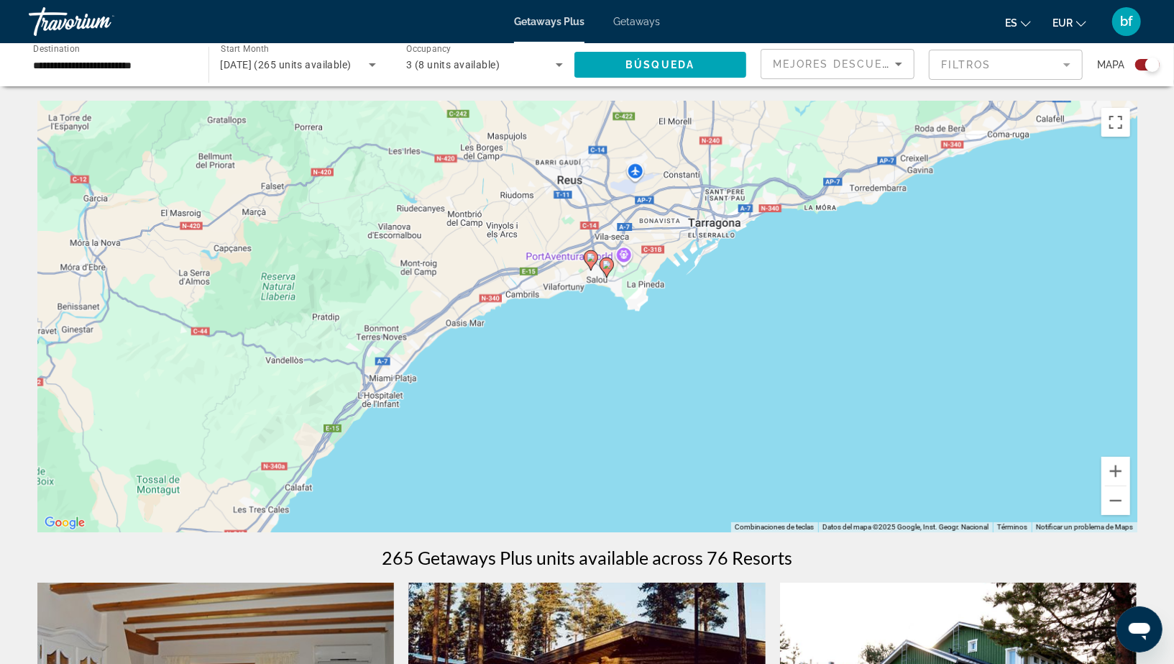
click at [567, 354] on div "Para activar la función de arrastre con el teclado, pulsa Alt + Intro. Cuando h…" at bounding box center [587, 316] width 1100 height 431
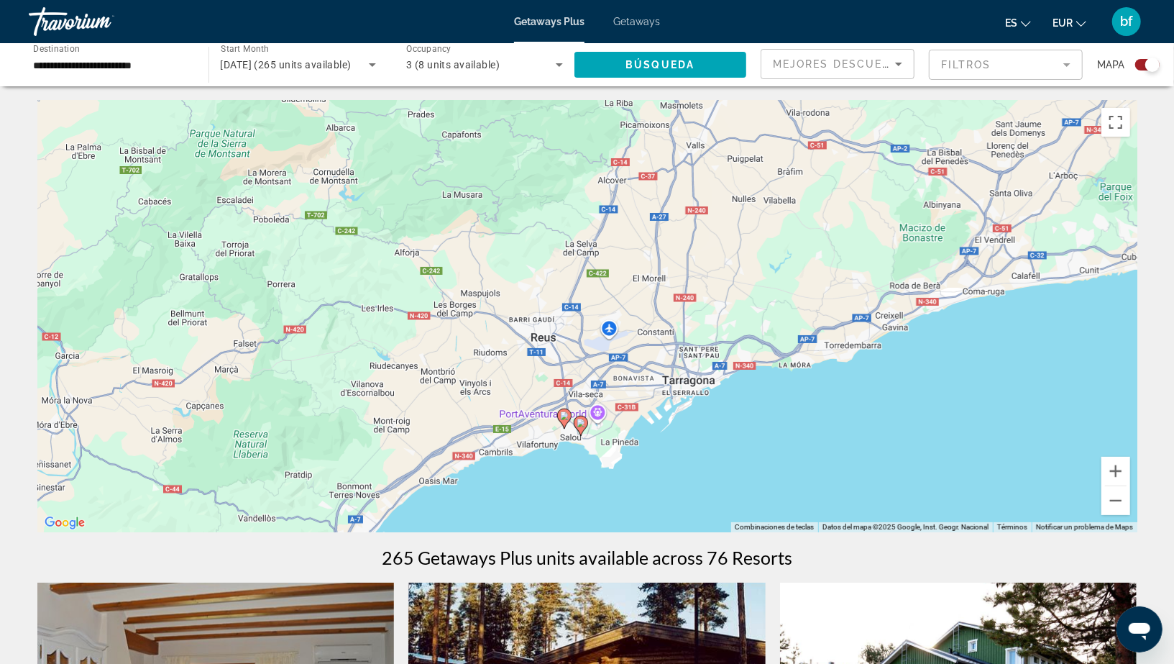
drag, startPoint x: 591, startPoint y: 306, endPoint x: 559, endPoint y: 480, distance: 176.9
click at [559, 480] on div "Para activar la función de arrastre con el teclado, pulsa Alt + Intro. Cuando h…" at bounding box center [587, 316] width 1100 height 431
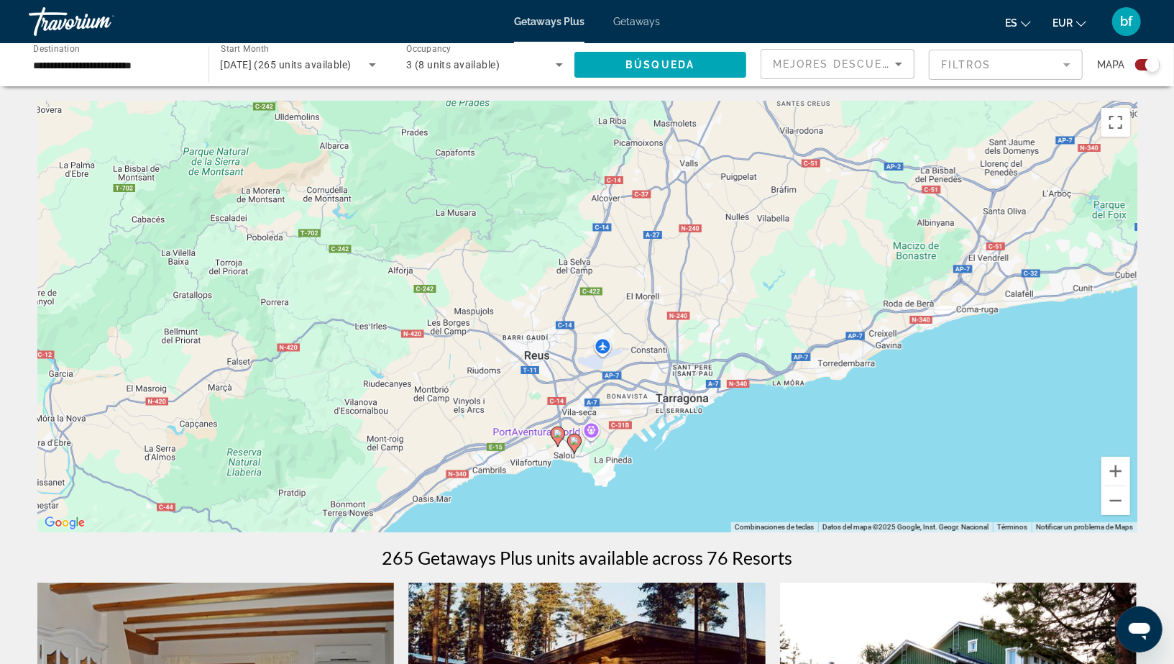
click at [566, 467] on div "Para activar la función de arrastre con el teclado, pulsa Alt + Intro. Cuando h…" at bounding box center [587, 316] width 1100 height 431
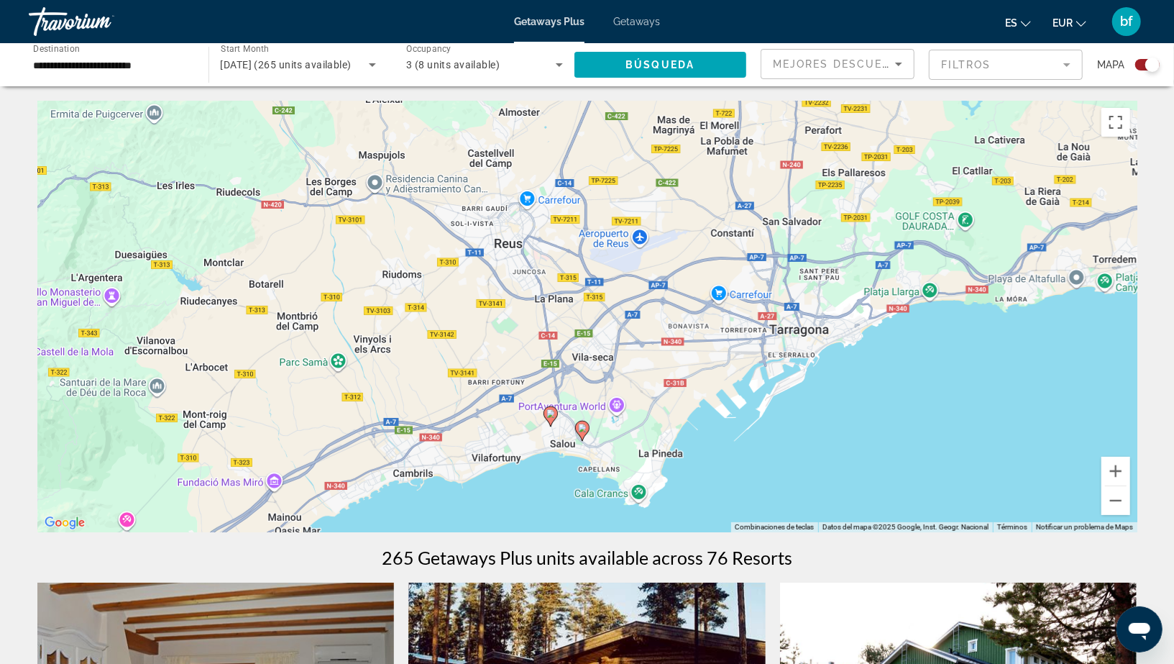
click at [547, 450] on div "Para activar la función de arrastre con el teclado, pulsa Alt + Intro. Cuando h…" at bounding box center [587, 316] width 1100 height 431
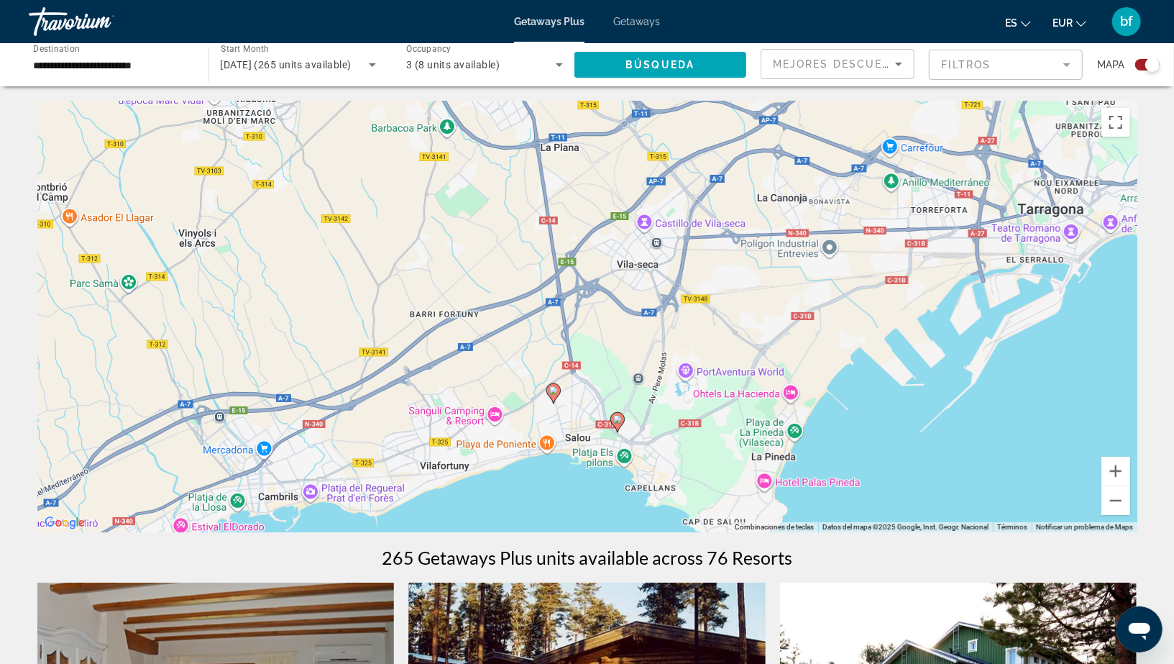
click at [547, 450] on div "Para activar la función de arrastre con el teclado, pulsa Alt + Intro. Cuando h…" at bounding box center [587, 316] width 1100 height 431
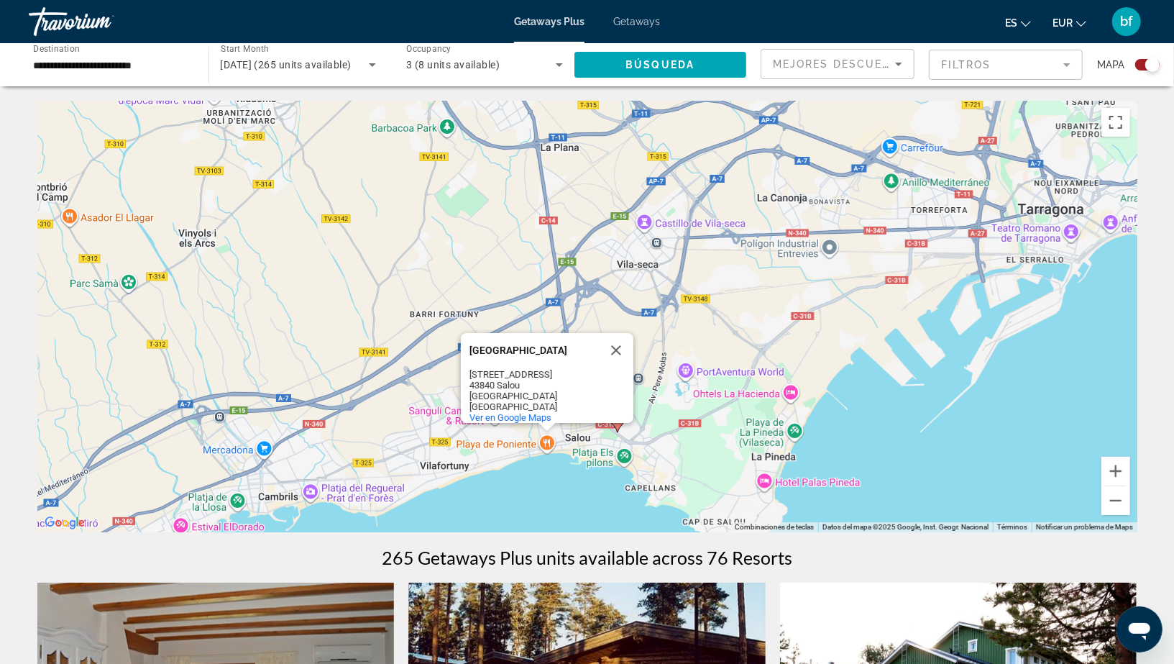
click at [573, 484] on div "Para activar la función de arrastre con el teclado, pulsa Alt + Intro. Cuando h…" at bounding box center [587, 316] width 1100 height 431
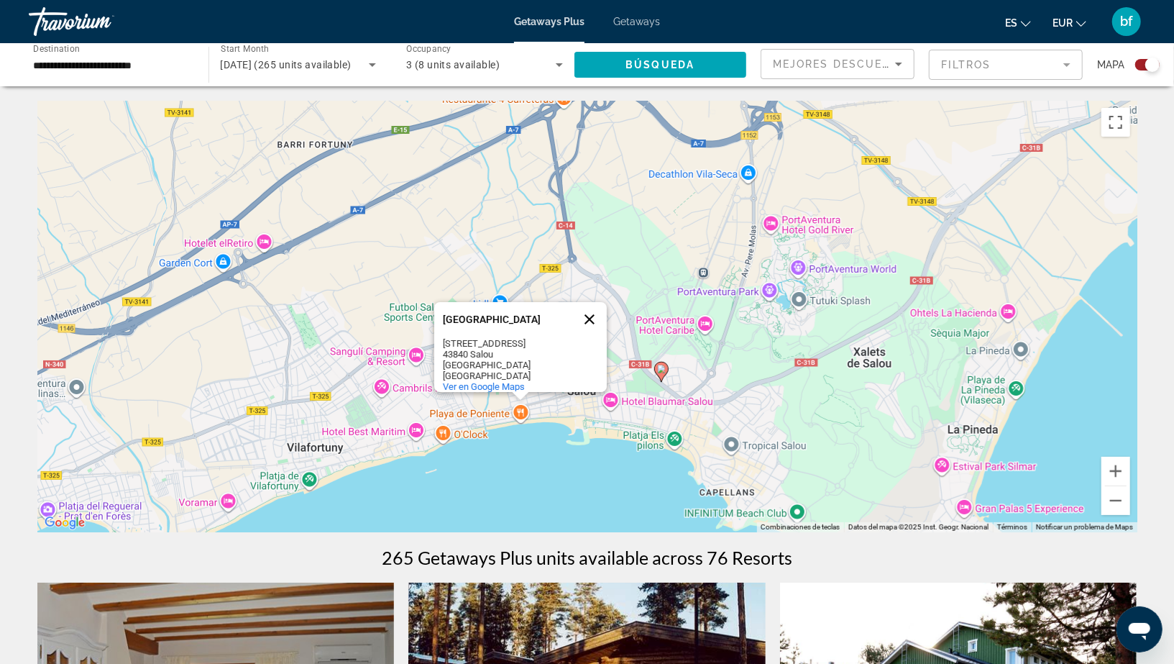
click at [592, 315] on button "Cerrar" at bounding box center [589, 319] width 35 height 35
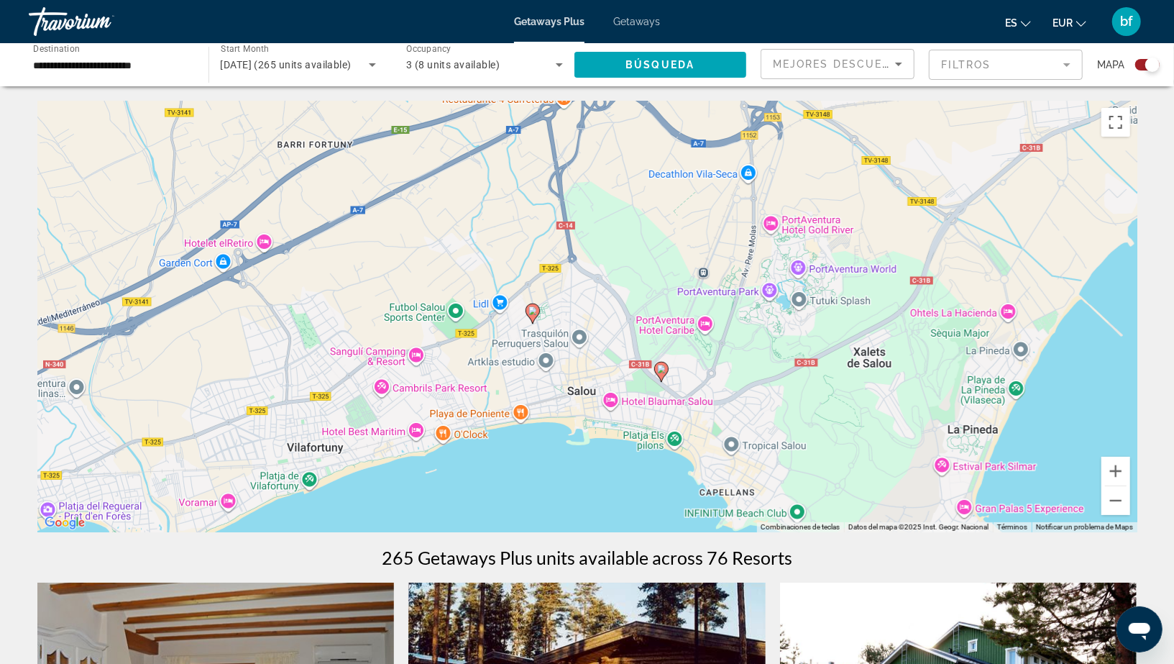
click at [534, 308] on image "Main content" at bounding box center [532, 310] width 9 height 9
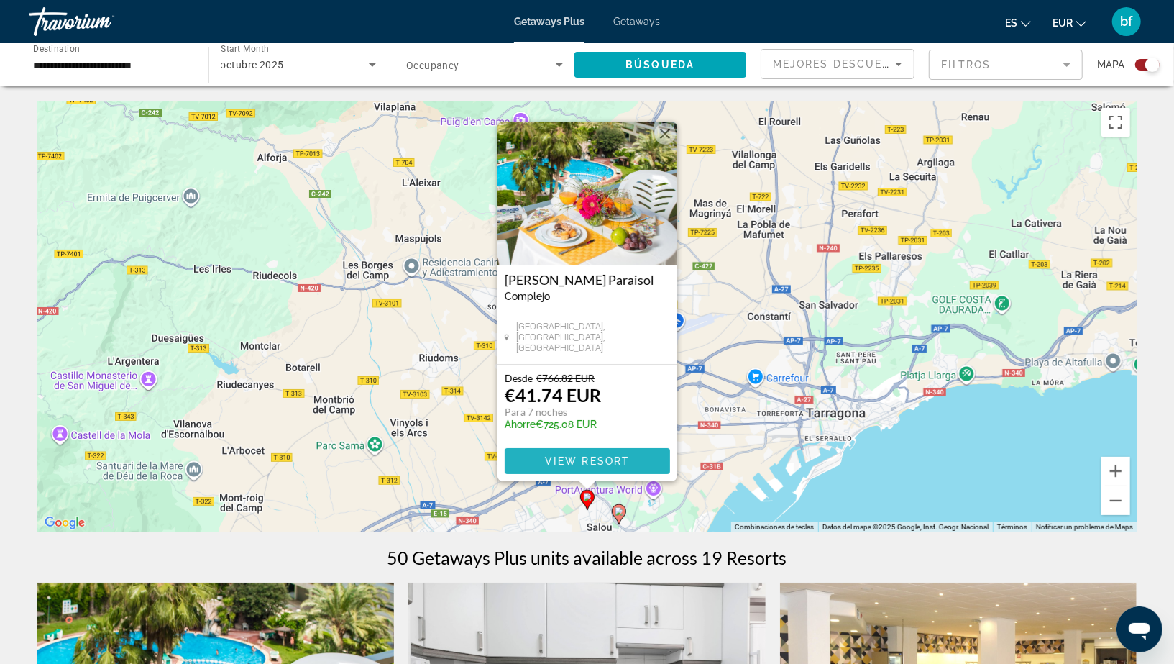
click at [594, 464] on span "View Resort" at bounding box center [586, 461] width 85 height 12
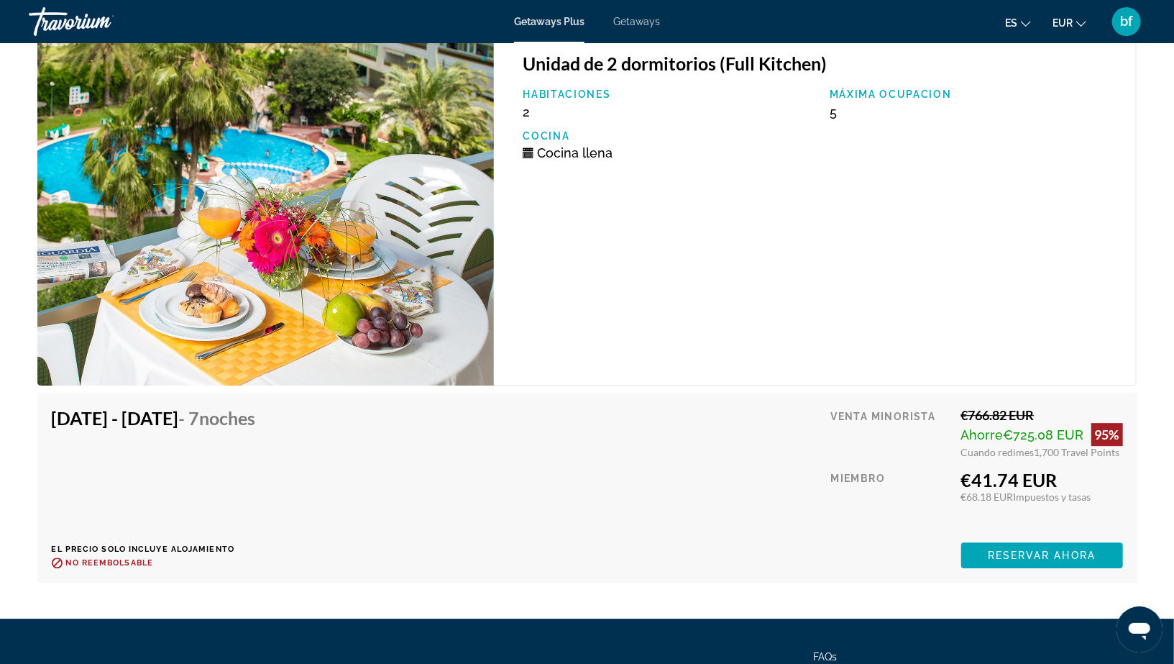
scroll to position [2647, 0]
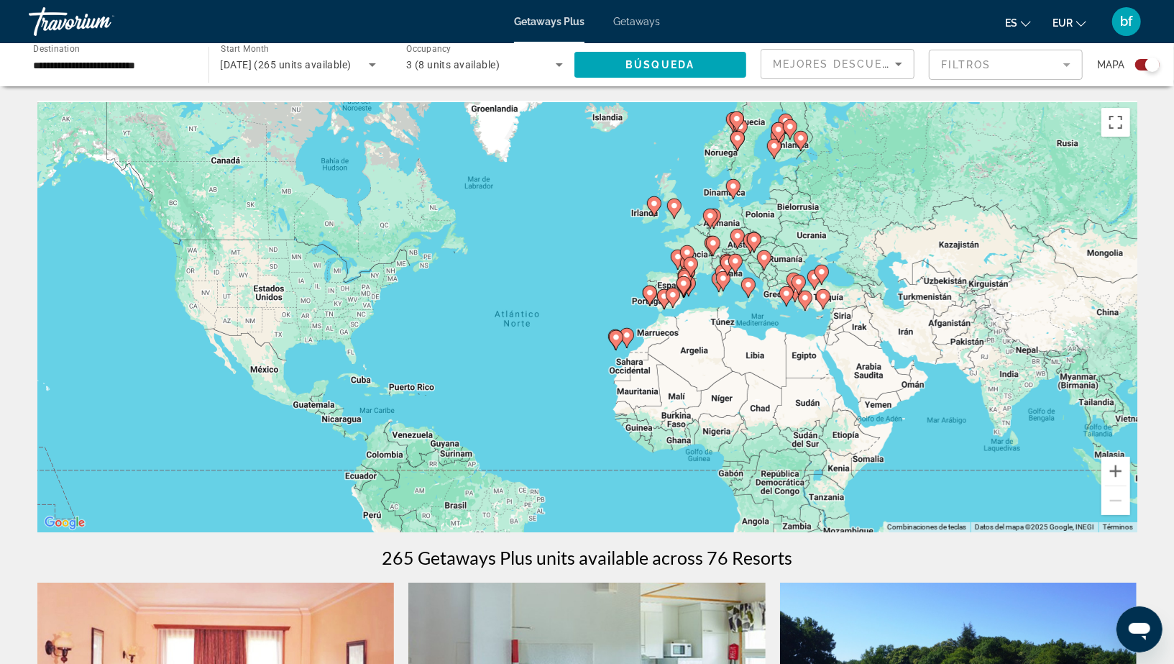
drag, startPoint x: 727, startPoint y: 300, endPoint x: 613, endPoint y: 429, distance: 172.1
click at [613, 429] on div "Para activar la función de arrastre con el teclado, pulsa Alt + Intro. Cuando h…" at bounding box center [587, 316] width 1100 height 431
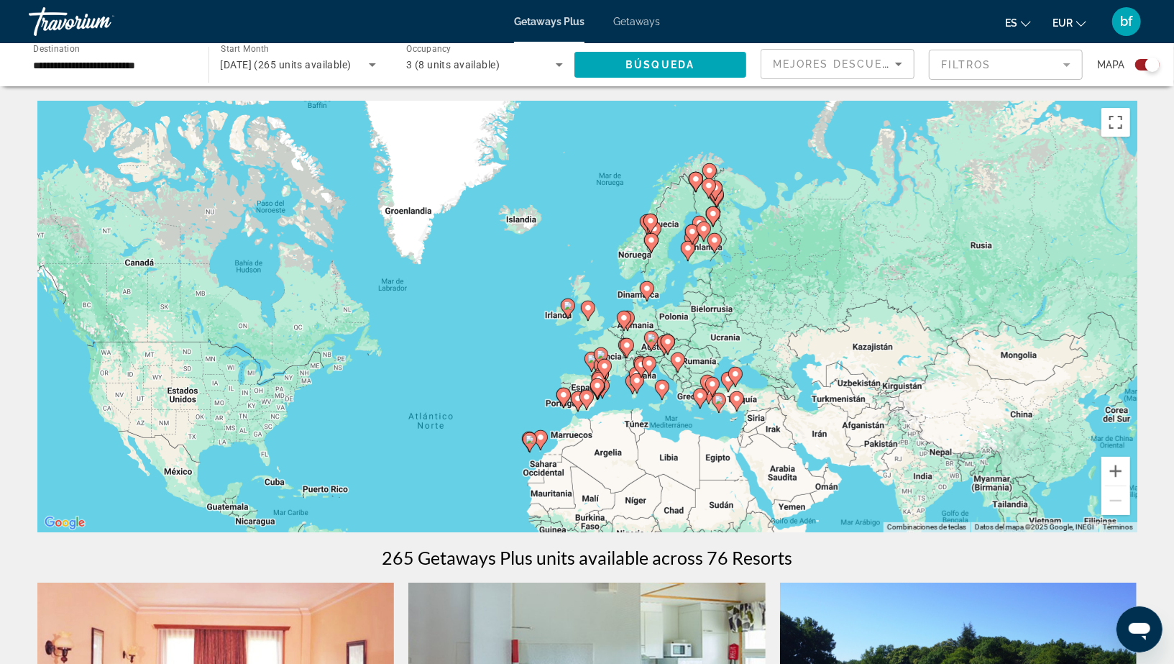
click at [646, 413] on div "Para activar la función de arrastre con el teclado, pulsa Alt + Intro. Cuando h…" at bounding box center [587, 316] width 1100 height 431
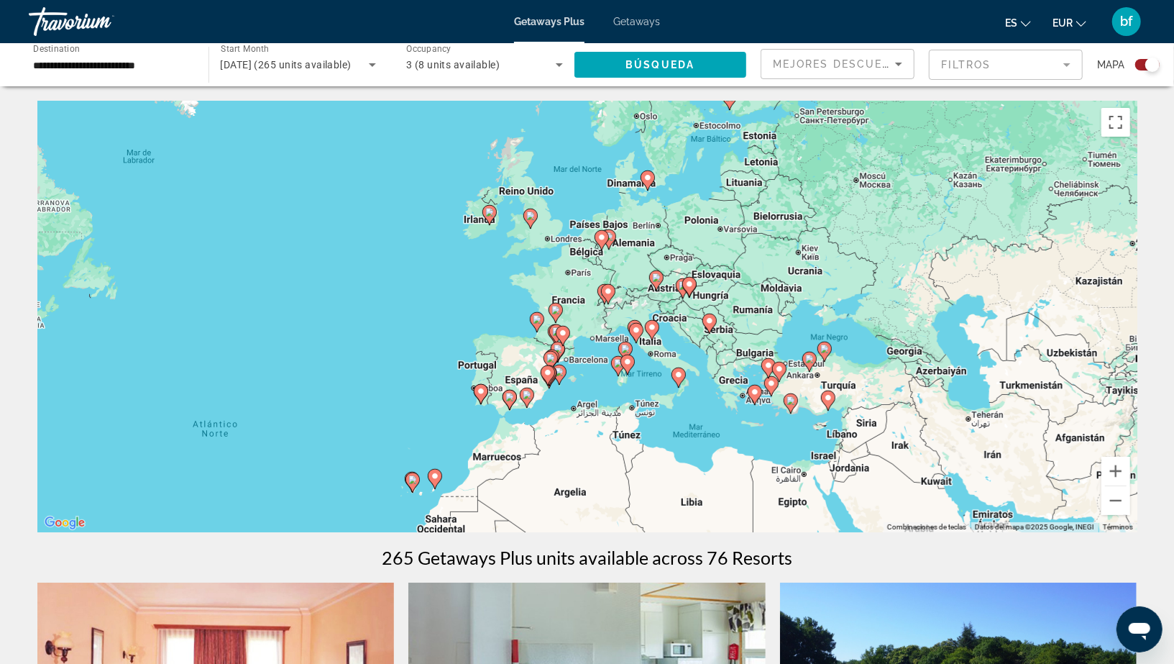
click at [651, 393] on div "Para activar la función de arrastre con el teclado, pulsa Alt + Intro. Cuando h…" at bounding box center [587, 316] width 1100 height 431
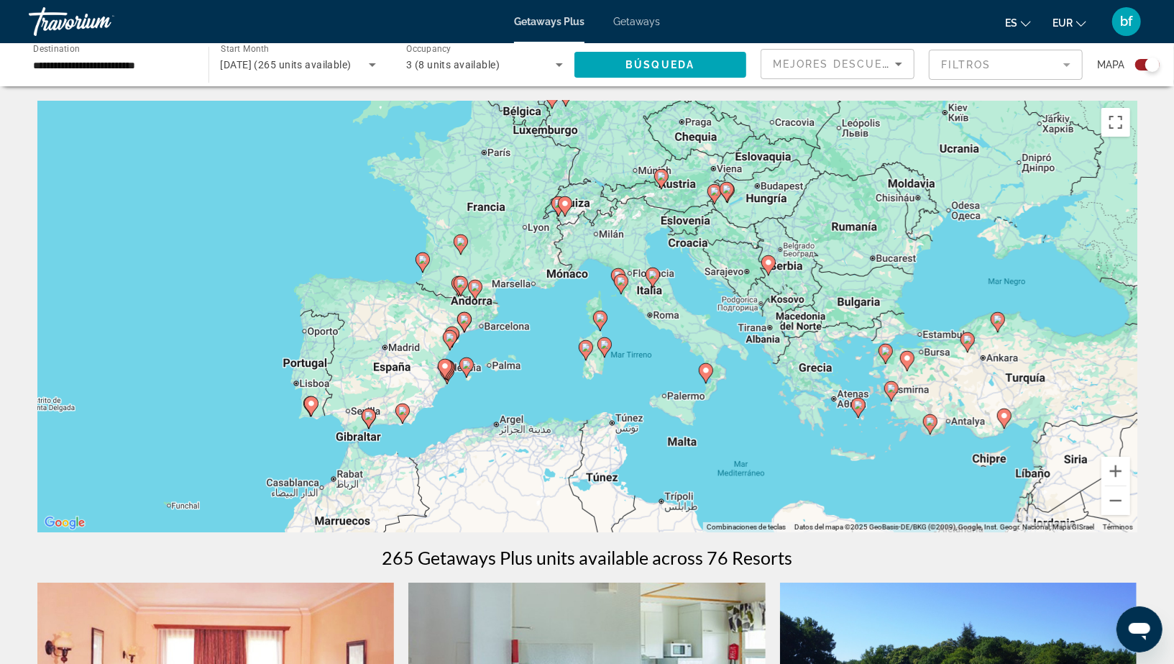
click at [539, 375] on div "Para activar la función de arrastre con el teclado, pulsa Alt + Intro. Cuando h…" at bounding box center [587, 316] width 1100 height 431
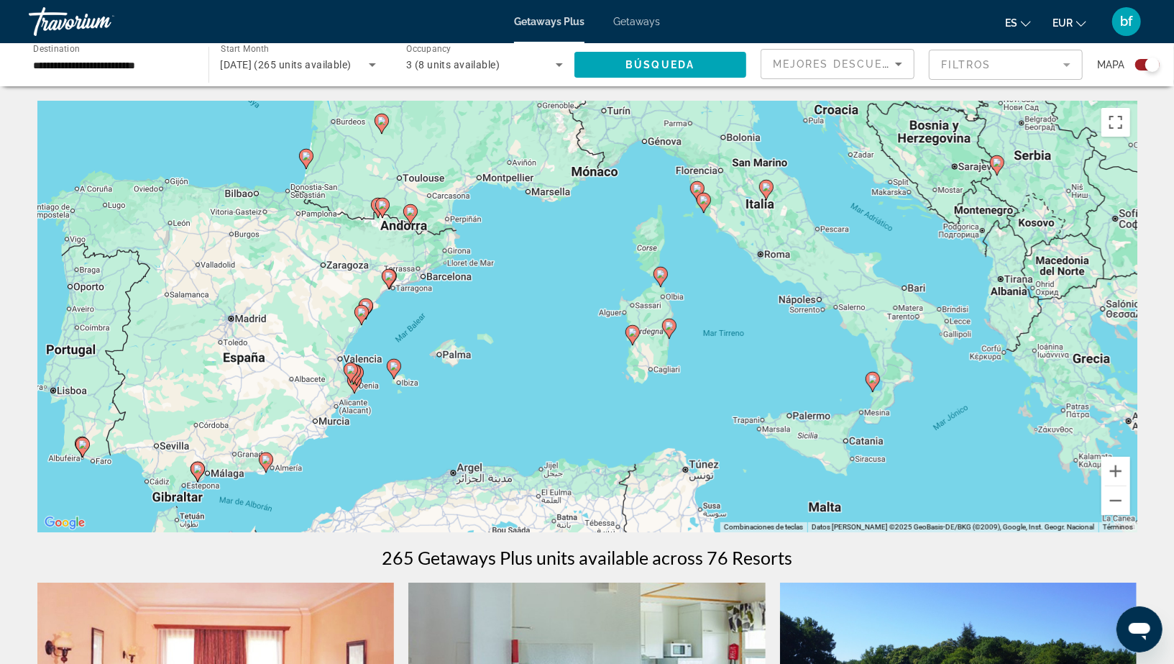
click at [526, 308] on div "Para activar la función de arrastre con el teclado, pulsa Alt + Intro. Cuando h…" at bounding box center [587, 316] width 1100 height 431
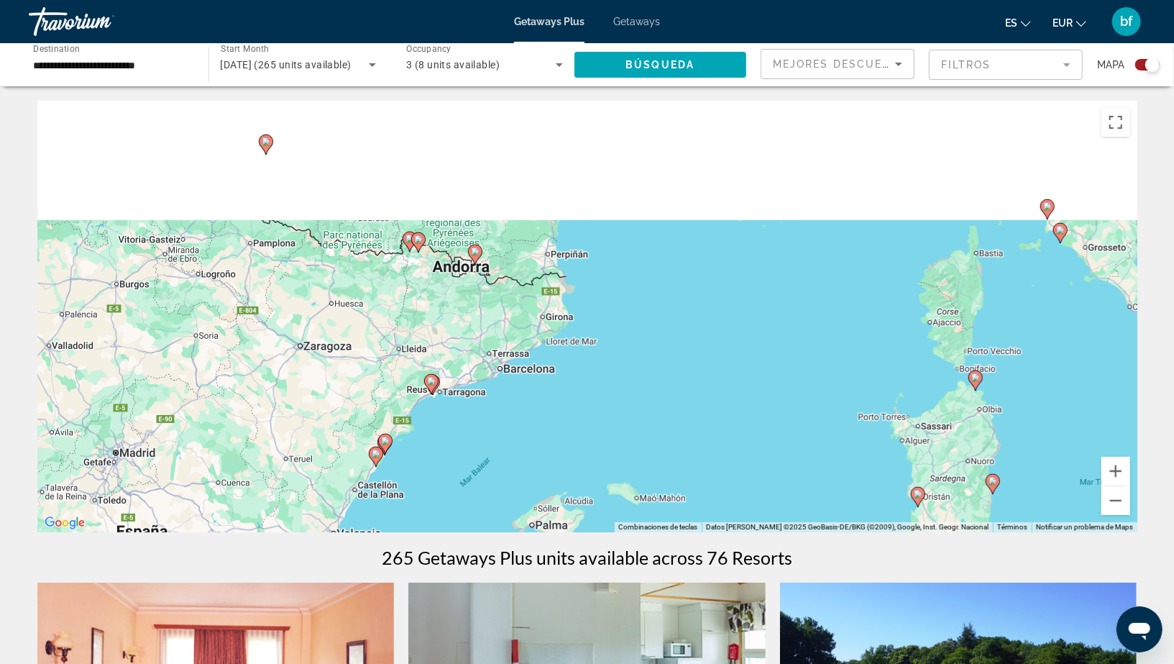
drag, startPoint x: 387, startPoint y: 236, endPoint x: 643, endPoint y: 423, distance: 317.0
click at [643, 423] on div "Para activar la función de arrastre con el teclado, pulsa Alt + Intro. Cuando h…" at bounding box center [587, 316] width 1100 height 431
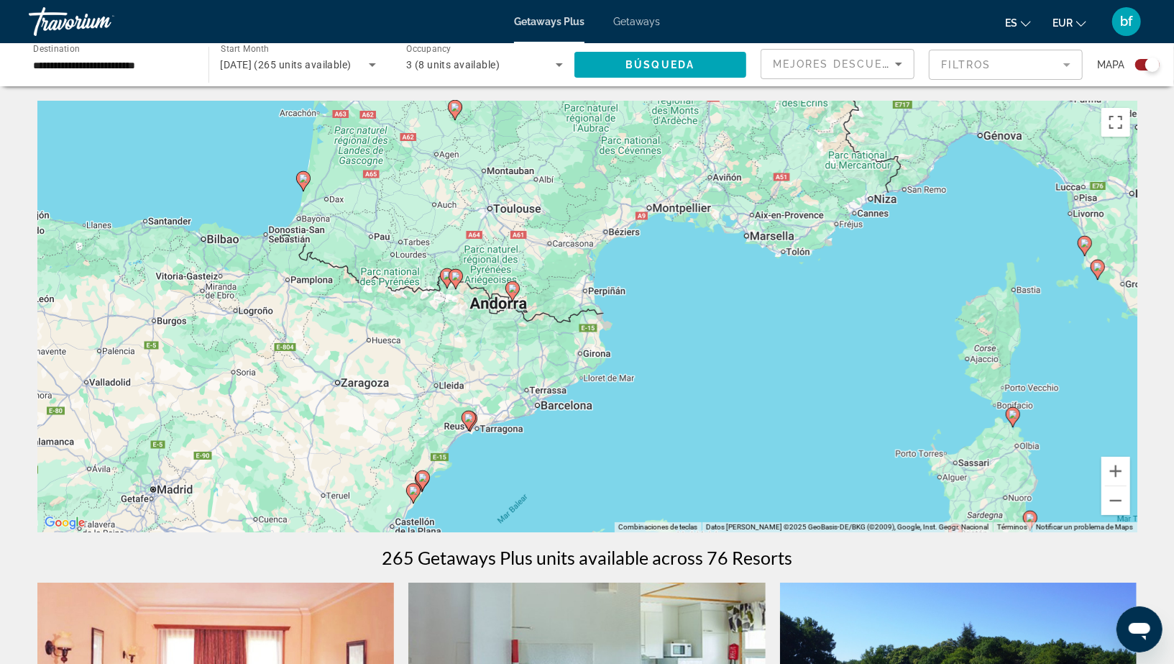
click at [495, 343] on div "Para activar la función de arrastre con el teclado, pulsa Alt + Intro. Cuando h…" at bounding box center [587, 316] width 1100 height 431
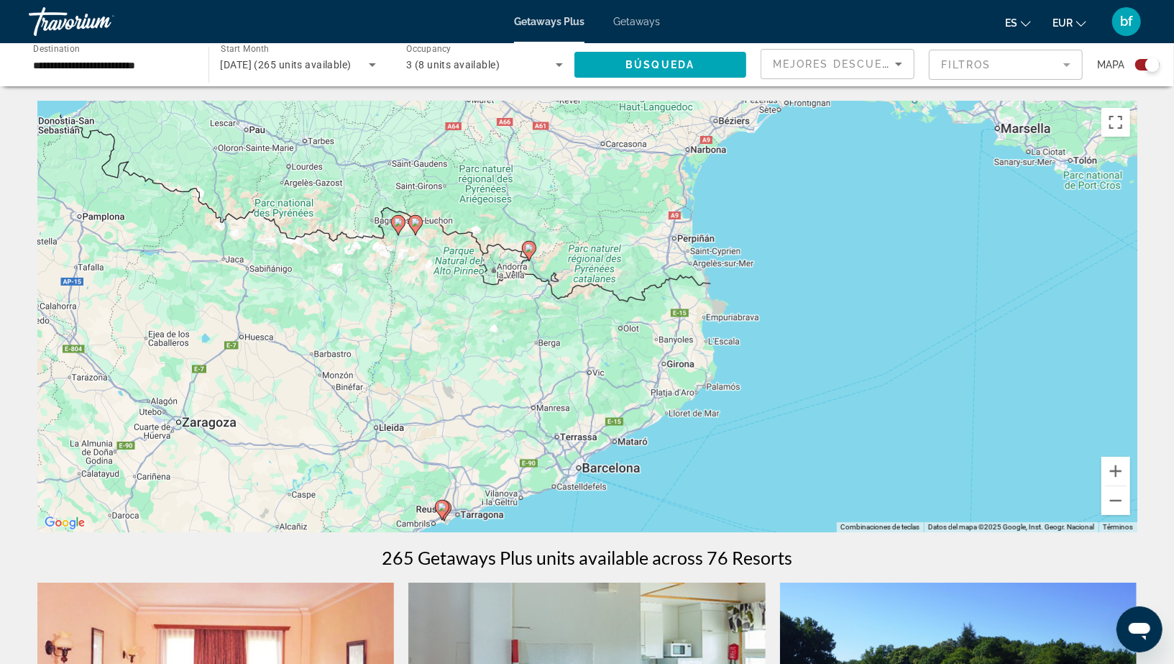
click at [509, 311] on div "Para activar la función de arrastre con el teclado, pulsa Alt + Intro. Cuando h…" at bounding box center [587, 316] width 1100 height 431
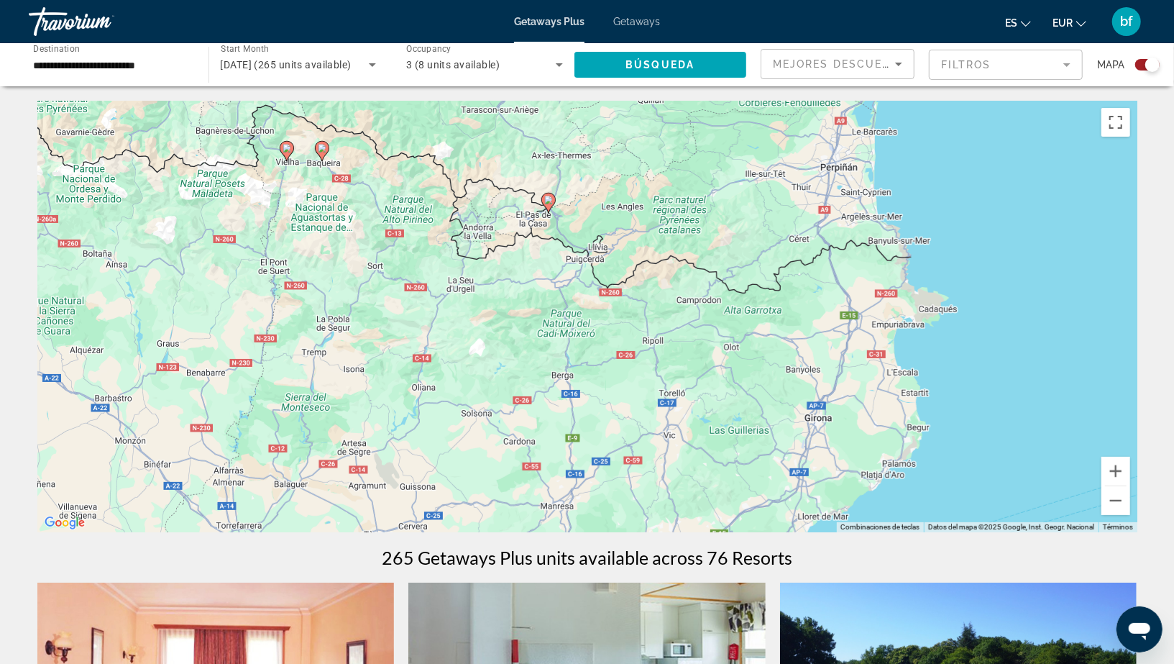
click at [516, 288] on div "Para activar la función de arrastre con el teclado, pulsa Alt + Intro. Cuando h…" at bounding box center [587, 316] width 1100 height 431
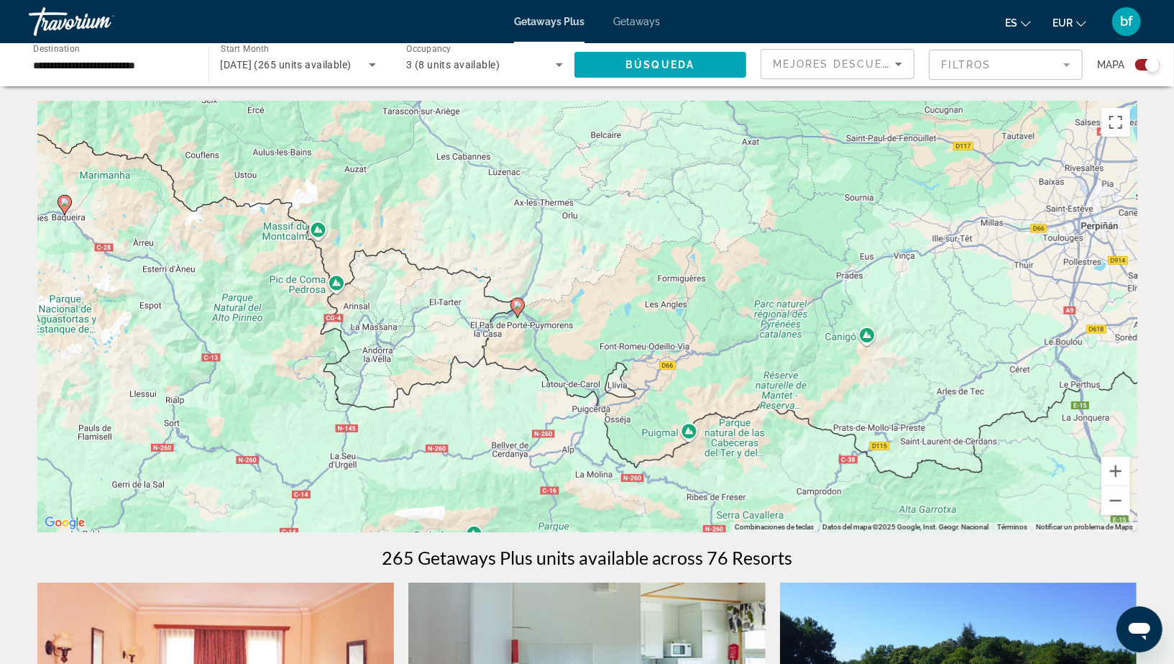
drag, startPoint x: 520, startPoint y: 273, endPoint x: 455, endPoint y: 457, distance: 195.1
click at [455, 457] on div "Para activar la función de arrastre con el teclado, pulsa Alt + Intro. Cuando h…" at bounding box center [587, 316] width 1100 height 431
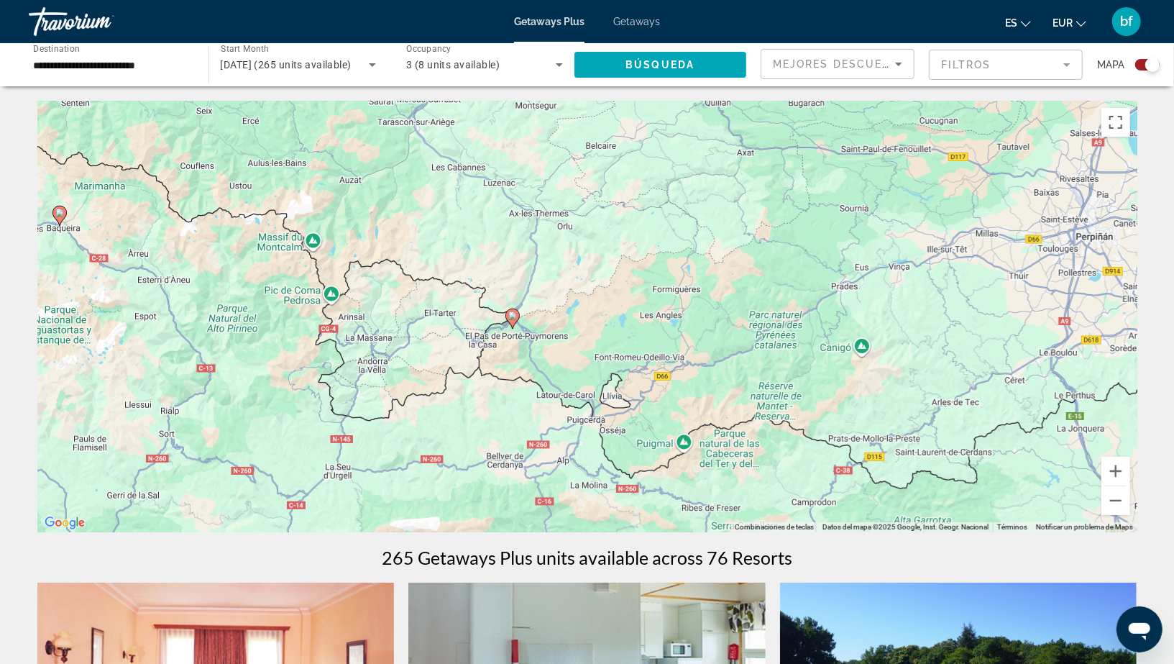
click at [494, 388] on div "Para activar la función de arrastre con el teclado, pulsa Alt + Intro. Cuando h…" at bounding box center [587, 316] width 1100 height 431
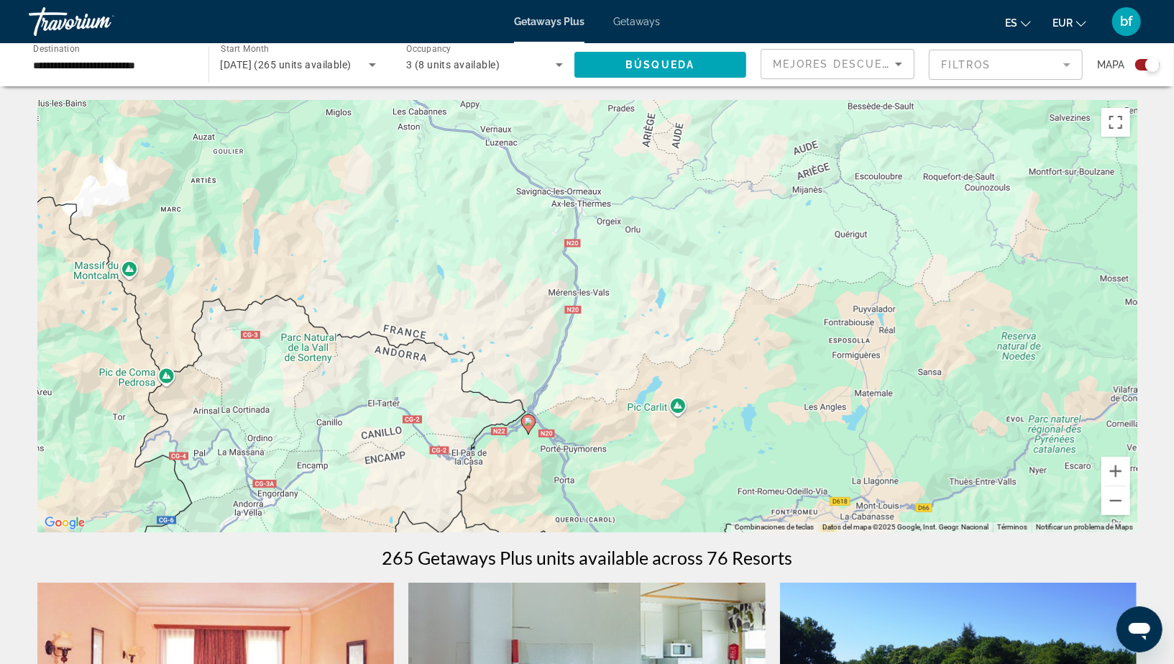
drag, startPoint x: 522, startPoint y: 303, endPoint x: 519, endPoint y: 472, distance: 169.7
click at [519, 472] on div "Para activar la función de arrastre con el teclado, pulsa Alt + Intro. Cuando h…" at bounding box center [587, 316] width 1100 height 431
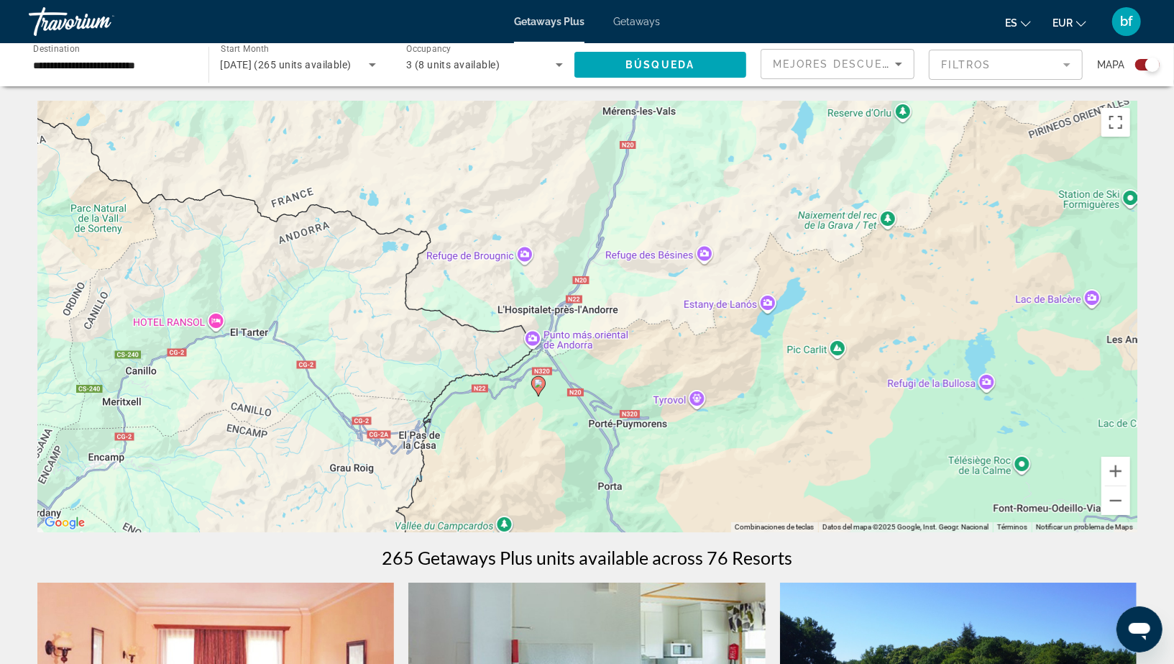
click at [519, 472] on div "Para activar la función de arrastre con el teclado, pulsa Alt + Intro. Cuando h…" at bounding box center [587, 316] width 1100 height 431
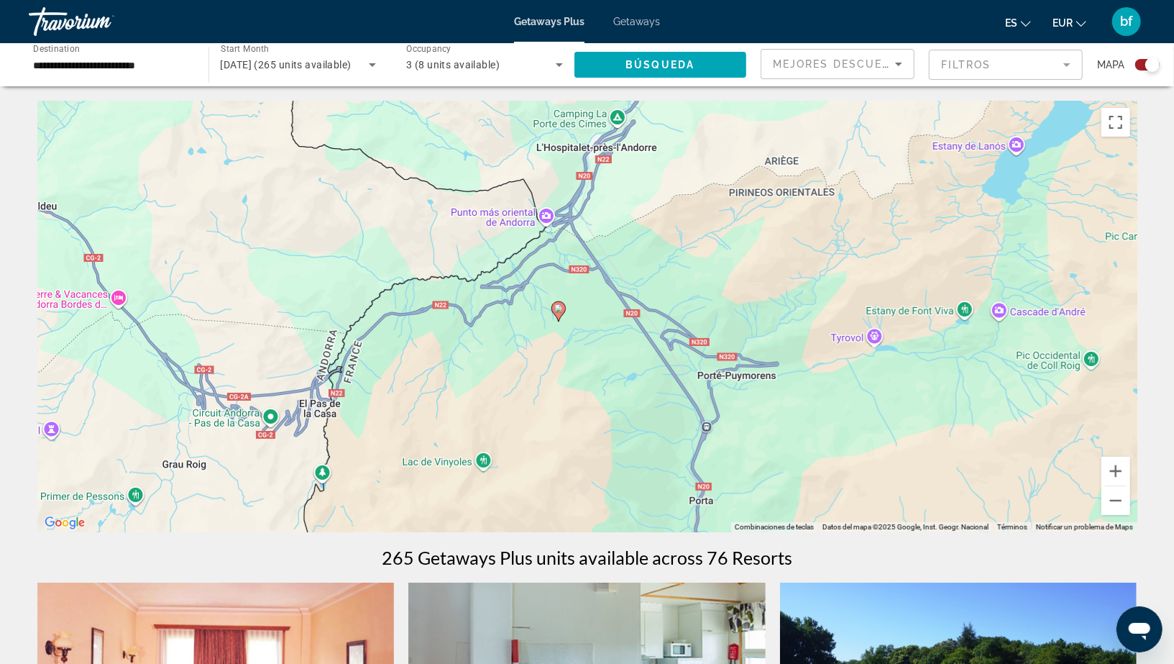
click at [519, 472] on div "Para activar la función de arrastre con el teclado, pulsa Alt + Intro. Cuando h…" at bounding box center [587, 316] width 1100 height 431
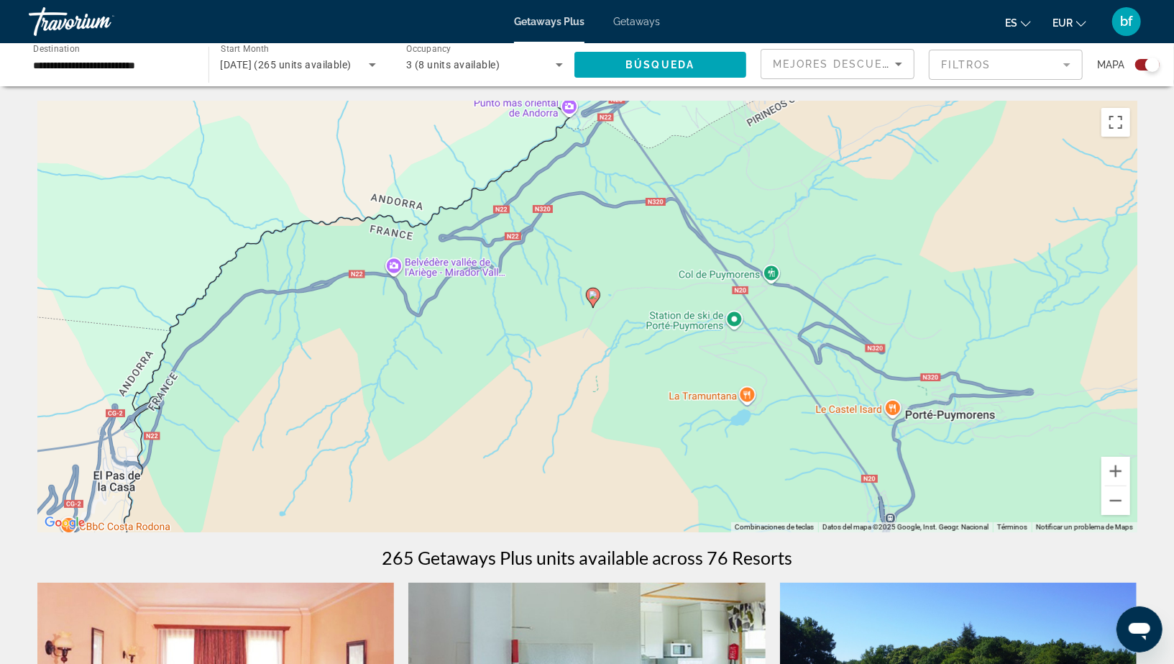
drag, startPoint x: 582, startPoint y: 353, endPoint x: 578, endPoint y: 439, distance: 85.6
click at [580, 439] on div "Para activar la función de arrastre con el teclado, pulsa Alt + Intro. Cuando h…" at bounding box center [587, 316] width 1100 height 431
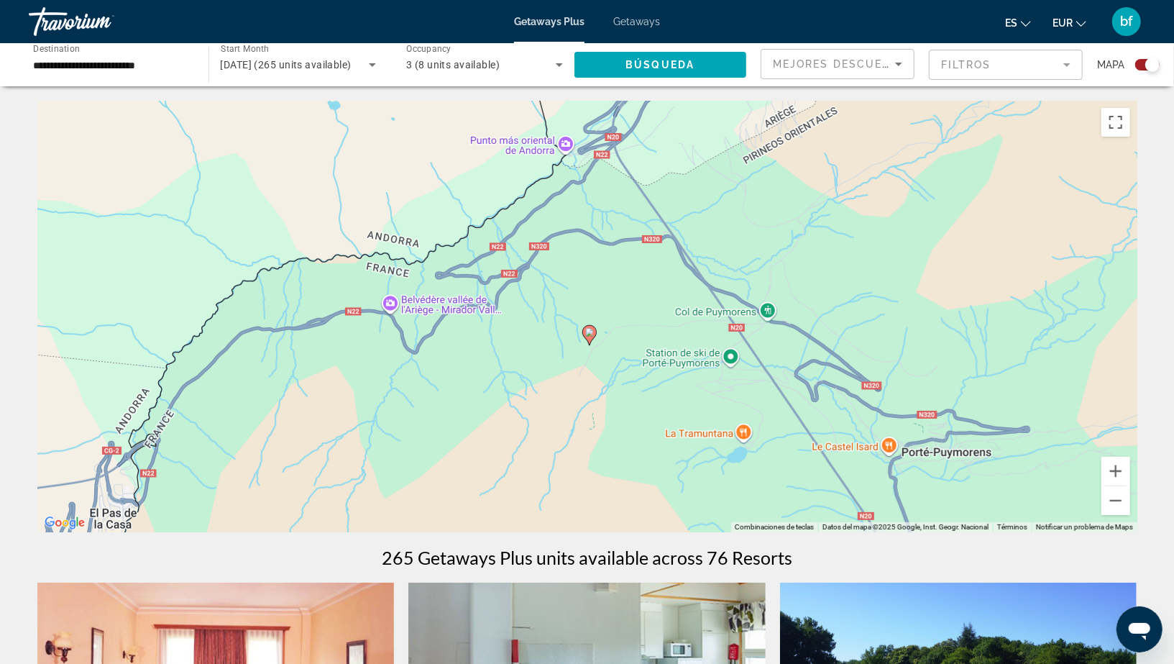
click at [590, 334] on image "Main content" at bounding box center [589, 332] width 9 height 9
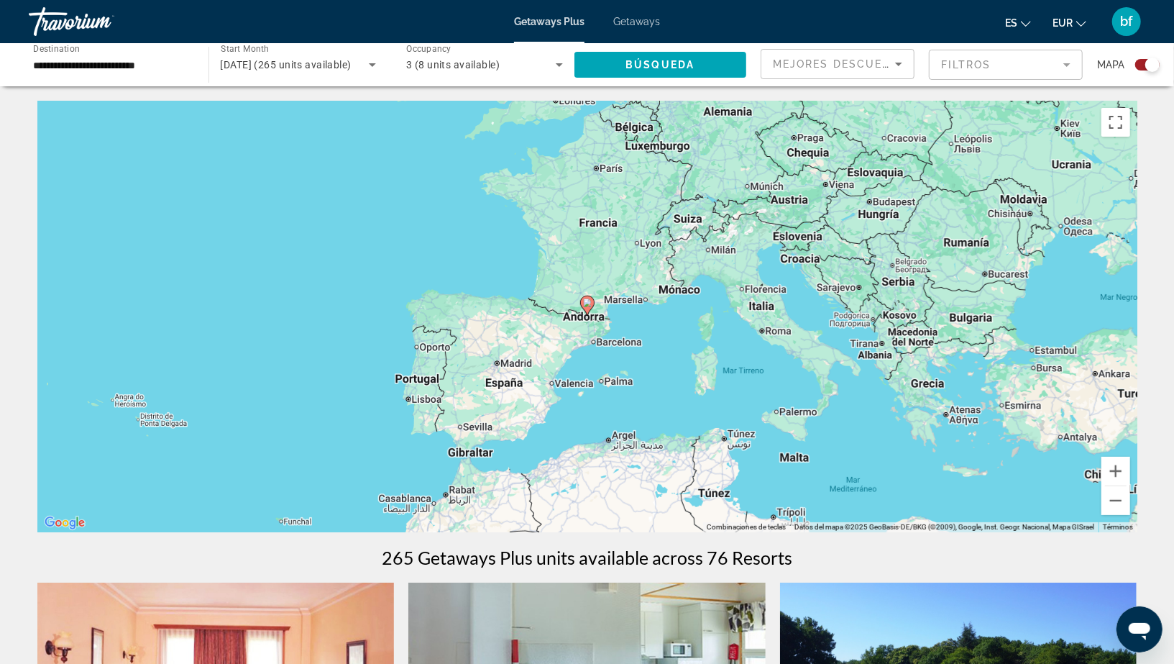
click at [587, 309] on icon "Main content" at bounding box center [586, 305] width 13 height 19
type input "**********"
click at [587, 309] on icon "Main content" at bounding box center [586, 305] width 13 height 19
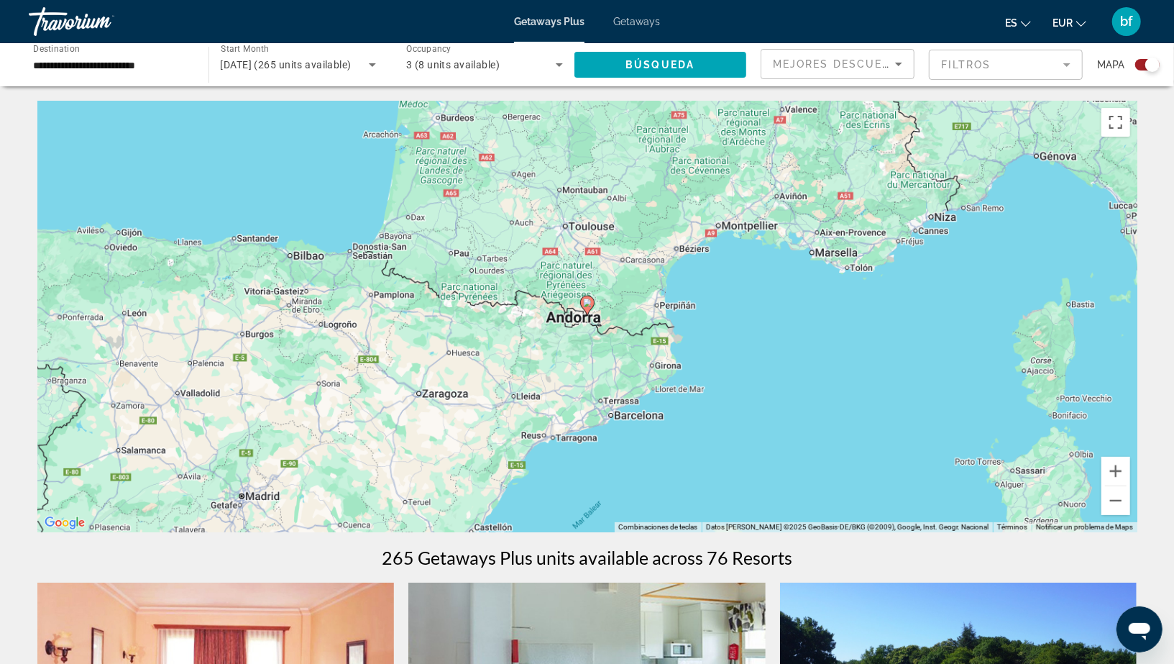
click at [587, 309] on icon "Main content" at bounding box center [586, 305] width 13 height 19
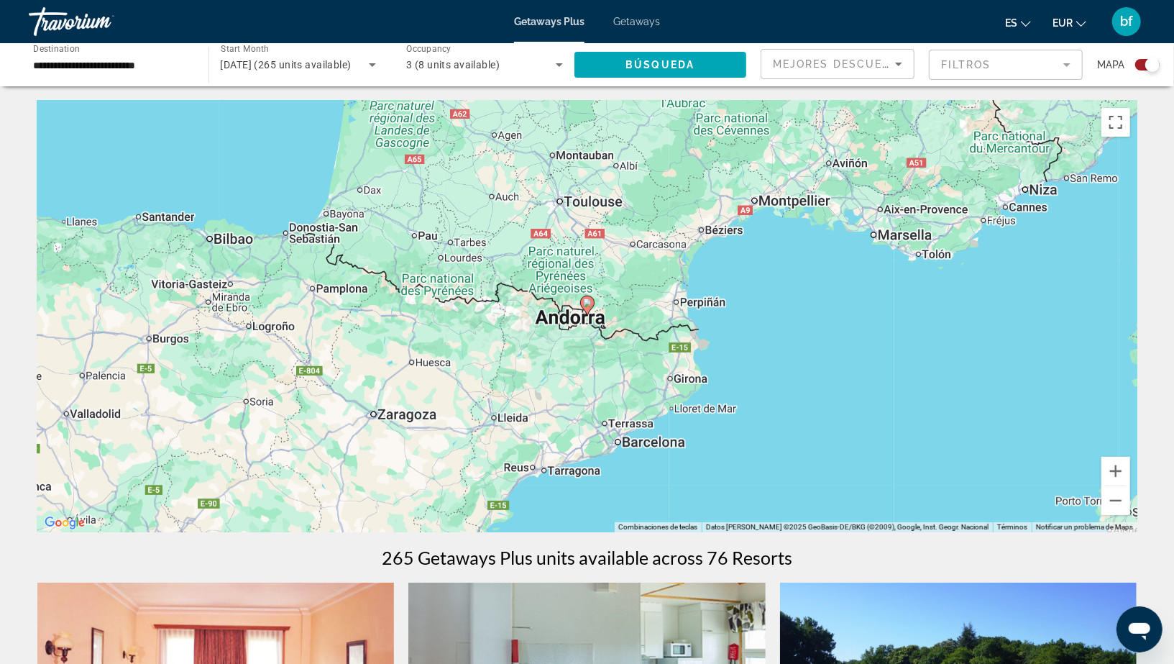
click at [587, 309] on icon "Main content" at bounding box center [586, 305] width 13 height 19
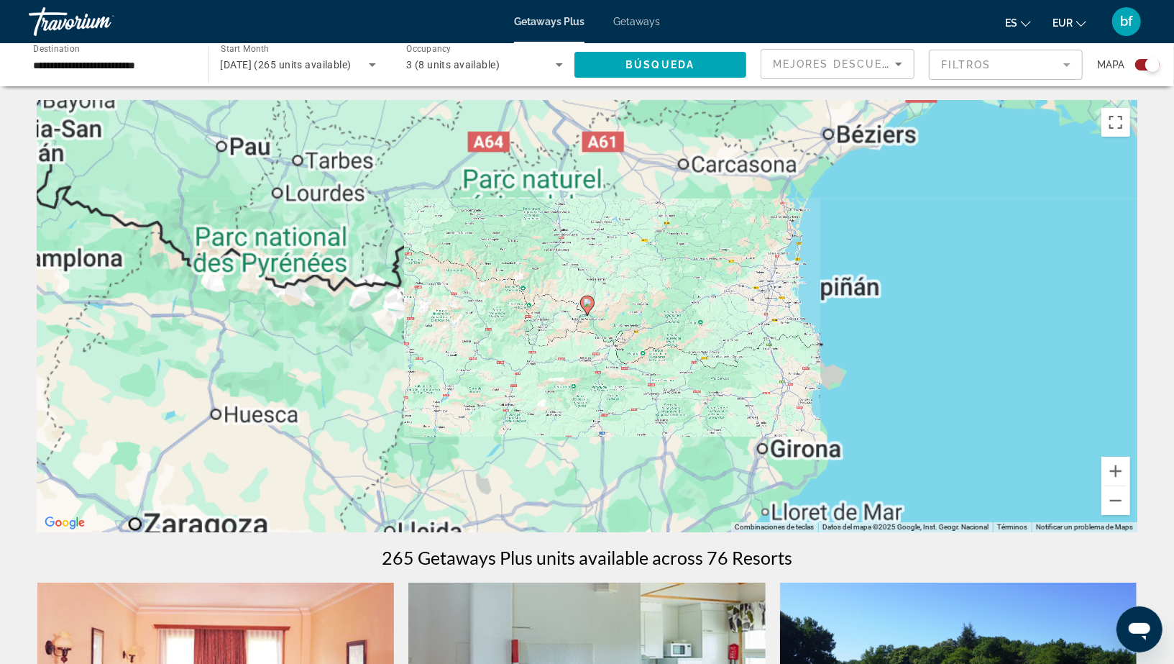
click at [587, 309] on icon "Main content" at bounding box center [586, 305] width 13 height 19
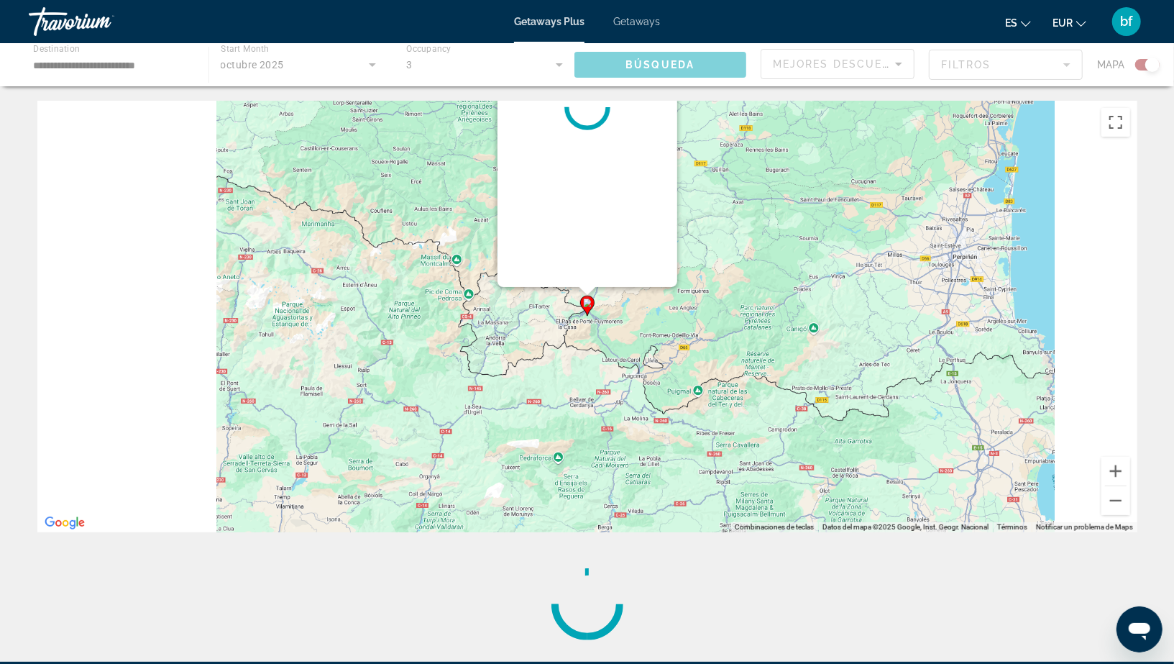
click at [587, 316] on div "Para desplazarte, pulsa las teclas [PERSON_NAME]. Para activar la función de ar…" at bounding box center [1137, 316] width 1100 height 0
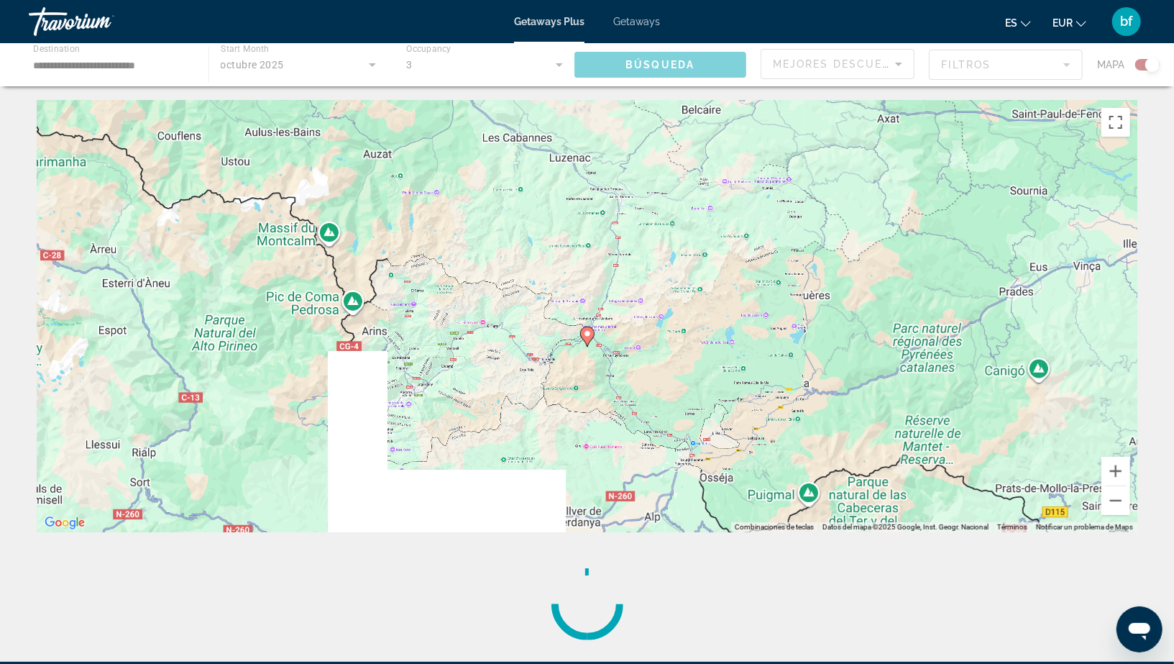
click at [587, 309] on div "Para desplazarte, pulsa las teclas [PERSON_NAME]. Para activar la función de ar…" at bounding box center [587, 316] width 1100 height 431
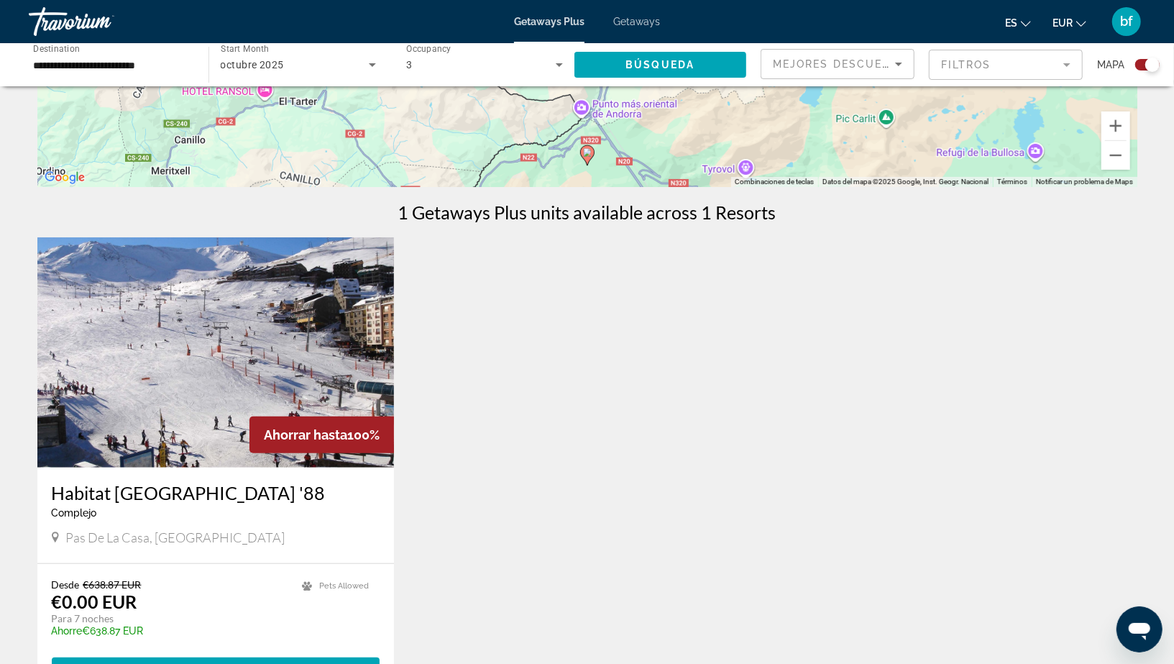
scroll to position [558, 0]
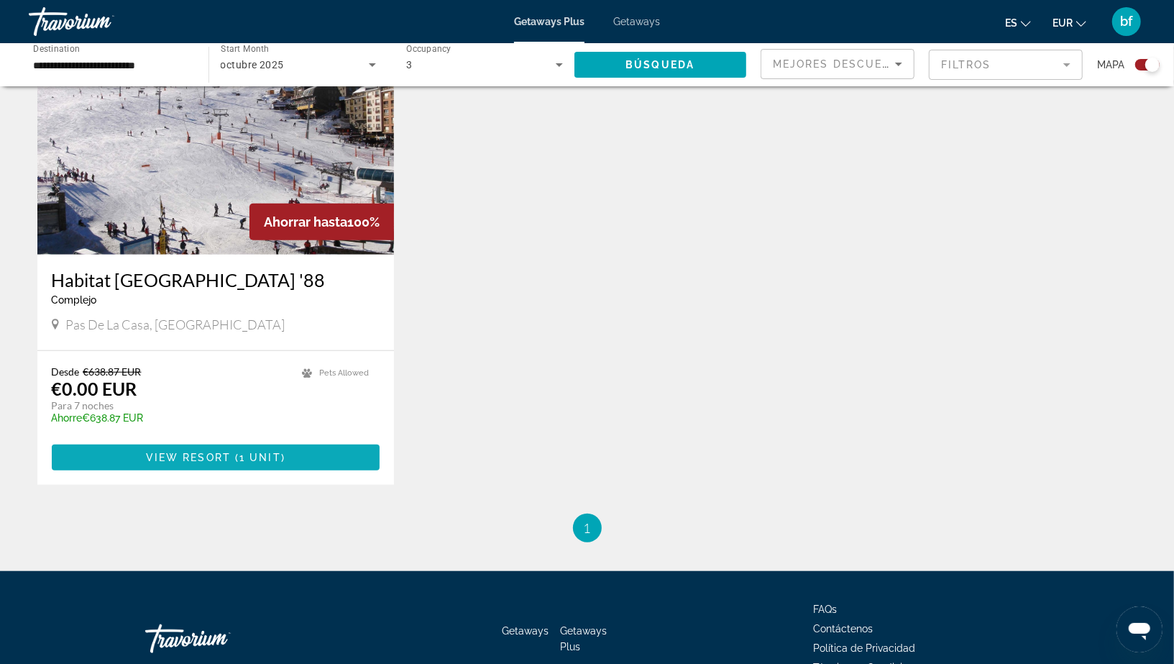
click at [337, 449] on span "Main content" at bounding box center [216, 457] width 329 height 35
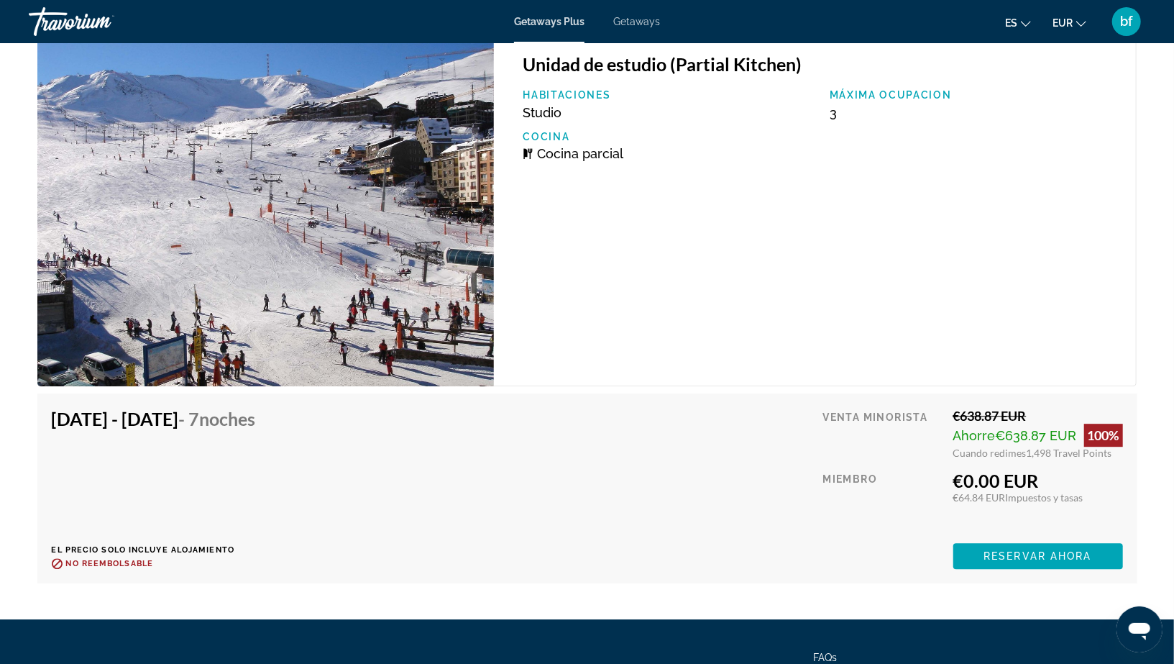
scroll to position [2566, 0]
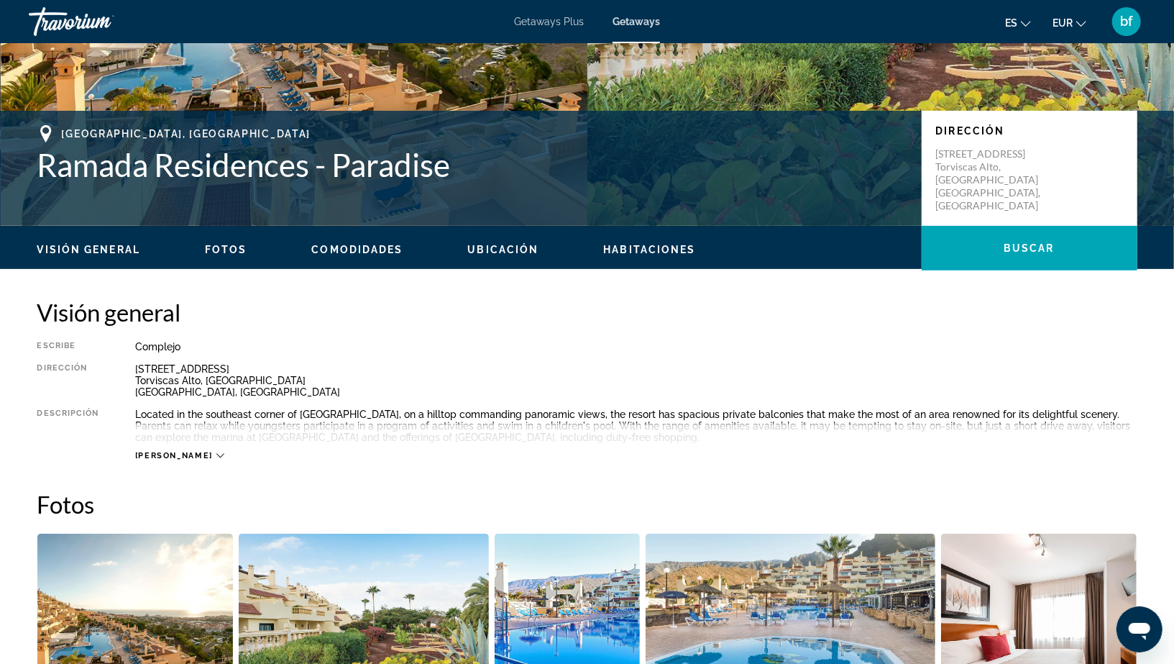
scroll to position [260, 0]
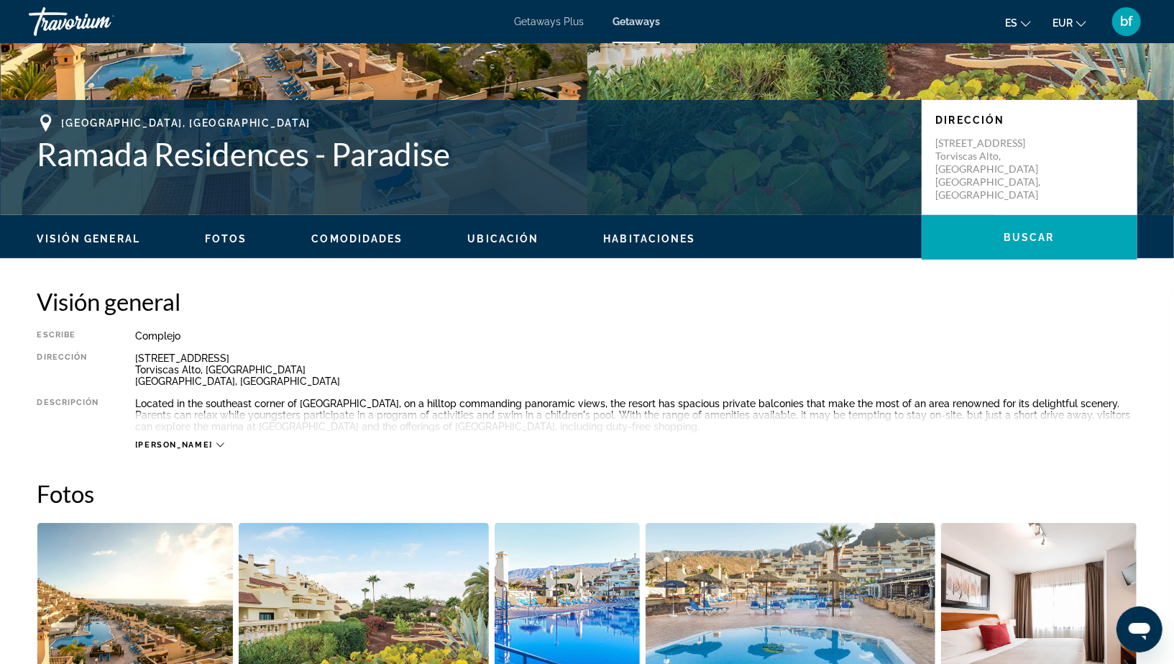
click at [177, 442] on div "[PERSON_NAME]" at bounding box center [179, 444] width 89 height 9
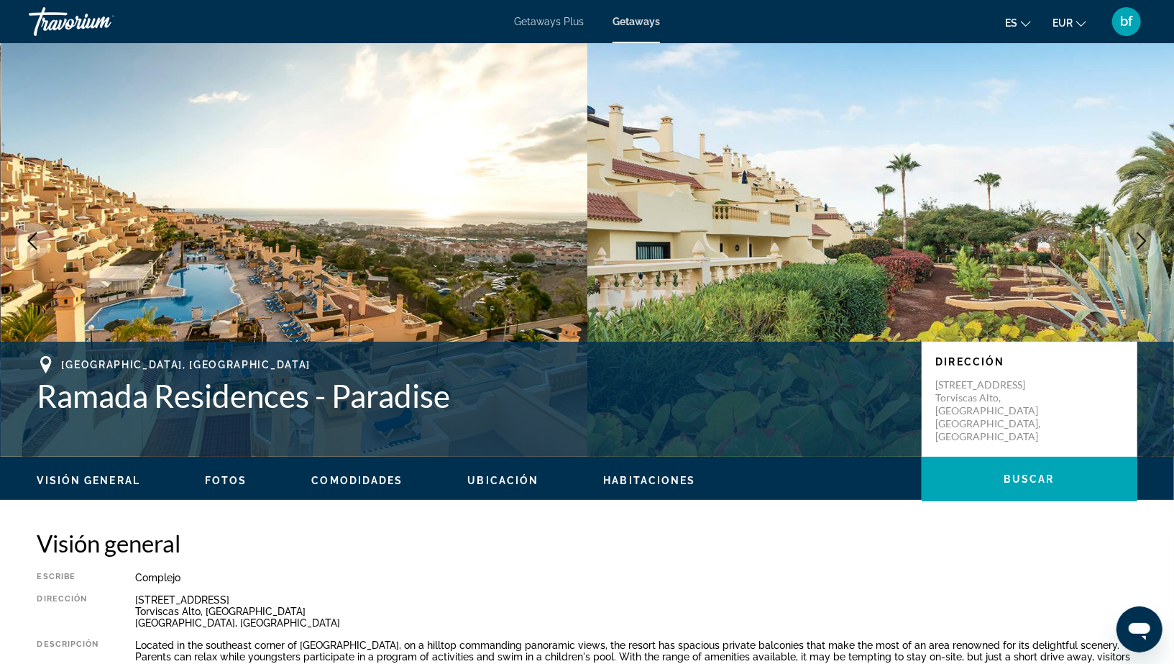
scroll to position [0, 0]
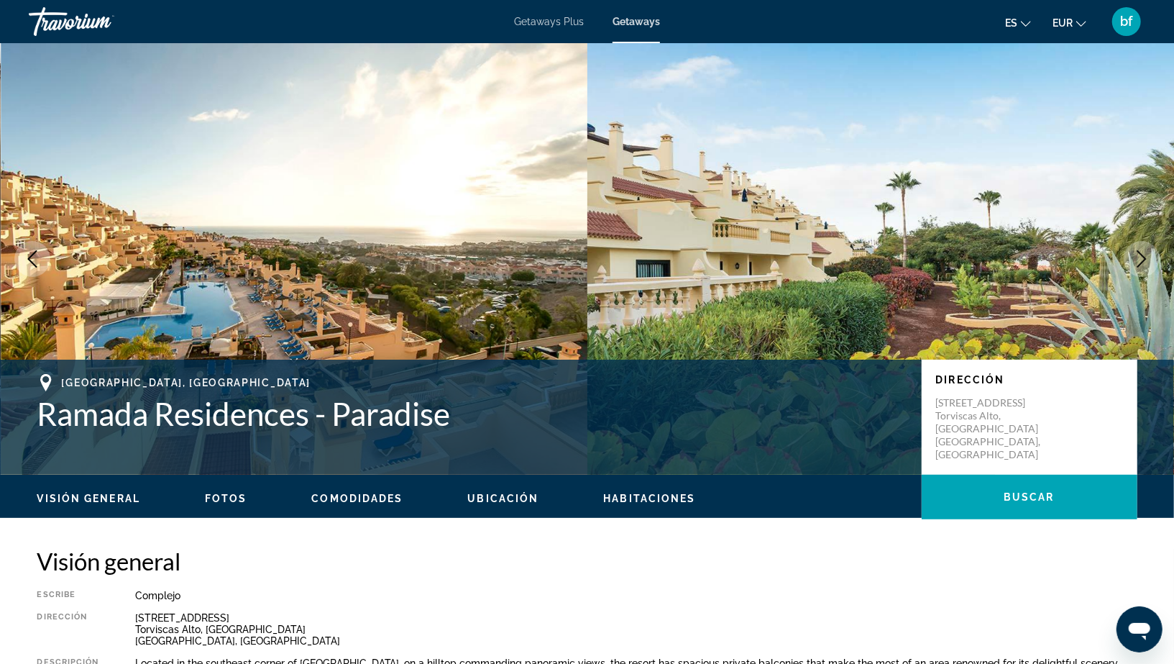
click at [130, 500] on span "Visión general" at bounding box center [88, 499] width 103 height 12
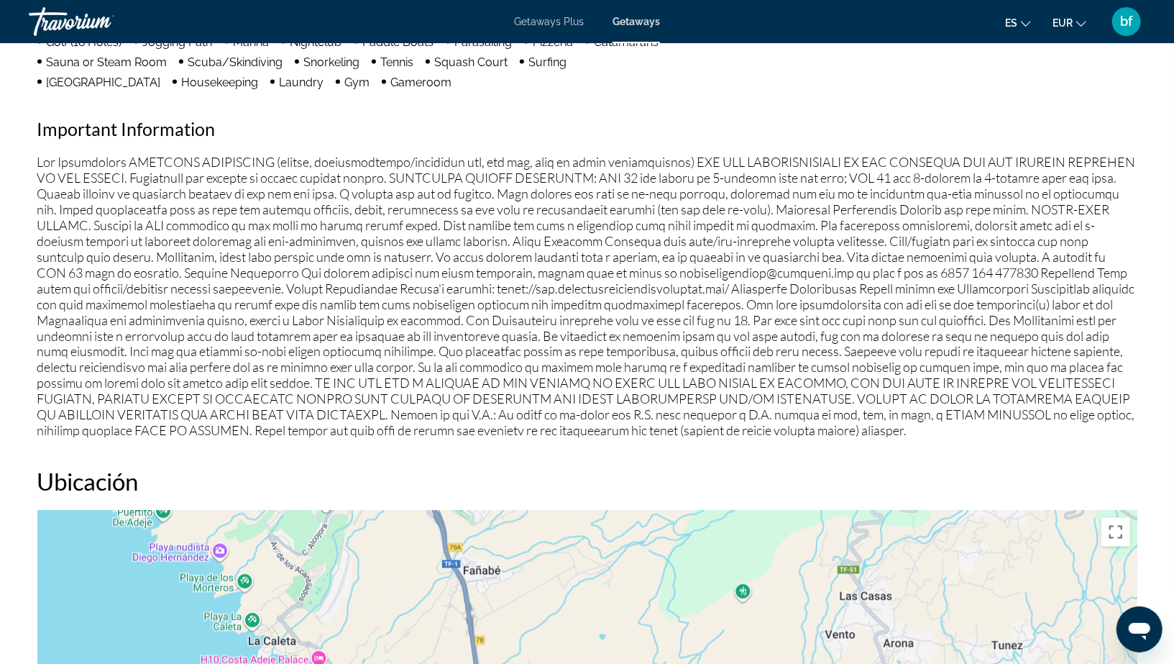
scroll to position [1412, 0]
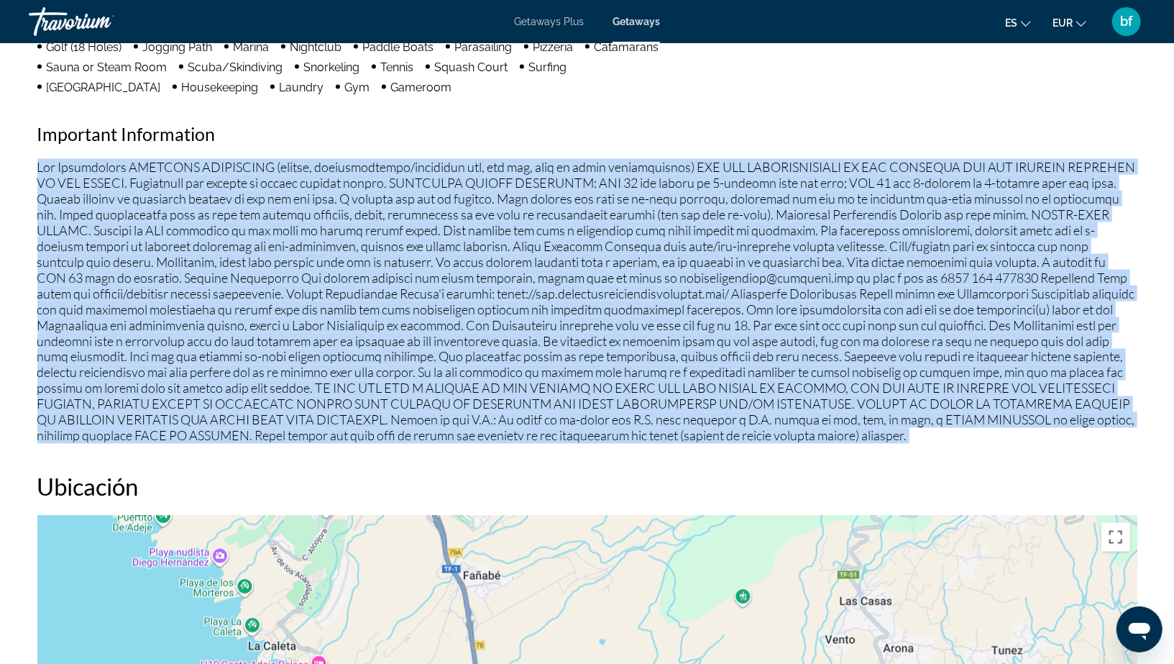
drag, startPoint x: 37, startPoint y: 163, endPoint x: 551, endPoint y: 452, distance: 589.4
click at [551, 452] on div "Visión general Escribe Complejo Todo incluido No todo incluido Dirección Calle …" at bounding box center [587, 443] width 1114 height 2619
copy div "Fee Advisements REQUIRED SURCHARGES (energy, accommodations/occupancy tax, bed …"
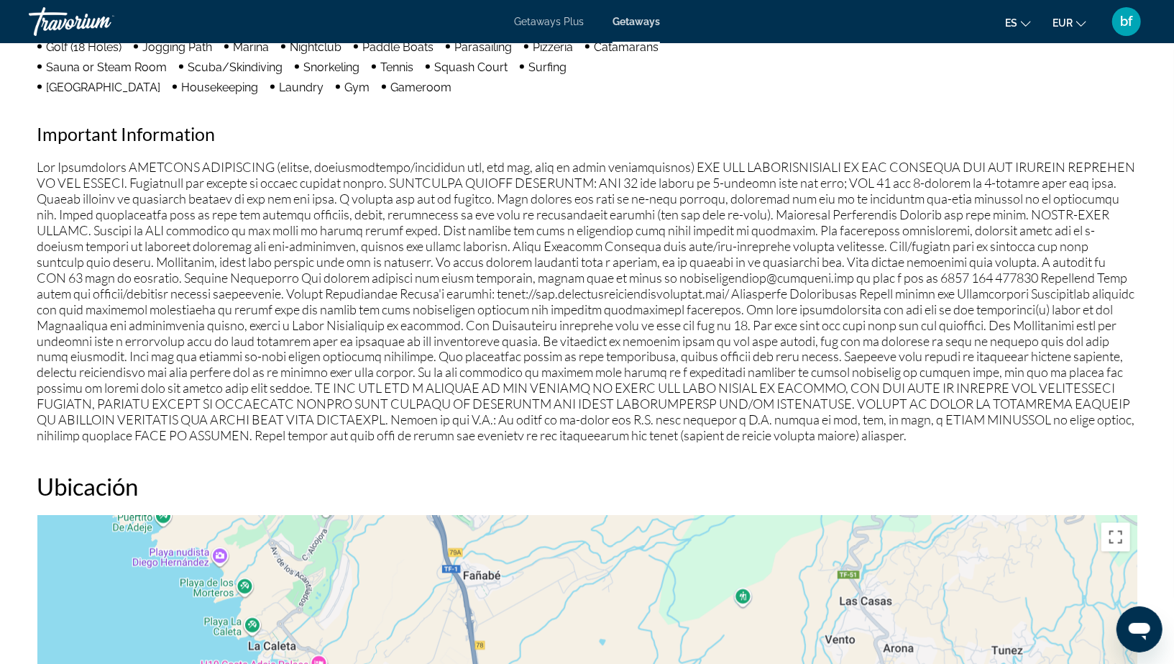
click at [219, 479] on h2 "Ubicación" at bounding box center [587, 486] width 1100 height 29
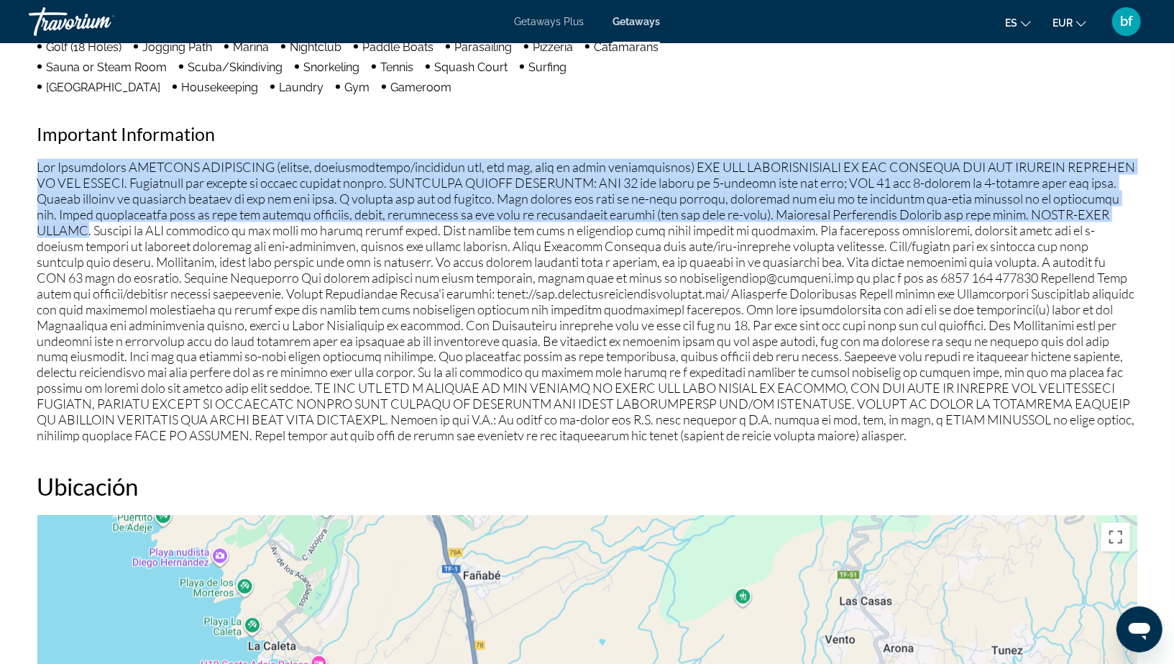
drag, startPoint x: 36, startPoint y: 165, endPoint x: 166, endPoint y: 228, distance: 144.4
click at [166, 228] on div "Visión general Escribe Complejo Todo incluido No todo incluido Dirección Calle …" at bounding box center [587, 443] width 1114 height 2619
copy p "Fee Advisements REQUIRED SURCHARGES (energy, accommodations/occupancy tax, bed …"
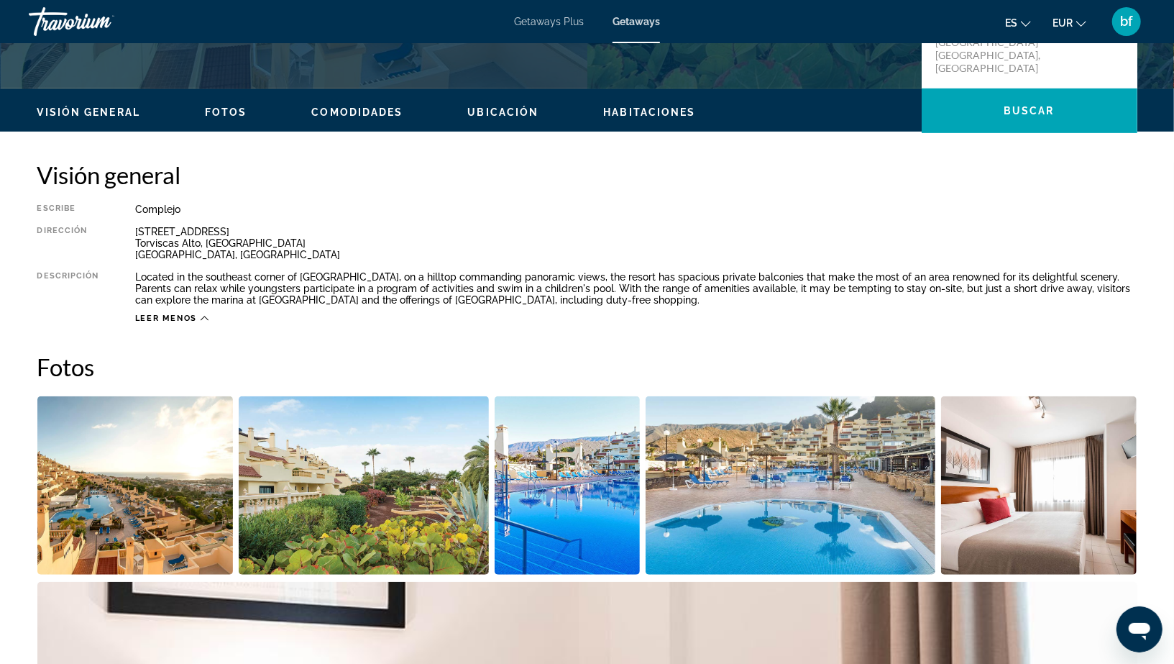
scroll to position [0, 0]
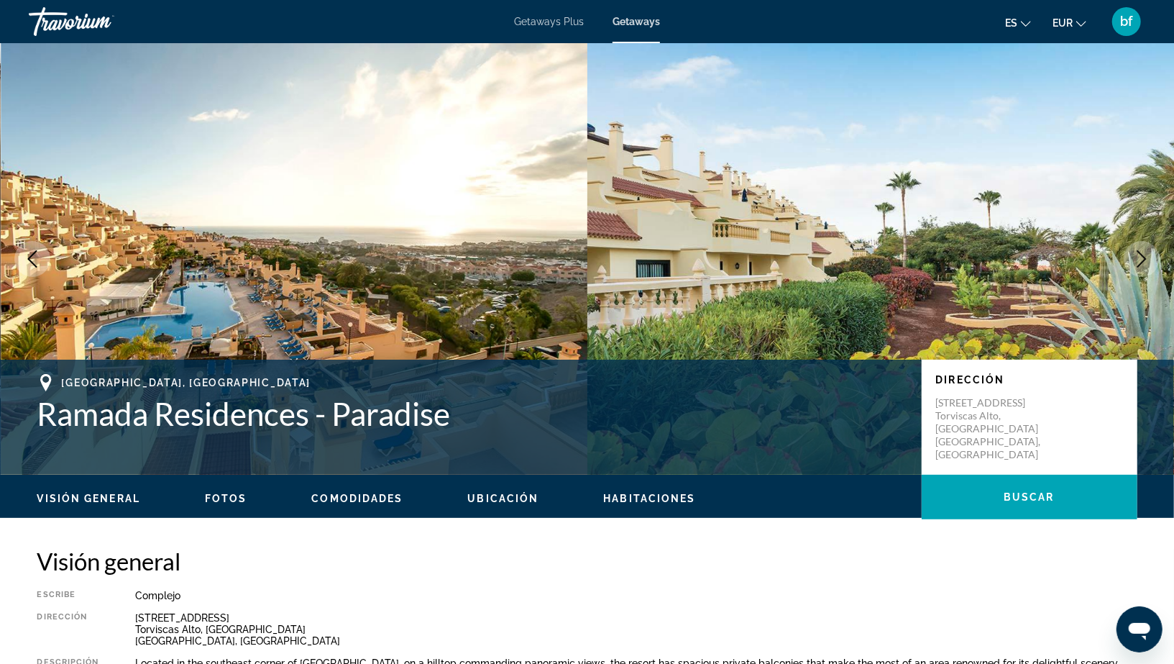
click at [1132, 247] on button "Next image" at bounding box center [1142, 259] width 36 height 36
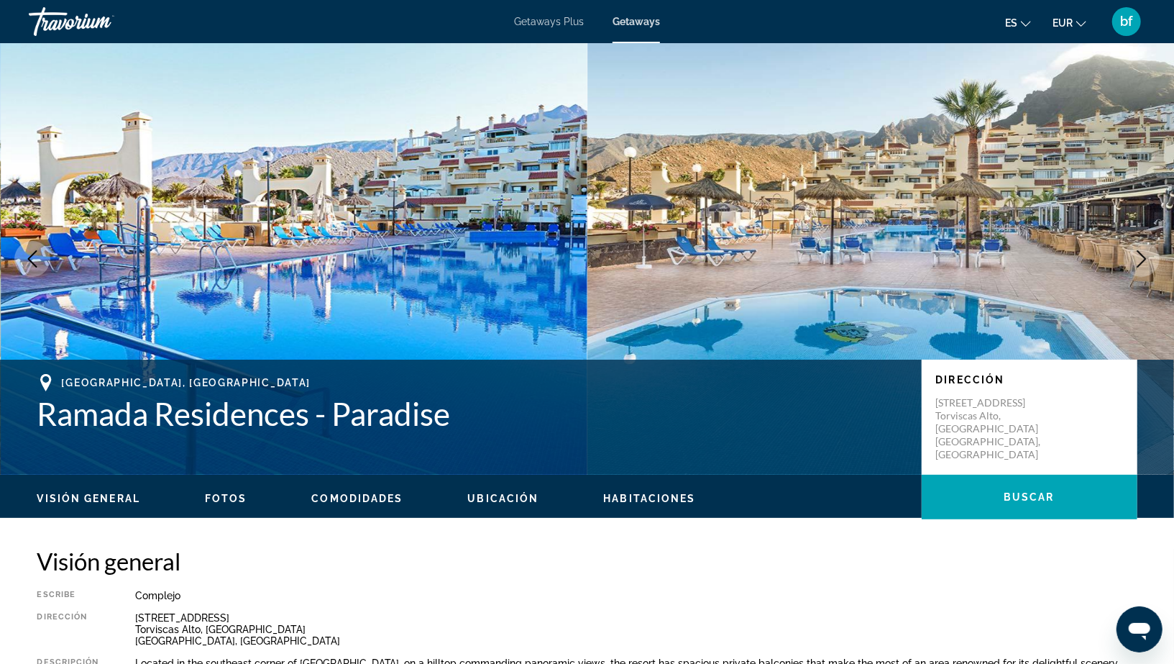
click at [1132, 247] on button "Next image" at bounding box center [1142, 259] width 36 height 36
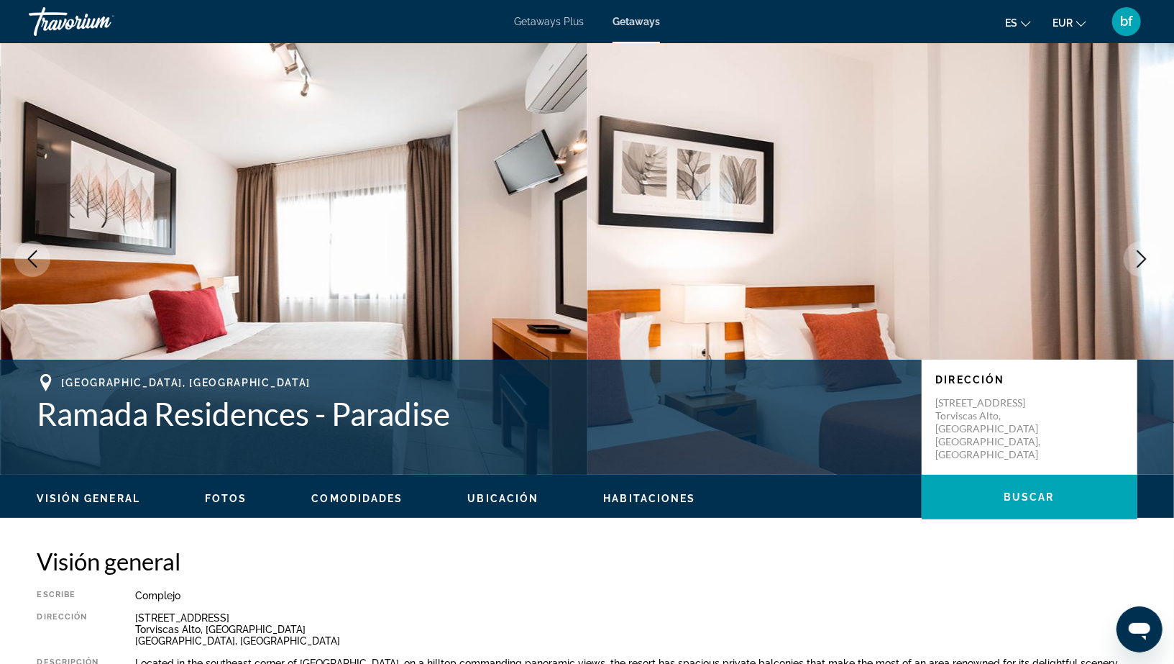
click at [1132, 247] on button "Next image" at bounding box center [1142, 259] width 36 height 36
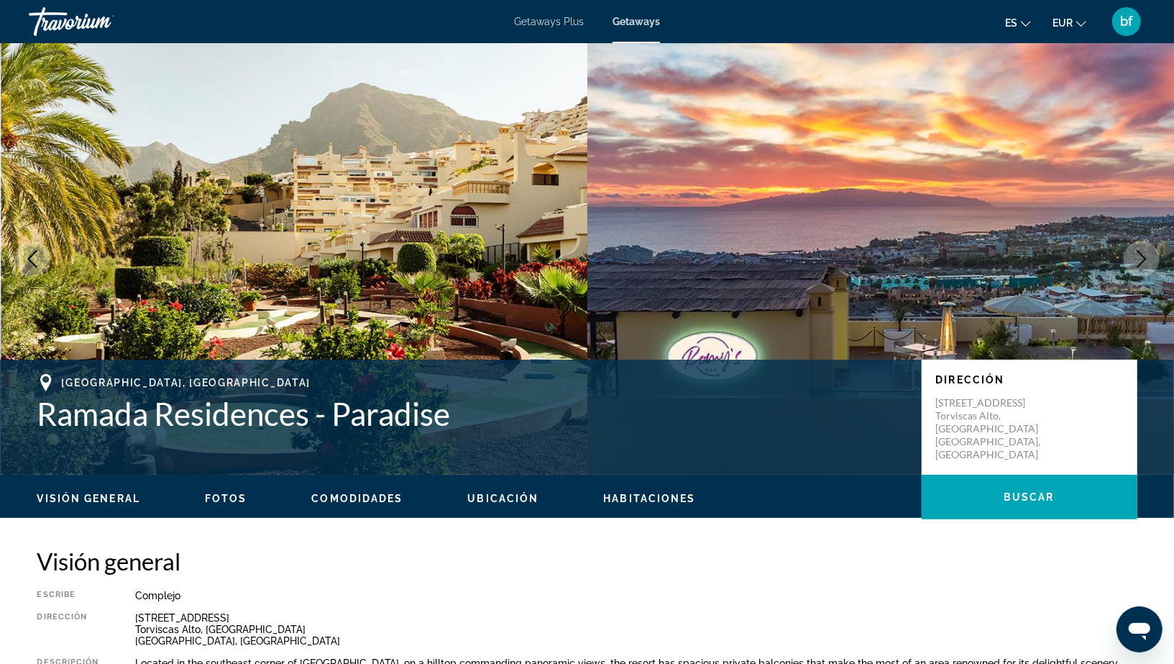
click at [1132, 247] on button "Next image" at bounding box center [1142, 259] width 36 height 36
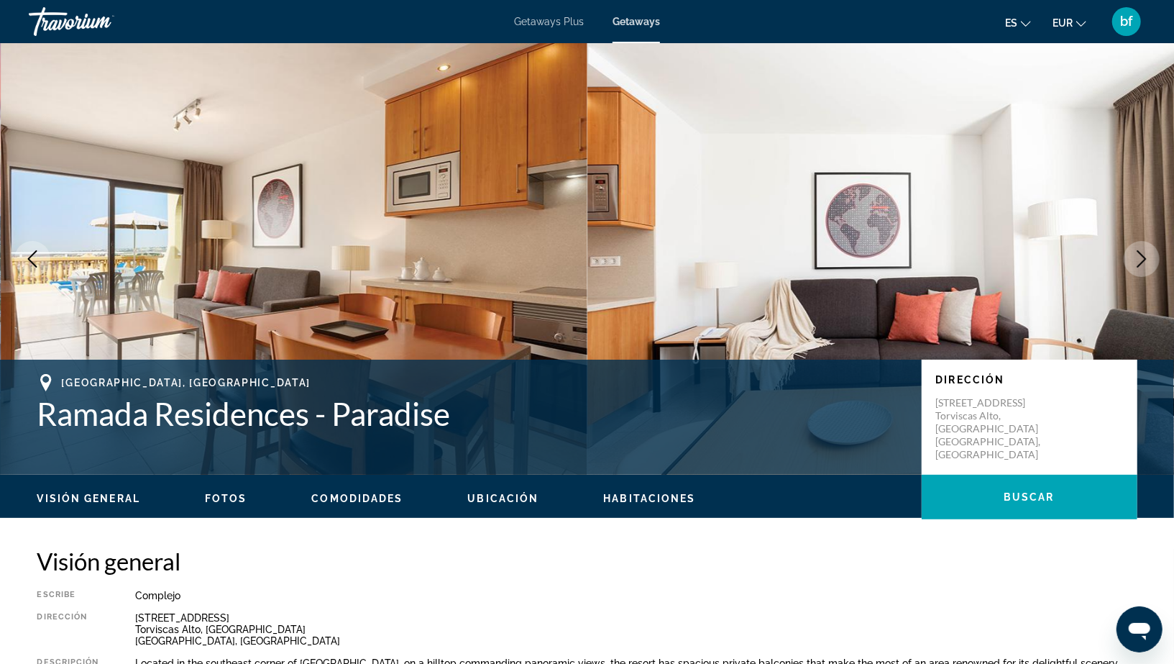
click at [1132, 247] on button "Next image" at bounding box center [1142, 259] width 36 height 36
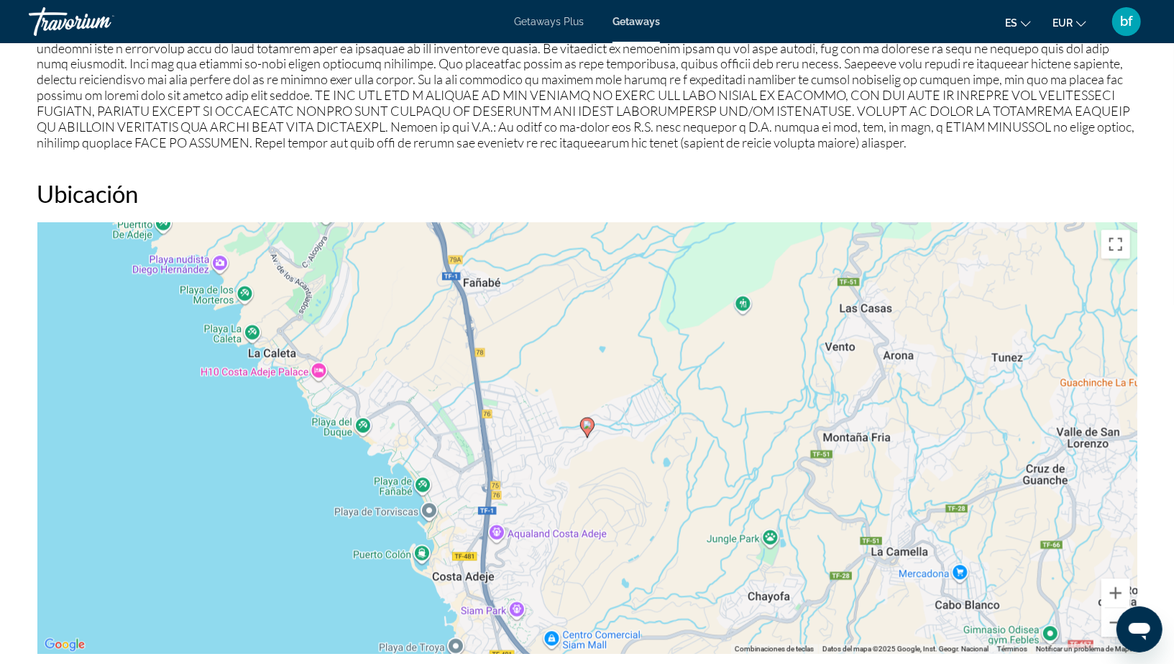
scroll to position [1549, 0]
